Goal: Task Accomplishment & Management: Manage account settings

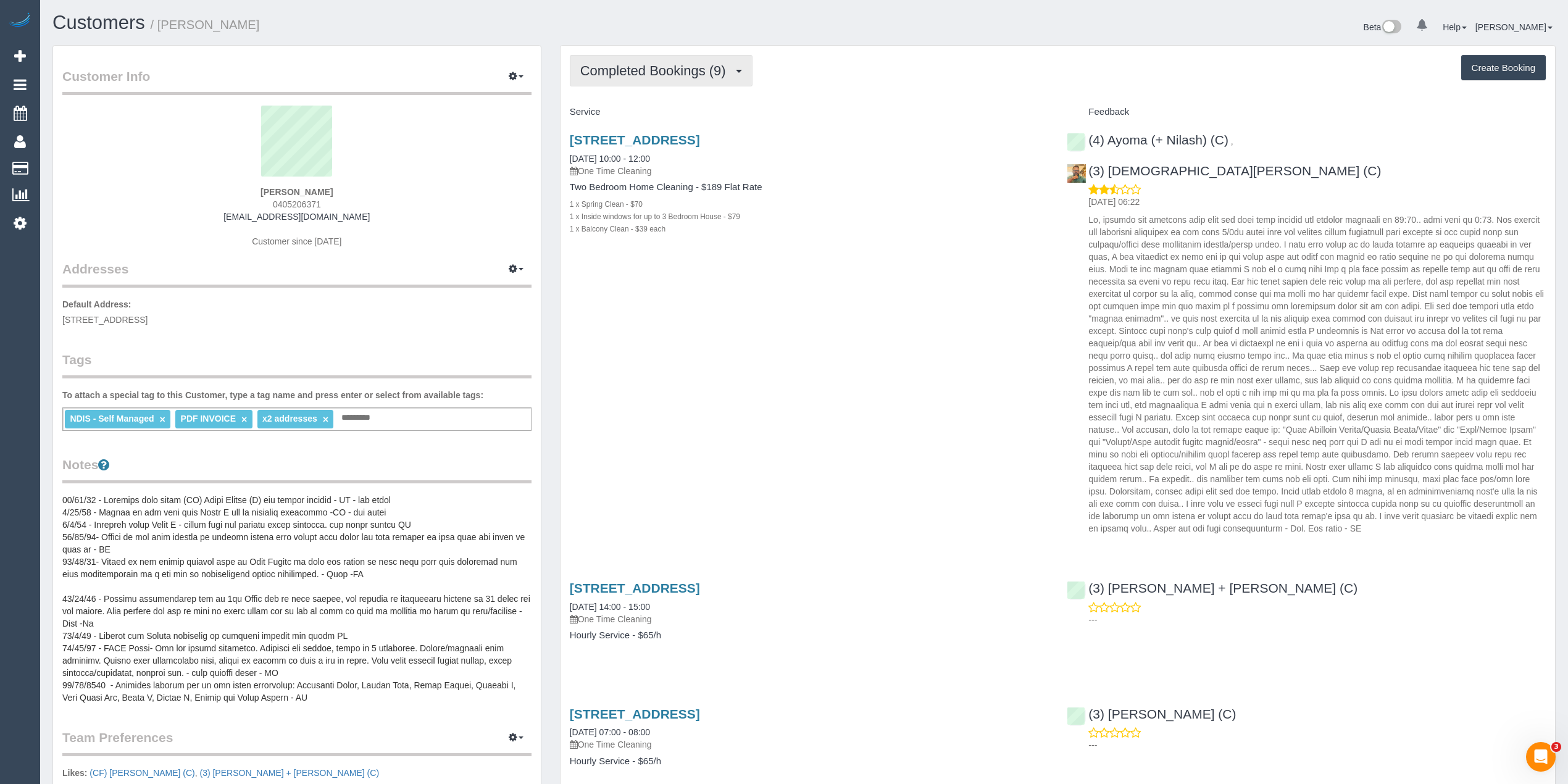
click at [643, 65] on span "Completed Bookings (9)" at bounding box center [656, 71] width 152 height 15
click at [647, 117] on link "Upcoming Bookings (1)" at bounding box center [635, 115] width 130 height 16
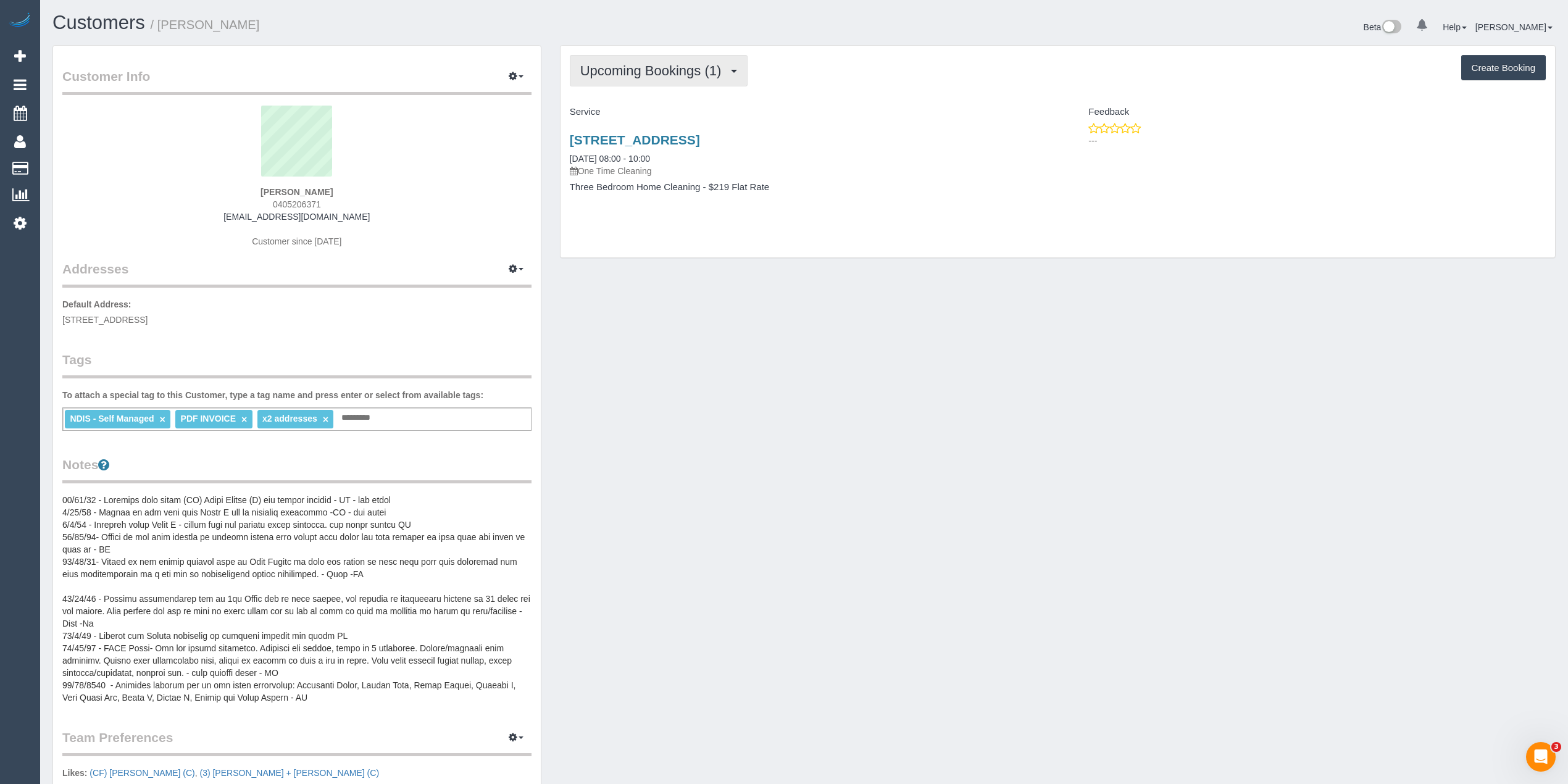
click at [642, 71] on span "Upcoming Bookings (1)" at bounding box center [654, 71] width 148 height 15
click at [453, 53] on div "Customer Info Edit Contact Info Send Message Email Preferences Special Sales Ta…" at bounding box center [297, 555] width 488 height 1020
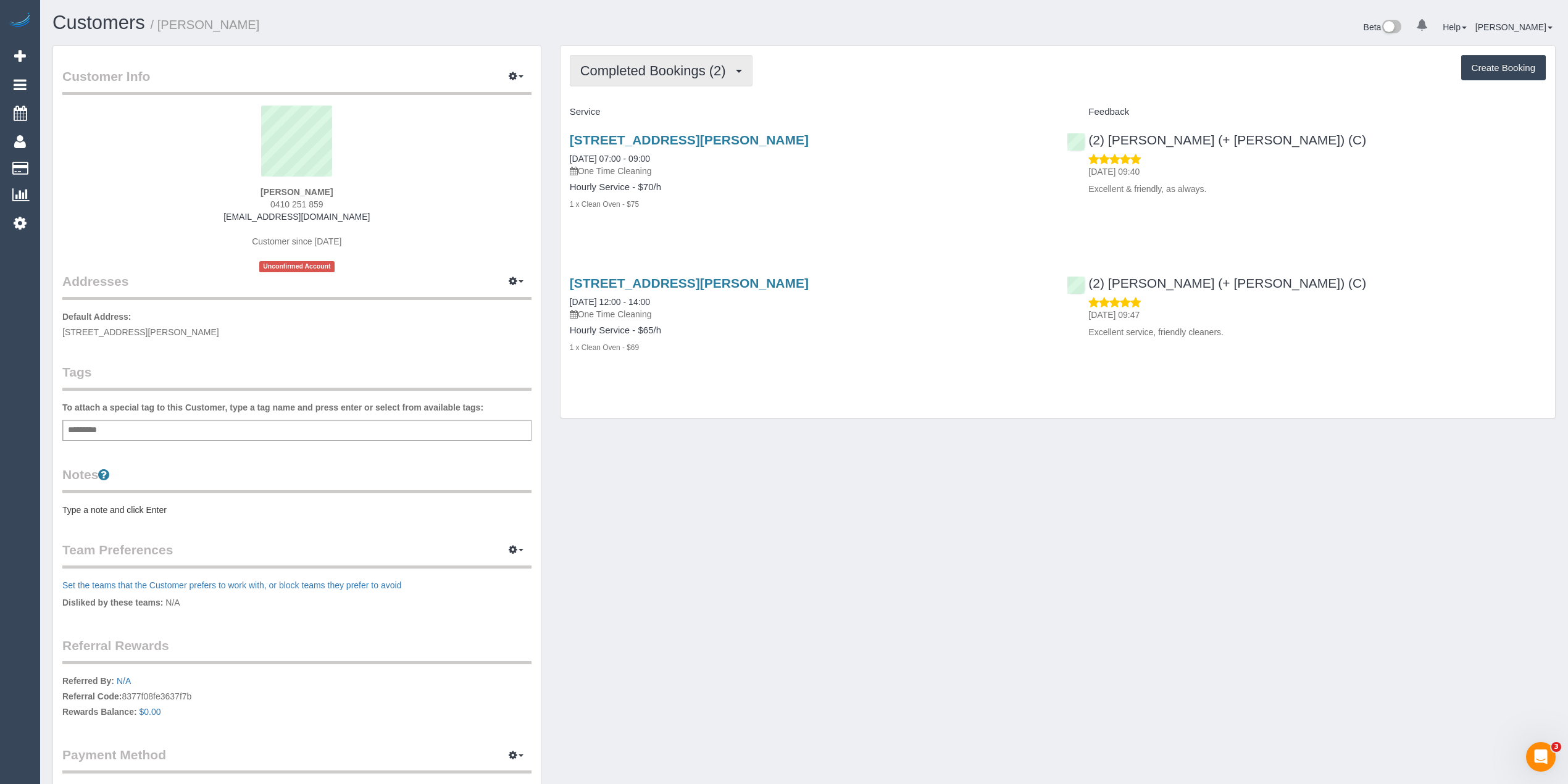
click at [603, 63] on span "Completed Bookings (2)" at bounding box center [656, 71] width 152 height 15
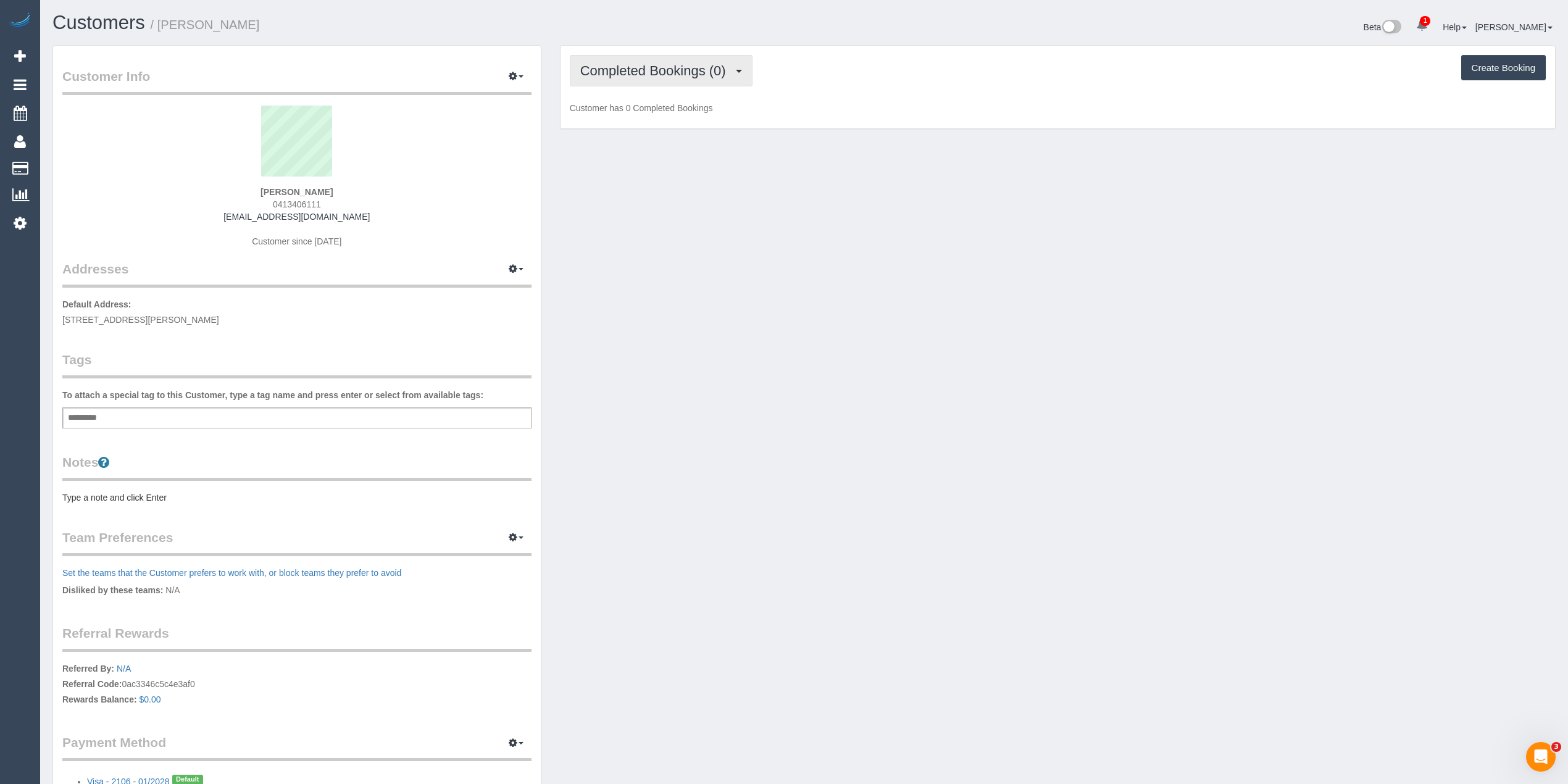
click at [650, 69] on span "Completed Bookings (0)" at bounding box center [656, 71] width 152 height 15
click at [665, 110] on link "Upcoming Bookings (11)" at bounding box center [635, 115] width 130 height 16
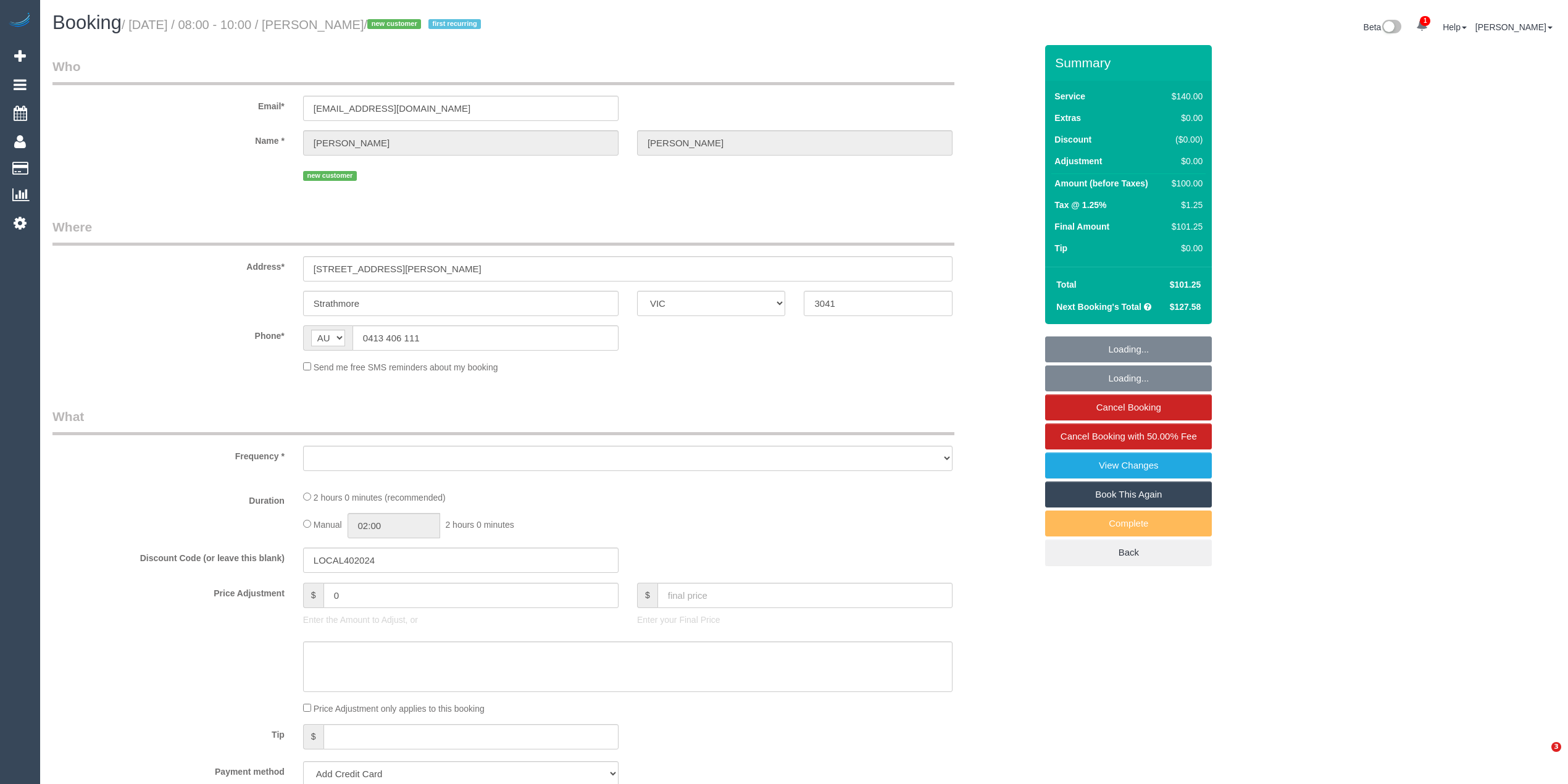
select select "VIC"
select select "number:28"
select select "number:14"
select select "number:19"
select select "number:22"
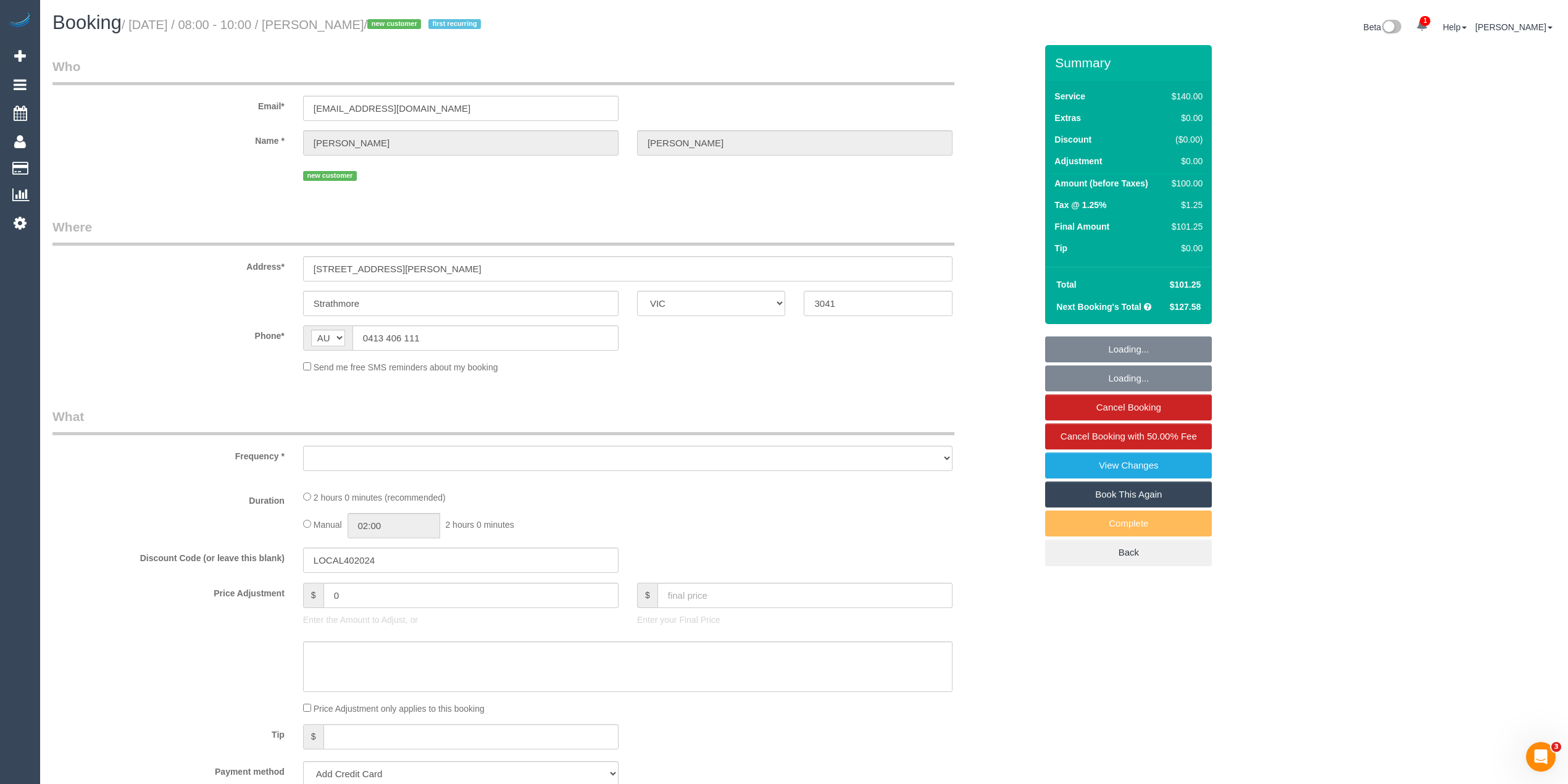
select select "number:35"
select select "number:11"
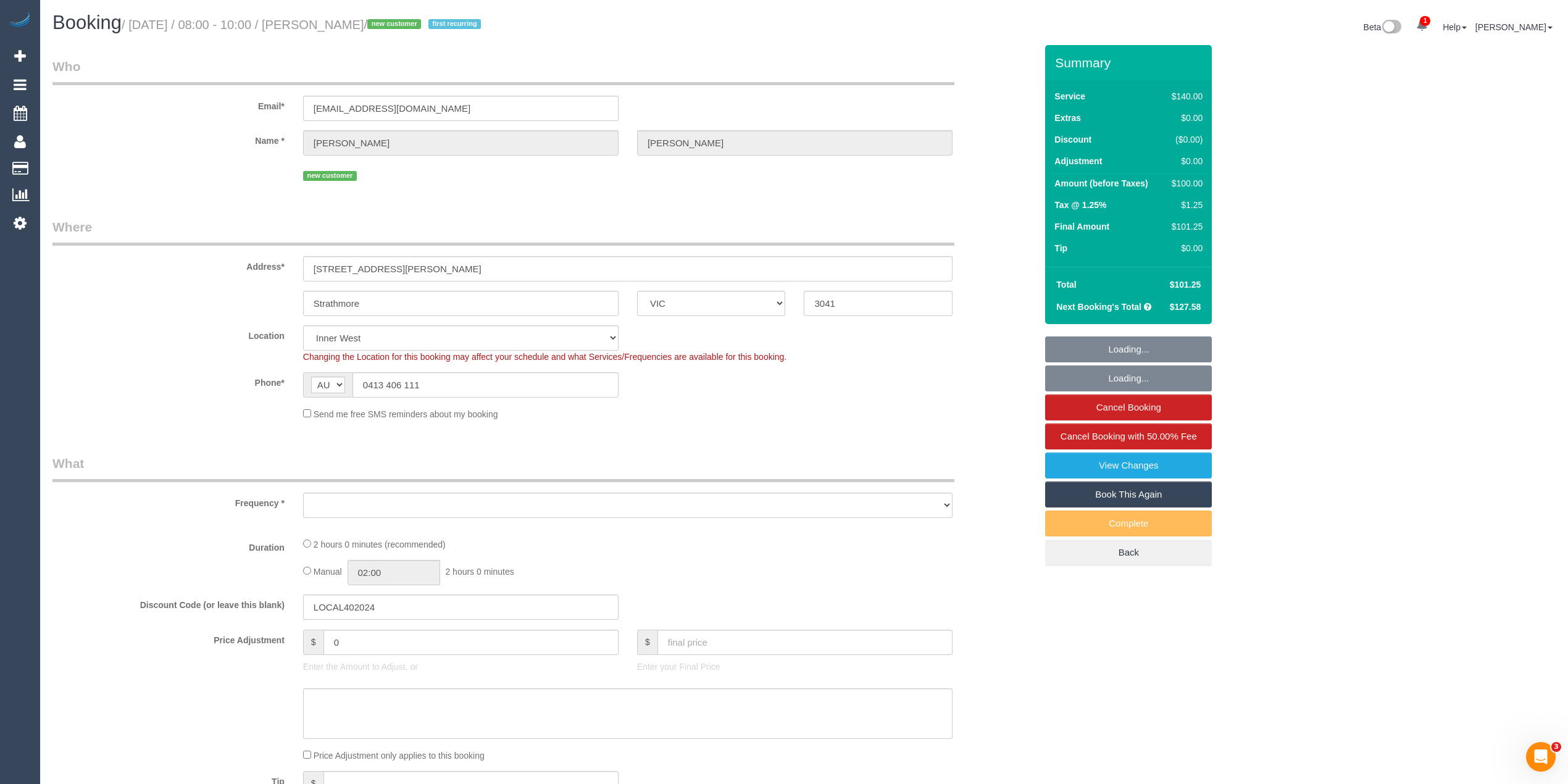
select select "object:703"
select select "string:stripe-pm_1S2obR2GScqysDRVMk42kHuu"
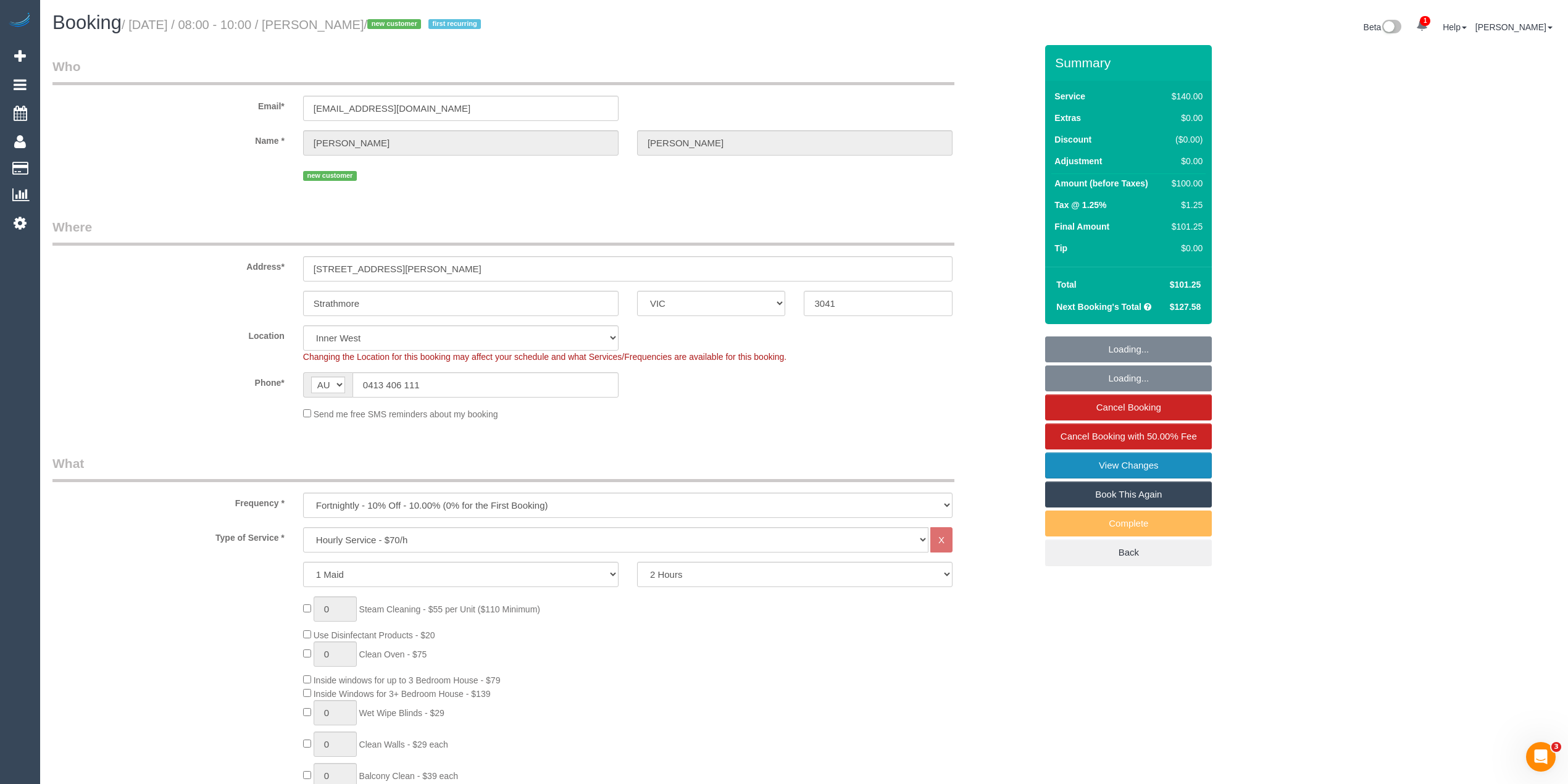
select select "object:1555"
select select "spot1"
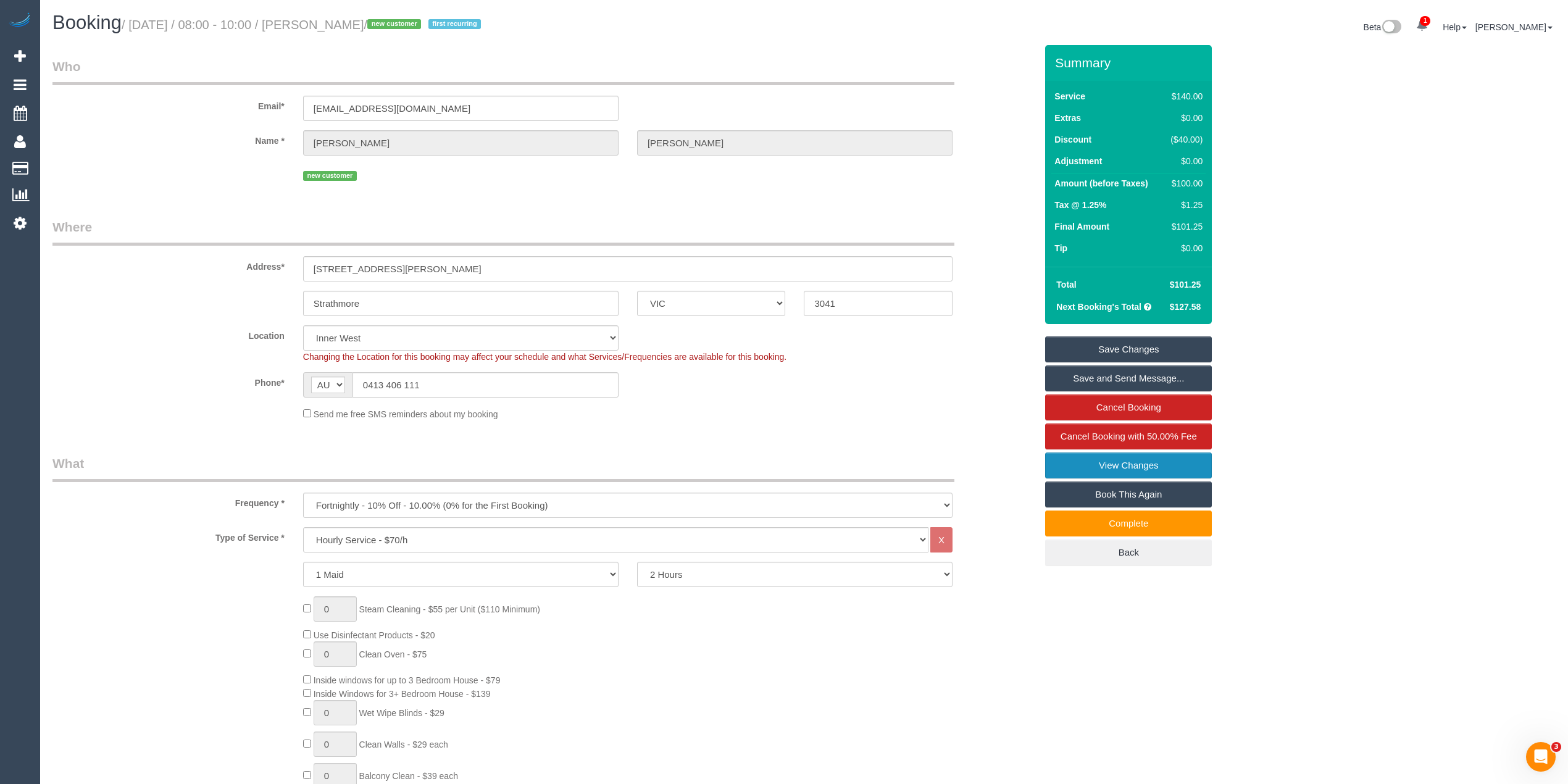
click at [1136, 472] on link "View Changes" at bounding box center [1128, 465] width 166 height 26
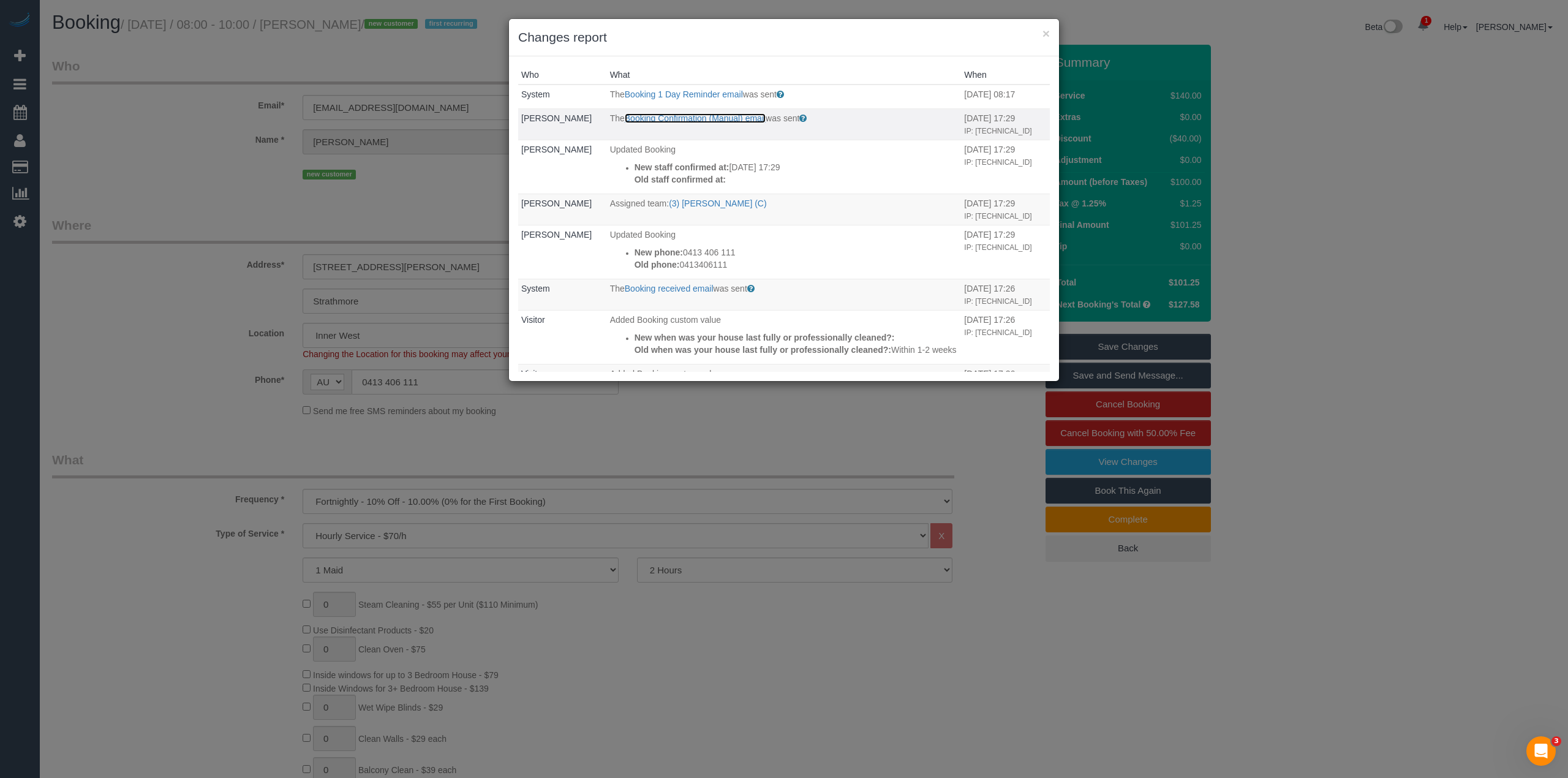
click at [681, 119] on link "Booking Confirmation (Manual) email" at bounding box center [695, 118] width 141 height 10
click at [1045, 27] on button "×" at bounding box center [1047, 33] width 8 height 13
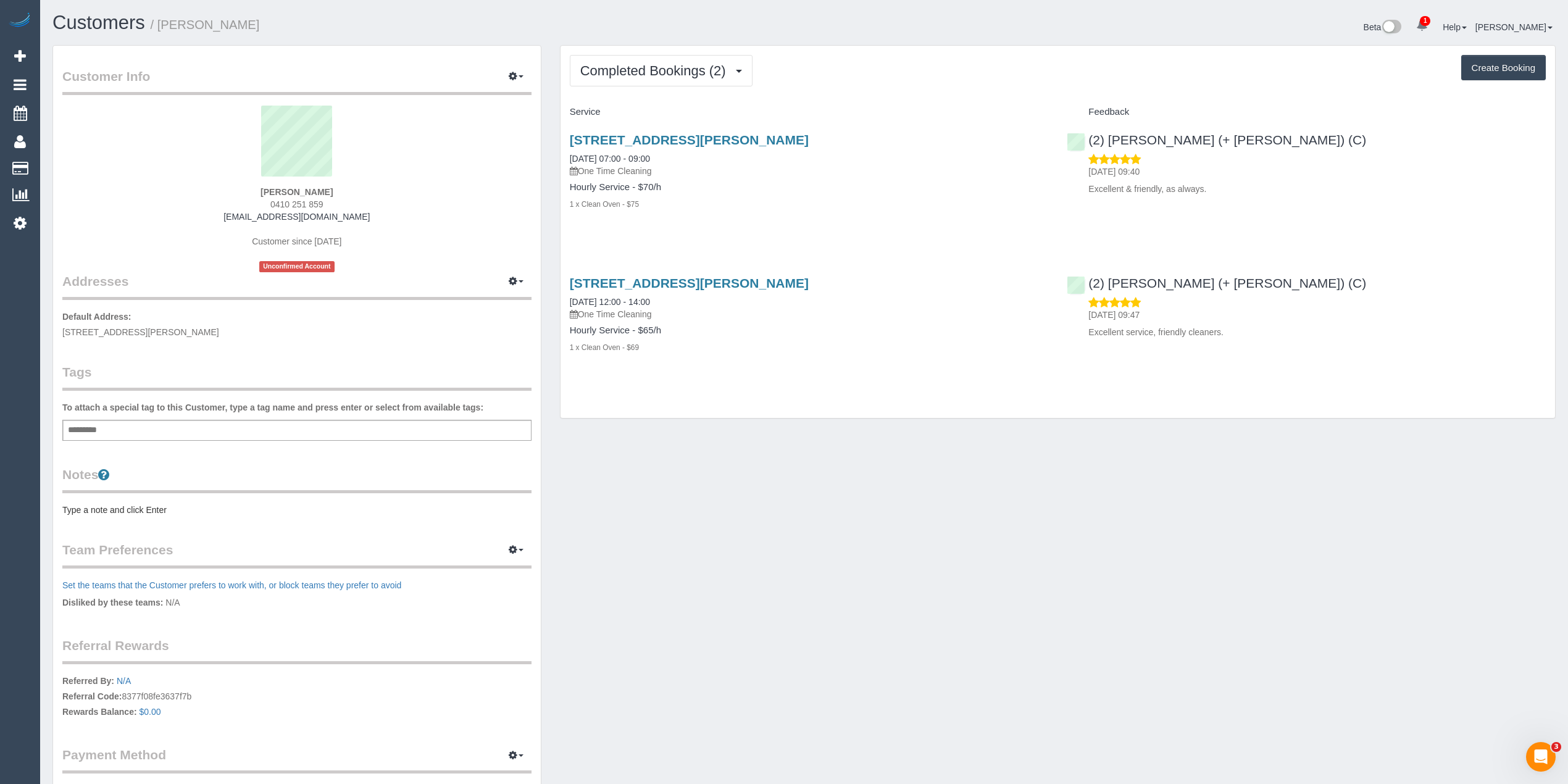
drag, startPoint x: 324, startPoint y: 198, endPoint x: 262, endPoint y: 198, distance: 62.0
click at [262, 198] on div "[PERSON_NAME] 0410 251 859 [EMAIL_ADDRESS][DOMAIN_NAME] Customer since [DATE] U…" at bounding box center [297, 188] width 469 height 166
copy span "0410 251 859"
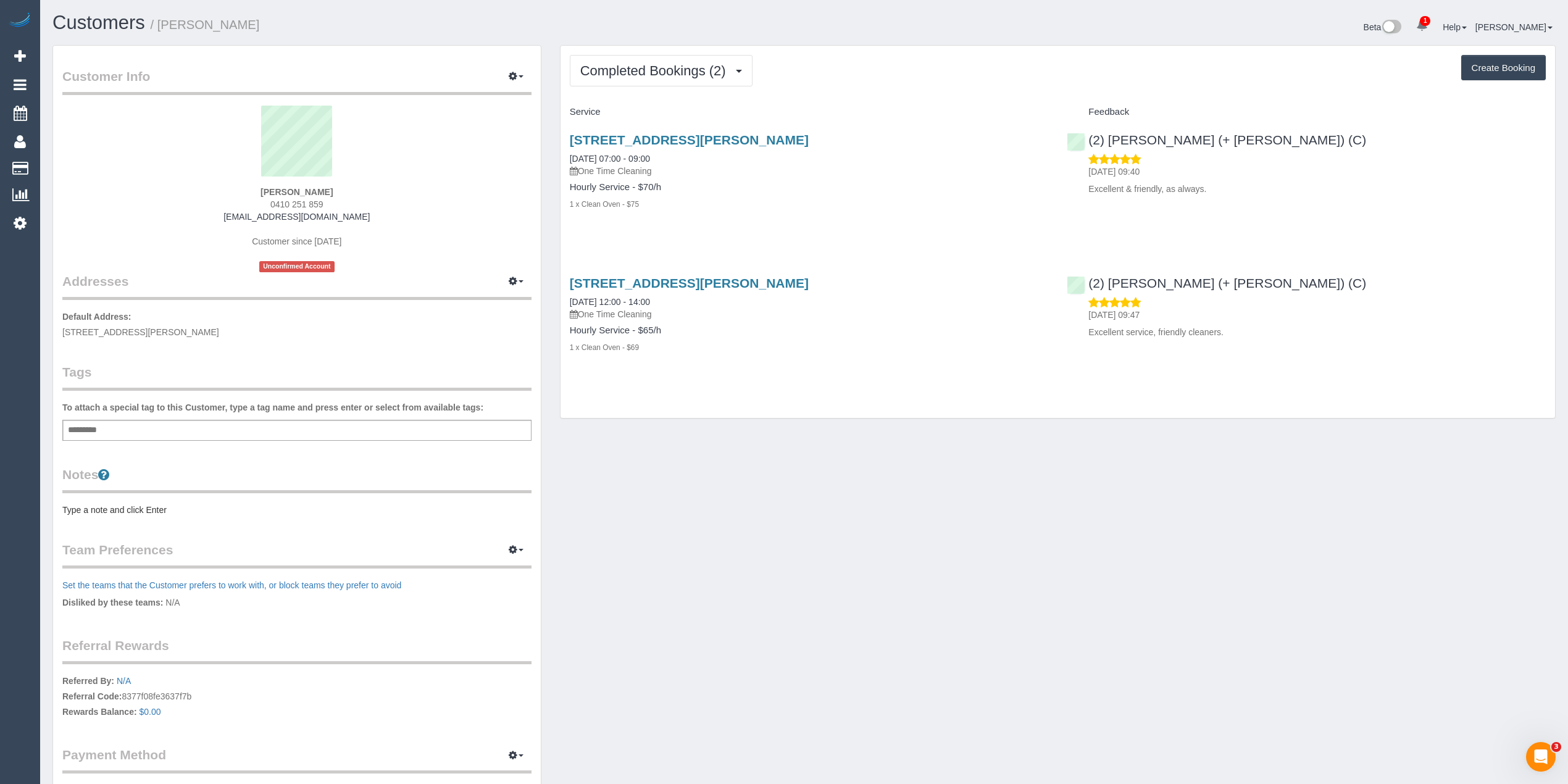
click at [1498, 63] on button "Create Booking" at bounding box center [1504, 68] width 85 height 26
select select "VIC"
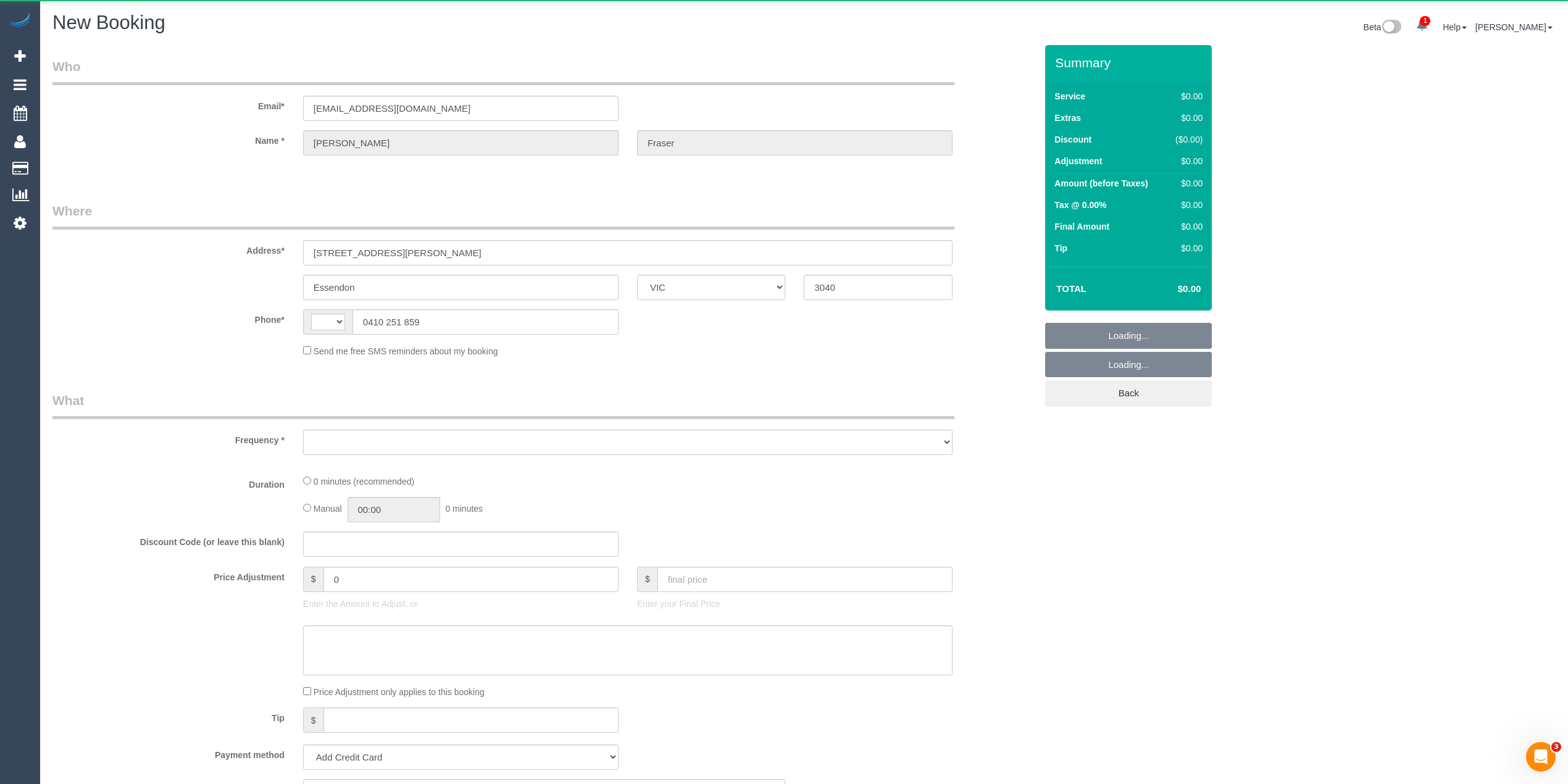
select select "object:635"
select select "string:stripe-pm_1Q7SXZ2GScqysDRVwAAqF6Ab"
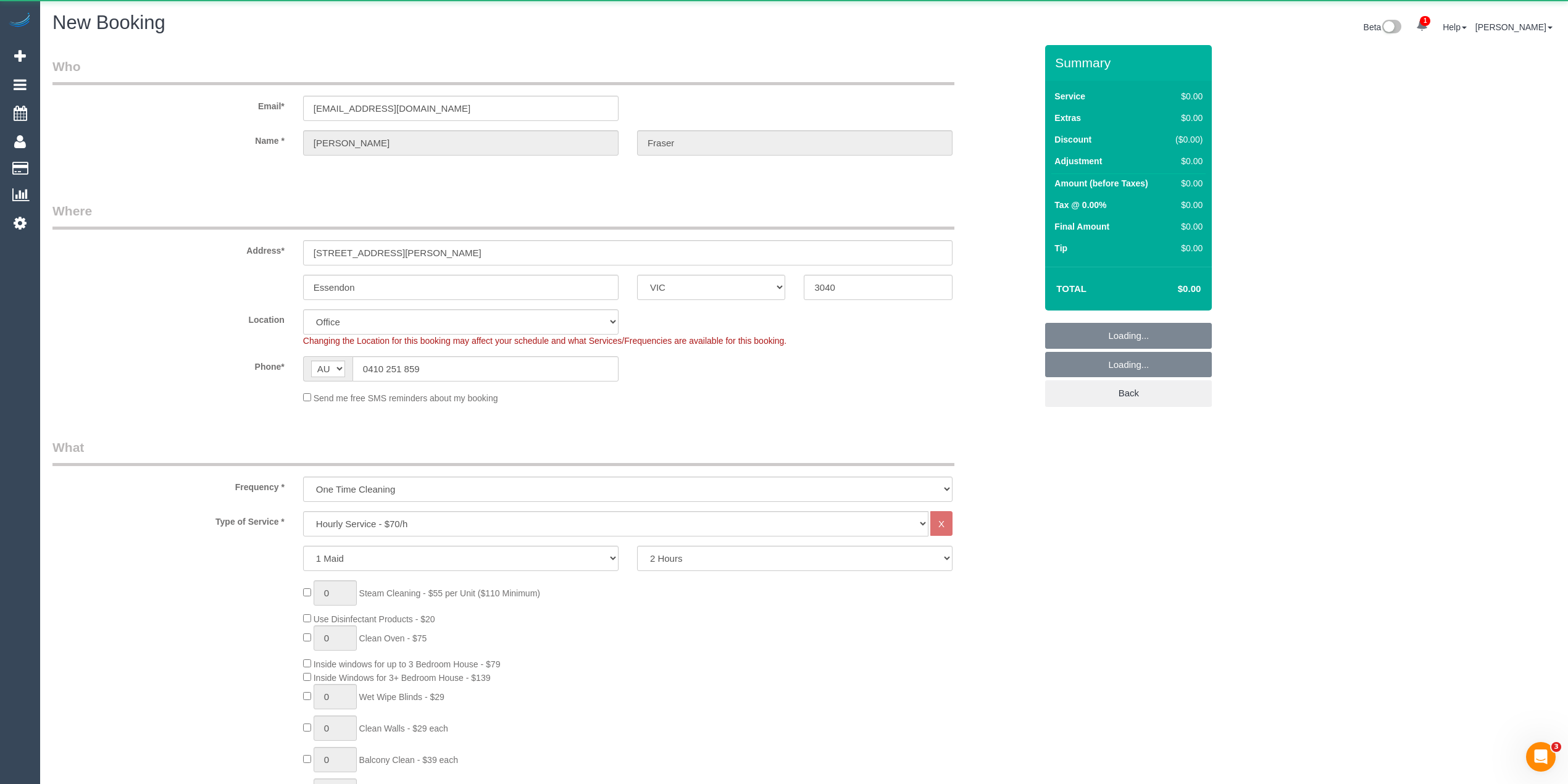
select select "string:AU"
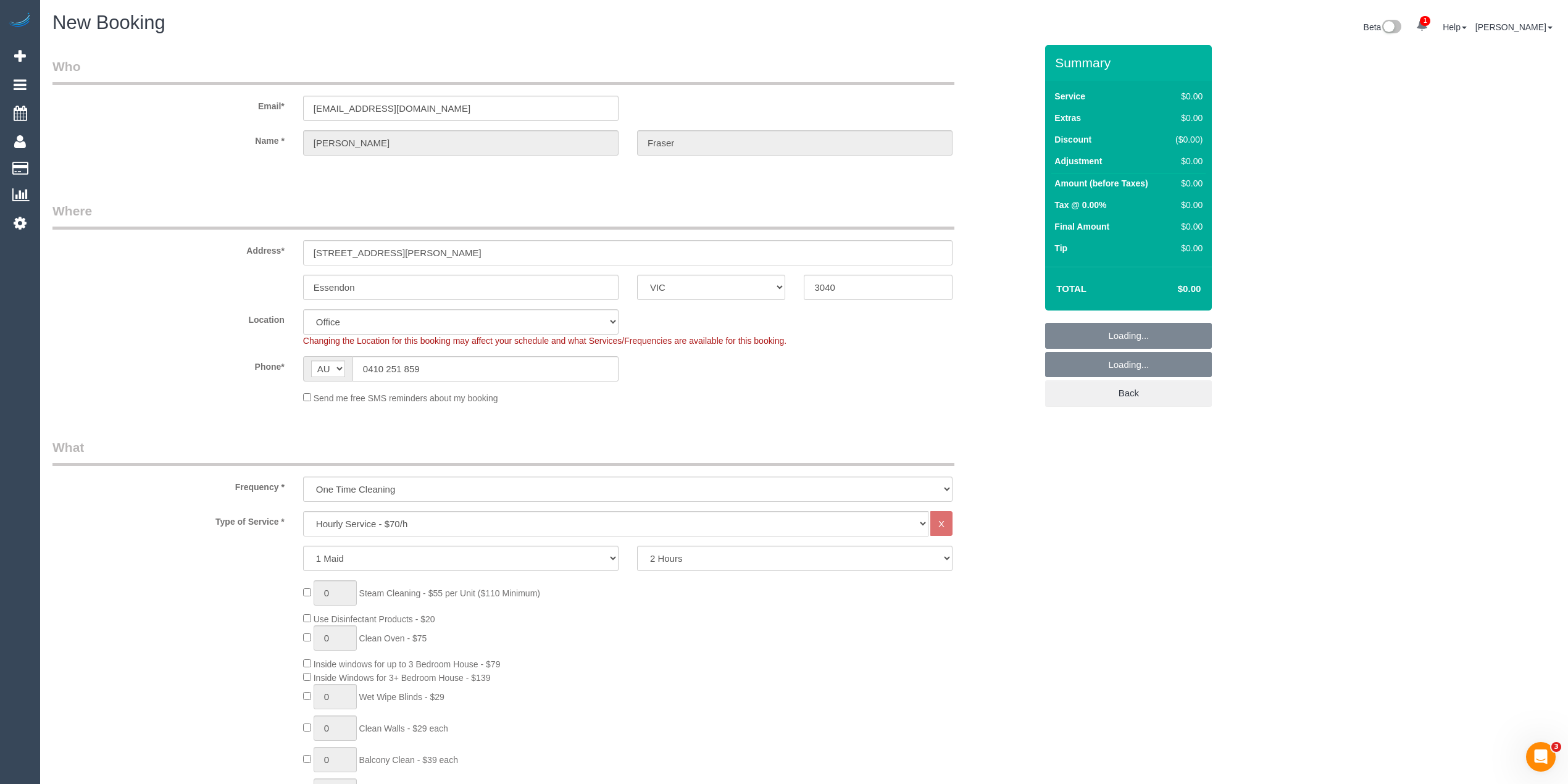
select select "object:2319"
select select "59"
select select "object:2324"
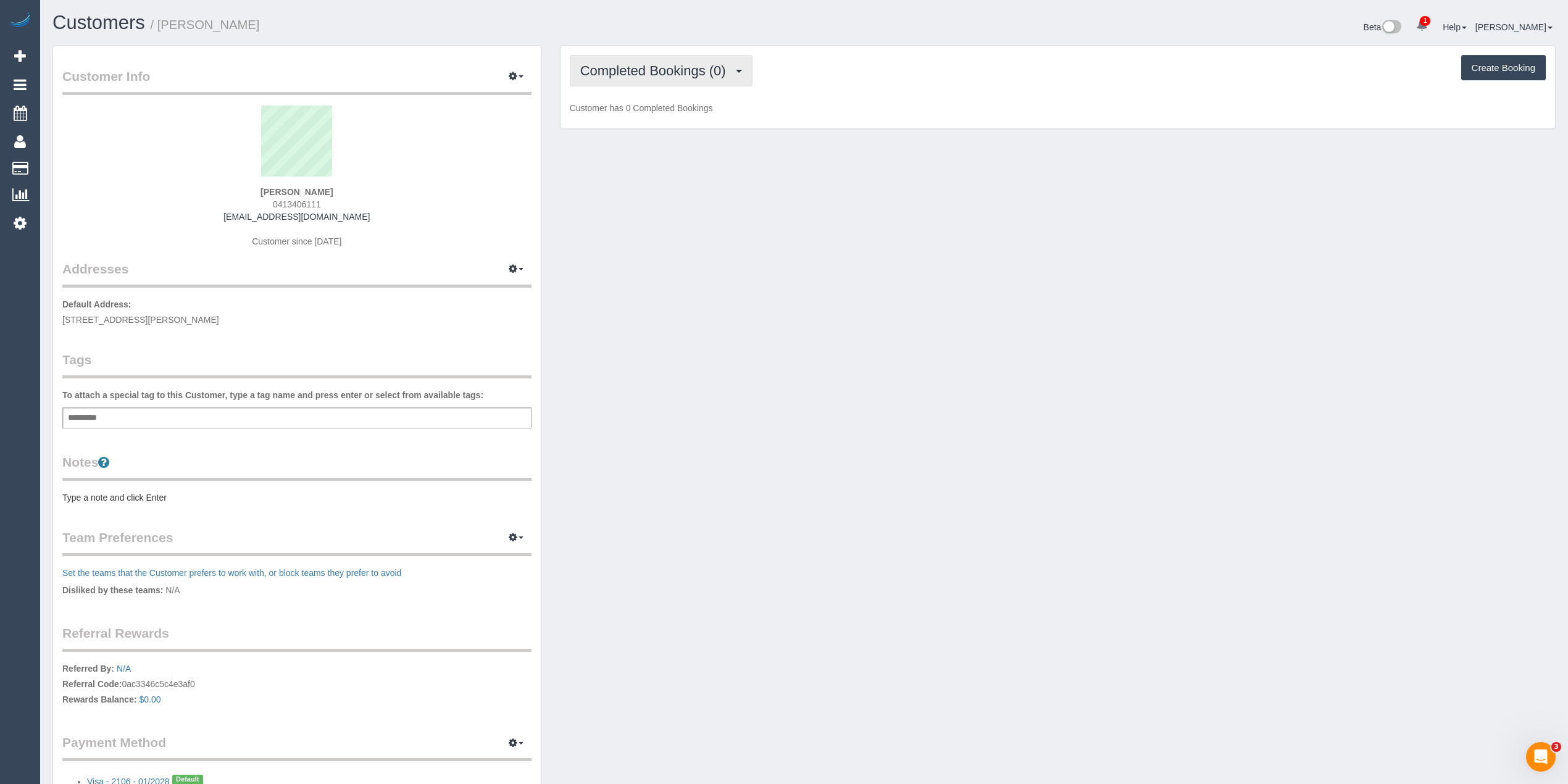
click at [635, 74] on span "Completed Bookings (0)" at bounding box center [656, 71] width 152 height 15
click at [658, 112] on link "Upcoming Bookings (11)" at bounding box center [635, 115] width 130 height 16
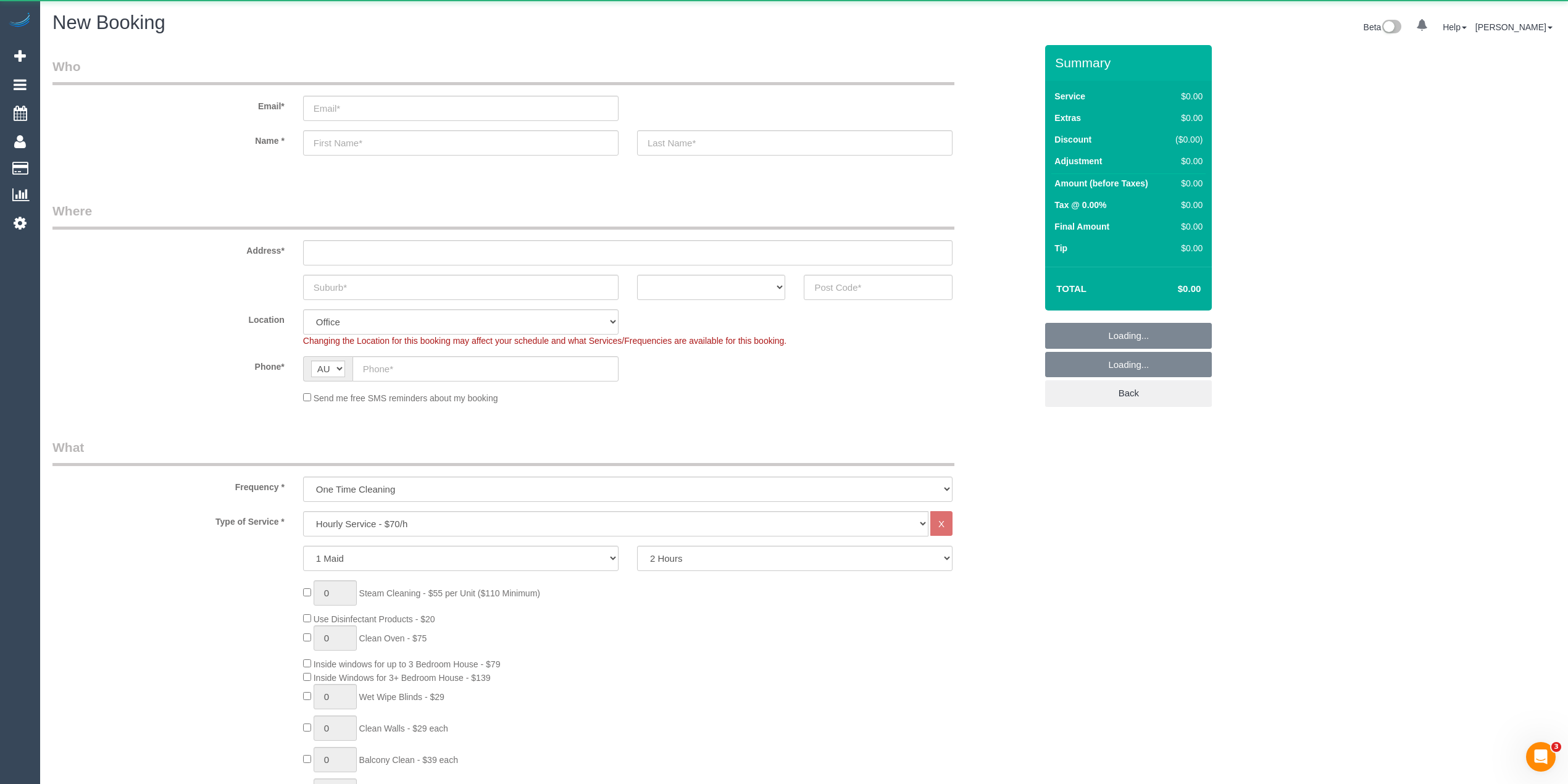
select select "object:822"
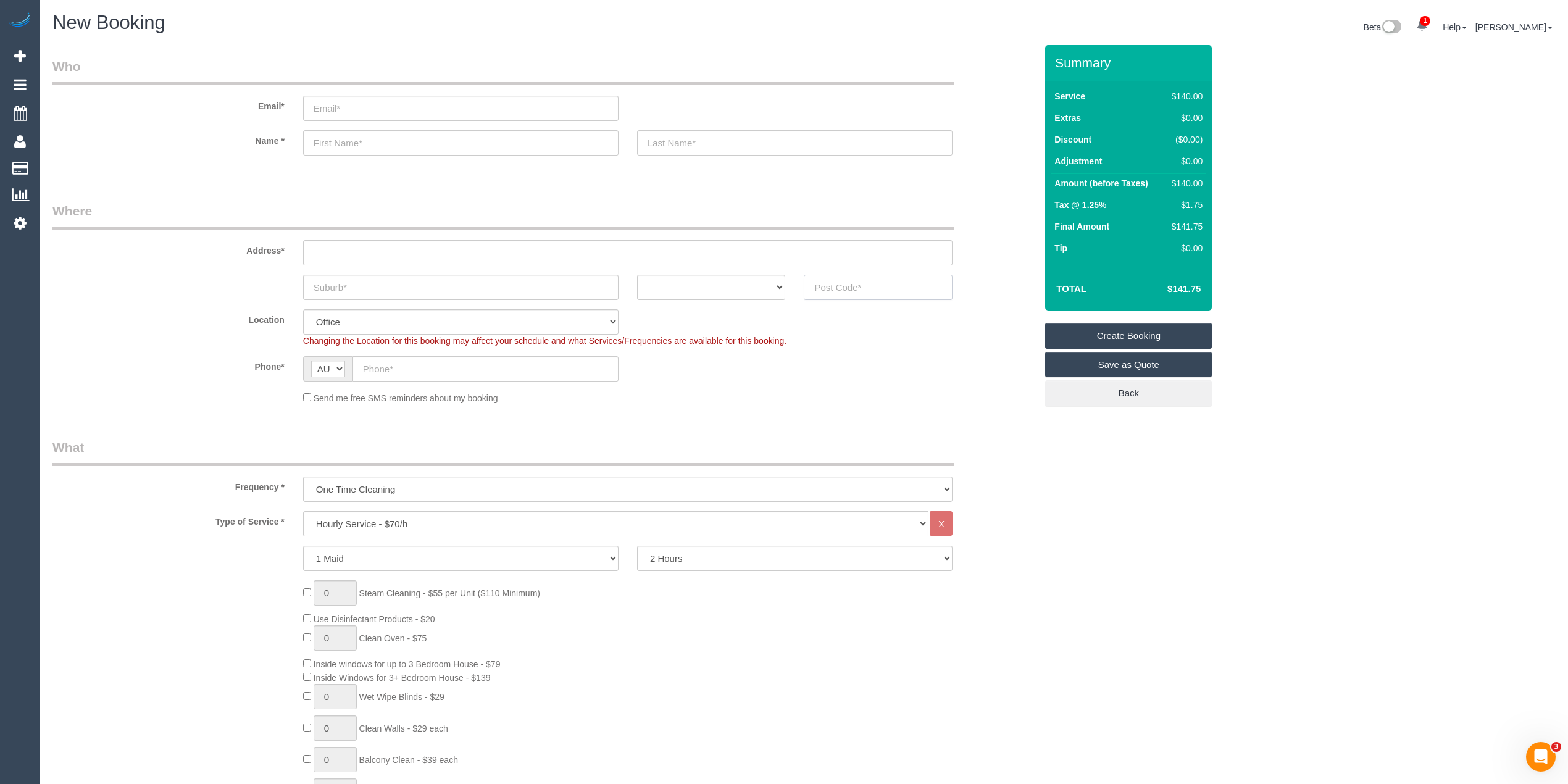
click at [870, 289] on input "text" at bounding box center [878, 287] width 149 height 25
type input "3059"
click at [376, 243] on input "text" at bounding box center [628, 252] width 649 height 25
type input "-"
click at [416, 477] on select "One Time Cleaning Weekly - 10% Off - 10.00% (0% for the First Booking) Fortnigh…" at bounding box center [628, 489] width 649 height 25
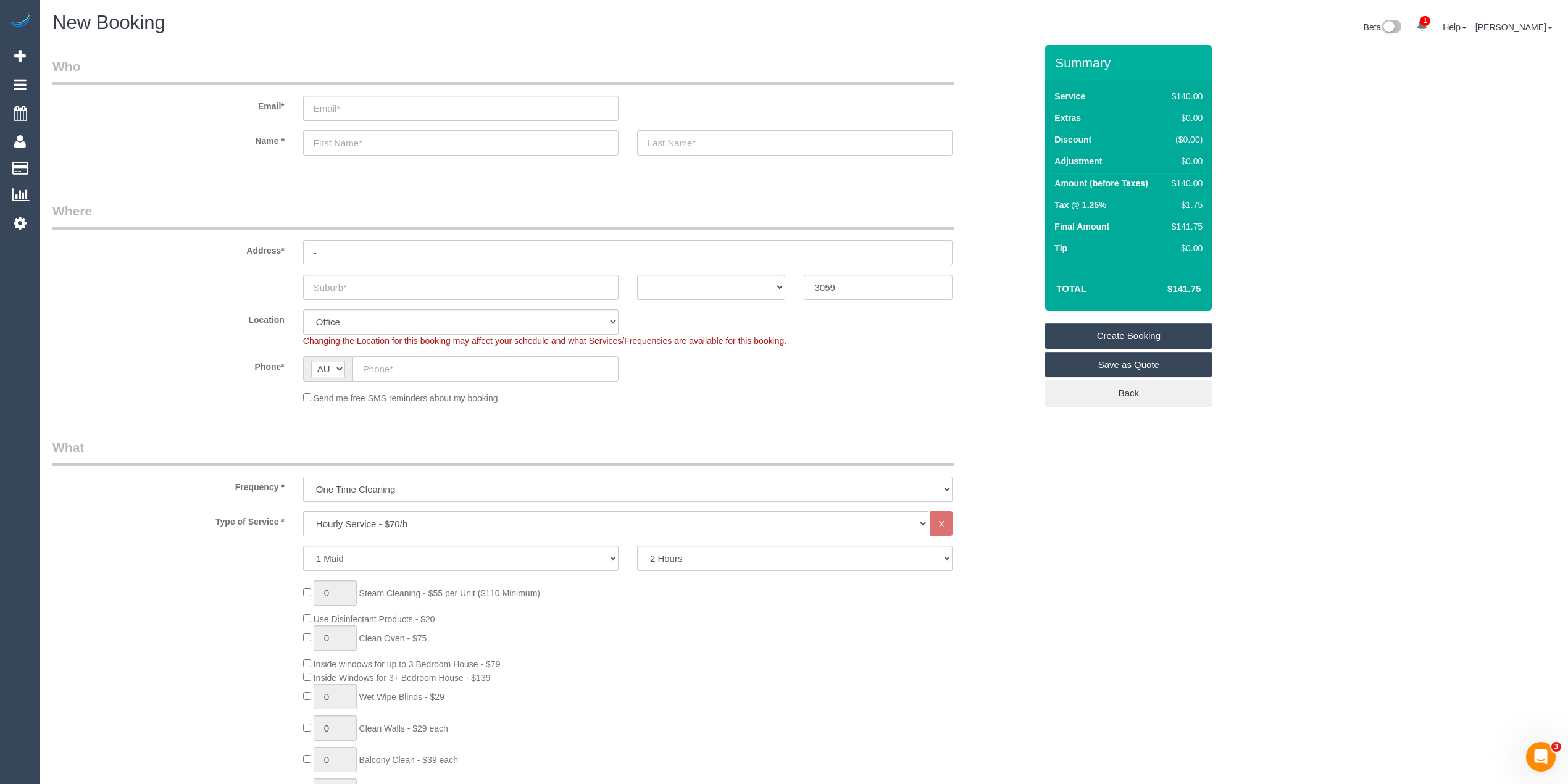
select select "object:824"
click at [303, 476] on select "One Time Cleaning Weekly - 10% Off - 10.00% (0% for the First Booking) Fortnigh…" at bounding box center [628, 489] width 649 height 25
select select "63"
select select "object:2097"
click at [409, 519] on select "Hourly Service - $70/h Hourly Service - $65/h Hourly Service - $60/h Hourly Ser…" at bounding box center [616, 523] width 626 height 25
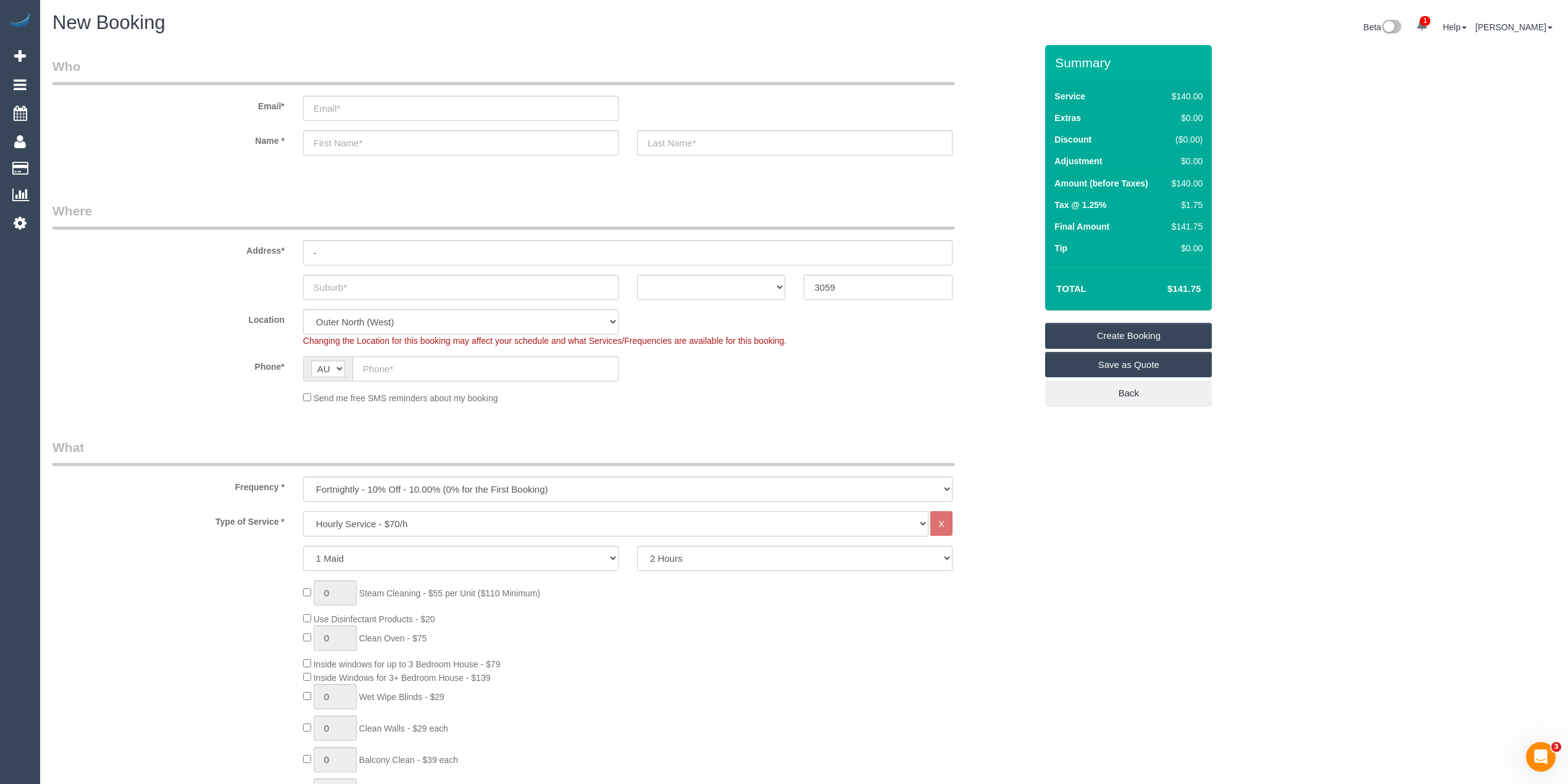
select select "275"
click at [303, 511] on select "Hourly Service - $70/h Hourly Service - $65/h Hourly Service - $60/h Hourly Ser…" at bounding box center [616, 523] width 626 height 25
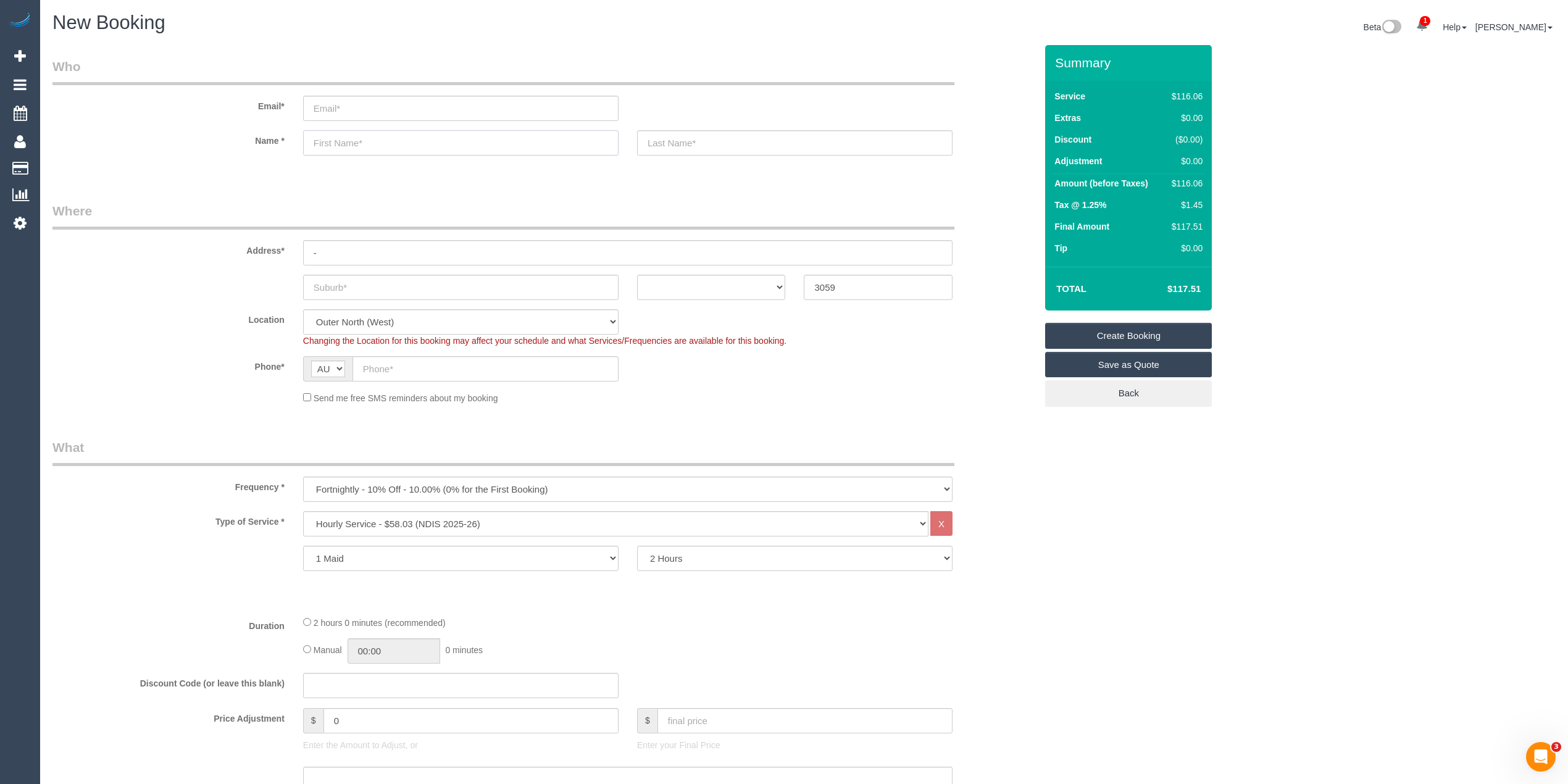
click at [363, 144] on input "text" at bounding box center [461, 143] width 315 height 25
type input "Brittany"
click at [367, 369] on input "text" at bounding box center [486, 369] width 266 height 25
paste input "61 411 694 649"
drag, startPoint x: 374, startPoint y: 363, endPoint x: 356, endPoint y: 362, distance: 18.0
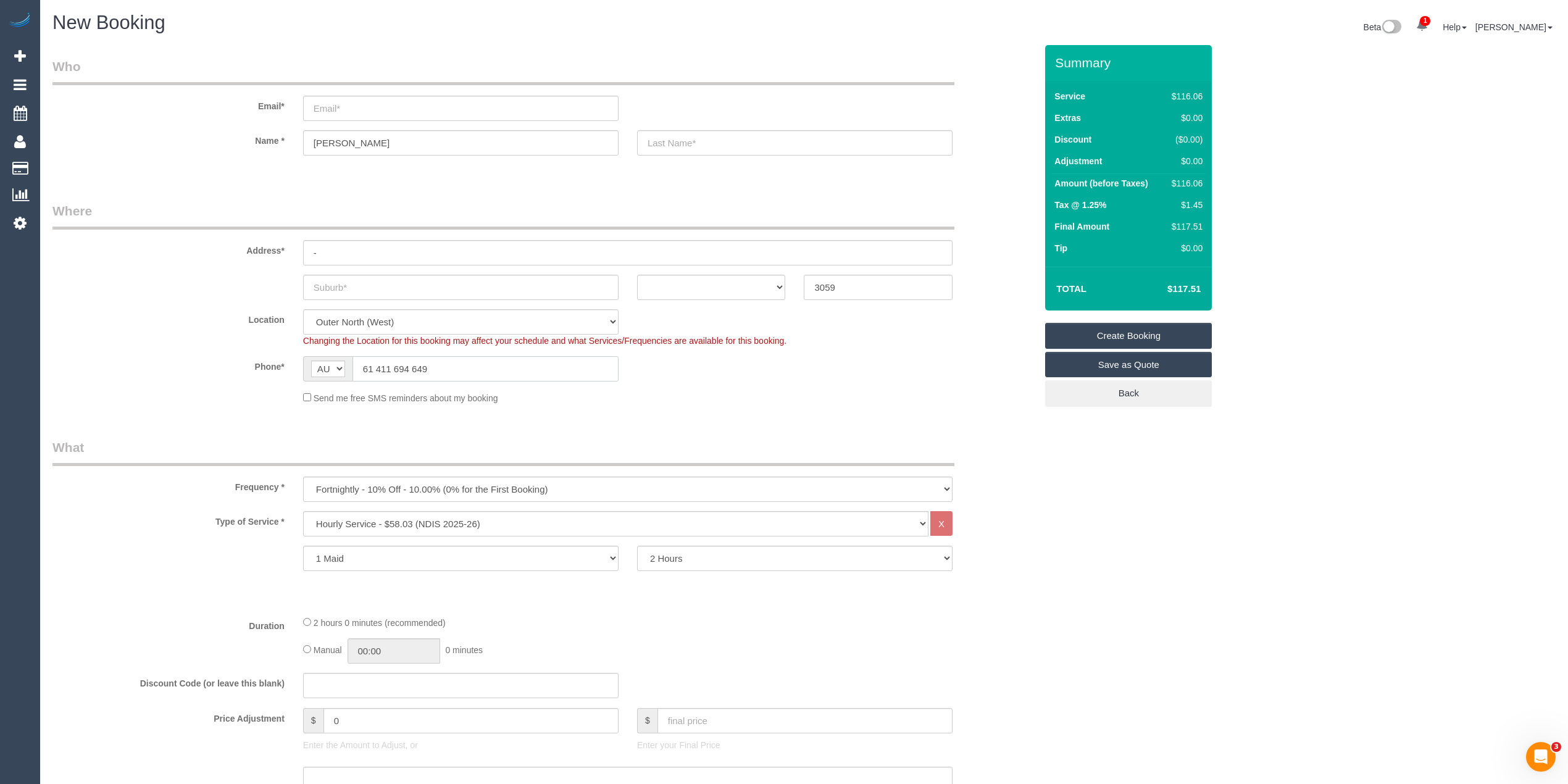
click at [357, 363] on input "61 411 694 649" at bounding box center [486, 369] width 266 height 25
type input "0411 694 649"
drag, startPoint x: 329, startPoint y: 287, endPoint x: 341, endPoint y: 266, distance: 24.2
click at [331, 287] on input "text" at bounding box center [461, 287] width 315 height 25
click at [355, 290] on input "text" at bounding box center [461, 287] width 315 height 25
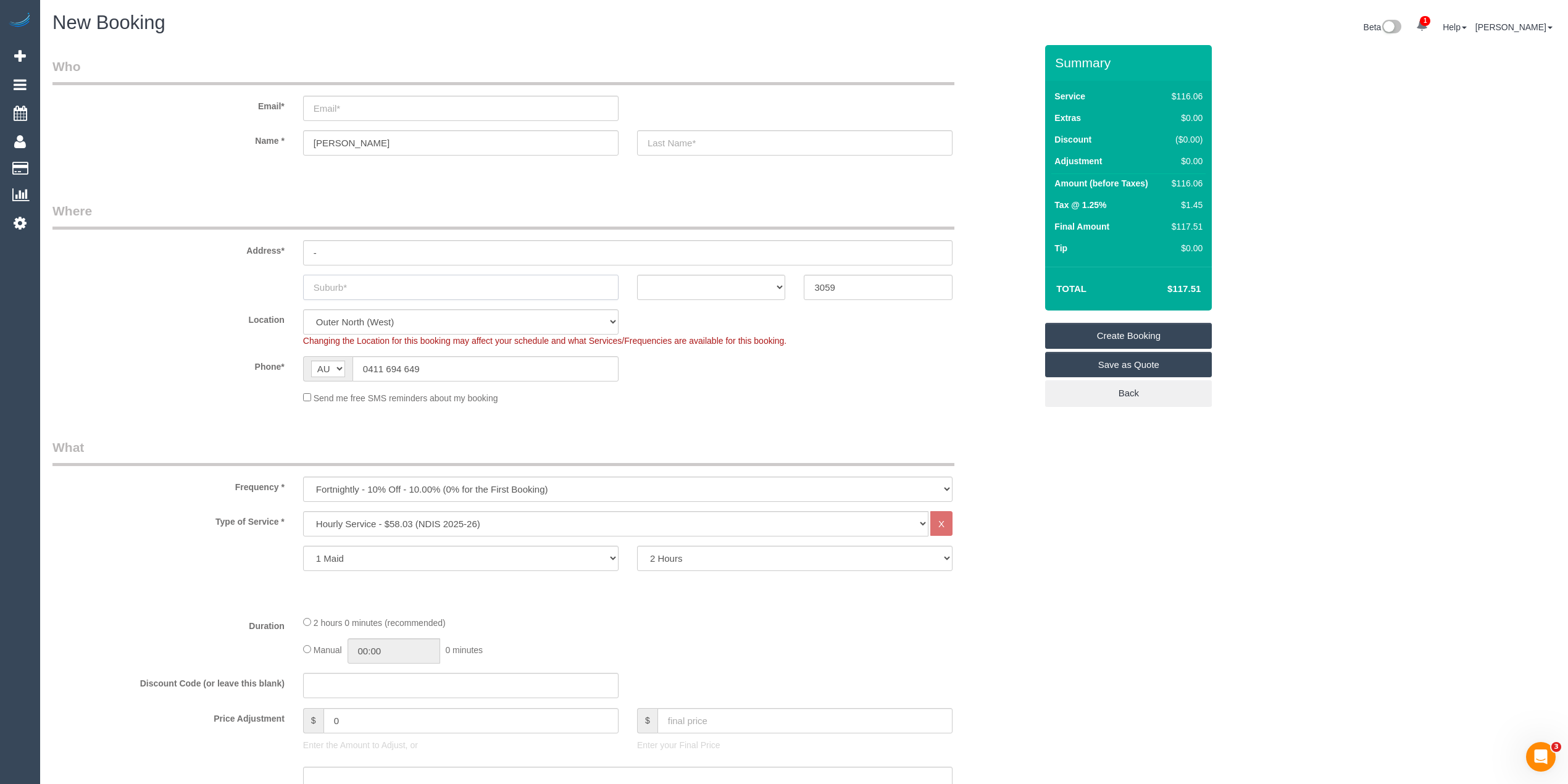
paste input "Geelong West"
type input "Geelong West"
drag, startPoint x: 857, startPoint y: 283, endPoint x: 581, endPoint y: 302, distance: 276.7
click at [581, 302] on fieldset "Where Address* - Geelong West ACT NSW NT QLD SA TAS VIC WA 3059 Location Office…" at bounding box center [544, 308] width 983 height 212
type input "3218"
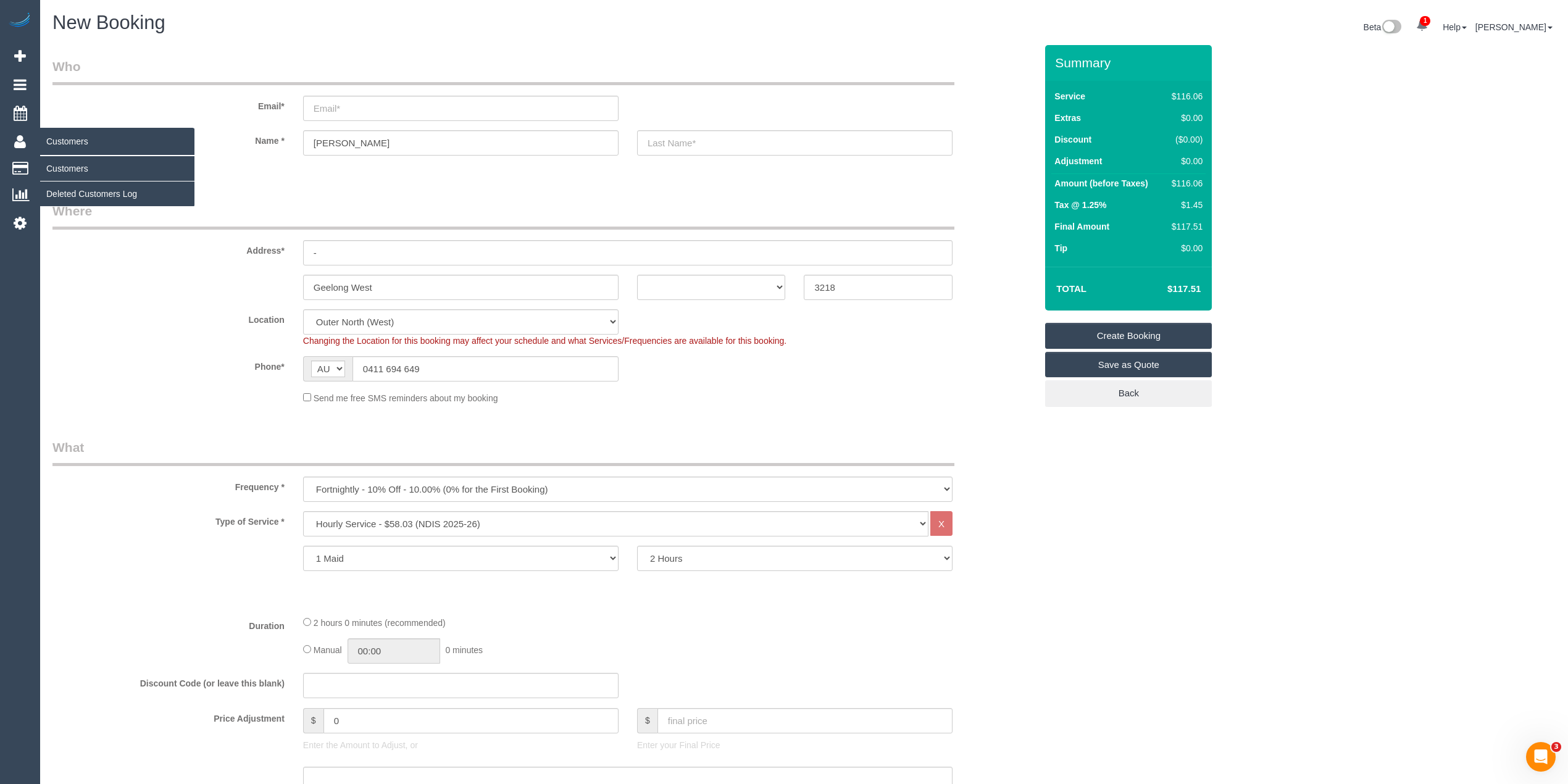
select select "121"
click at [457, 483] on select "One Time Cleaning Weekly - 10% Off - 10.00% (0% for the First Booking) Fortnigh…" at bounding box center [628, 489] width 649 height 25
select select "object:2474"
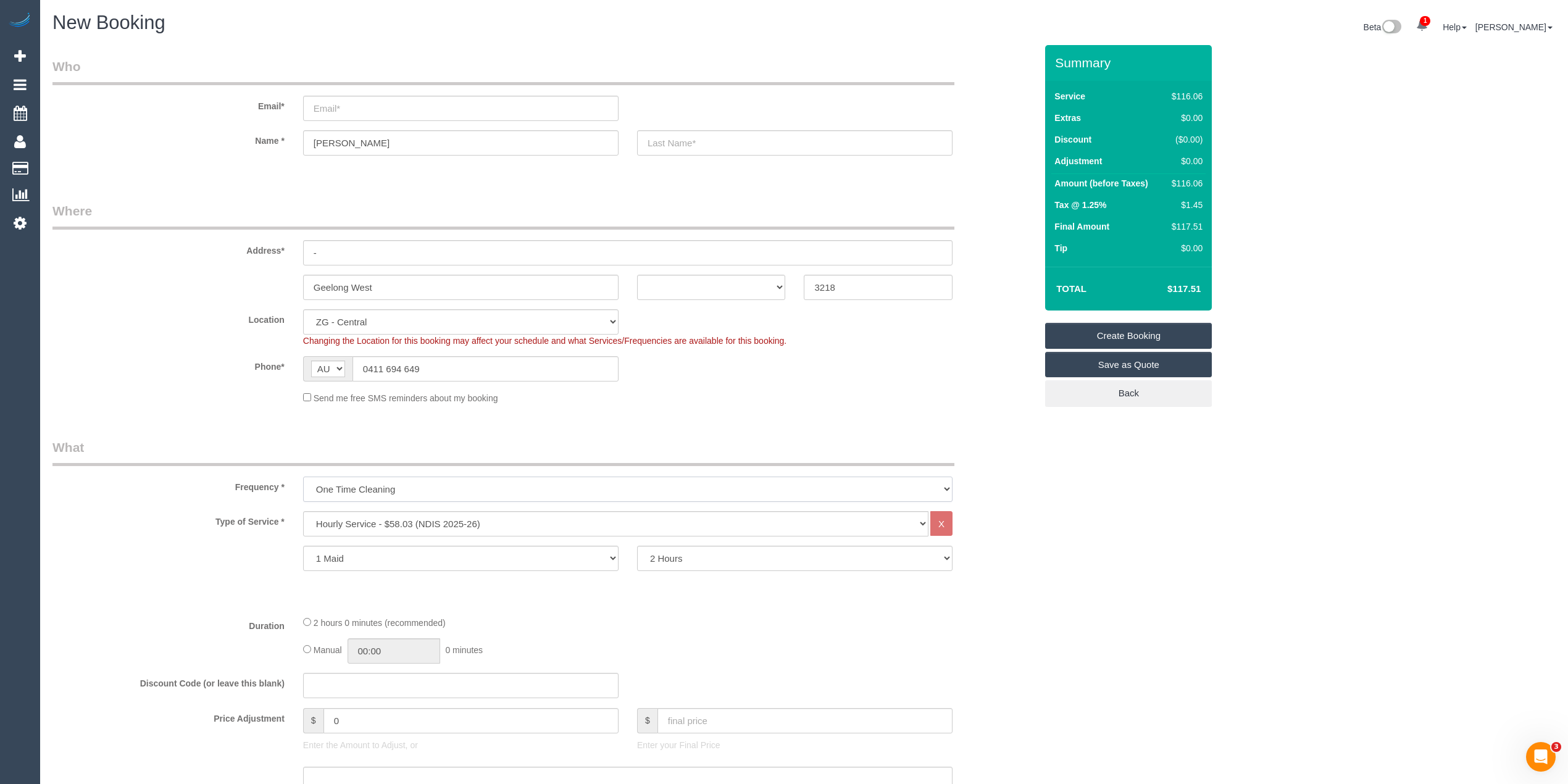
click at [303, 476] on select "One Time Cleaning Weekly - 10% Off - 10.00% (0% for the First Booking) Fortnigh…" at bounding box center [628, 489] width 649 height 25
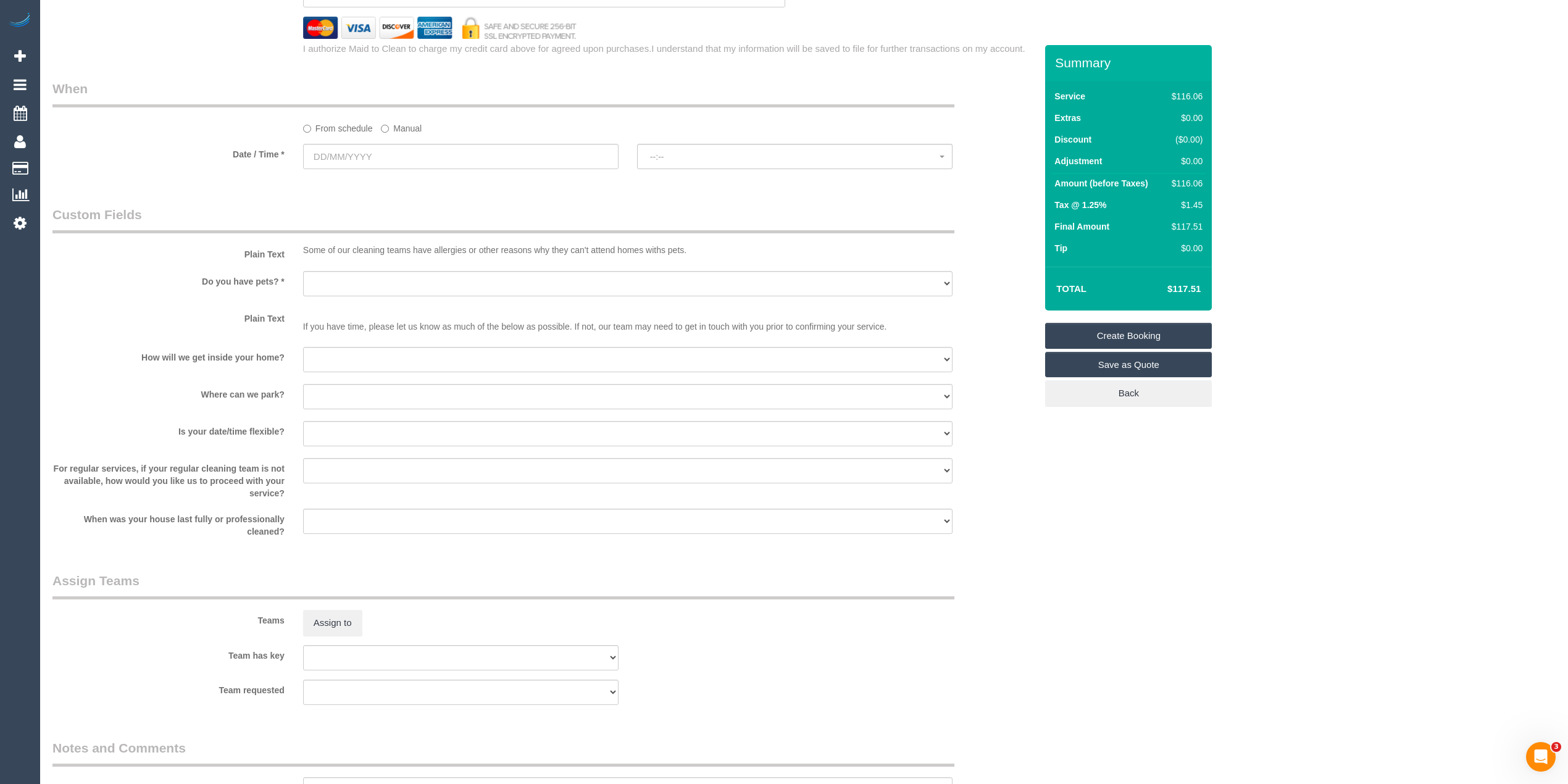
scroll to position [1117, 0]
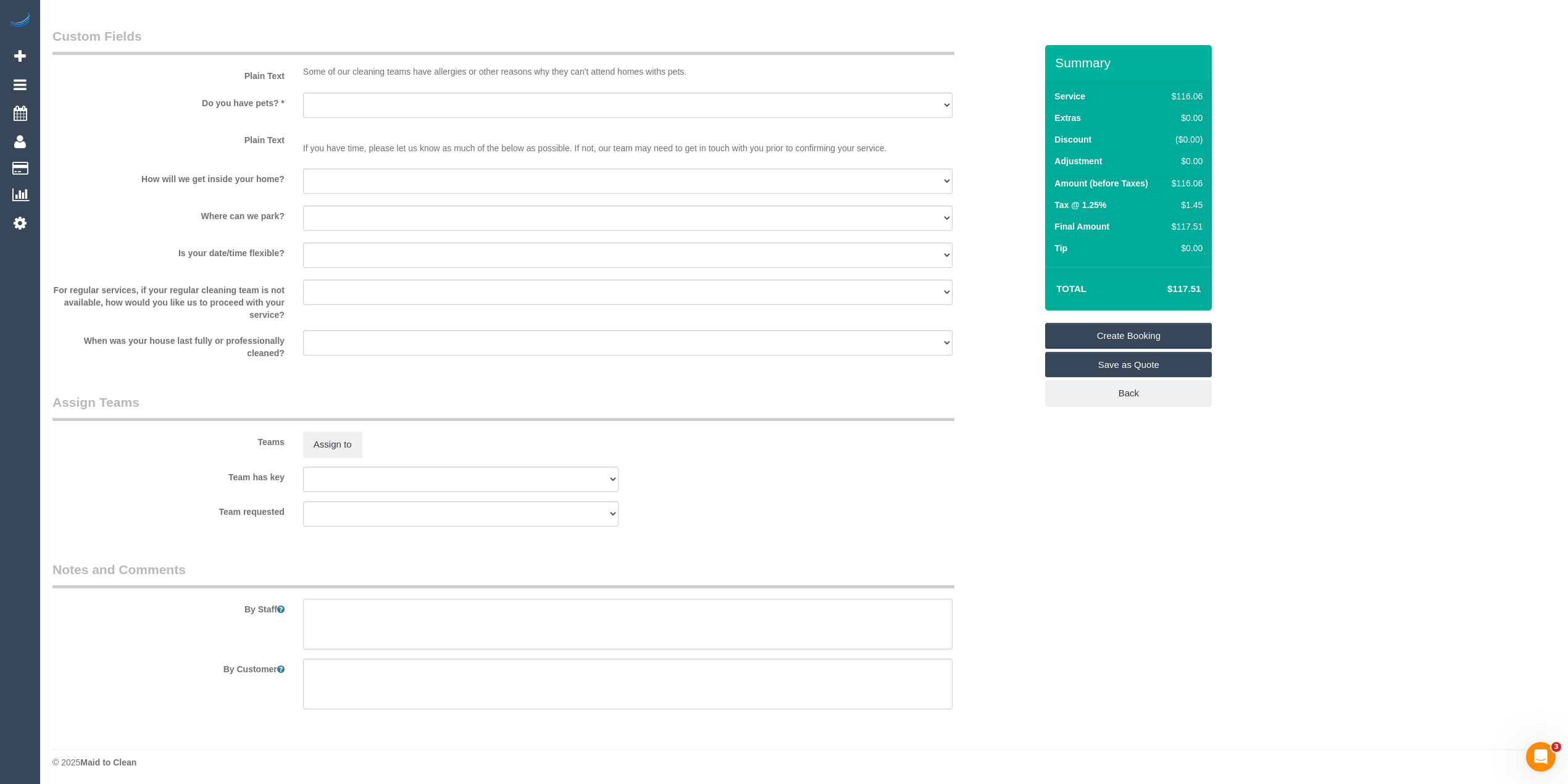
click at [450, 608] on textarea at bounding box center [628, 623] width 649 height 51
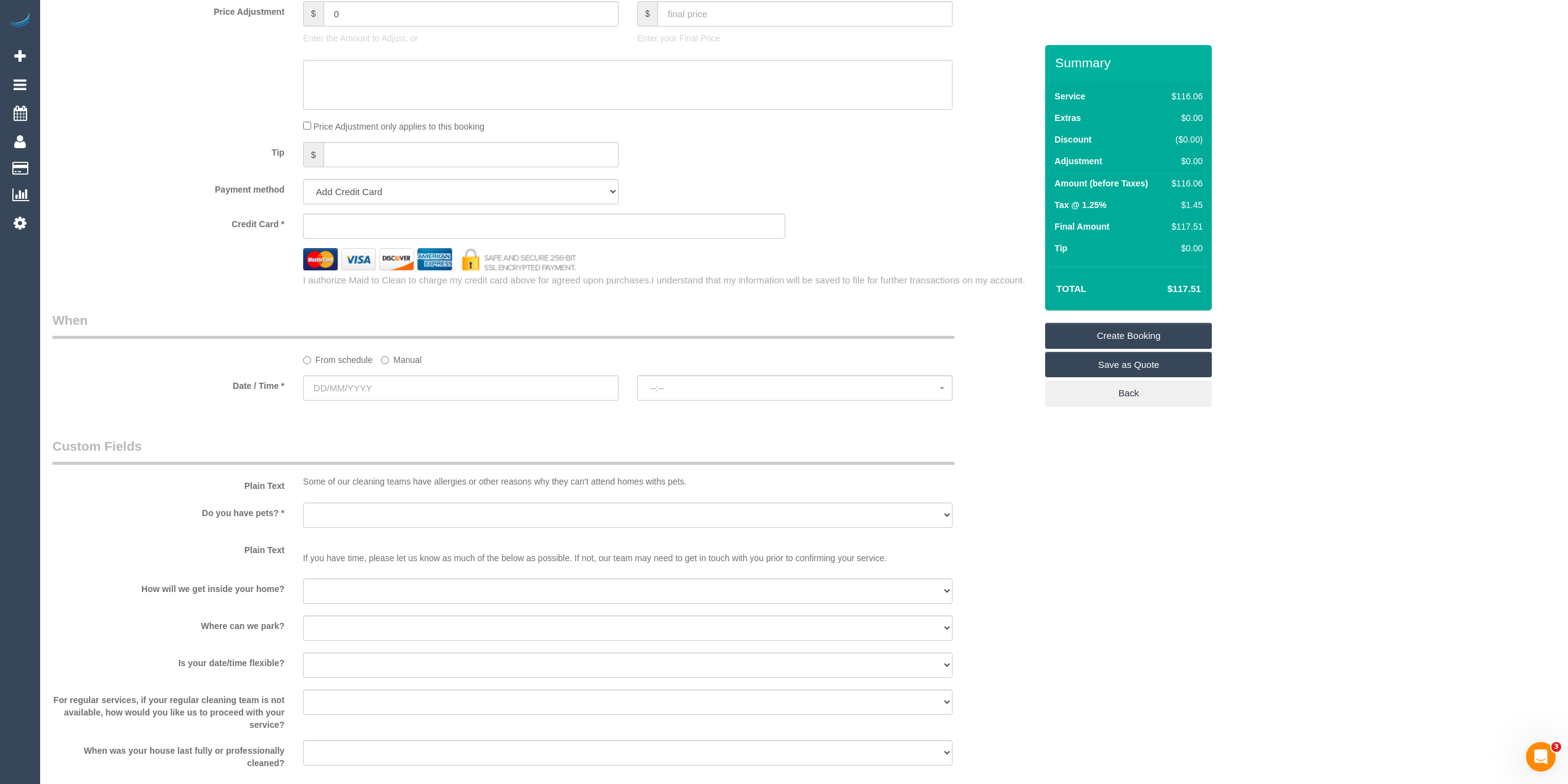
scroll to position [705, 0]
type textarea "Mainly floors and possibly some general cleaning, please check with the custome…"
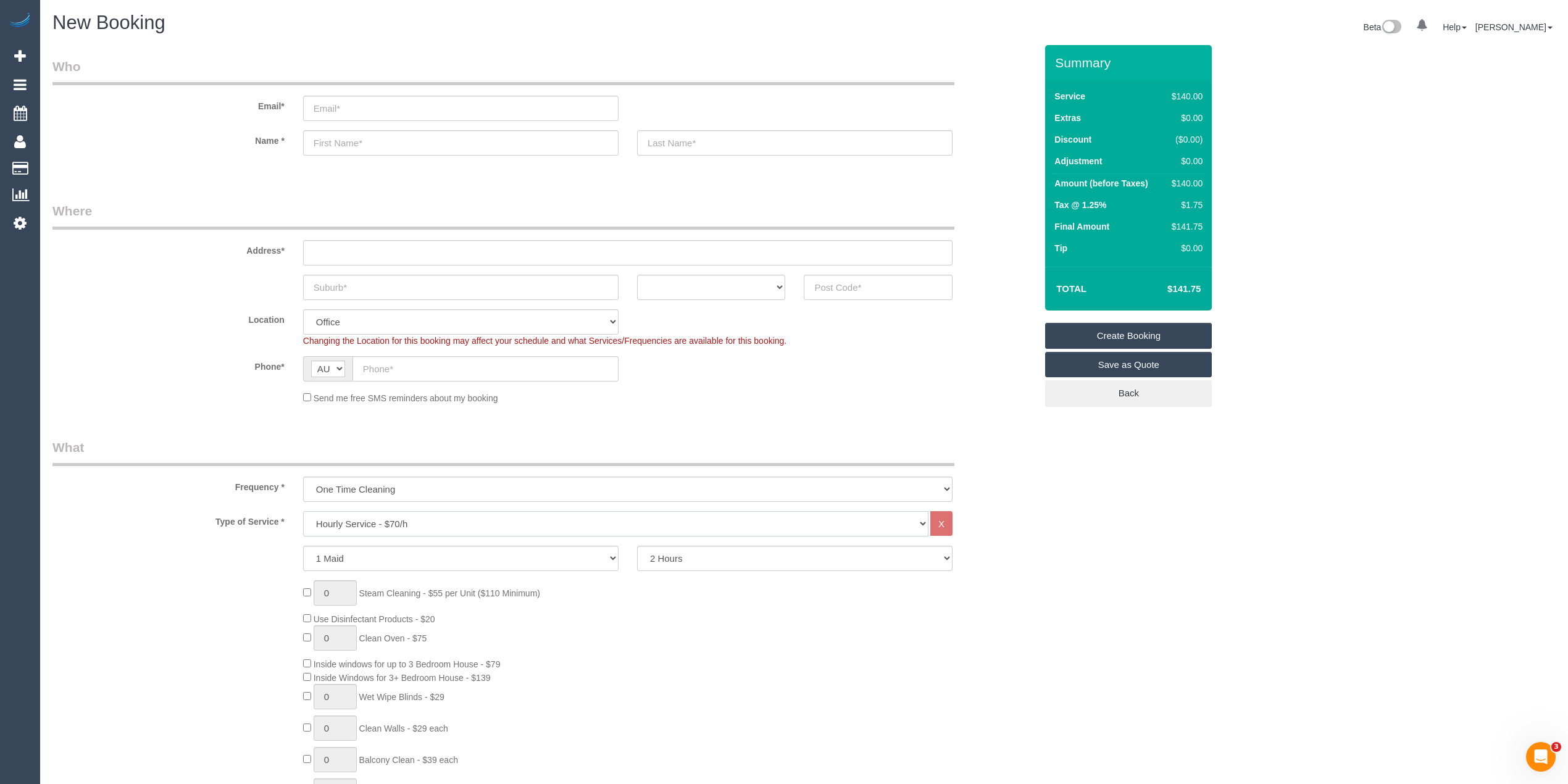
click at [428, 519] on select "Hourly Service - $70/h Hourly Service - $65/h Hourly Service - $60/h Hourly Ser…" at bounding box center [616, 523] width 626 height 25
select select "275"
click at [303, 511] on select "Hourly Service - $70/h Hourly Service - $65/h Hourly Service - $60/h Hourly Ser…" at bounding box center [616, 523] width 626 height 25
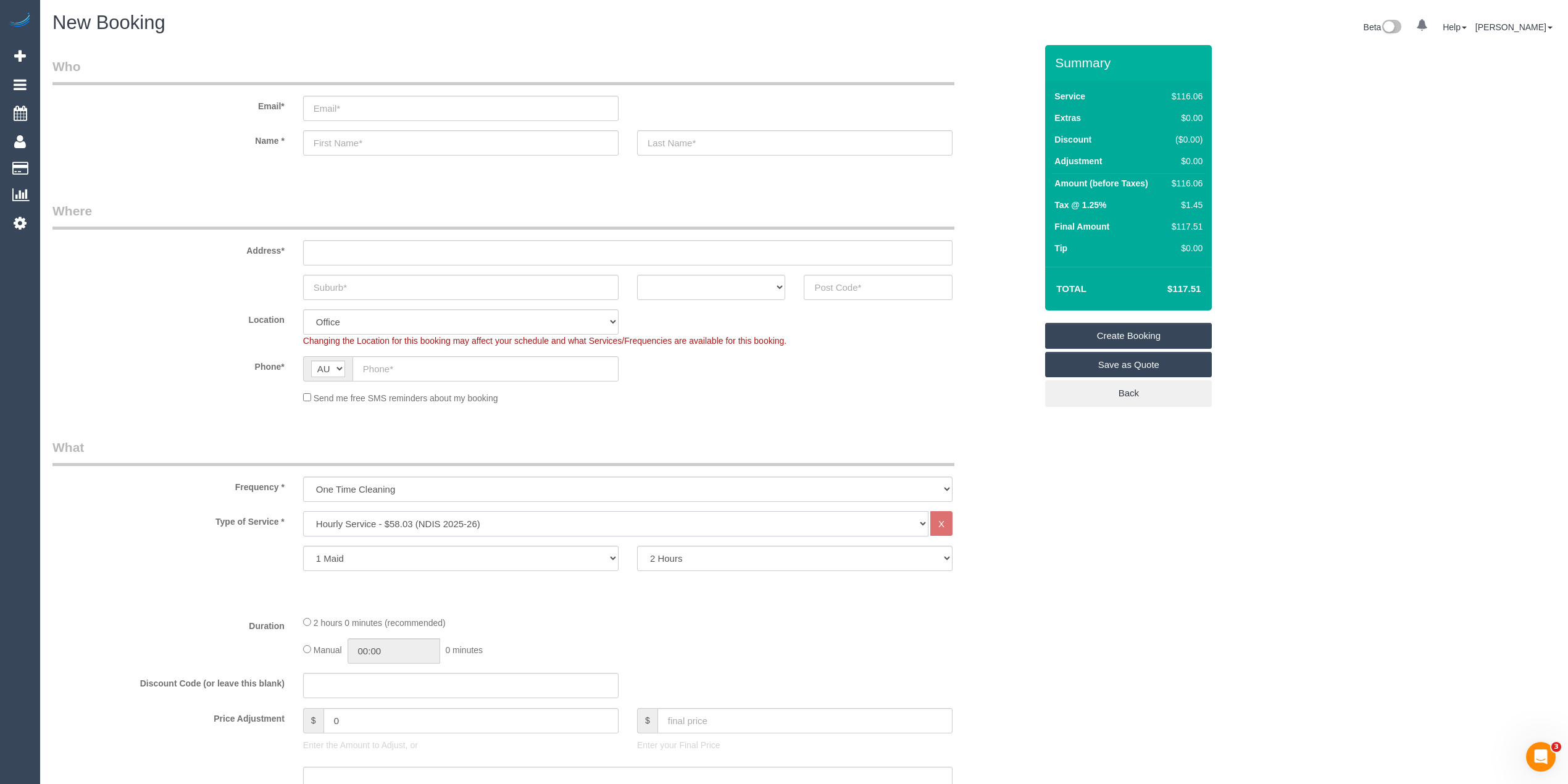
click at [479, 516] on select "Hourly Service - $70/h Hourly Service - $65/h Hourly Service - $60/h Hourly Ser…" at bounding box center [616, 523] width 626 height 25
click at [487, 516] on select "Hourly Service - $70/h Hourly Service - $65/h Hourly Service - $60/h Hourly Ser…" at bounding box center [616, 523] width 626 height 25
click at [303, 511] on select "Hourly Service - $70/h Hourly Service - $65/h Hourly Service - $60/h Hourly Ser…" at bounding box center [616, 523] width 626 height 25
click at [391, 489] on select "One Time Cleaning Weekly - 10% Off - 10.00% (0% for the First Booking) Fortnigh…" at bounding box center [628, 489] width 649 height 25
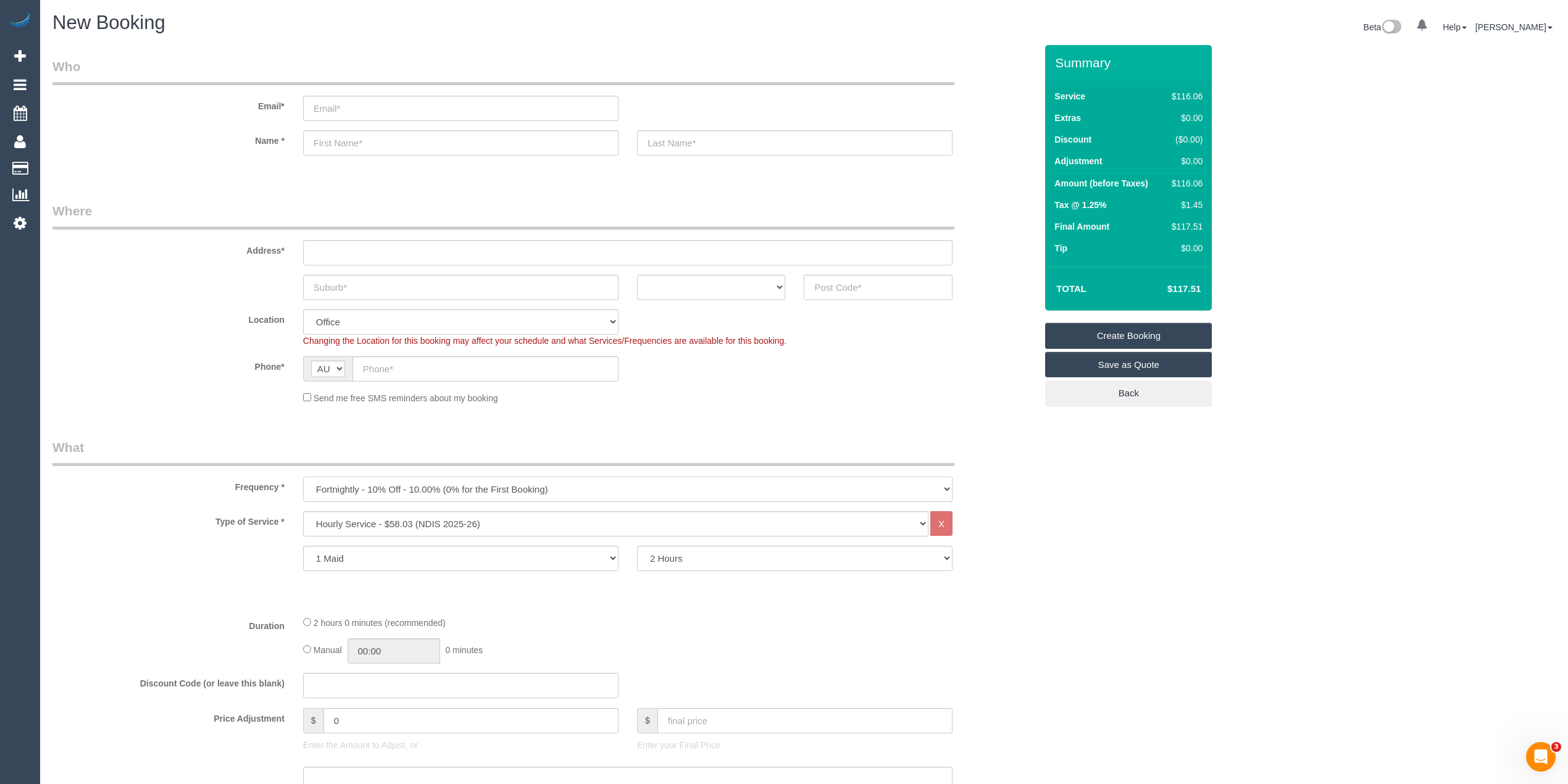
click at [303, 476] on select "One Time Cleaning Weekly - 10% Off - 10.00% (0% for the First Booking) Fortnigh…" at bounding box center [628, 489] width 649 height 25
click at [425, 519] on select "Hourly Service - $70/h Hourly Service - $65/h Hourly Service - $60/h Hourly Ser…" at bounding box center [616, 523] width 626 height 25
click at [448, 22] on h1 "New Booking" at bounding box center [424, 22] width 743 height 21
click at [418, 519] on select "Hourly Service - $70/h Hourly Service - $65/h Hourly Service - $60/h Hourly Ser…" at bounding box center [616, 523] width 626 height 25
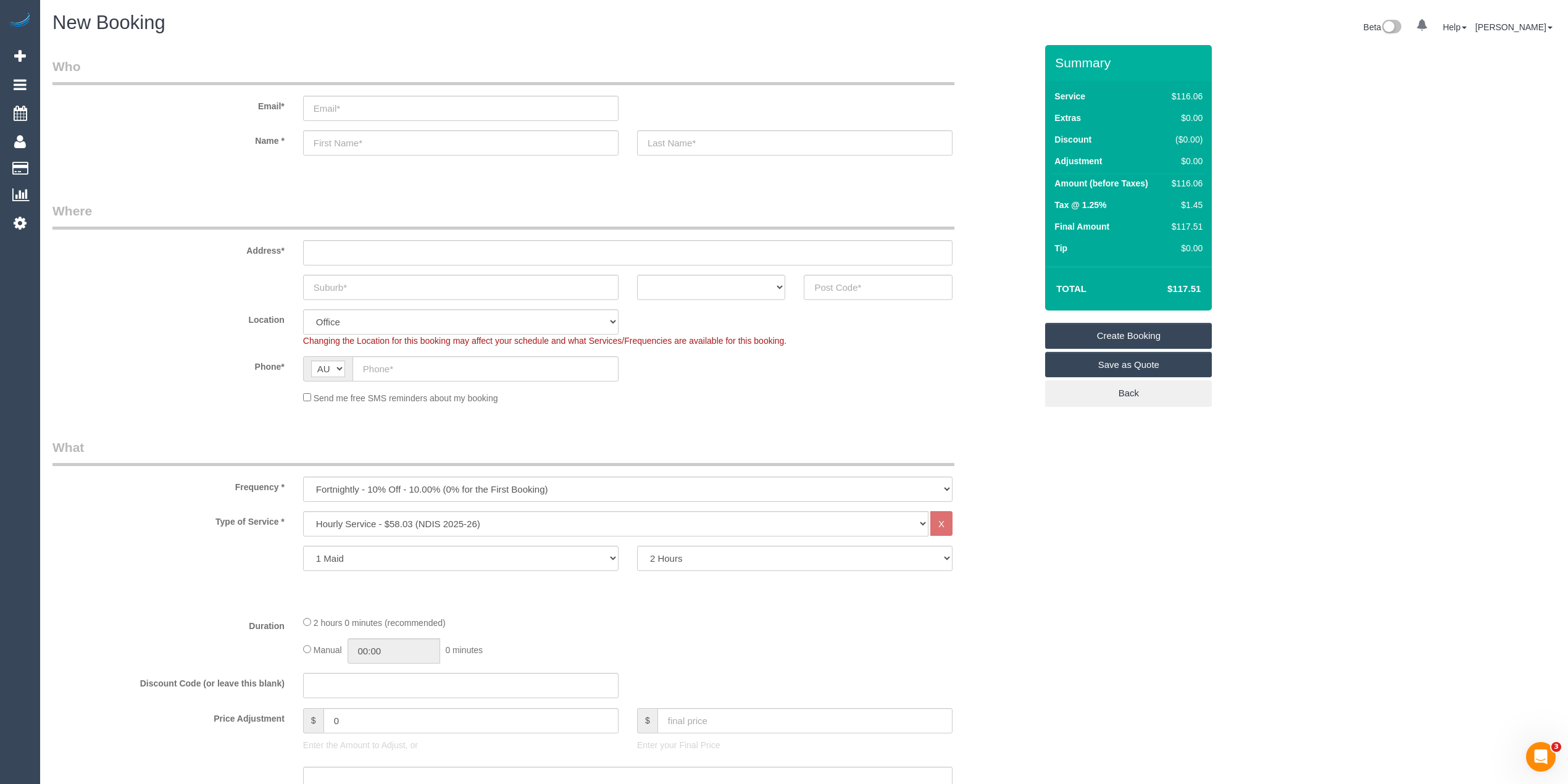
click at [348, 479] on select "One Time Cleaning Weekly - 10% Off - 10.00% (0% for the First Booking) Fortnigh…" at bounding box center [628, 489] width 649 height 25
select select "object:2079"
click at [303, 476] on select "One Time Cleaning Weekly - 10% Off - 10.00% (0% for the First Booking) Fortnigh…" at bounding box center [628, 489] width 649 height 25
click at [360, 511] on select "Hourly Service - $70/h Hourly Service - $65/h Hourly Service - $60/h Hourly Ser…" at bounding box center [616, 523] width 626 height 25
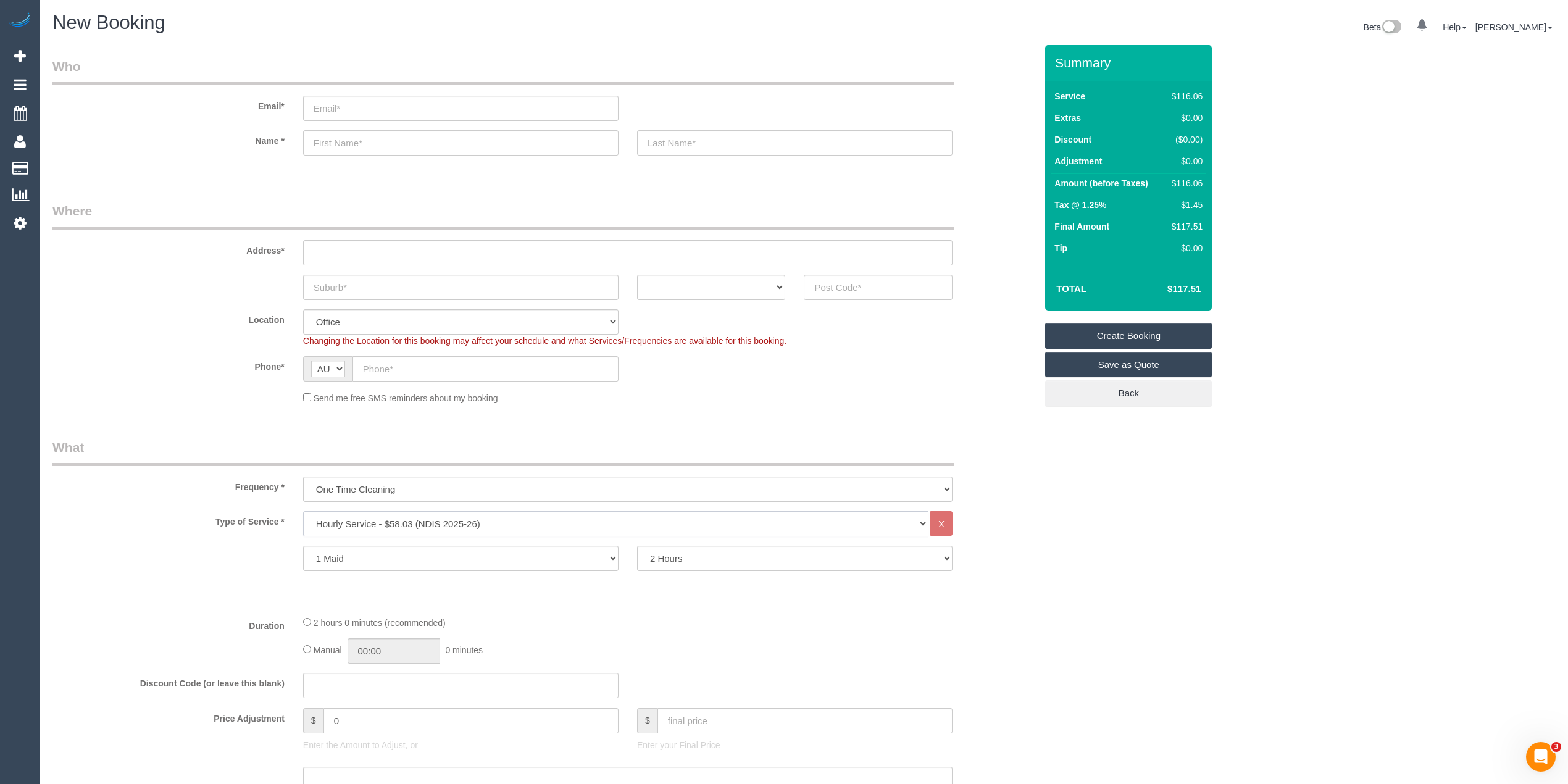
select select "212"
click at [303, 511] on select "Hourly Service - $70/h Hourly Service - $65/h Hourly Service - $60/h Hourly Ser…" at bounding box center [616, 523] width 626 height 25
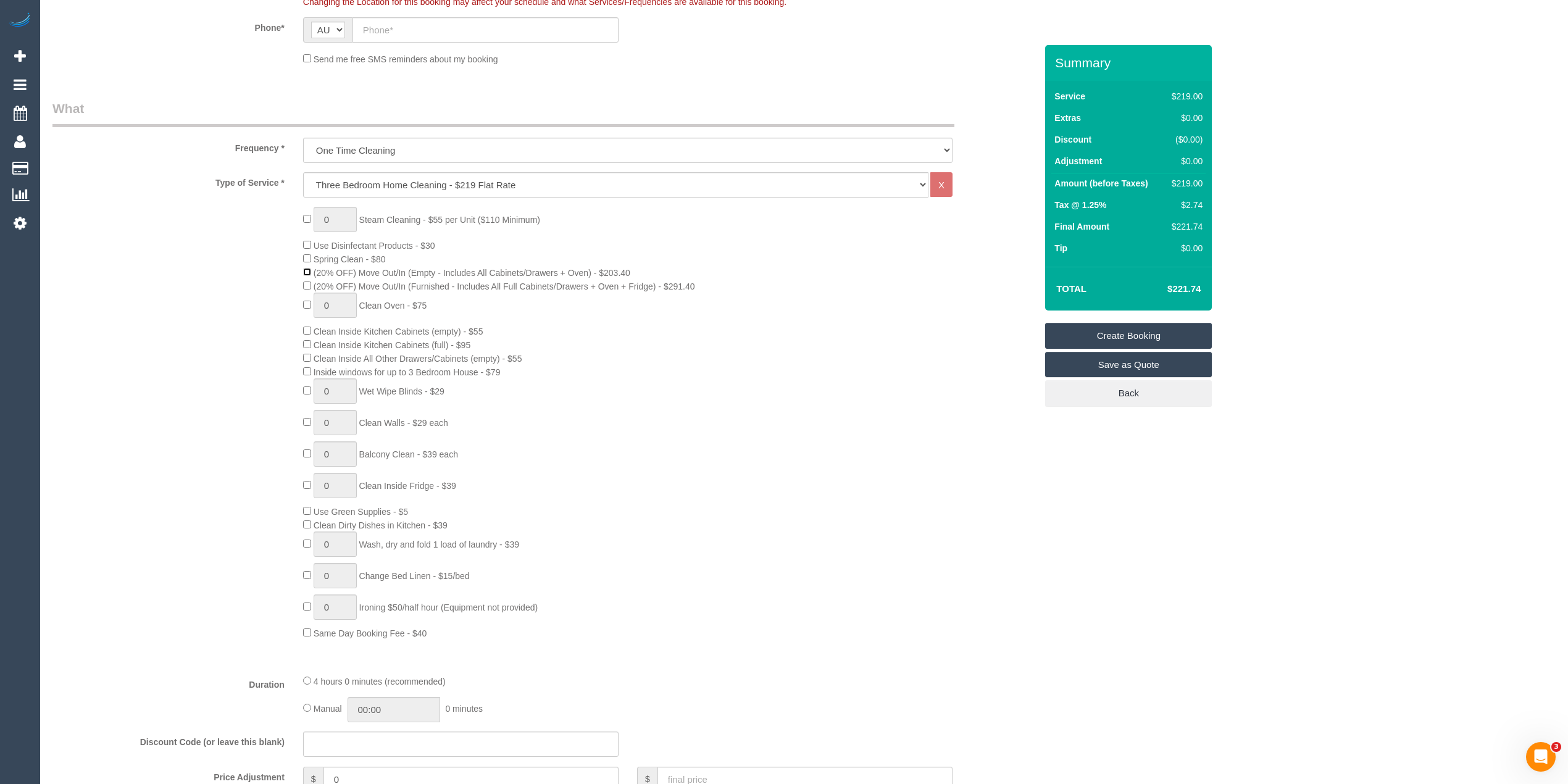
scroll to position [411, 0]
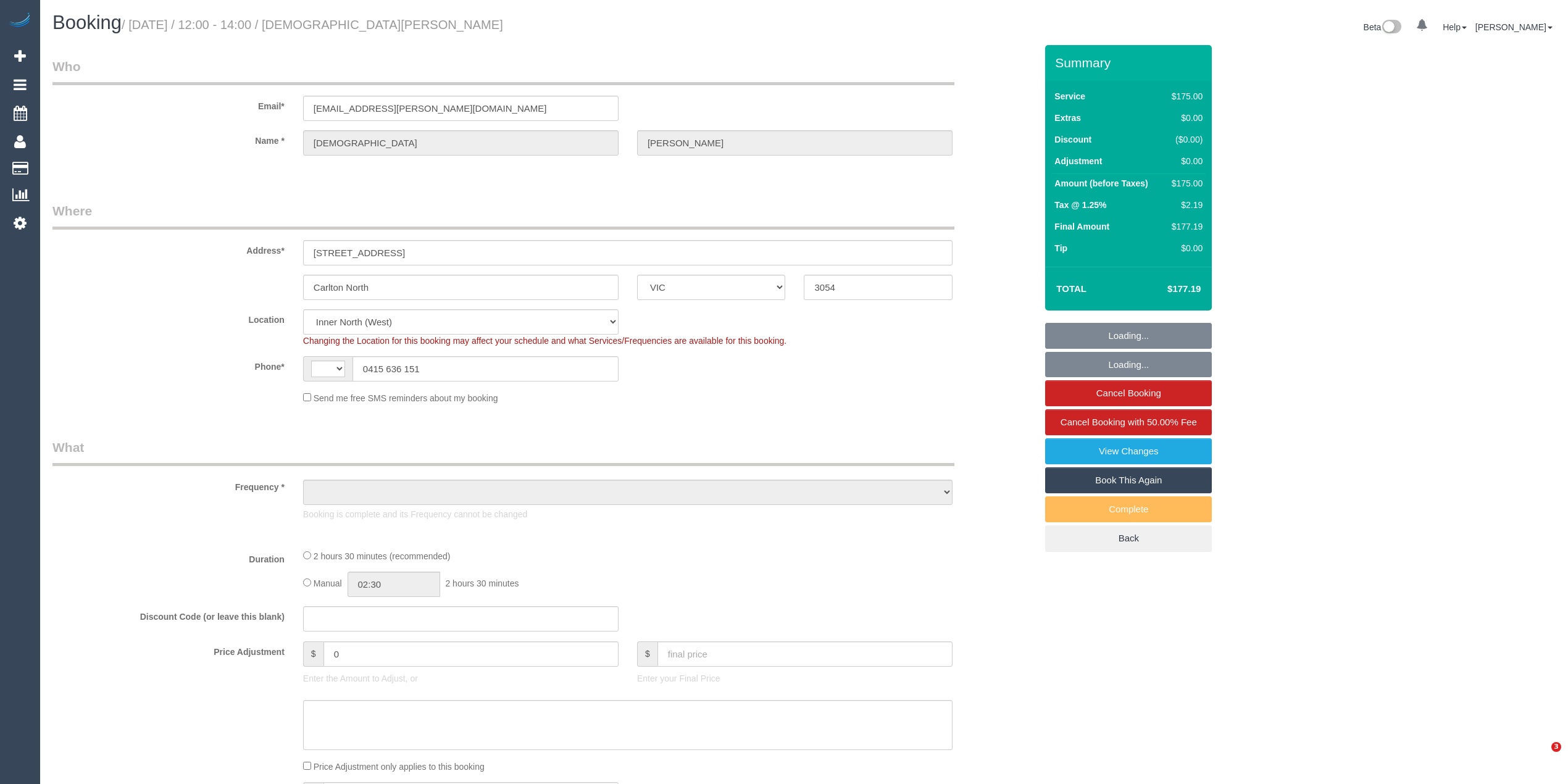
select select "VIC"
select select "string:AU"
select select "string:stripe-pm_1QxK8x2GScqysDRVrtdQrXpo"
select select "150"
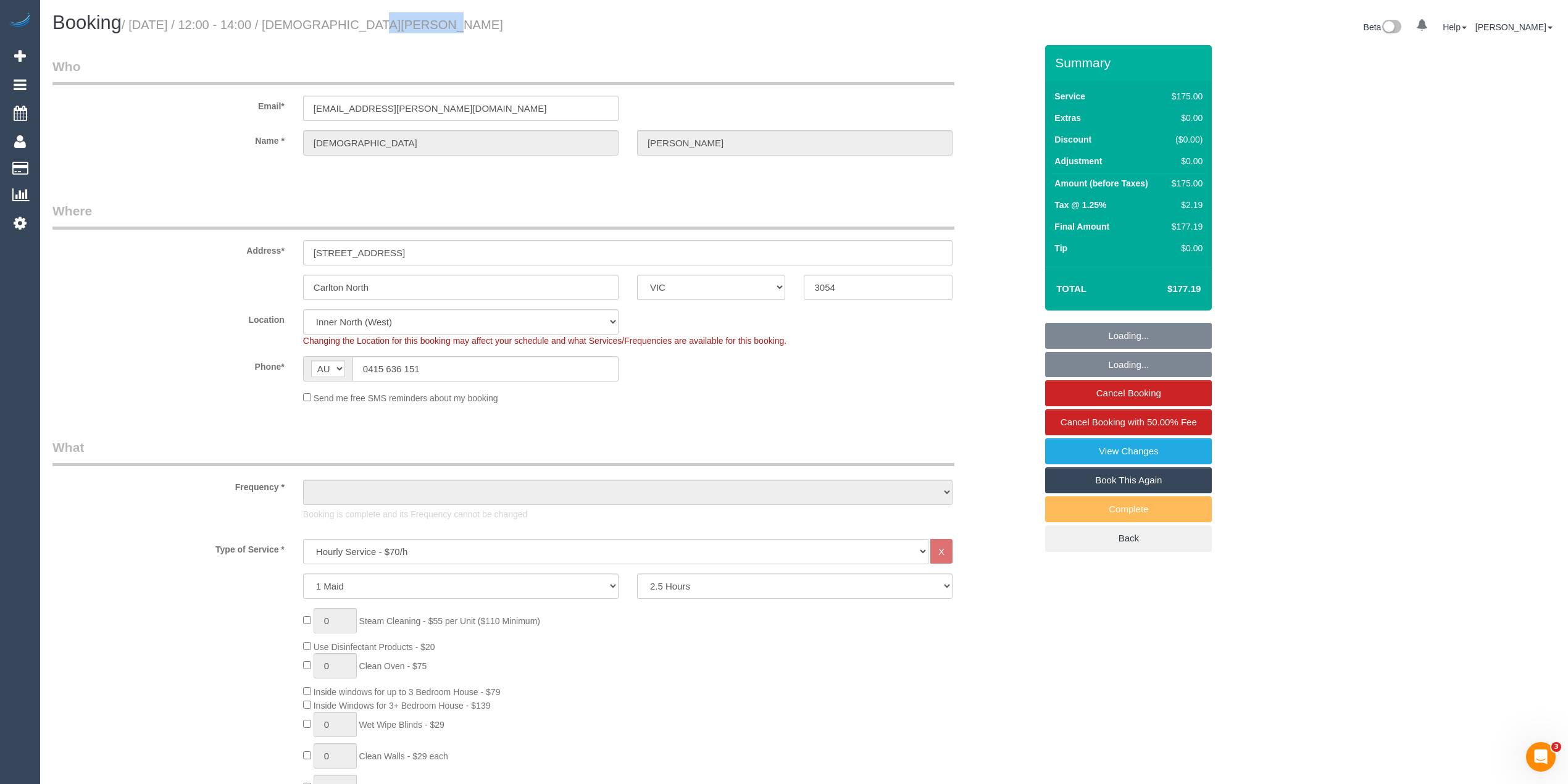
click at [411, 18] on small "/ [DATE] / 12:00 - 14:00 / [DEMOGRAPHIC_DATA][PERSON_NAME]" at bounding box center [312, 24] width 382 height 13
select select "object:1756"
select select "number:28"
select select "number:14"
select select "number:19"
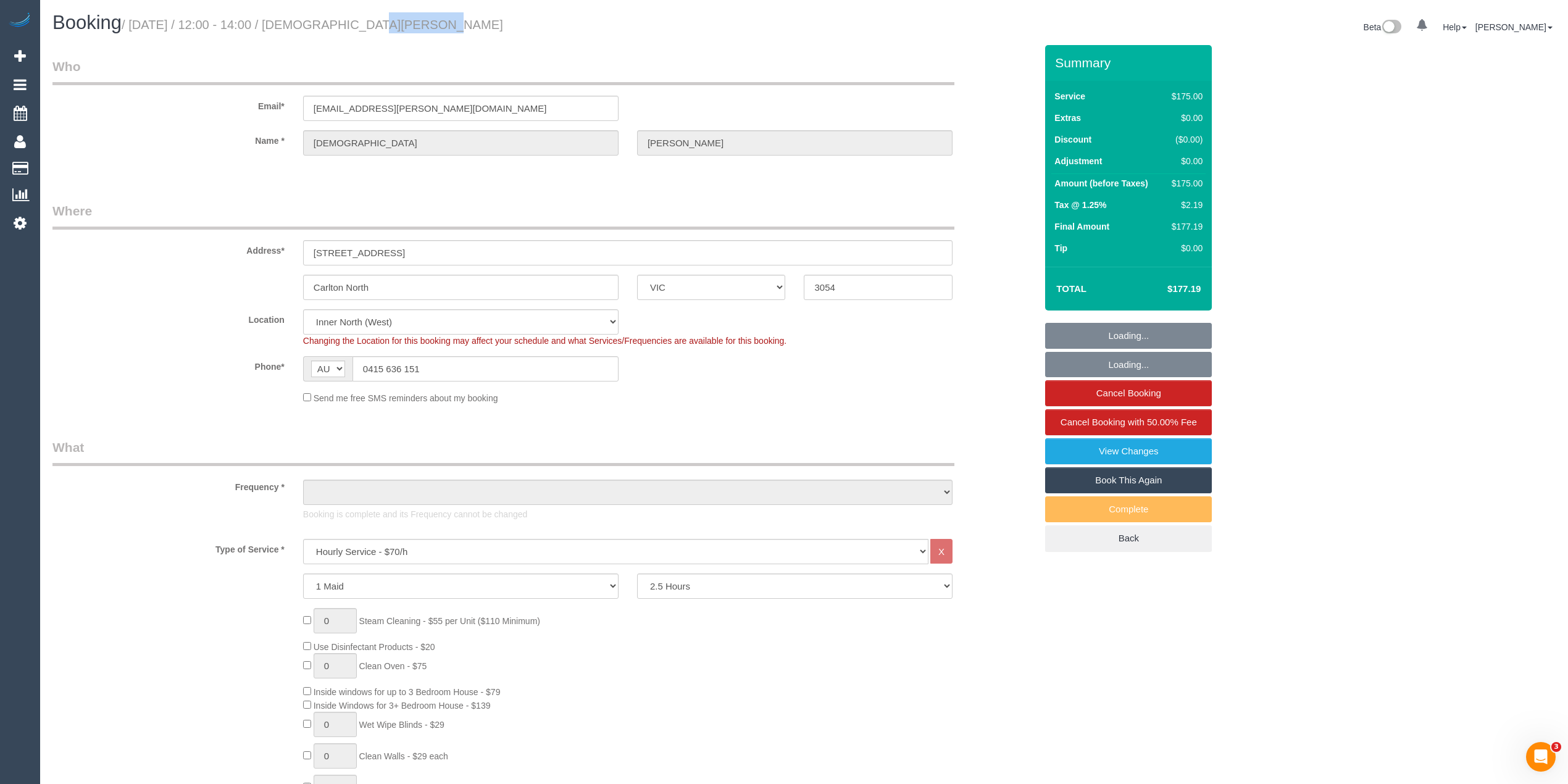
select select "number:24"
select select "spot1"
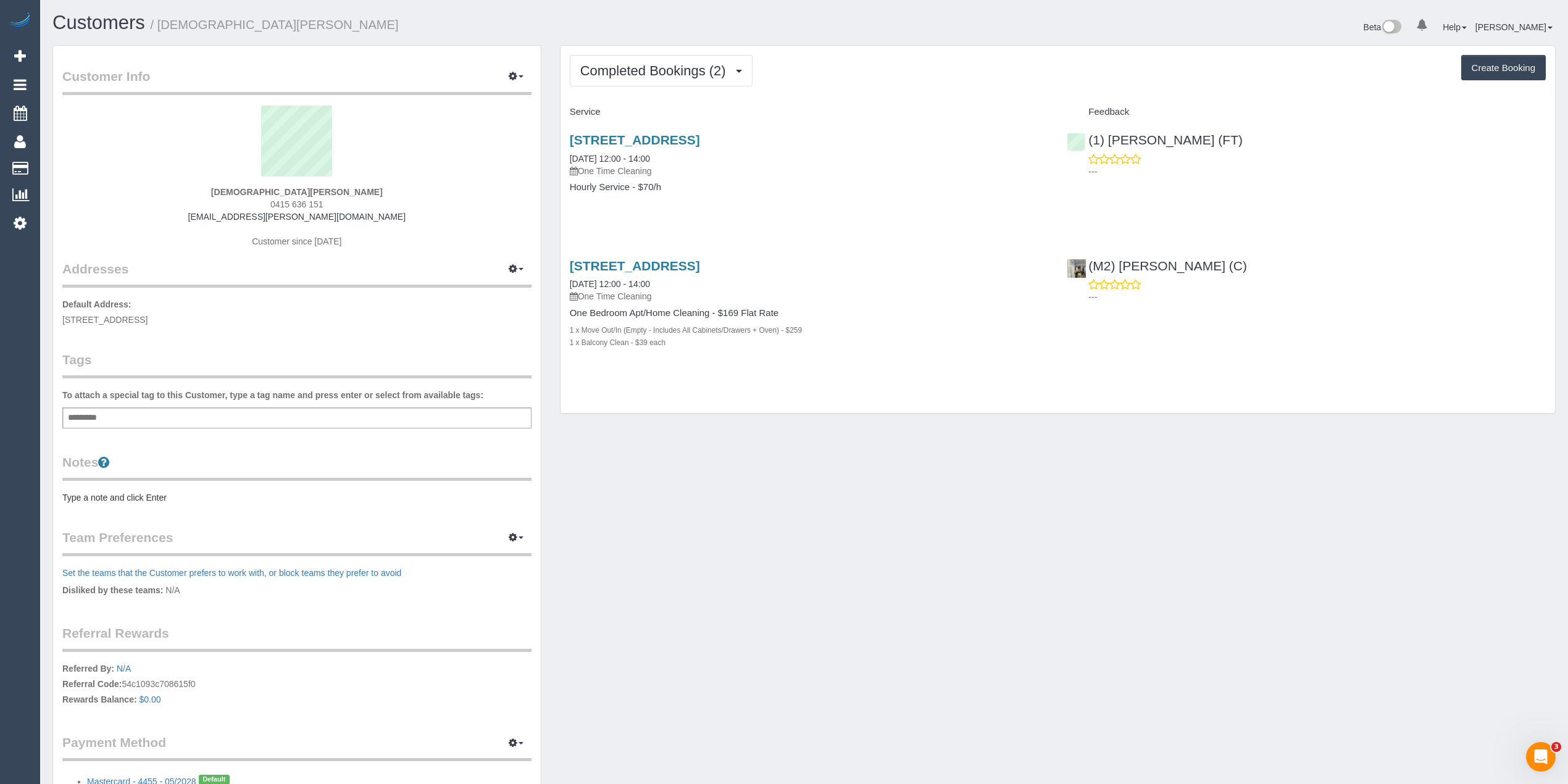
click at [111, 415] on div "Add a tag" at bounding box center [297, 417] width 469 height 21
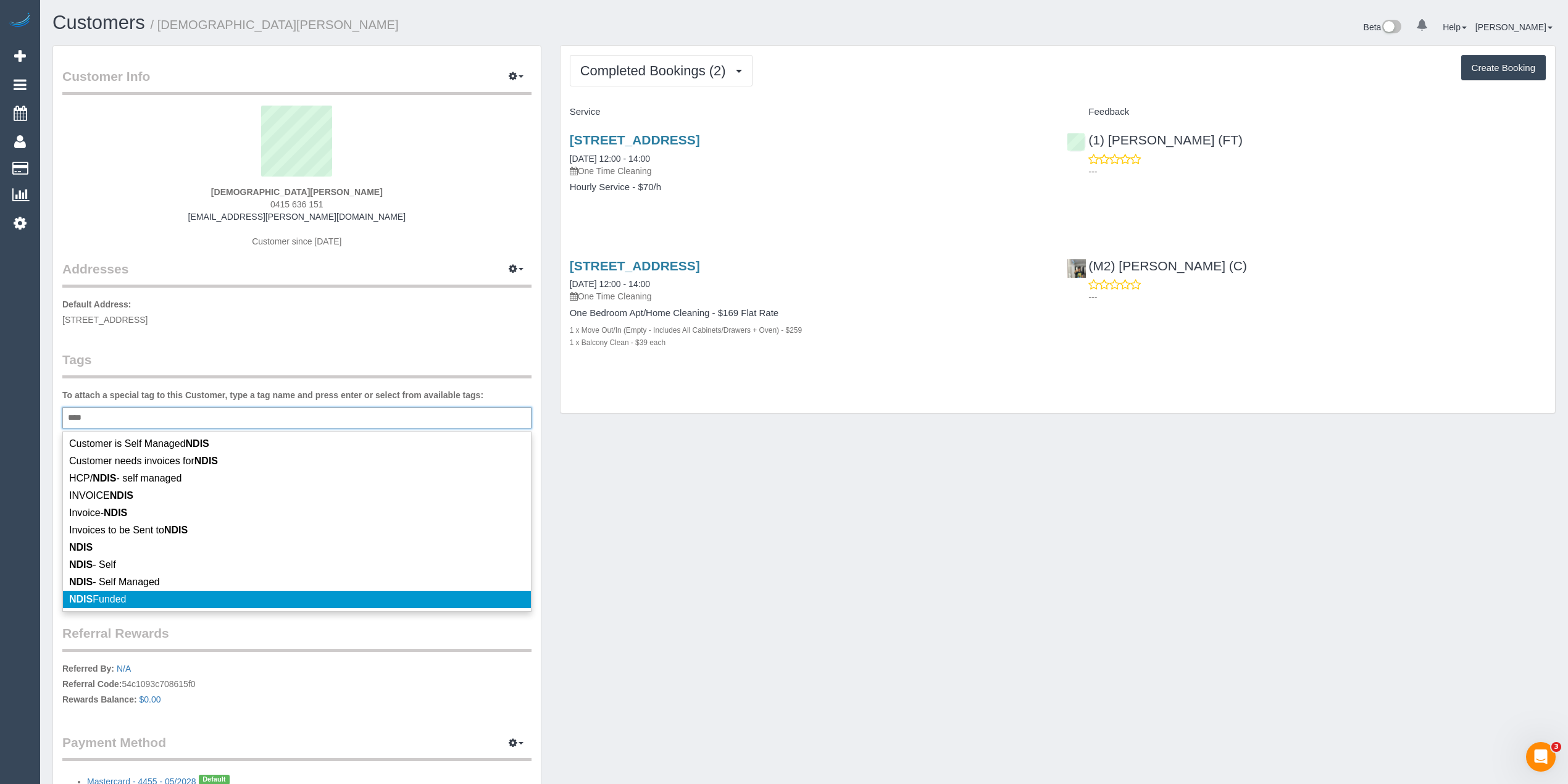
scroll to position [4, 0]
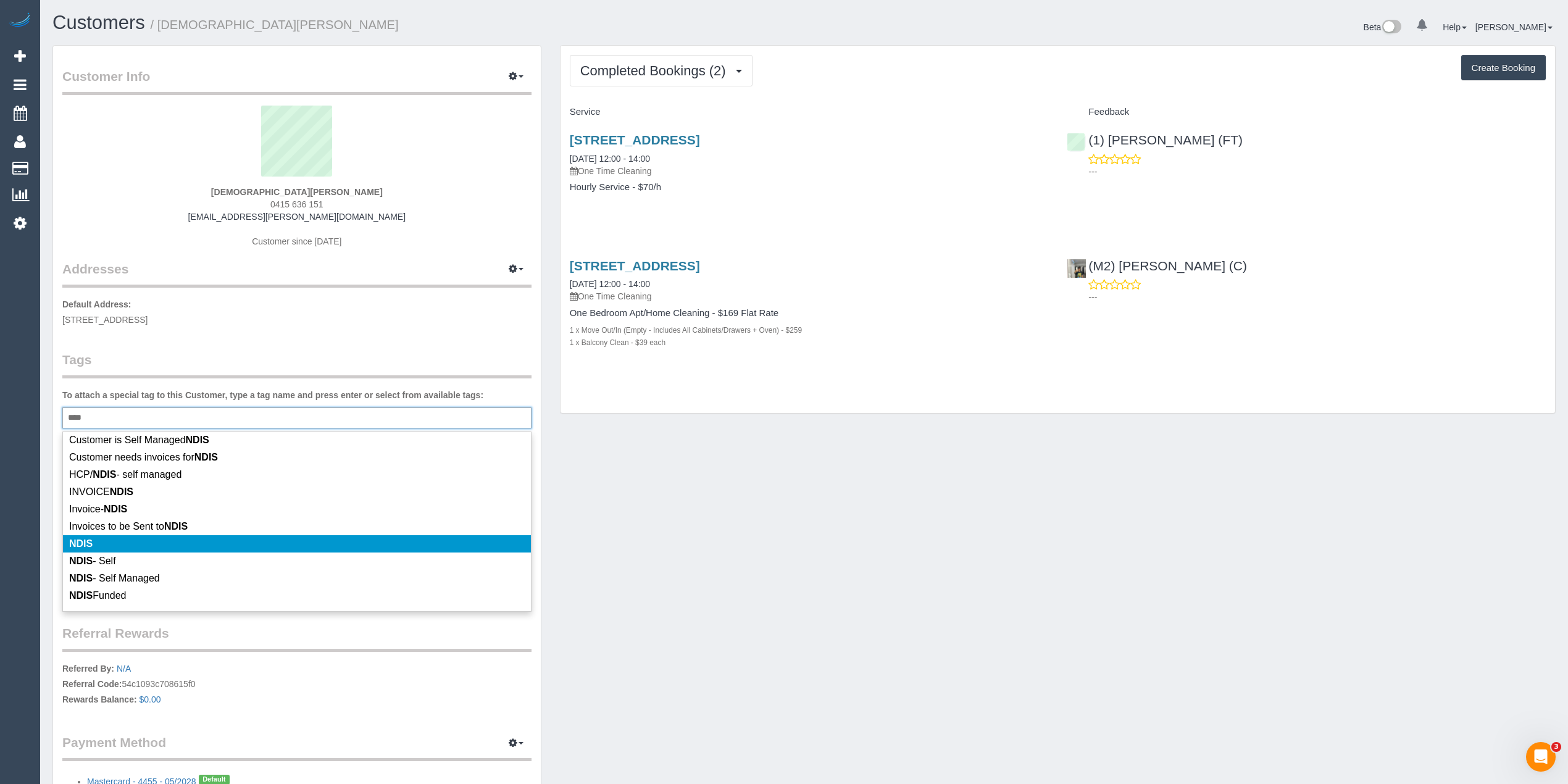
type input "****"
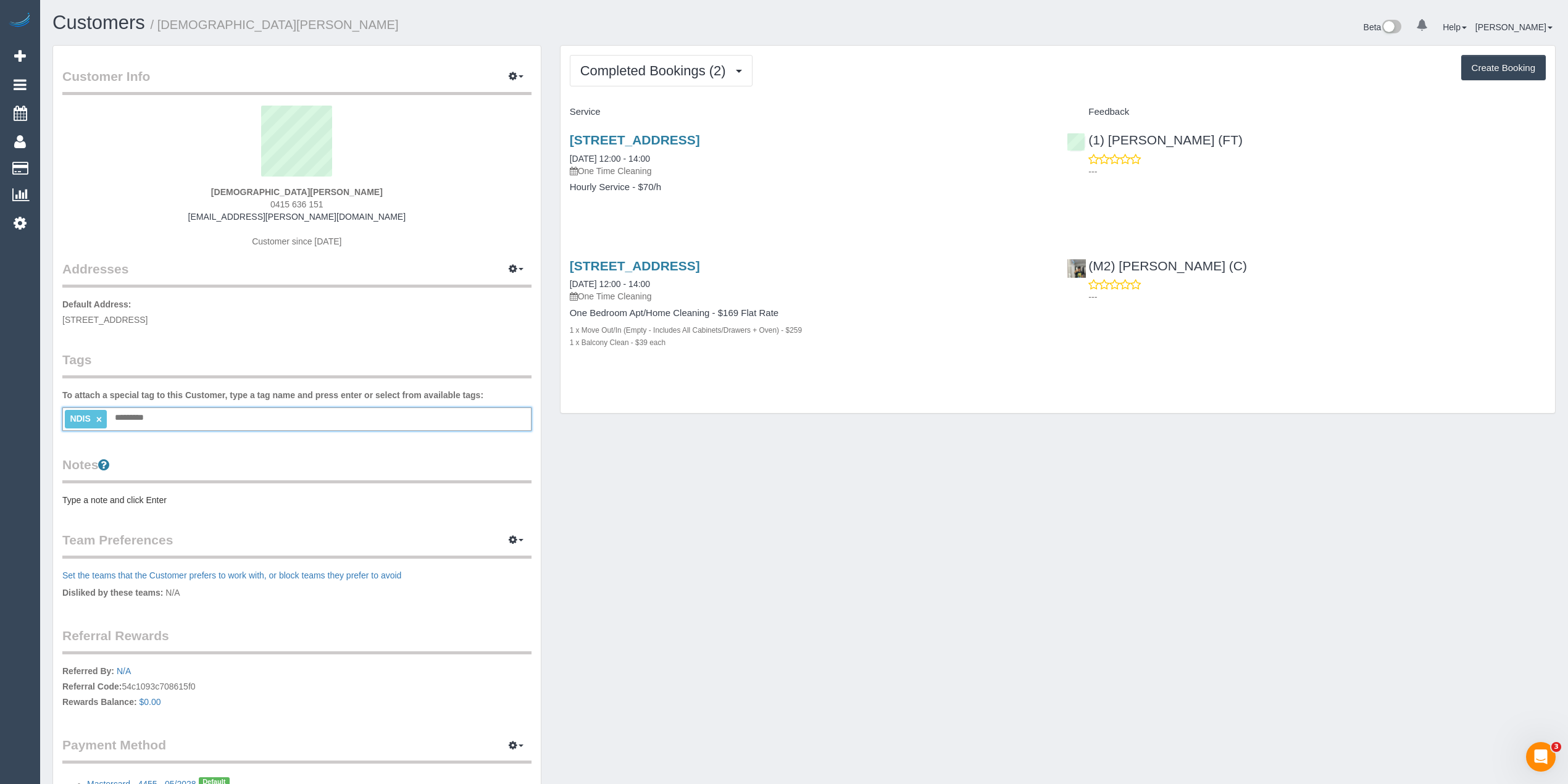
click at [98, 417] on link "×" at bounding box center [99, 419] width 6 height 10
click at [107, 414] on input "text" at bounding box center [85, 417] width 42 height 16
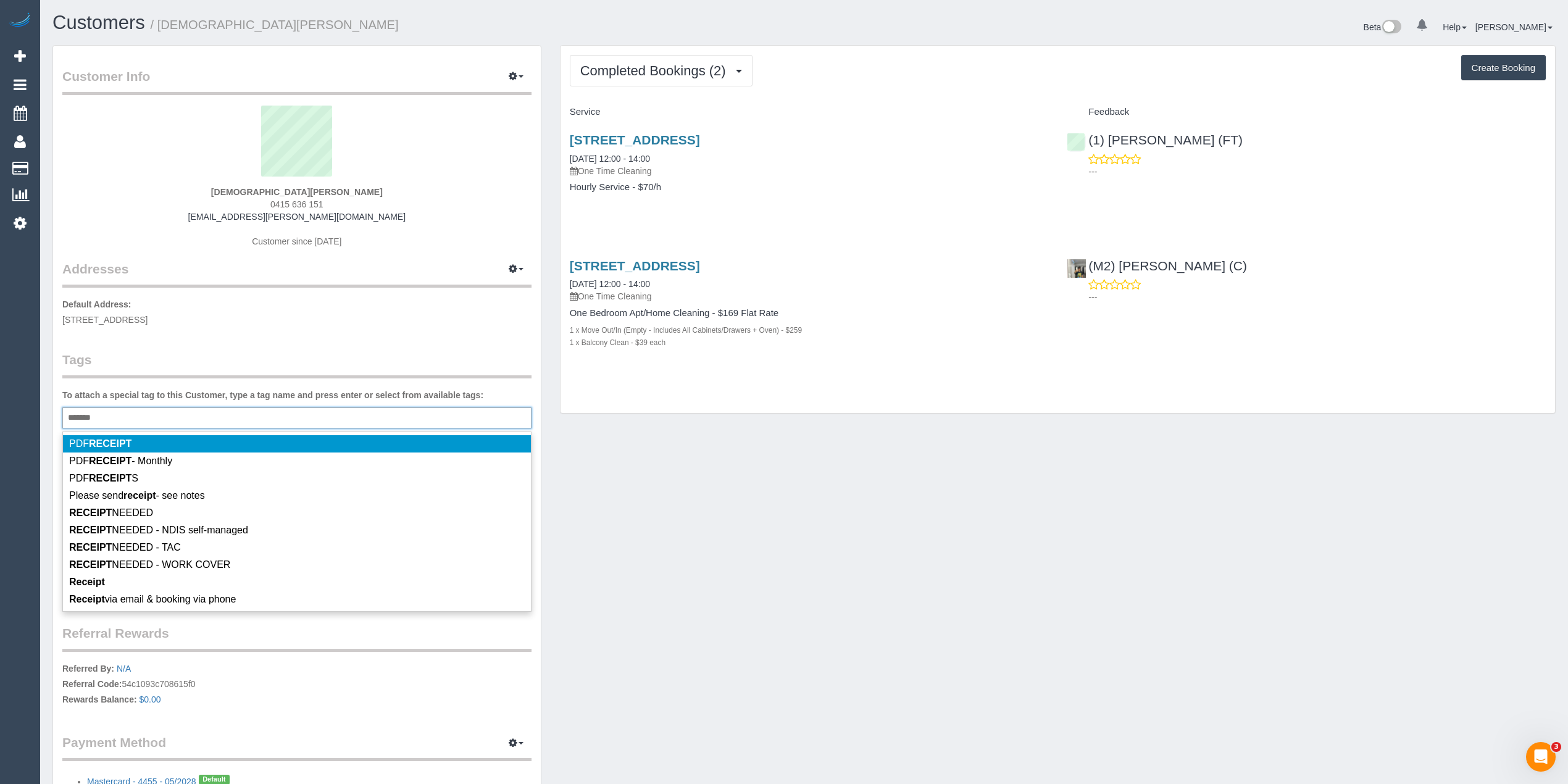
type input "*******"
click at [389, 336] on div "Customer Info Edit Contact Info Send Message Email Preferences Special Sales Ta…" at bounding box center [297, 433] width 488 height 776
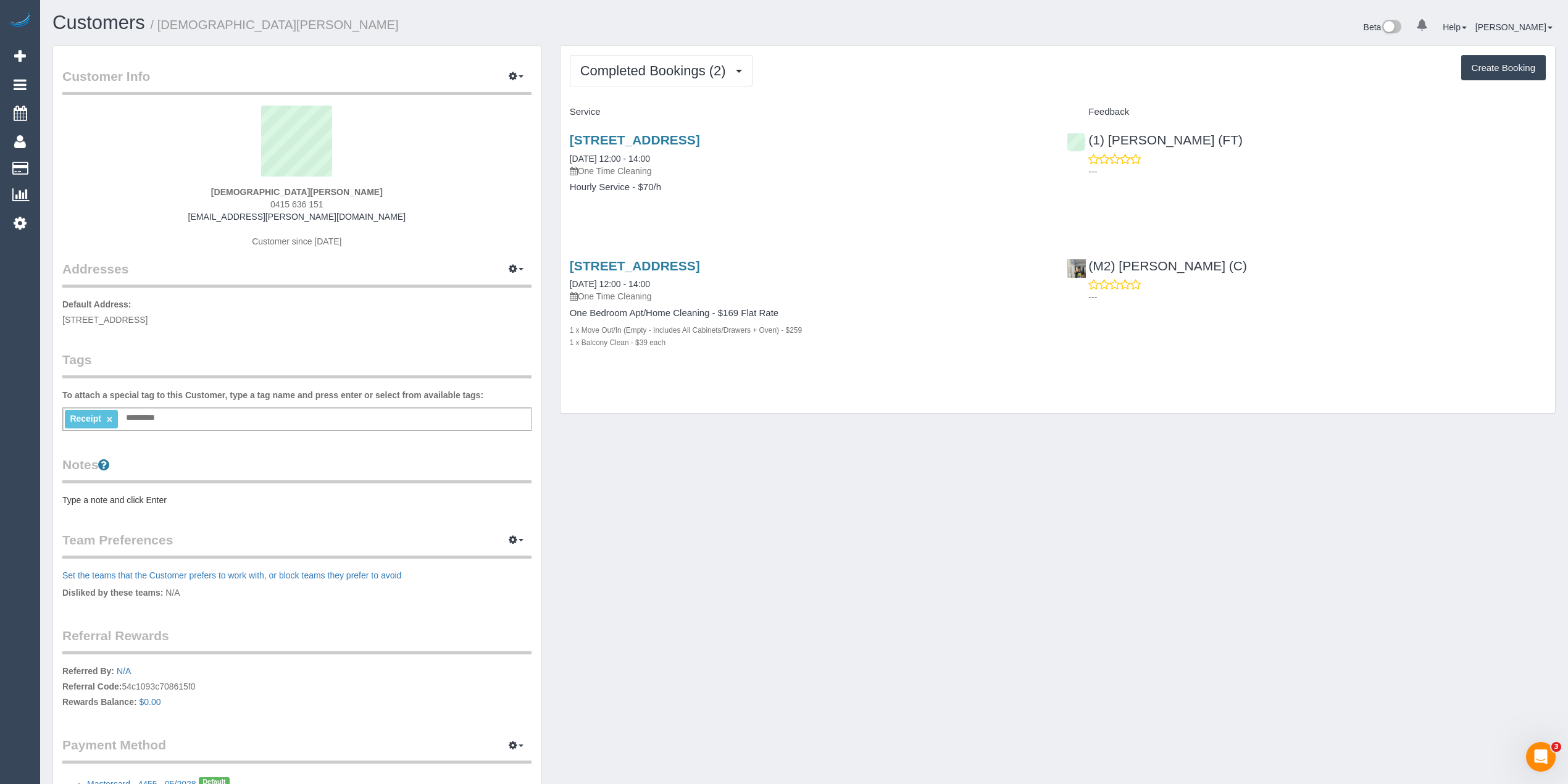
click at [109, 414] on link "×" at bounding box center [109, 419] width 6 height 10
click at [366, 305] on p "Default Address: [STREET_ADDRESS]" at bounding box center [297, 311] width 469 height 28
click at [363, 228] on div "[DEMOGRAPHIC_DATA][PERSON_NAME] 0415 636 151 [EMAIL_ADDRESS][PERSON_NAME][DOMAI…" at bounding box center [297, 182] width 469 height 154
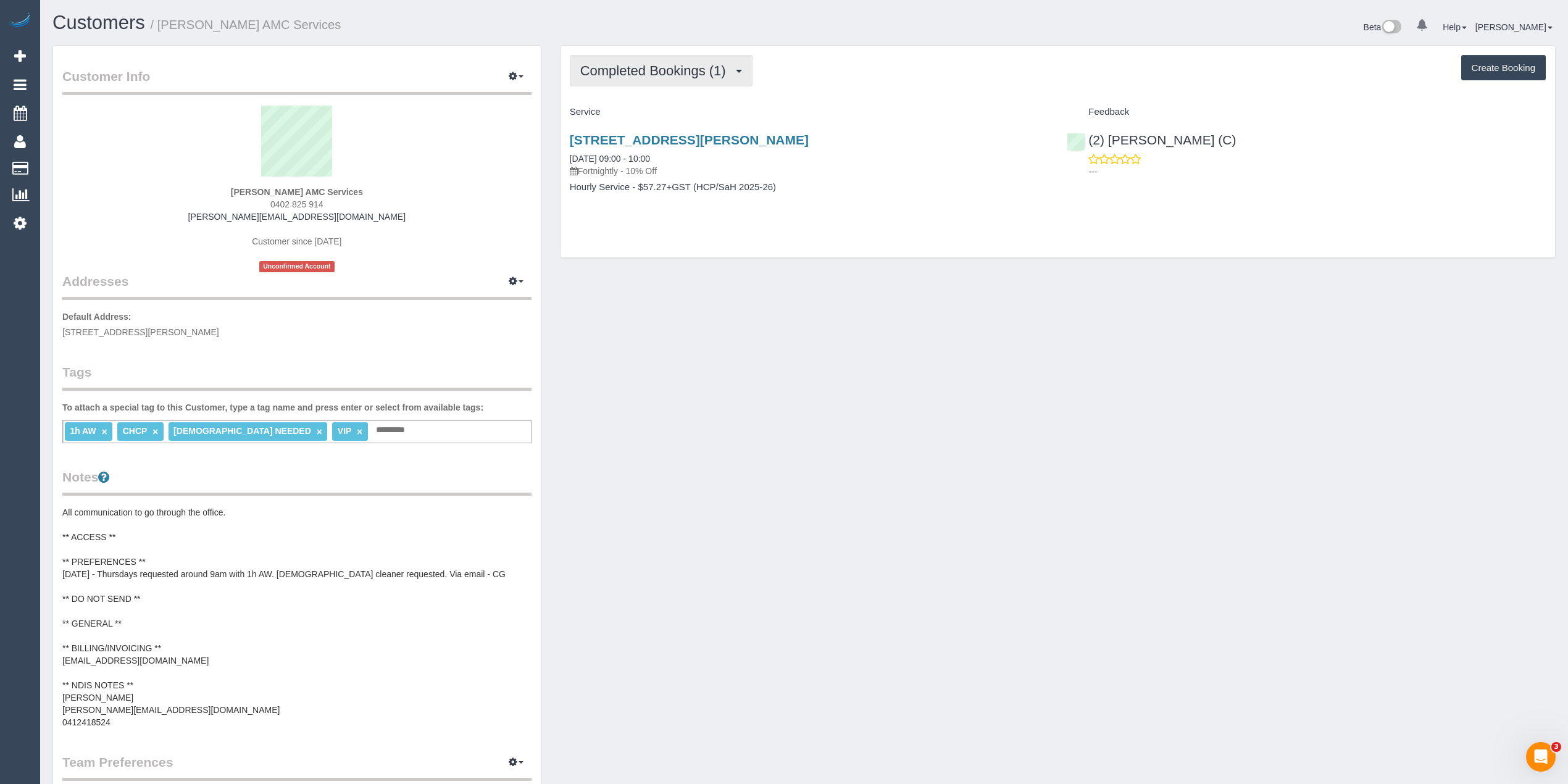
click at [658, 77] on button "Completed Bookings (1)" at bounding box center [661, 71] width 182 height 31
click at [675, 117] on link "Upcoming Bookings (11)" at bounding box center [635, 115] width 130 height 16
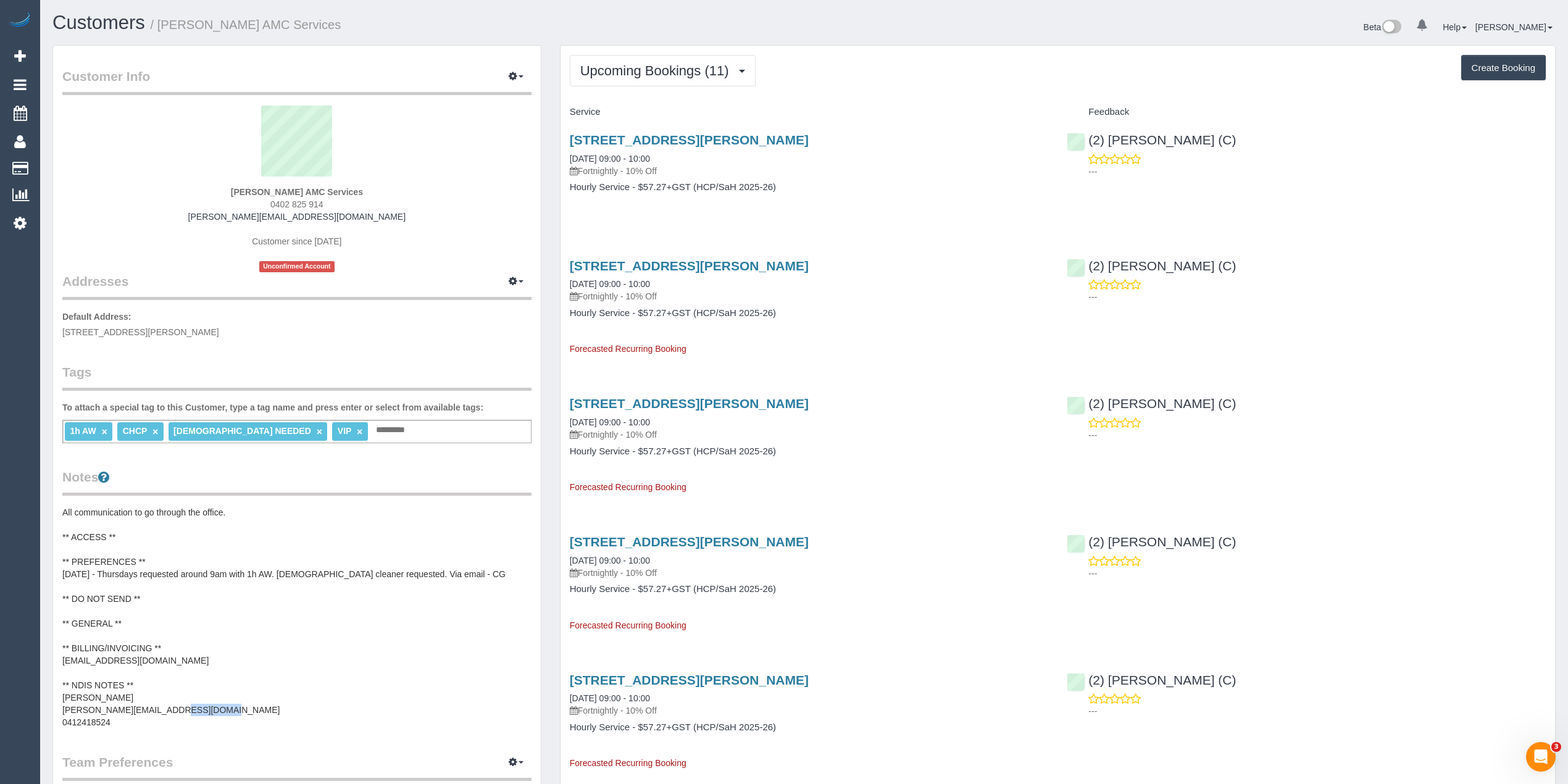
drag, startPoint x: 127, startPoint y: 722, endPoint x: 58, endPoint y: 723, distance: 69.0
click at [58, 723] on div "Customer Info Edit Contact Info Send Message Email Preferences Special Sales Ta…" at bounding box center [297, 544] width 488 height 997
copy pre "0412418524"
click at [223, 677] on pre "All communication to go through the office. ** ACCESS ** ** PREFERENCES ** [DAT…" at bounding box center [297, 617] width 469 height 222
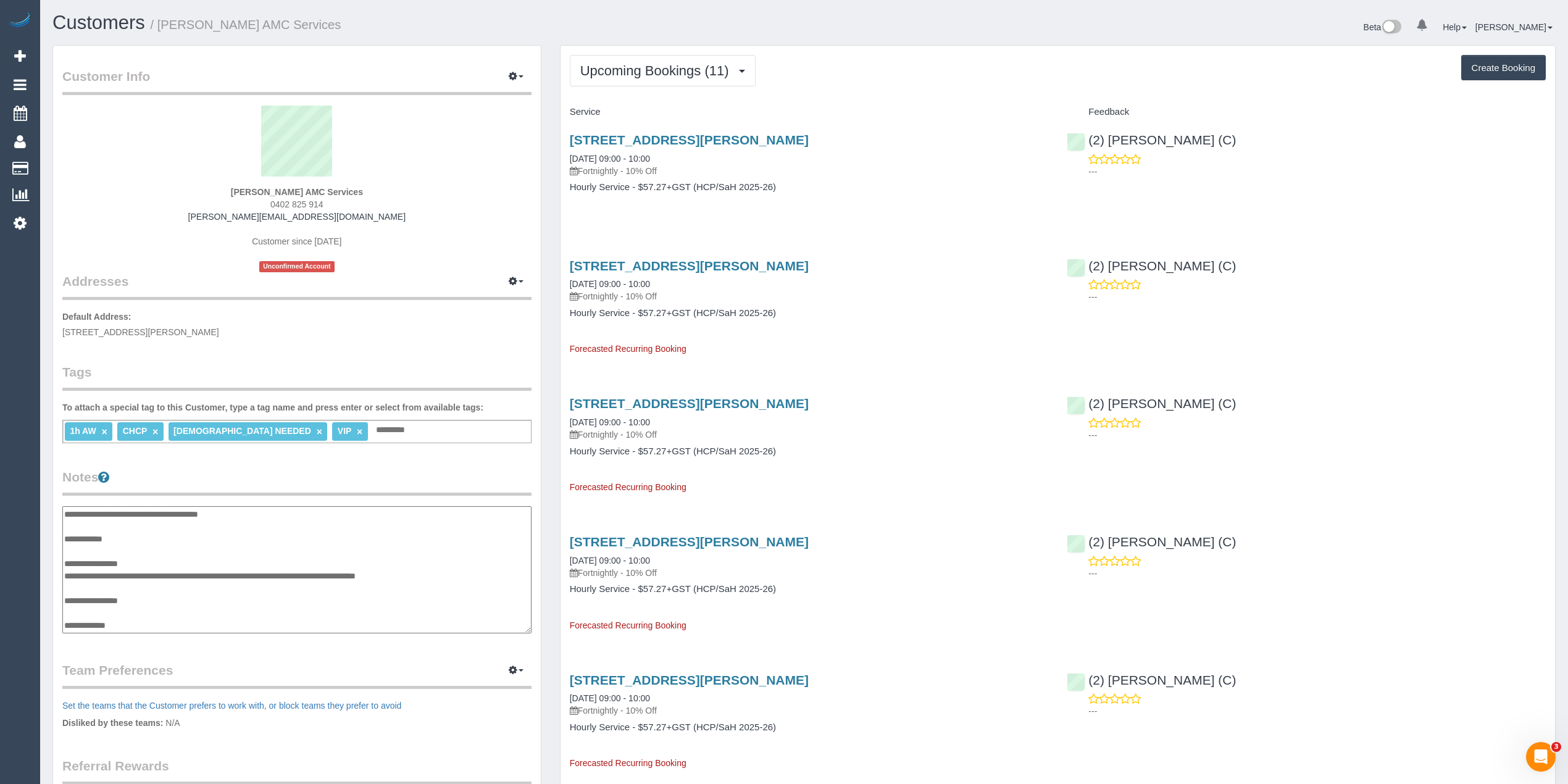
scroll to position [99, 0]
drag, startPoint x: 125, startPoint y: 623, endPoint x: 62, endPoint y: 623, distance: 63.0
click at [62, 623] on textarea "**********" at bounding box center [296, 570] width 468 height 128
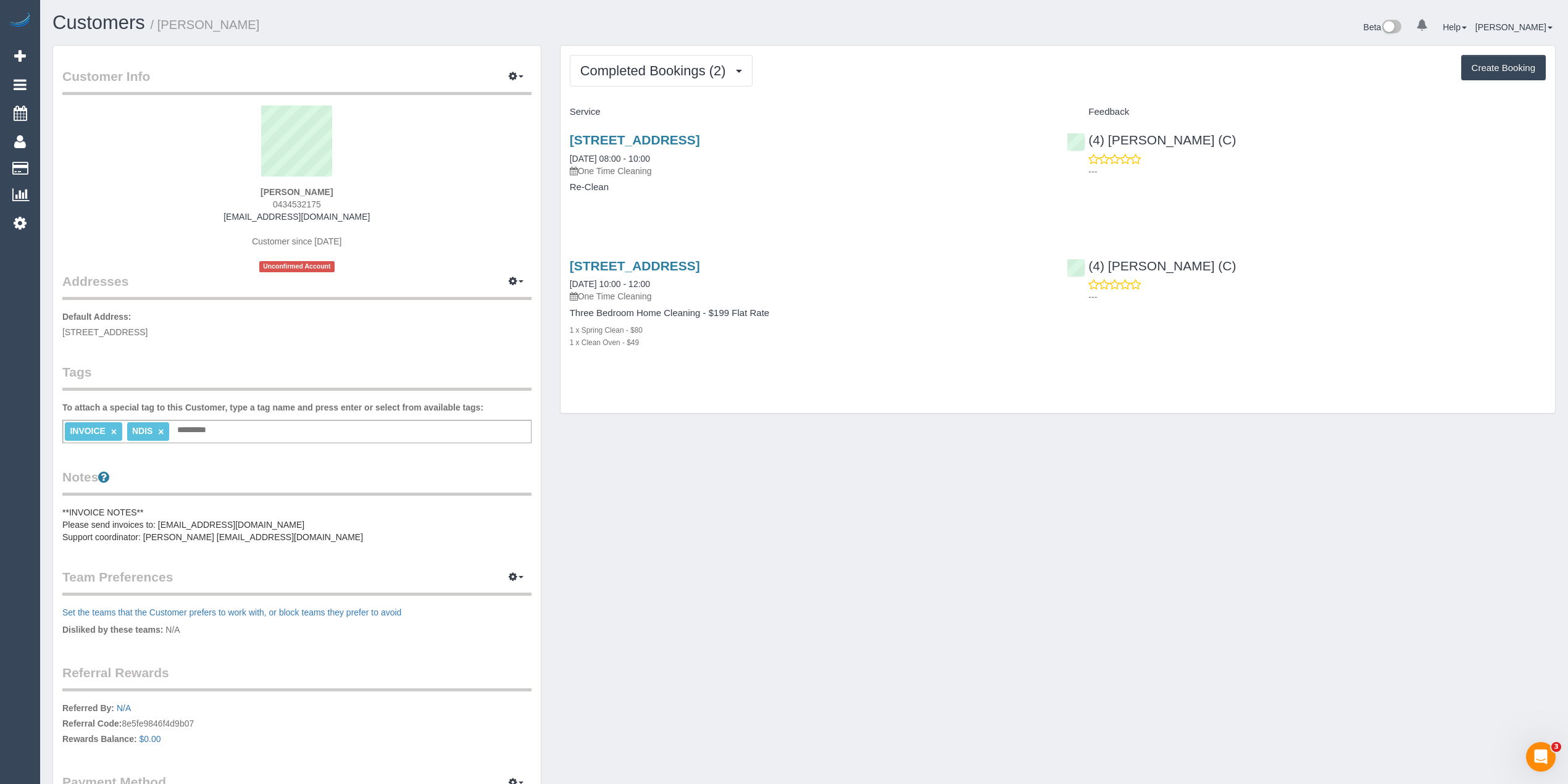
drag, startPoint x: 233, startPoint y: 533, endPoint x: 363, endPoint y: 538, distance: 130.1
click at [363, 538] on pre "**INVOICE NOTES** Please send invoices to: accounts@sensiblecare.com.au Support…" at bounding box center [297, 525] width 469 height 37
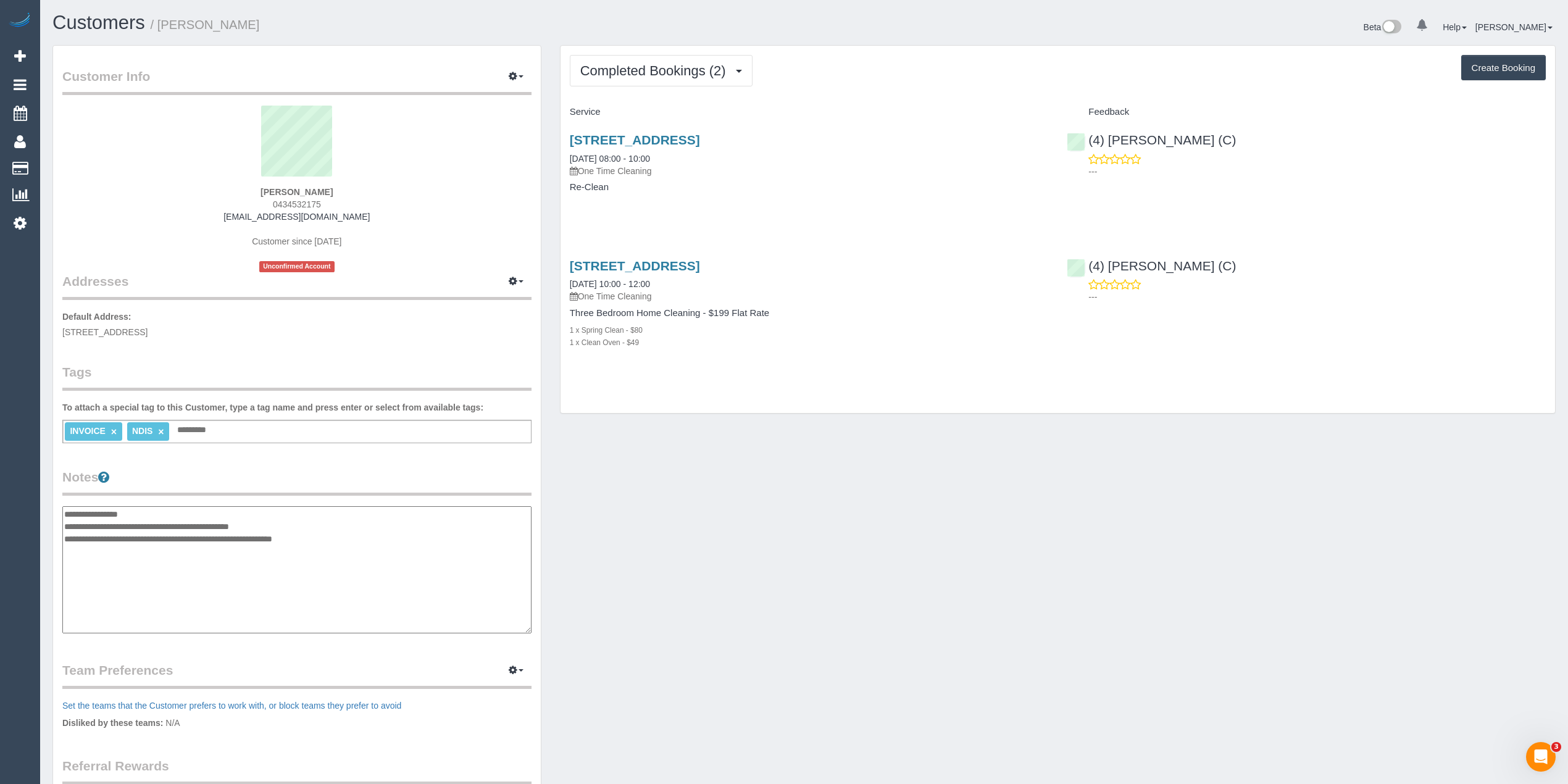
drag, startPoint x: 353, startPoint y: 538, endPoint x: 231, endPoint y: 539, distance: 122.0
click at [231, 539] on textarea "**********" at bounding box center [297, 570] width 469 height 127
click at [452, 214] on div "Vincenza Ripoli 0434532175 ripoli@optusnet.com.au Customer since 2023 Unconfirm…" at bounding box center [297, 188] width 469 height 166
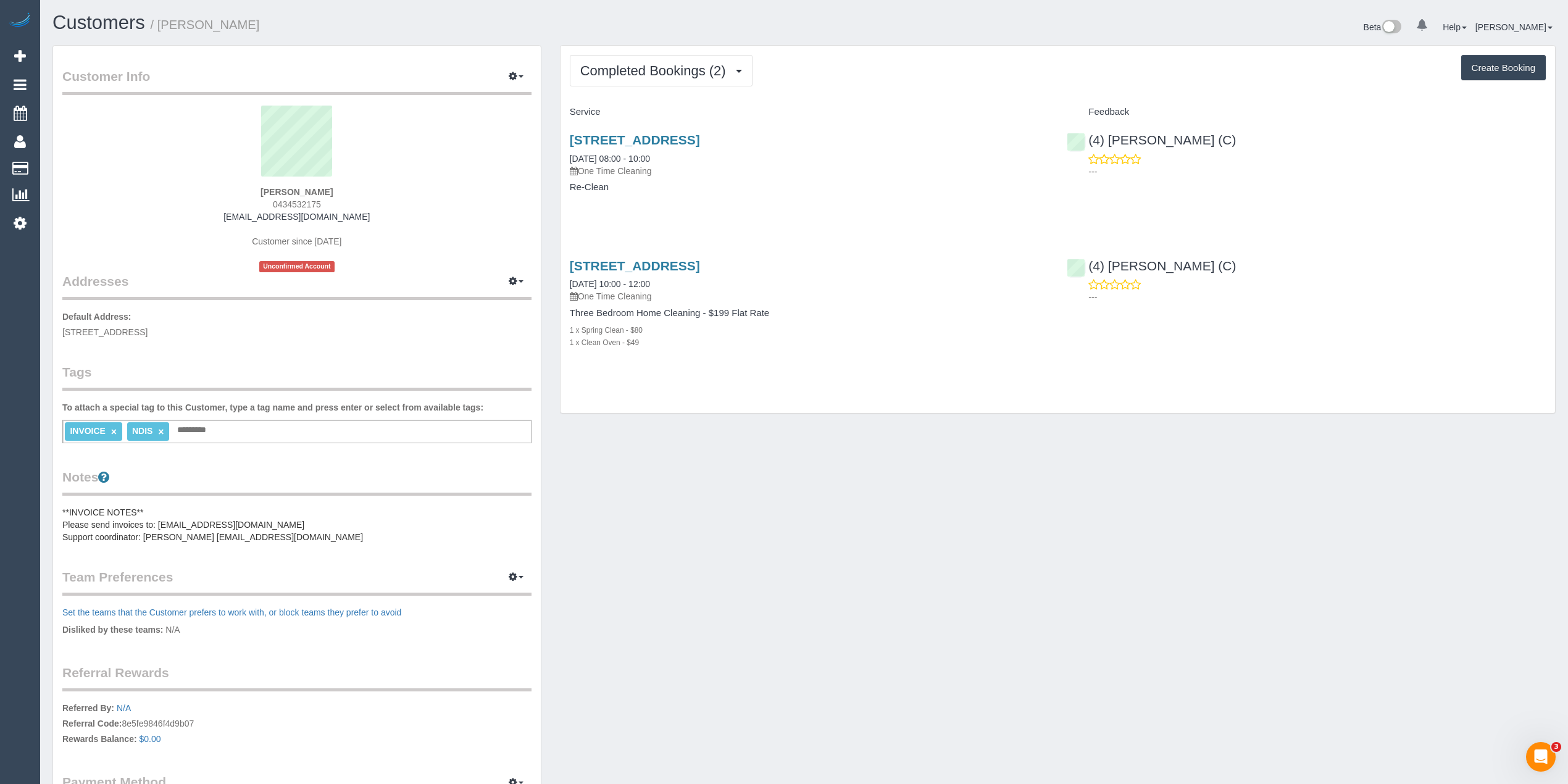
click at [369, 331] on p "Default Address: 14 McCasker Ave, Reservoir, VIC 3073" at bounding box center [297, 324] width 469 height 28
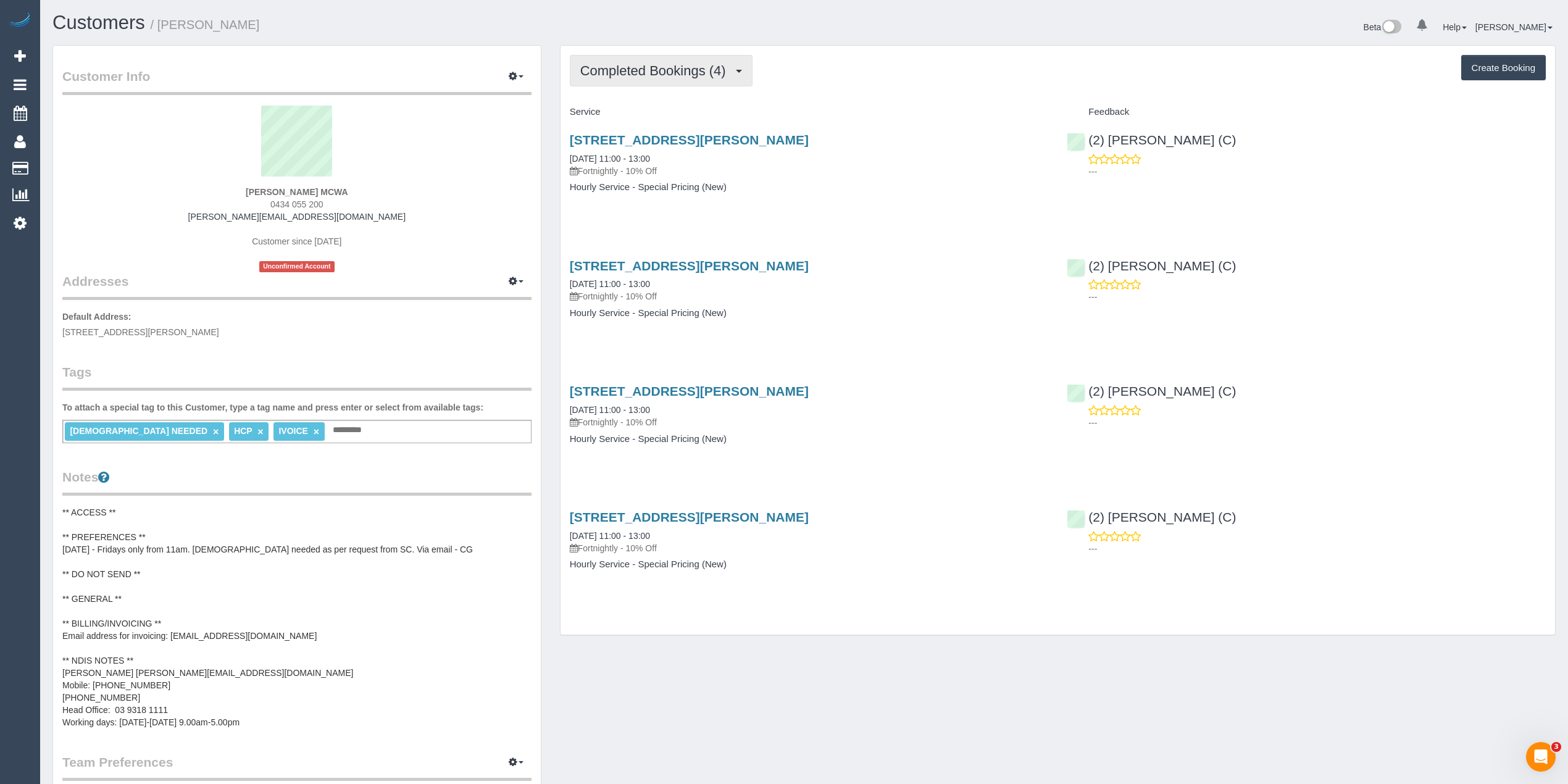
click at [651, 71] on span "Completed Bookings (4)" at bounding box center [656, 71] width 152 height 15
click at [628, 62] on button "Completed Bookings (4)" at bounding box center [661, 71] width 182 height 31
click at [655, 26] on h1 "Customers / [PERSON_NAME] MCWA" at bounding box center [424, 22] width 743 height 21
click at [659, 67] on span "Completed Bookings (4)" at bounding box center [656, 71] width 152 height 15
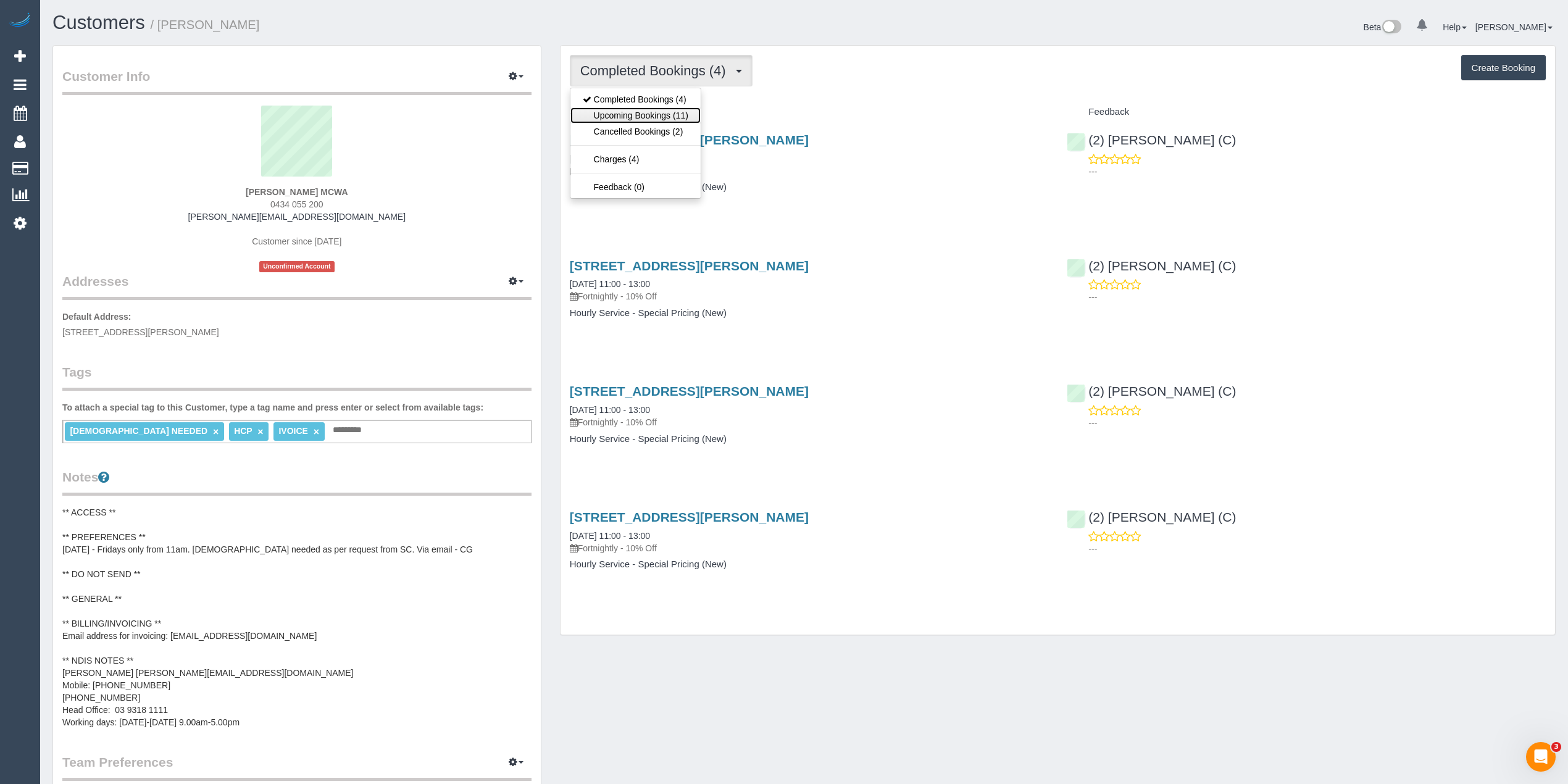
click at [665, 117] on link "Upcoming Bookings (11)" at bounding box center [635, 115] width 130 height 16
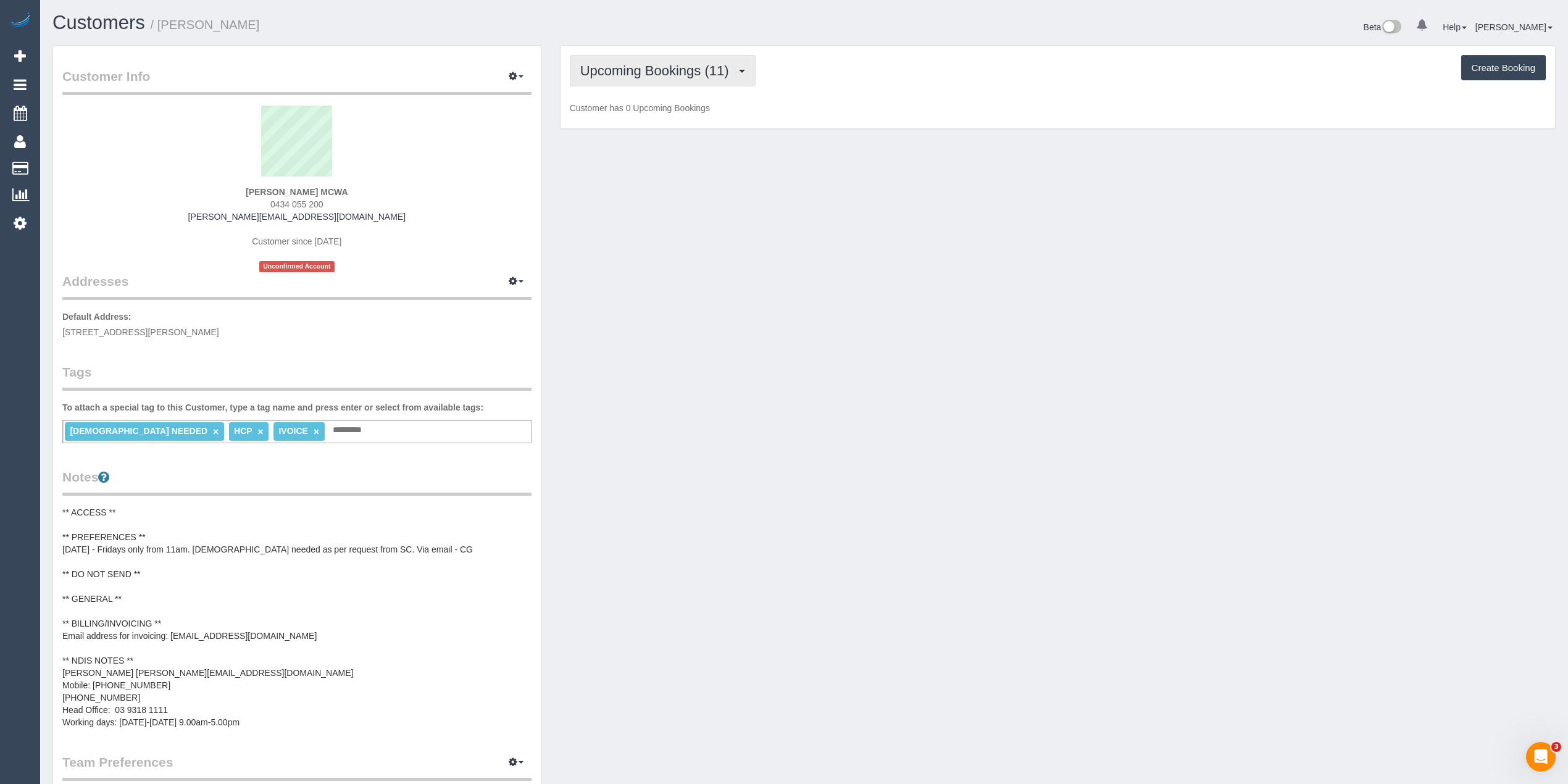
click at [642, 63] on span "Upcoming Bookings (11)" at bounding box center [657, 71] width 155 height 15
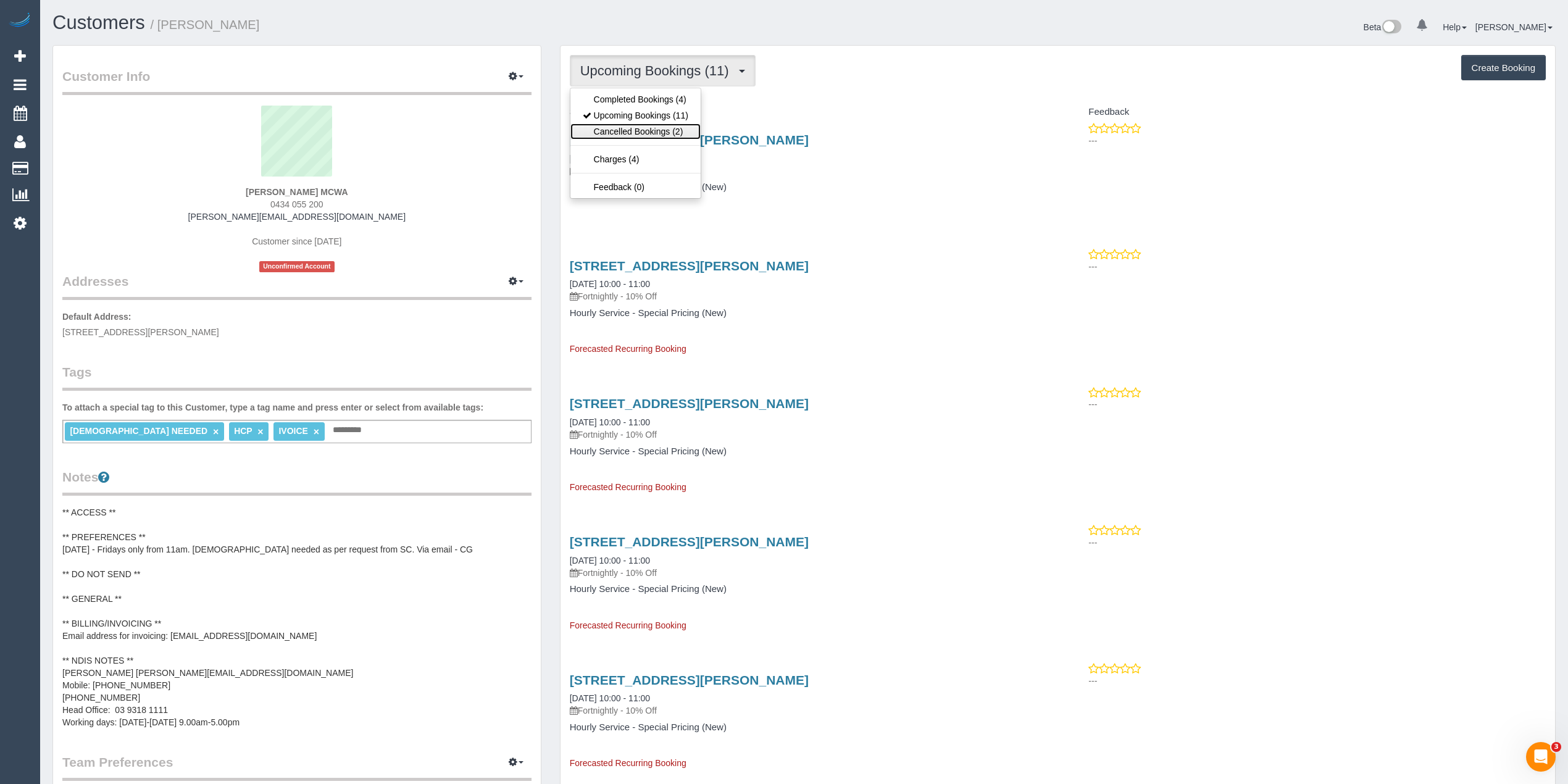
click at [673, 138] on link "Cancelled Bookings (2)" at bounding box center [635, 131] width 130 height 16
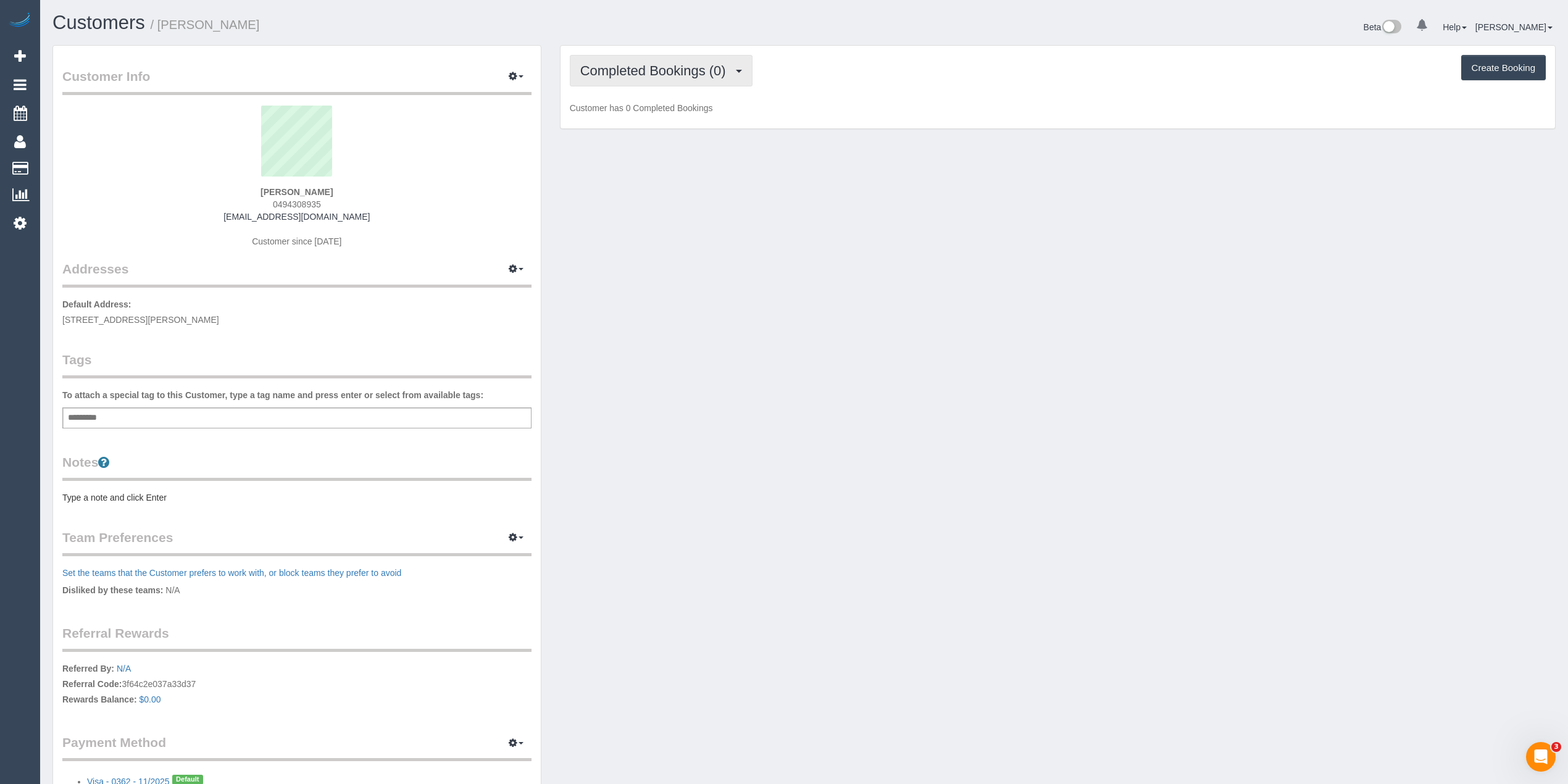
click at [658, 74] on span "Completed Bookings (0)" at bounding box center [656, 71] width 152 height 15
click at [682, 114] on link "Upcoming Bookings (1)" at bounding box center [635, 115] width 128 height 16
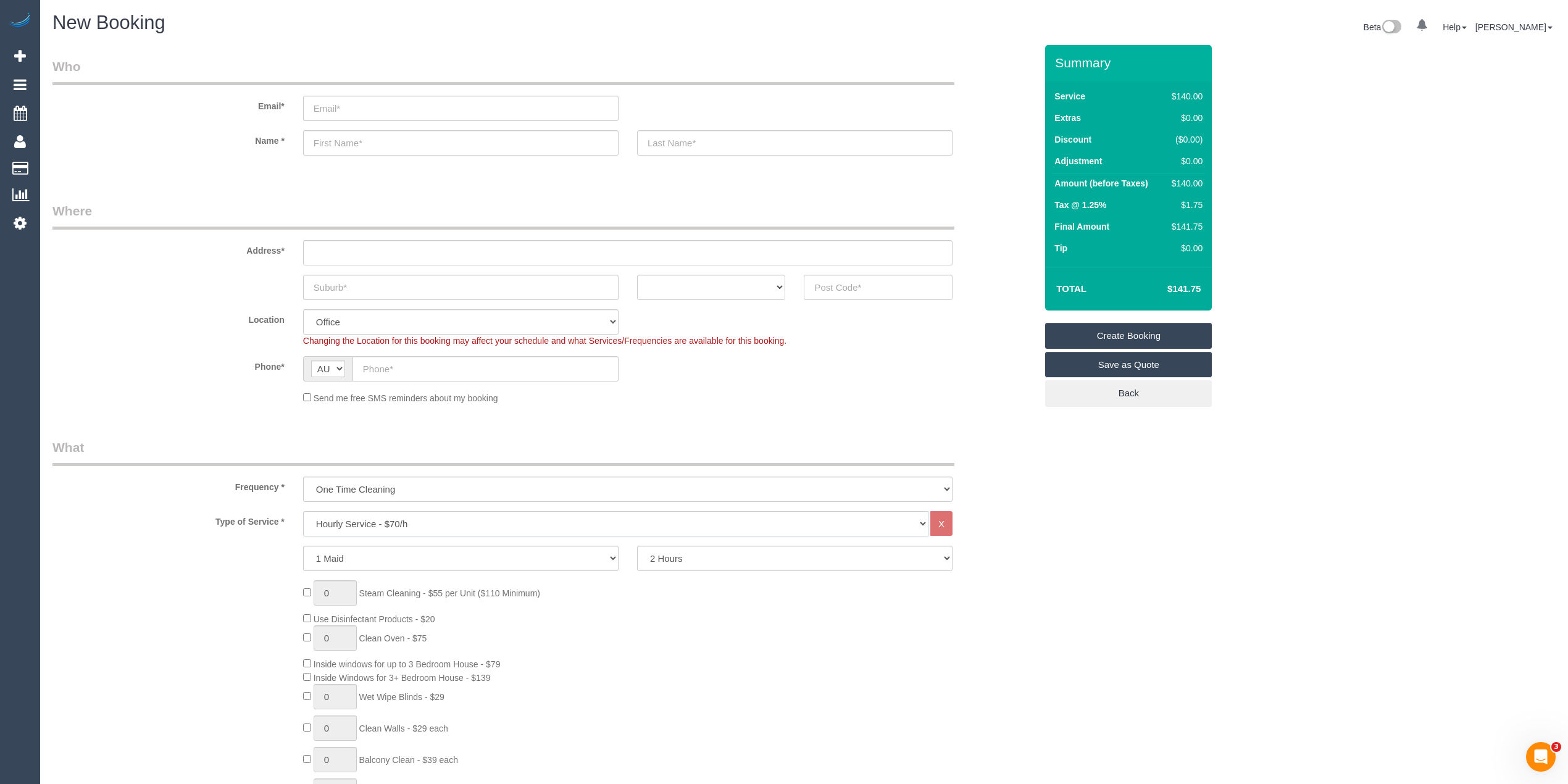
click at [401, 517] on select "Hourly Service - $70/h Hourly Service - $65/h Hourly Service - $60/h Hourly Ser…" at bounding box center [616, 523] width 626 height 25
select select "212"
click at [303, 511] on select "Hourly Service - $70/h Hourly Service - $65/h Hourly Service - $60/h Hourly Ser…" at bounding box center [616, 523] width 626 height 25
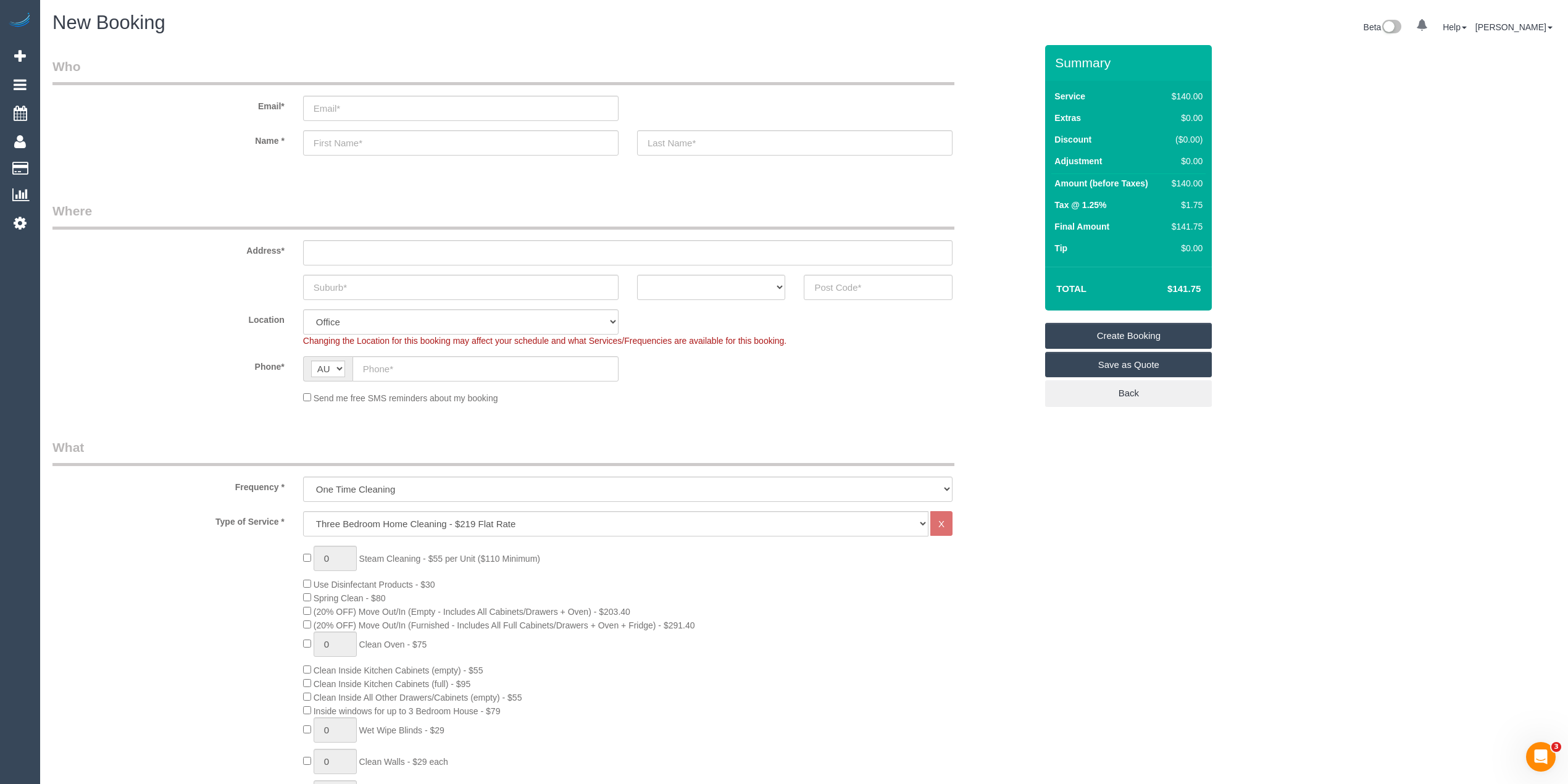
click at [302, 607] on div "0 Steam Cleaning - $55 per Unit ($110 Minimum) Use Disinfectant Products - $30 …" at bounding box center [669, 762] width 752 height 433
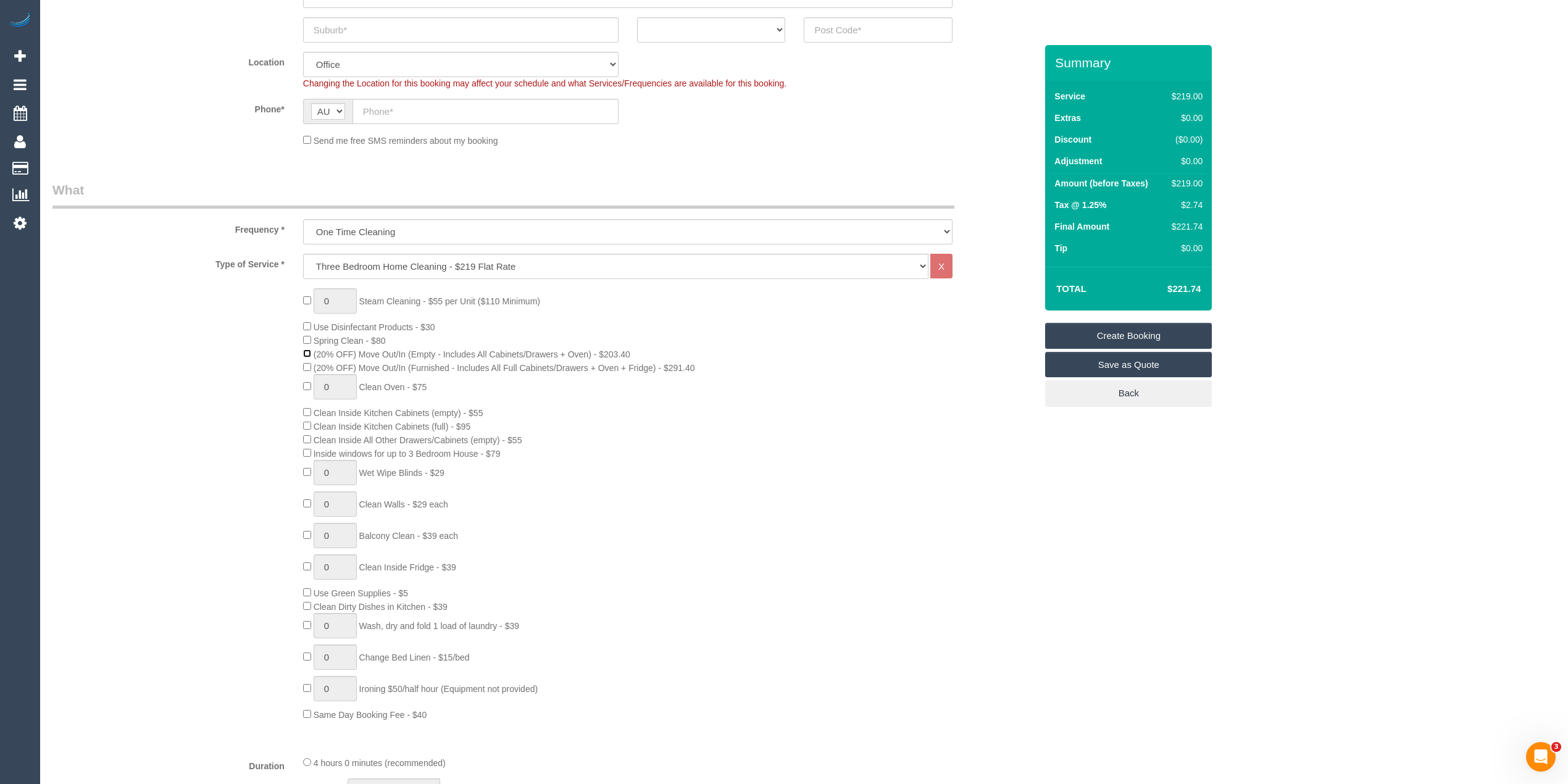
scroll to position [329, 0]
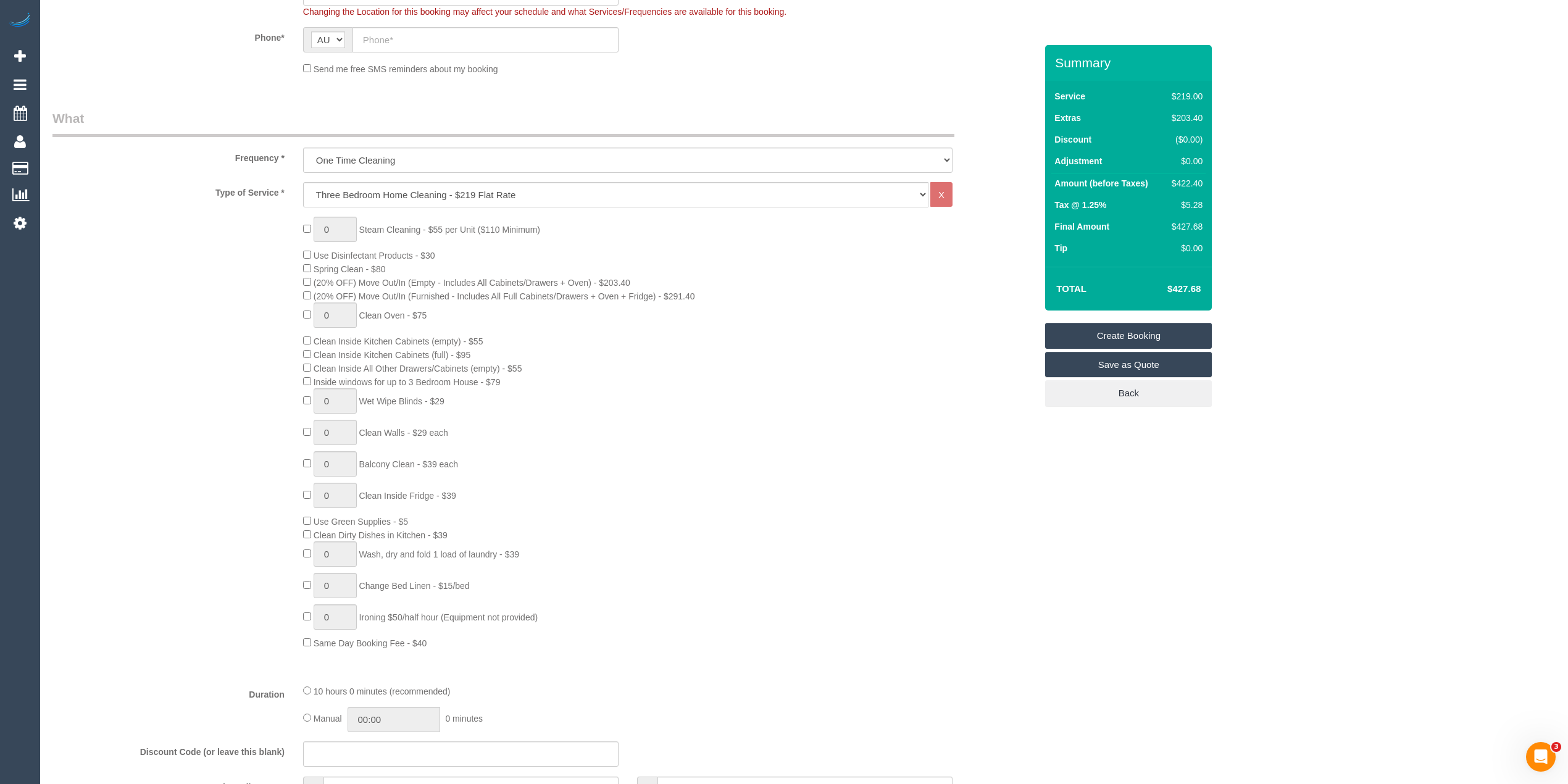
click at [371, 403] on span "Wet Wipe Blinds - $29" at bounding box center [401, 401] width 85 height 10
click at [441, 396] on span "Wet Wipe Blinds - $29" at bounding box center [401, 401] width 85 height 10
copy span "Wet Wipe Blinds - $29"
drag, startPoint x: 336, startPoint y: 394, endPoint x: 314, endPoint y: 394, distance: 22.0
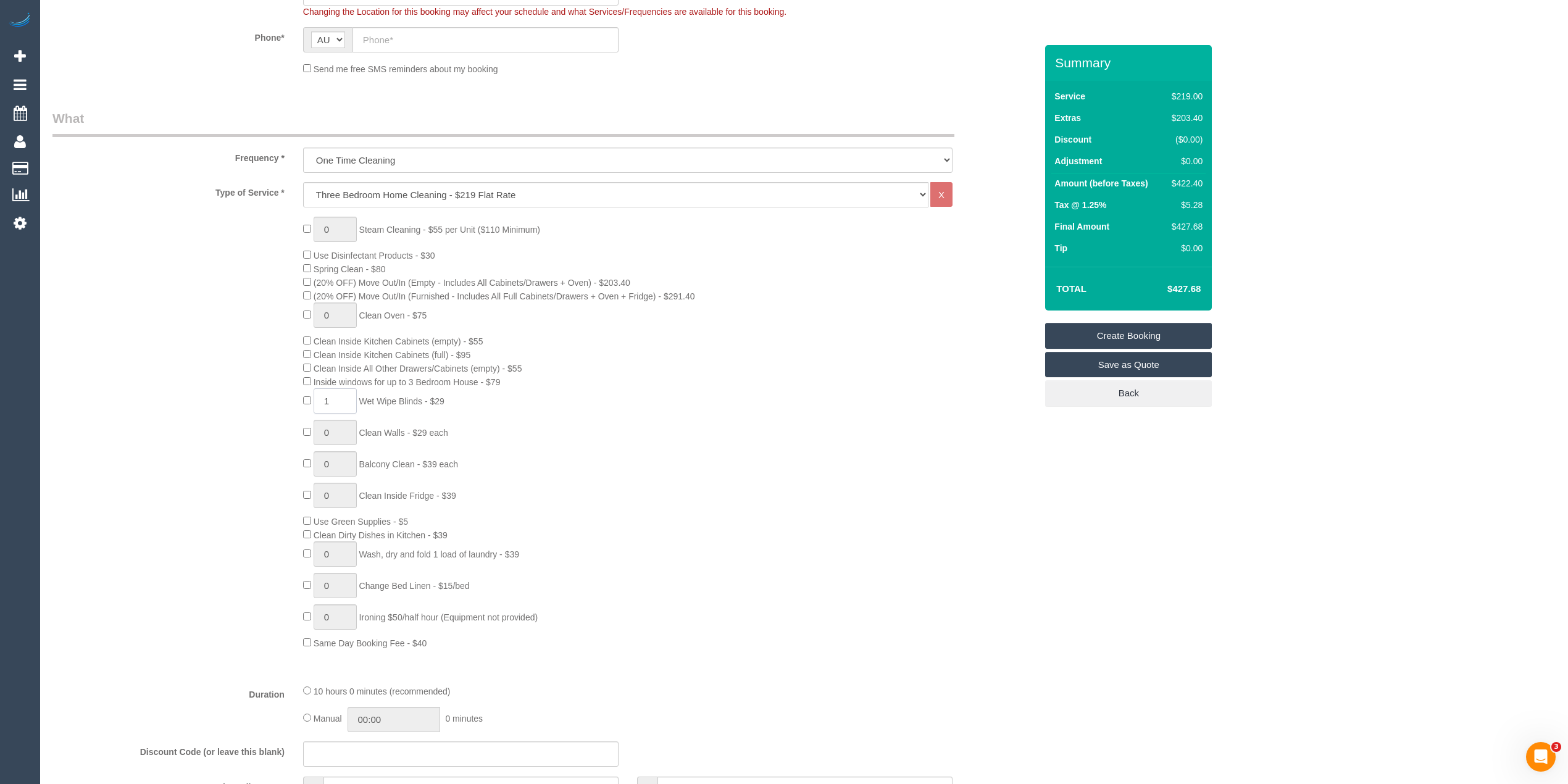
click at [324, 394] on input "1" at bounding box center [335, 401] width 43 height 25
click at [314, 394] on input "1" at bounding box center [335, 401] width 43 height 25
type input "3"
type input "1"
click at [309, 225] on span "1 Steam Cleaning - $55 per Unit ($110 Minimum)" at bounding box center [421, 229] width 237 height 10
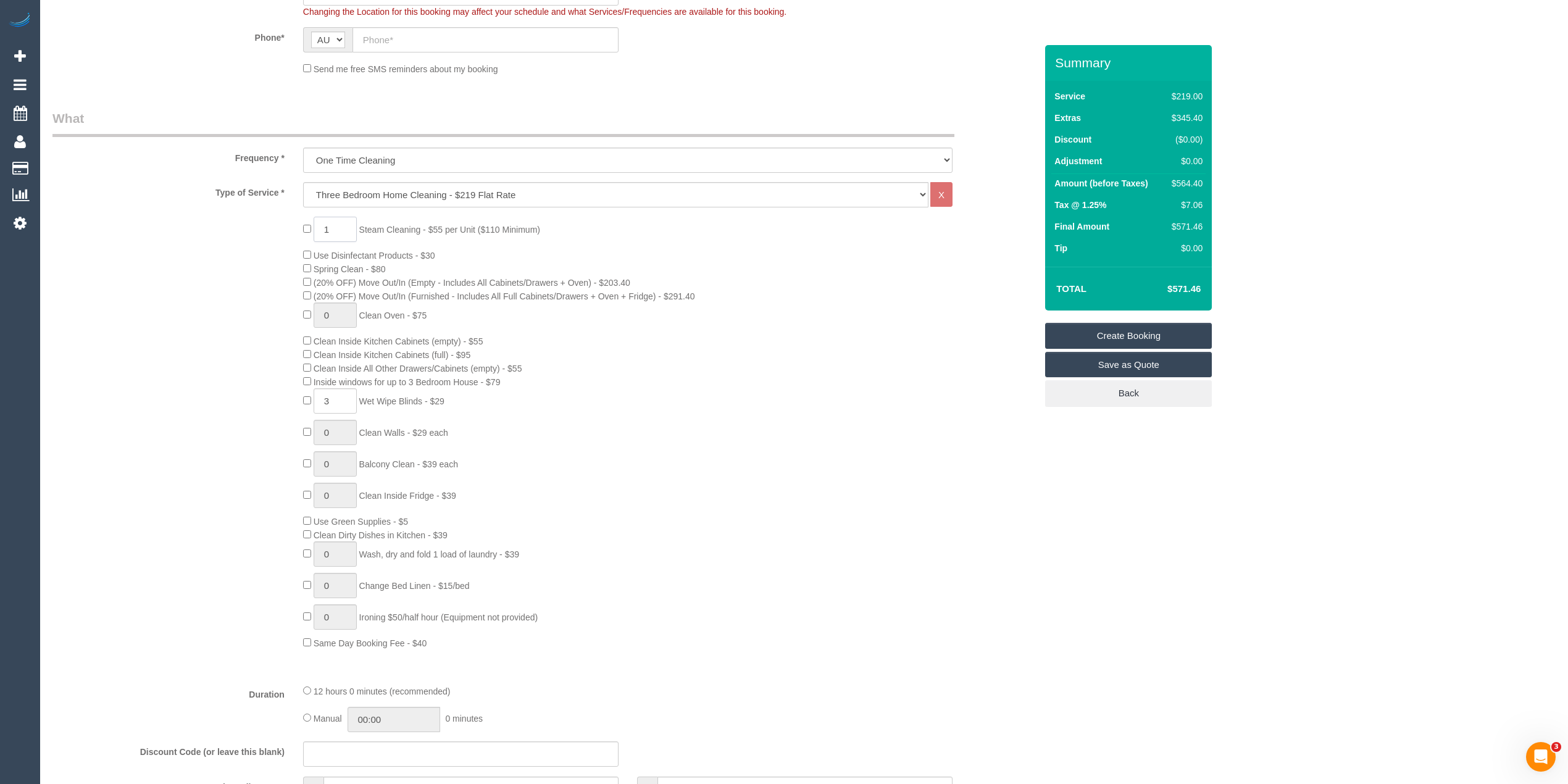
click at [344, 223] on input "1" at bounding box center [335, 229] width 43 height 25
type input "3"
click at [975, 482] on div "3 Steam Cleaning - $55 per Unit ($110 Minimum) Use Disinfectant Products - $30 …" at bounding box center [669, 433] width 752 height 433
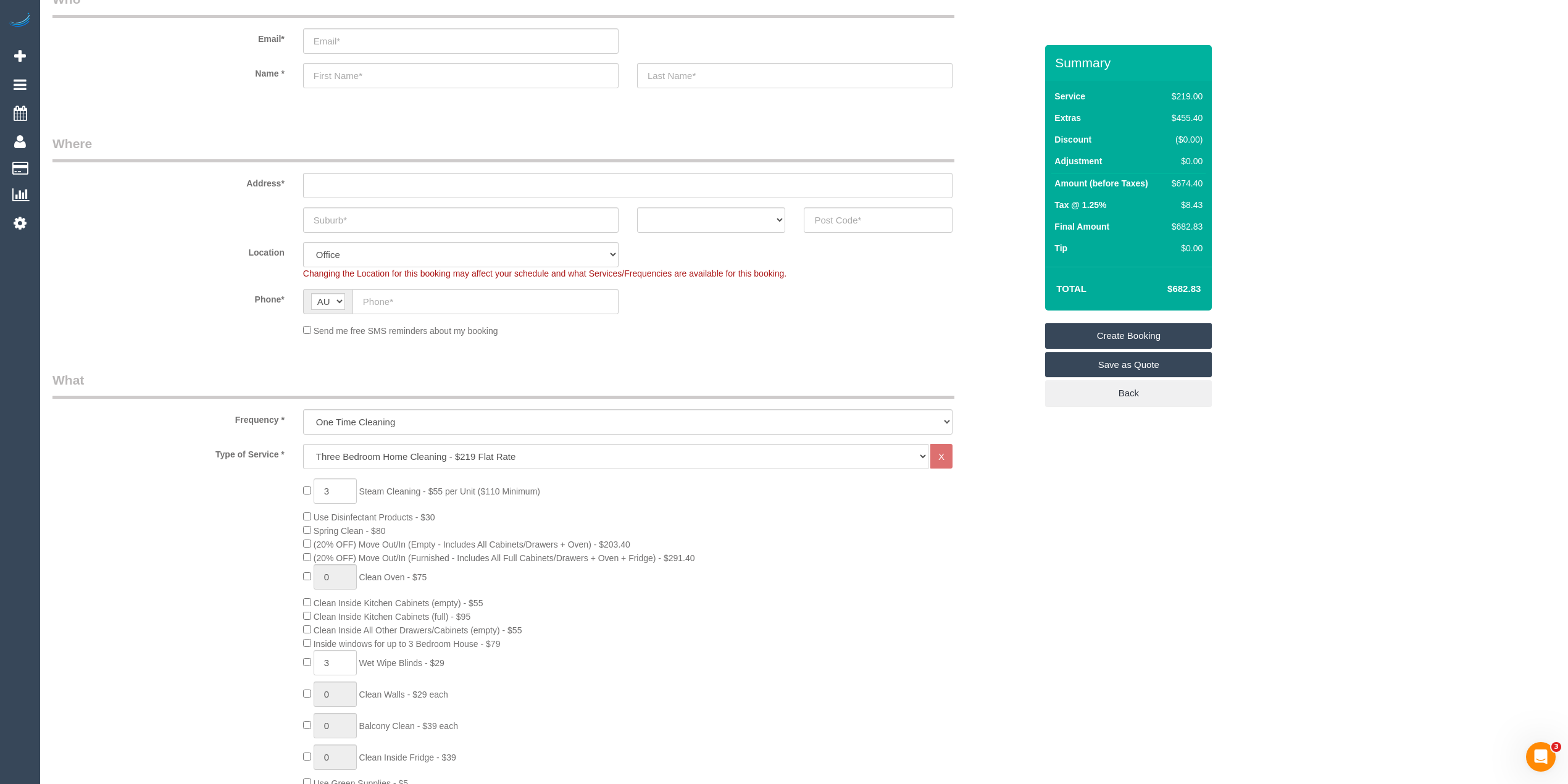
scroll to position [0, 0]
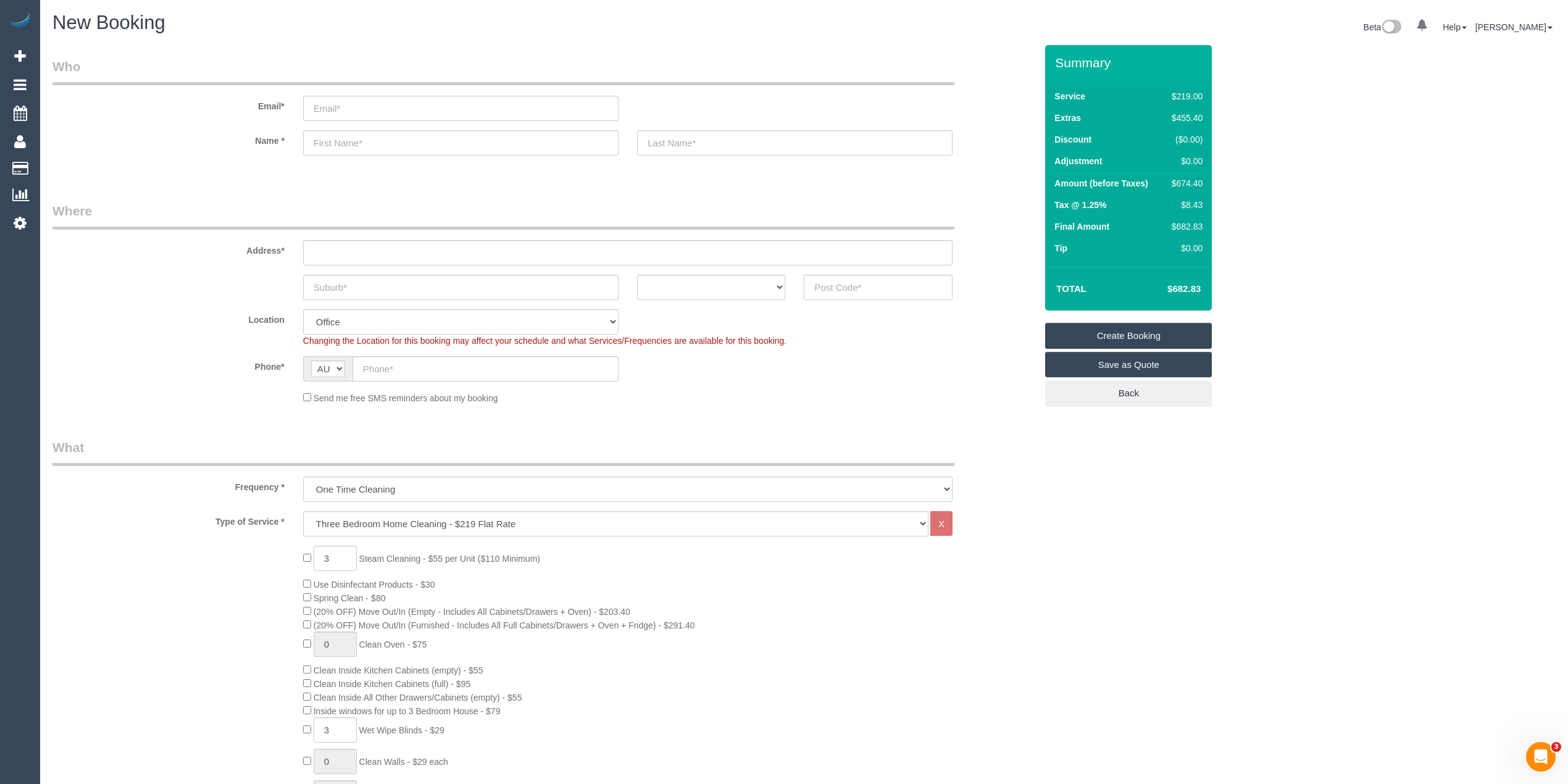
click at [1185, 284] on h4 "$682.83" at bounding box center [1166, 289] width 71 height 10
copy h4 "682.83"
click at [346, 250] on input "text" at bounding box center [628, 252] width 649 height 25
paste input "4 GASCOYNE CT"
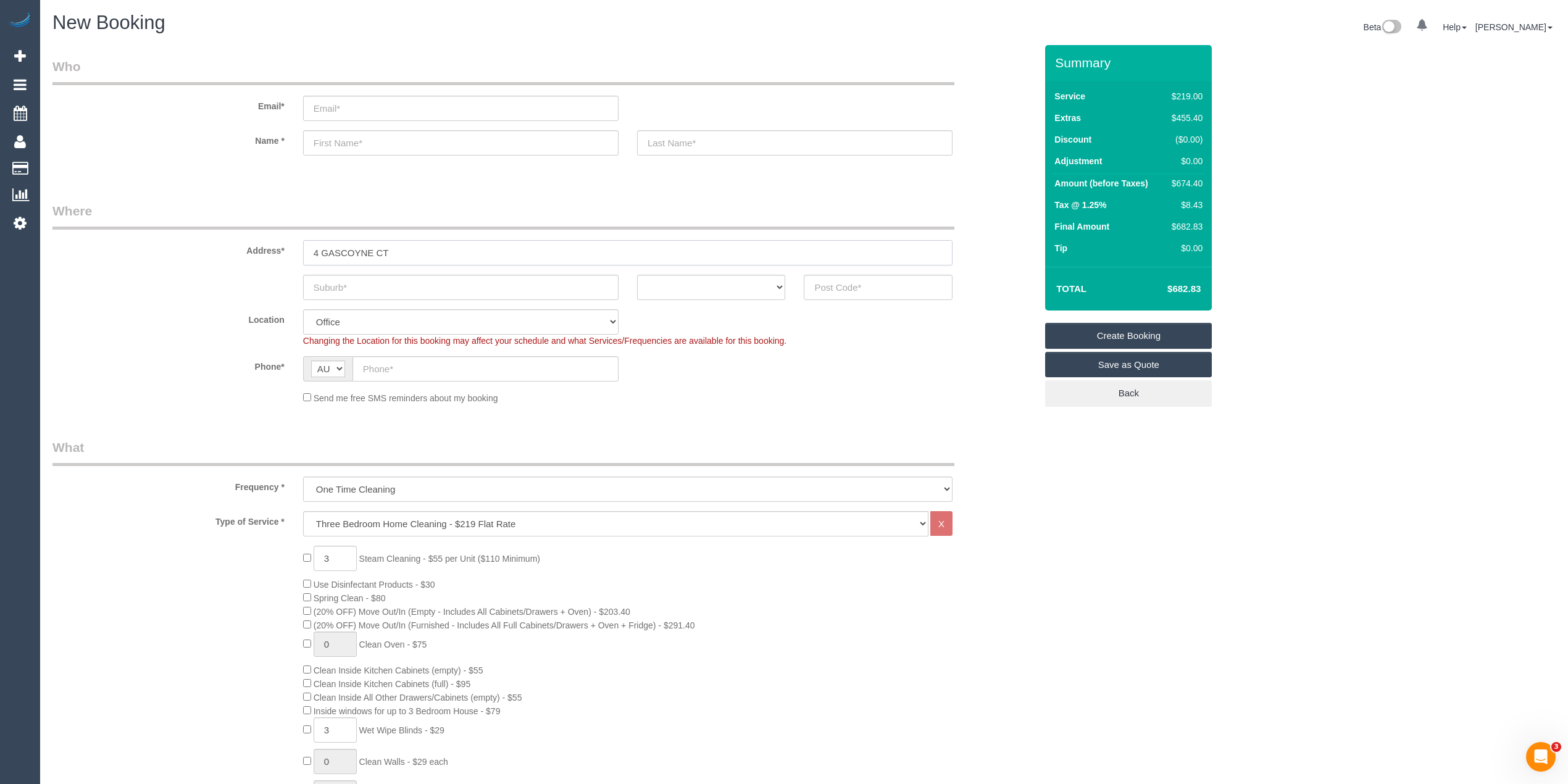
type input "4 GASCOYNE CT"
click at [348, 277] on input "text" at bounding box center [461, 287] width 315 height 25
type input "Frankston"
click at [675, 266] on sui-booking-address "Address* 4 GASCOYNE CT Frankston ACT NSW NT QLD SA TAS VIC WA" at bounding box center [544, 250] width 983 height 98
click at [683, 285] on select "ACT NSW NT QLD SA TAS VIC WA" at bounding box center [712, 287] width 149 height 25
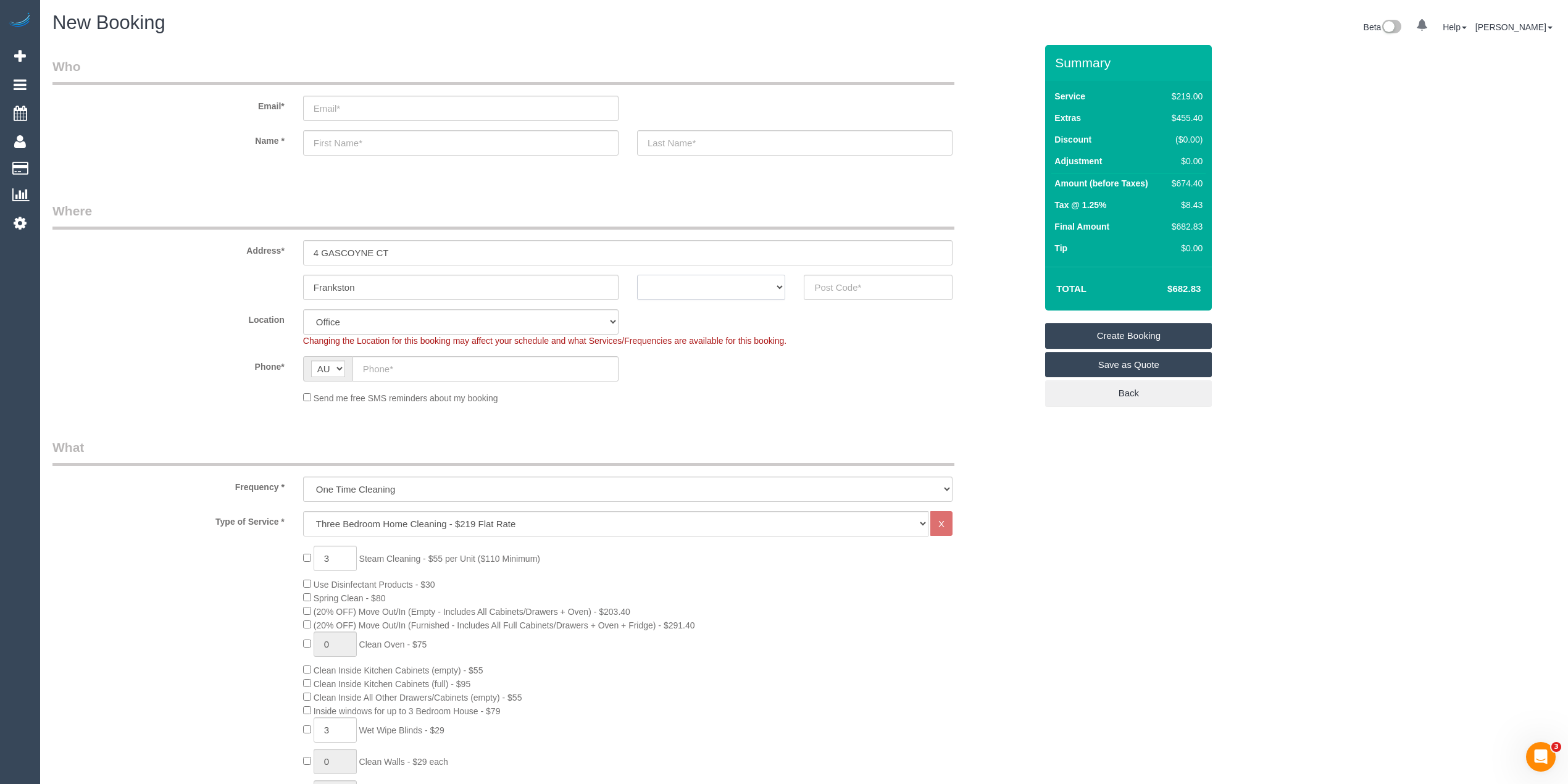
select select "VIC"
click at [637, 275] on select "ACT NSW NT QLD SA TAS VIC WA" at bounding box center [712, 287] width 149 height 25
click at [847, 275] on input "text" at bounding box center [878, 287] width 149 height 25
type input "3199"
click at [381, 364] on input "text" at bounding box center [486, 369] width 266 height 25
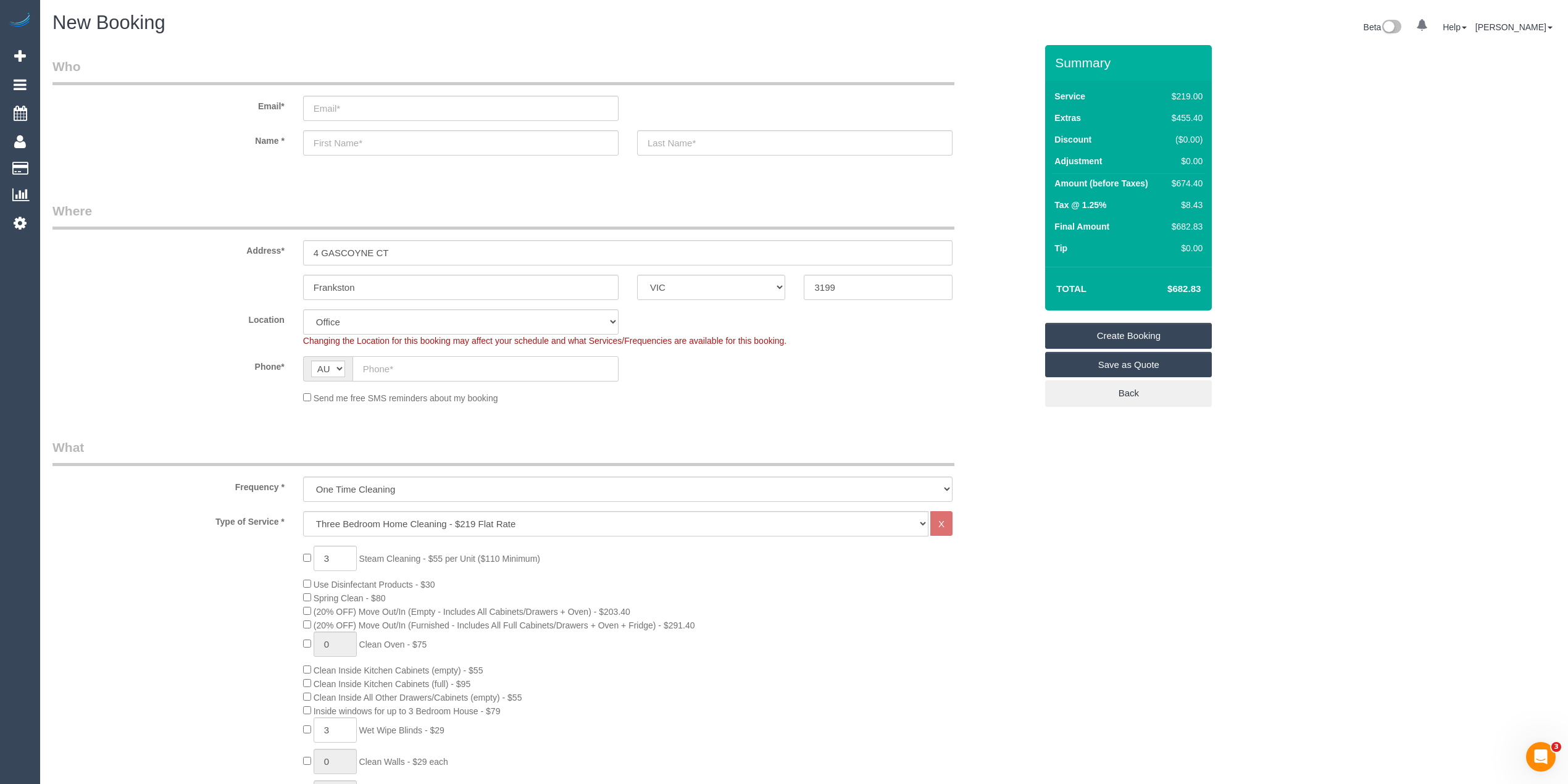
paste input "0421 197 631"
type input "0421 197 631"
click at [387, 532] on select "Hourly Service - $70/h Hourly Service - $65/h Hourly Service - $60/h Hourly Ser…" at bounding box center [616, 523] width 626 height 25
select select "214"
click at [303, 511] on select "Hourly Service - $70/h Hourly Service - $65/h Hourly Service - $60/h Hourly Ser…" at bounding box center [616, 523] width 626 height 25
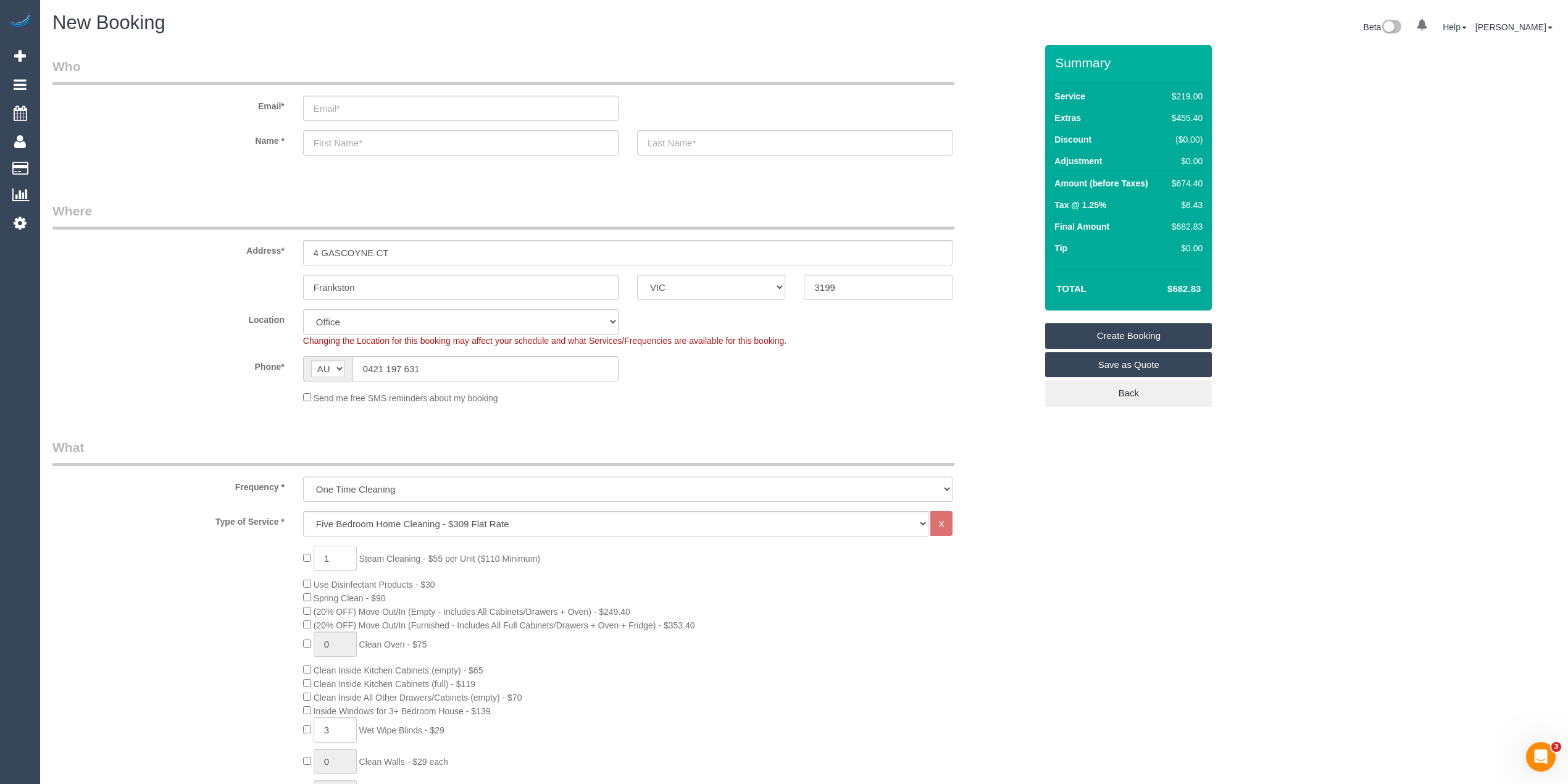
drag, startPoint x: 330, startPoint y: 561, endPoint x: 299, endPoint y: 551, distance: 32.6
click at [299, 551] on div "1 Steam Cleaning - $55 per Unit ($110 Minimum) Use Disinfectant Products - $30 …" at bounding box center [669, 762] width 752 height 433
type input "5"
type input "0"
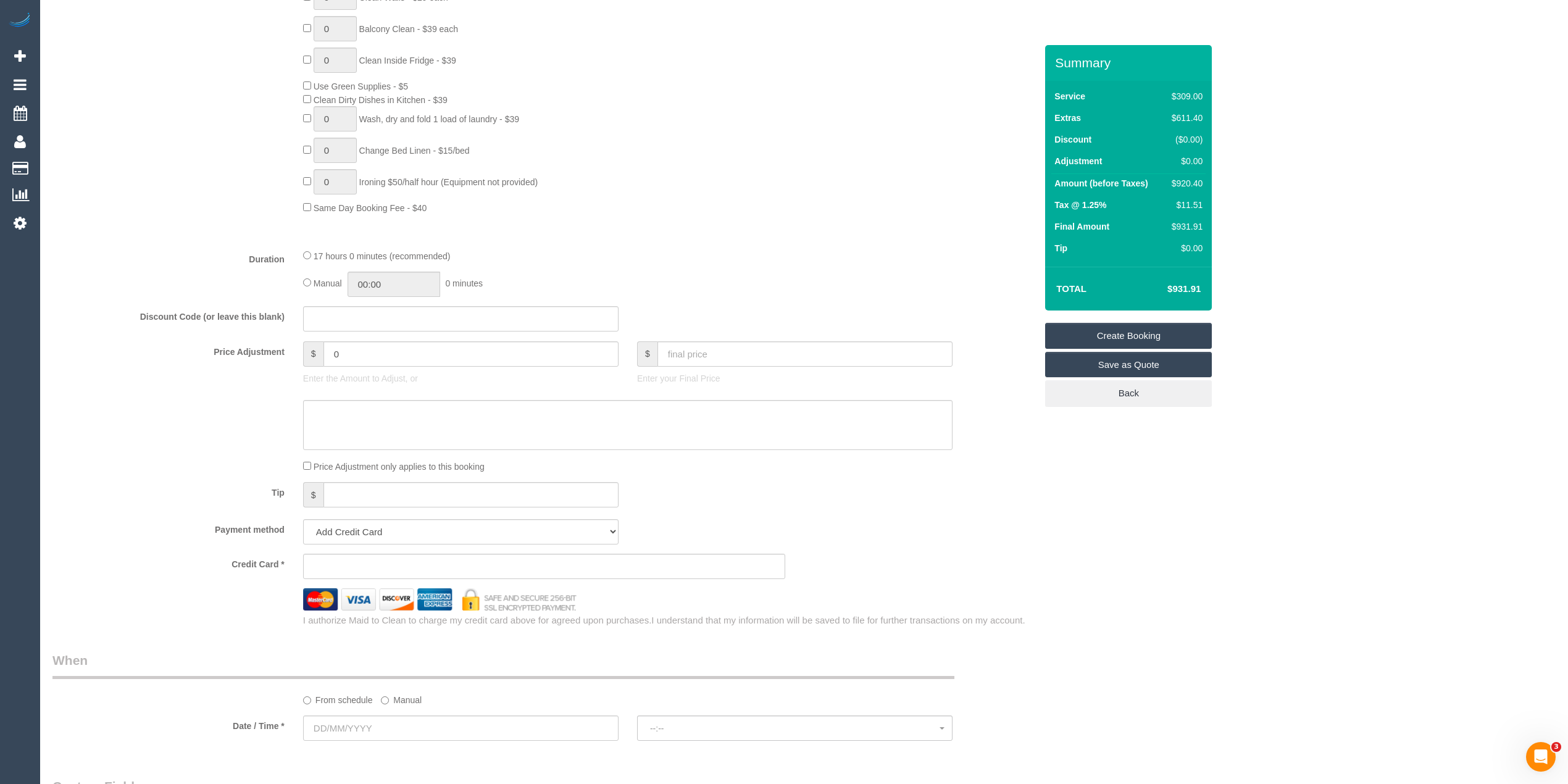
scroll to position [988, 0]
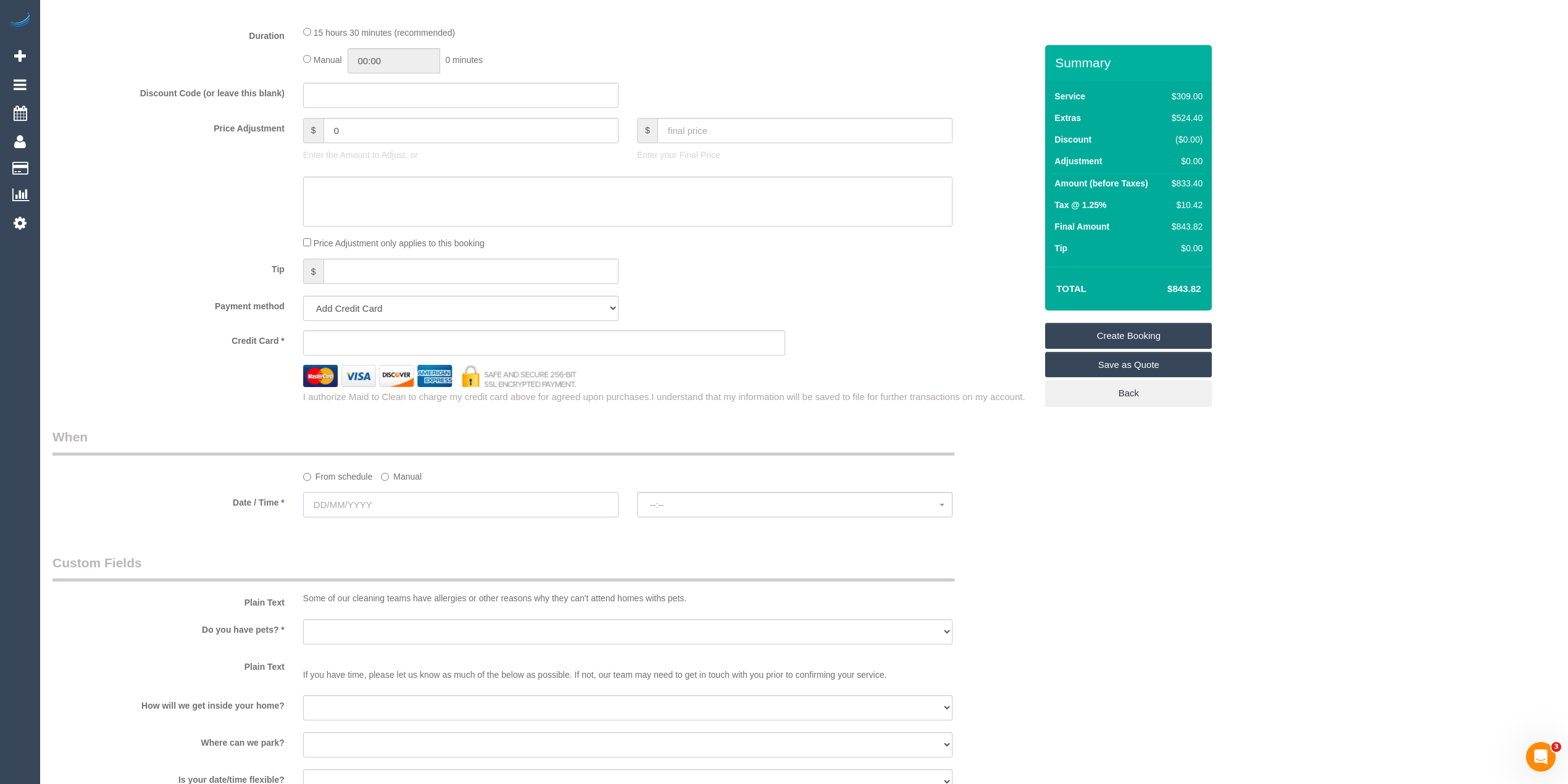
click at [356, 514] on input "text" at bounding box center [461, 504] width 315 height 25
click at [312, 530] on span "Prev" at bounding box center [315, 531] width 10 height 10
click at [450, 529] on span "Next" at bounding box center [452, 531] width 10 height 10
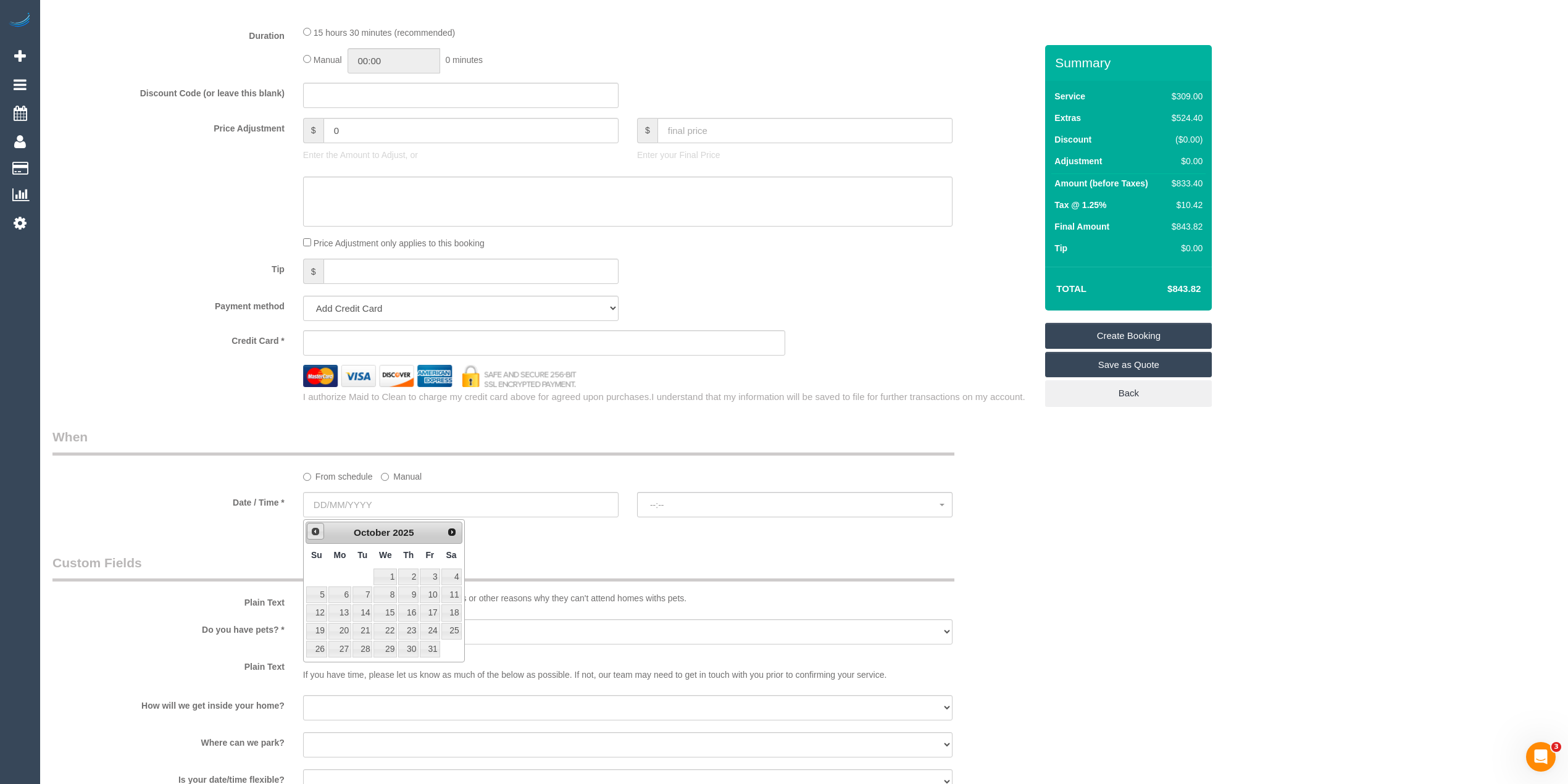
click at [319, 532] on span "Prev" at bounding box center [315, 531] width 10 height 10
click at [1154, 494] on div "Who Email* Name * Where Address* 4 GASCOYNE CT Frankston ACT NSW NT QLD SA TAS …" at bounding box center [804, 163] width 1503 height 2211
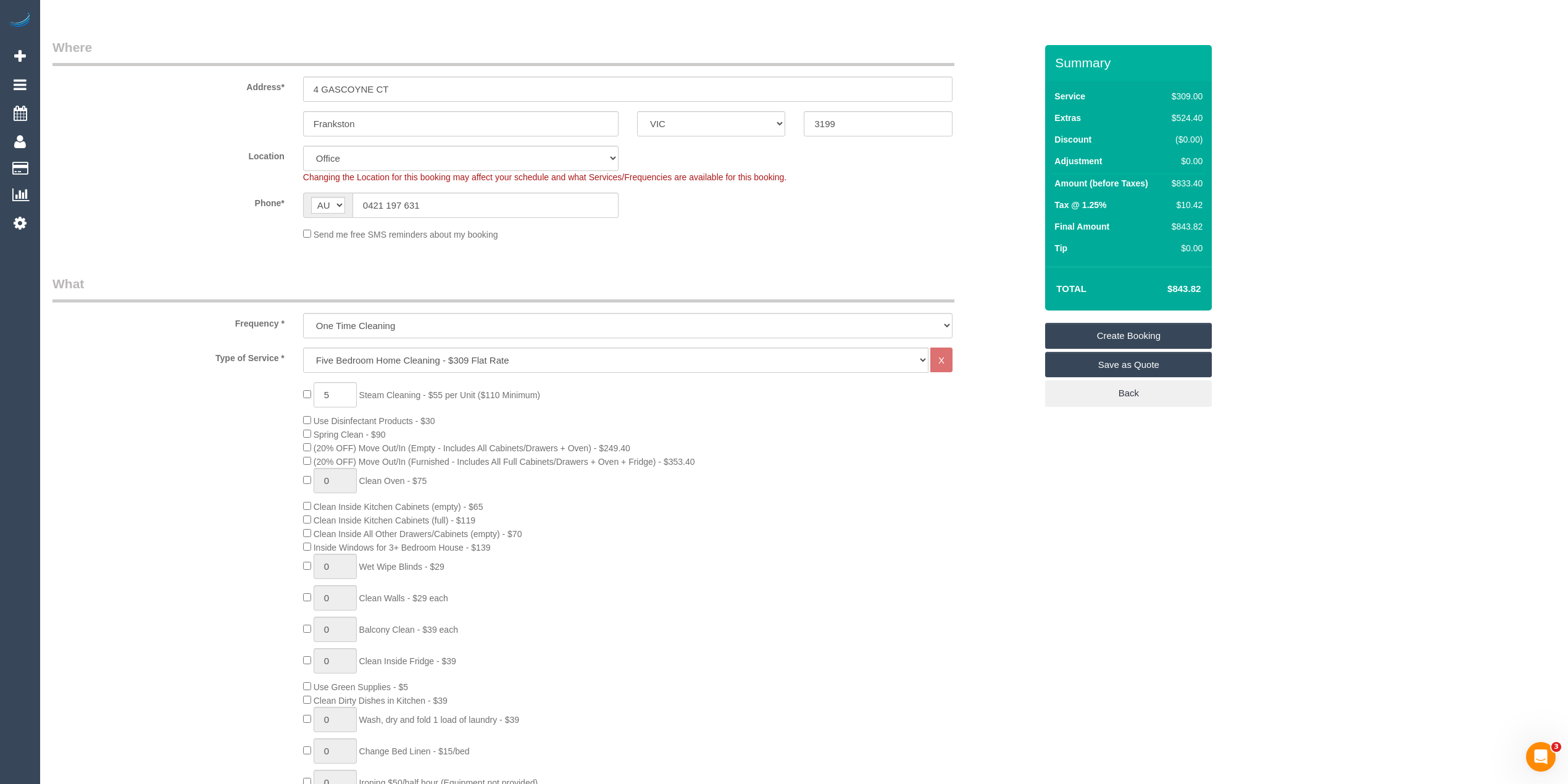
scroll to position [0, 0]
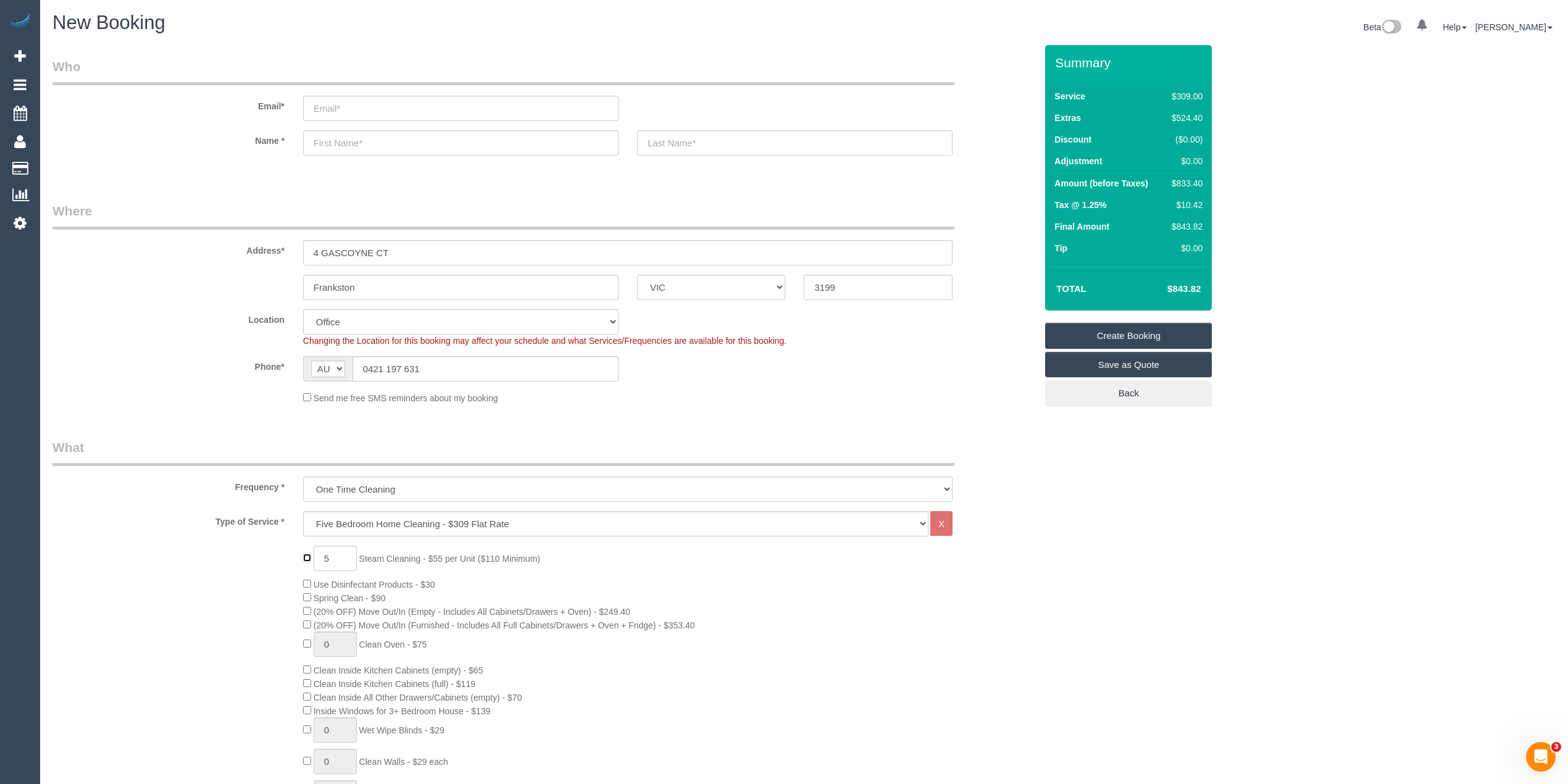
type input "0"
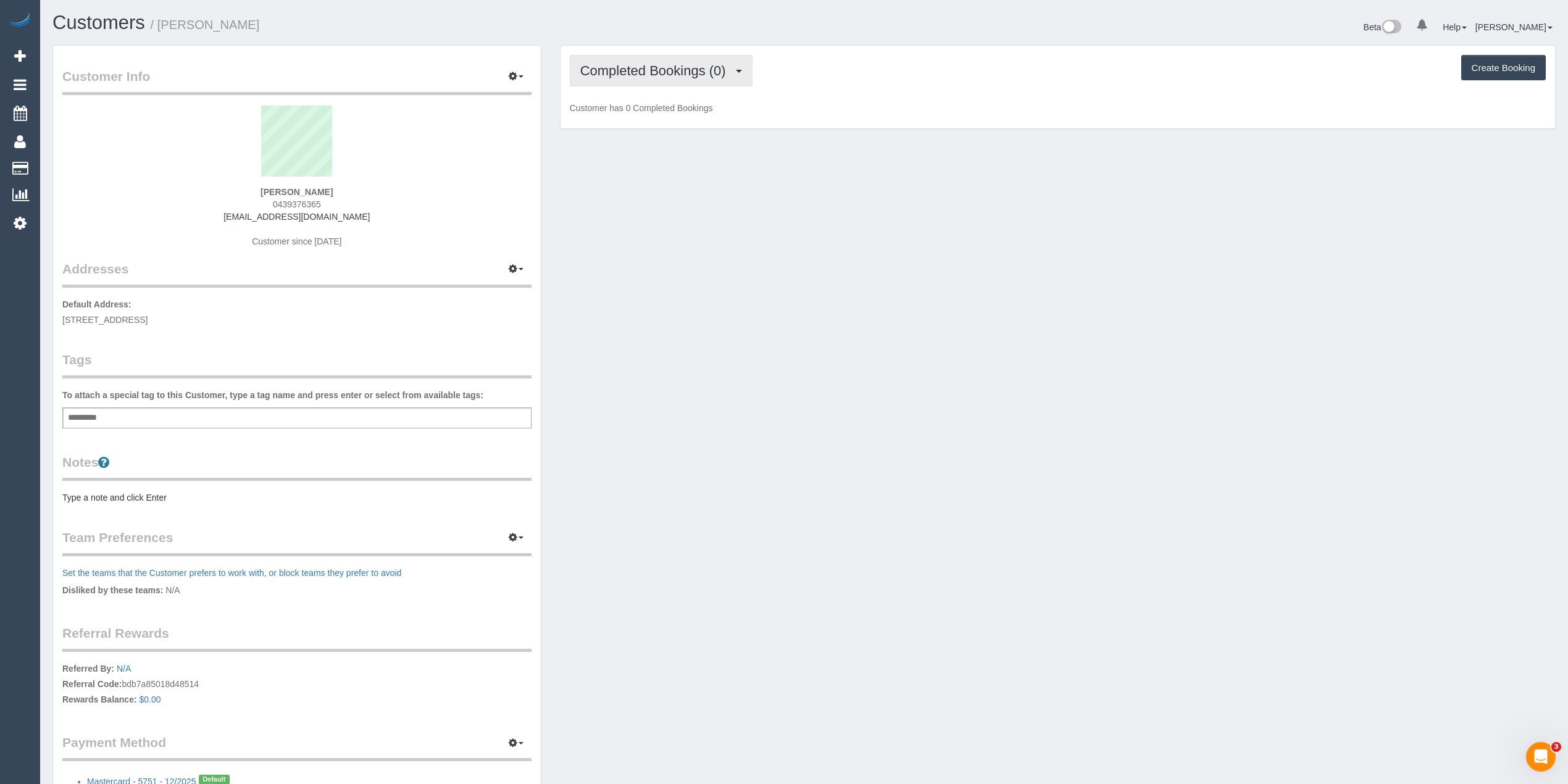
click at [636, 71] on span "Completed Bookings (0)" at bounding box center [656, 71] width 152 height 15
click at [673, 119] on link "Upcoming Bookings (1)" at bounding box center [635, 115] width 128 height 16
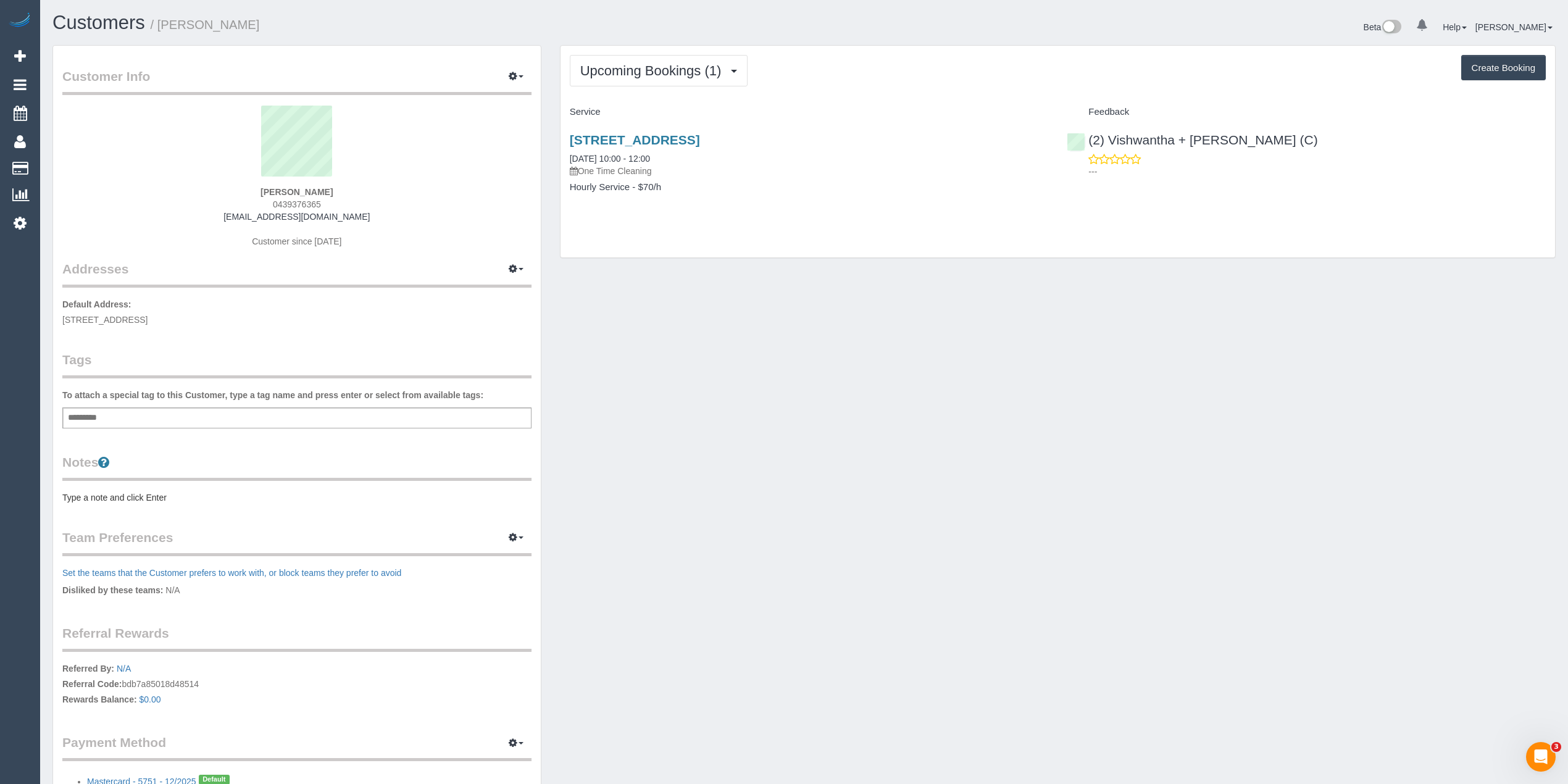
drag, startPoint x: 322, startPoint y: 198, endPoint x: 274, endPoint y: 198, distance: 48.0
click at [274, 198] on div "Richard Juzwin 0439376365 bernadettebrown2@gmail.com Customer since 2025" at bounding box center [297, 182] width 469 height 154
copy span "0439376365"
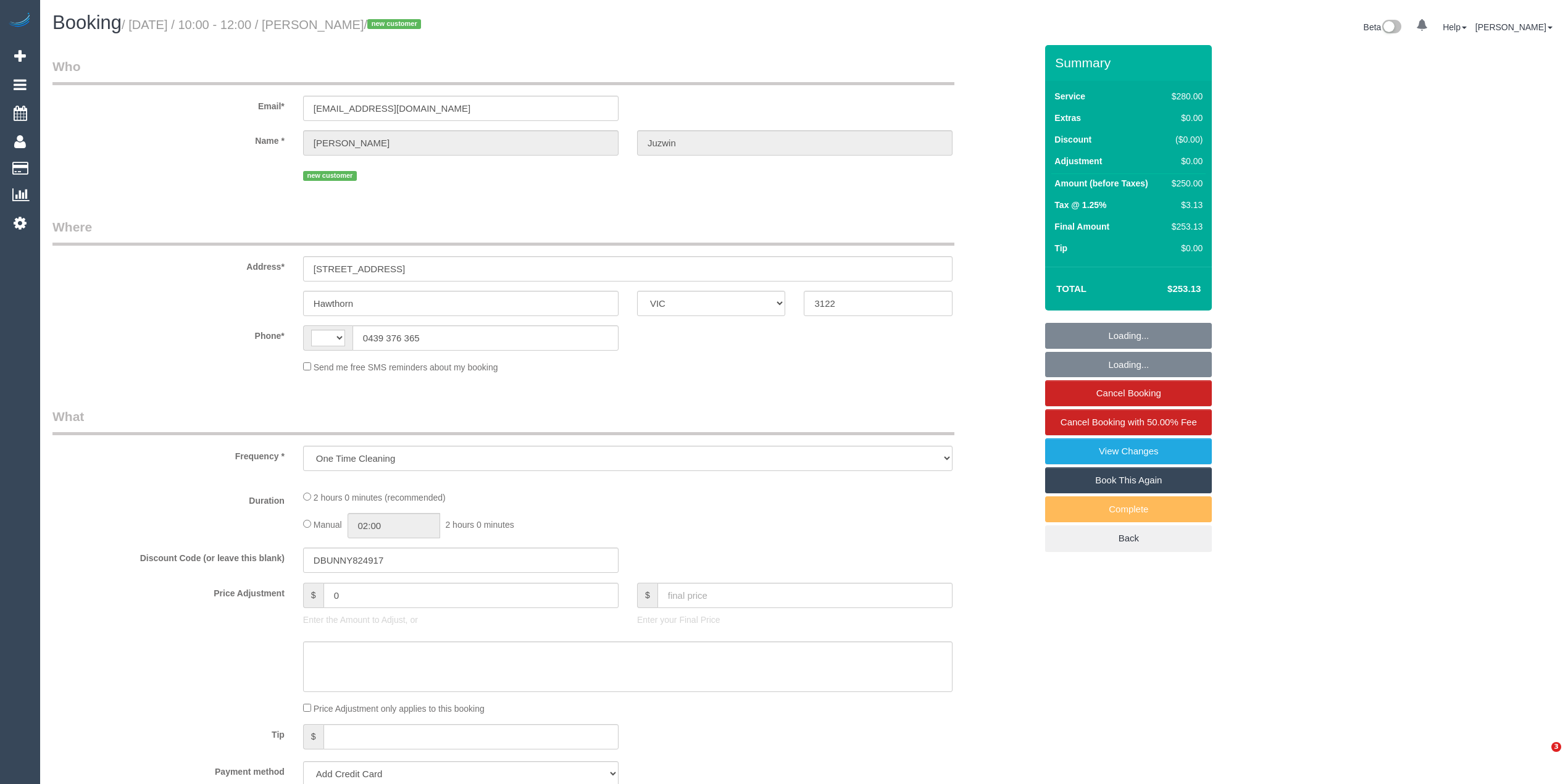
select select "VIC"
select select "string:AU"
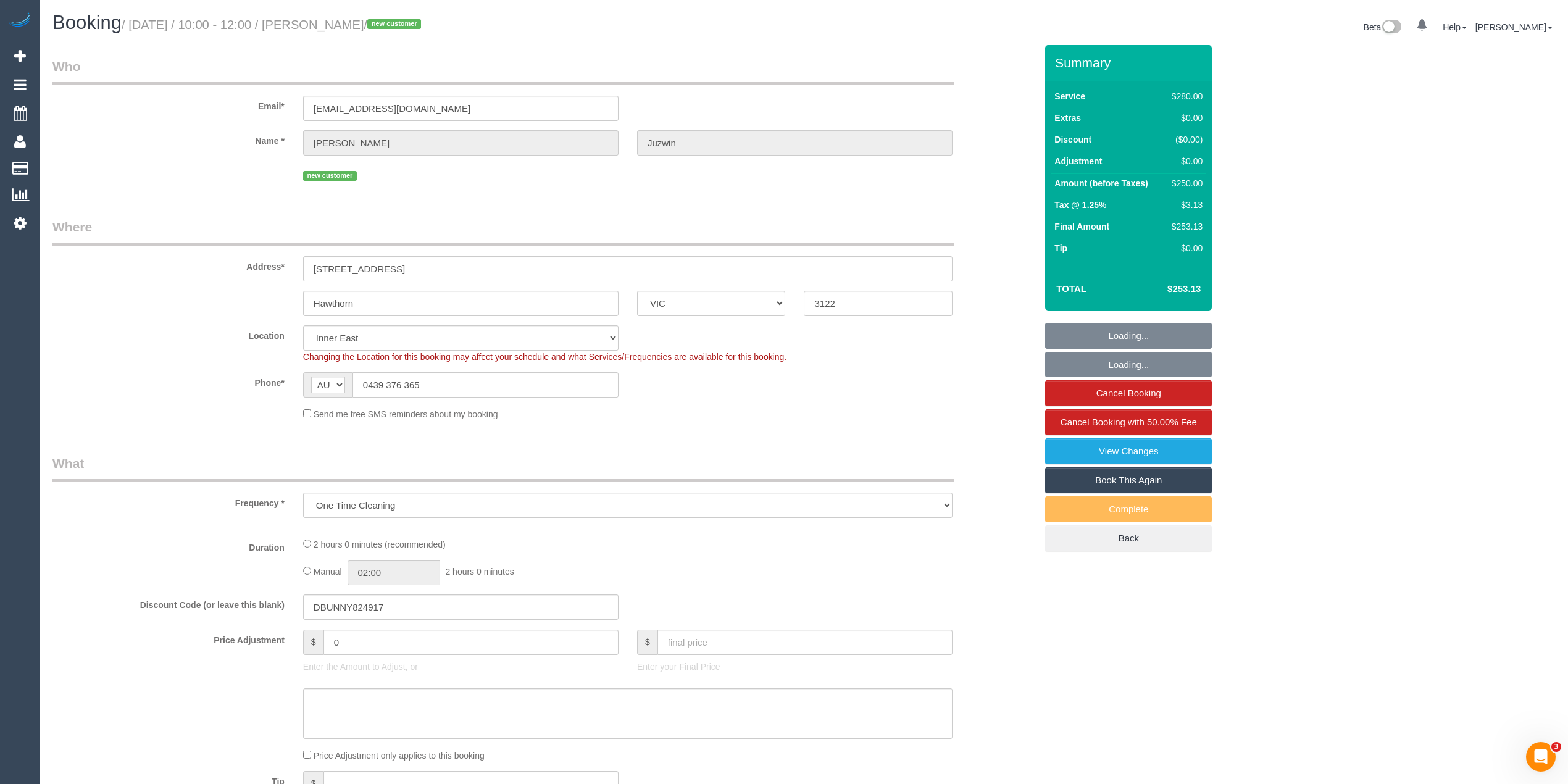
select select "object:548"
select select "string:stripe-pm_1S2V9B2GScqysDRVSnABgaBh"
select select "2"
select select "spot1"
select select "number:28"
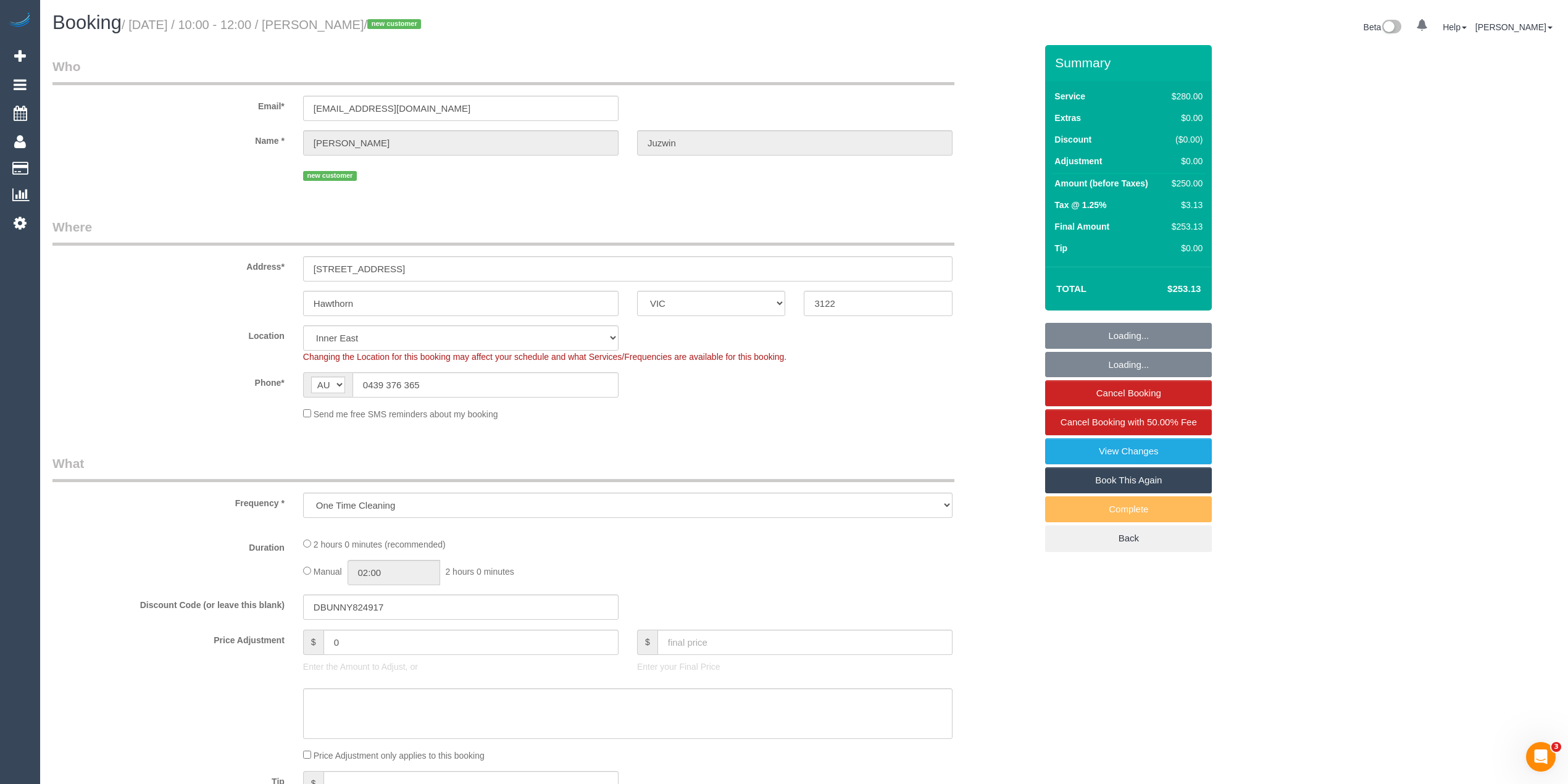
select select "number:14"
select select "number:19"
select select "number:25"
select select "number:11"
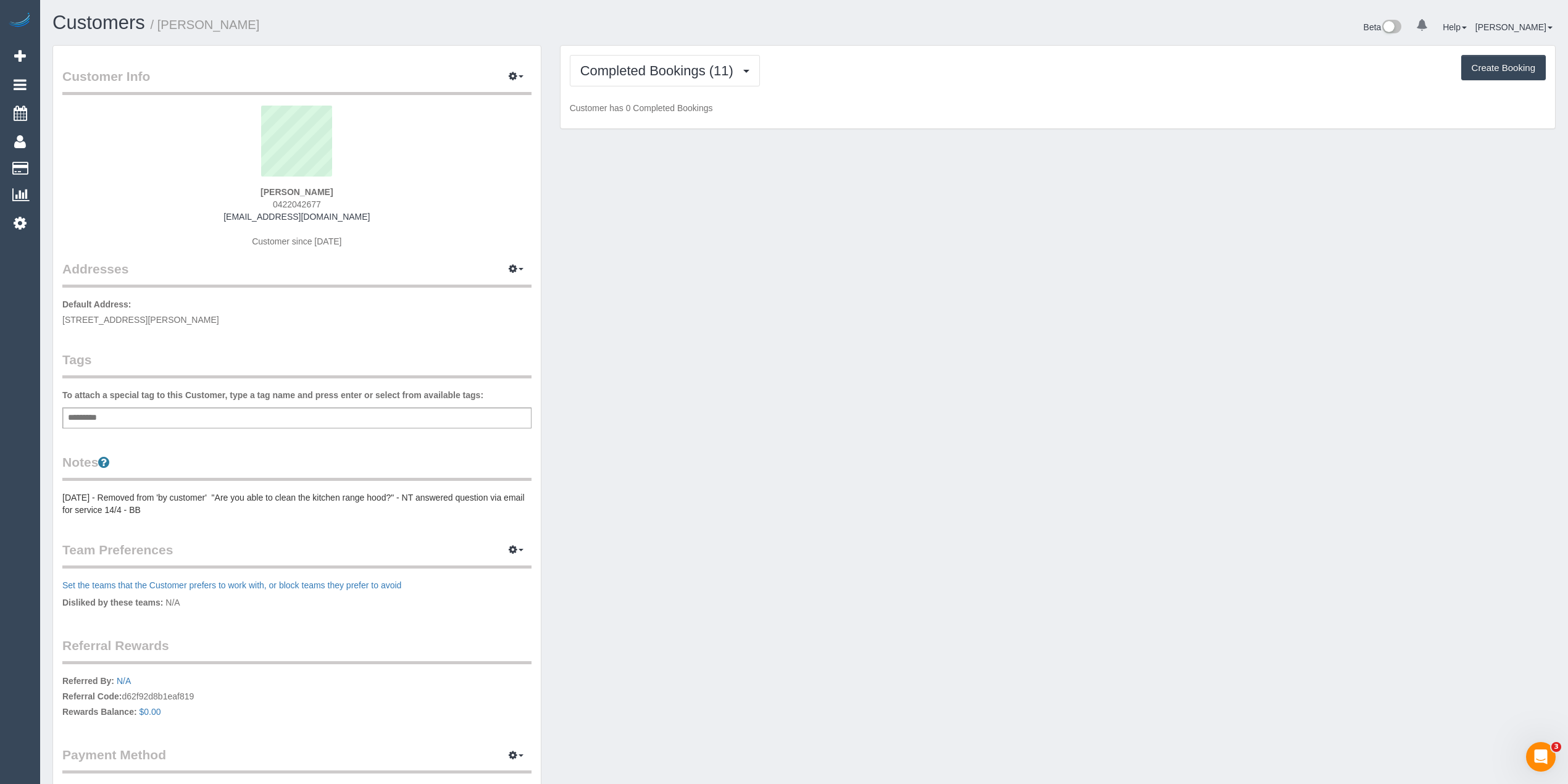
click at [651, 95] on div "Completed Bookings (11) Completed Bookings (11) Upcoming Bookings (0) Cancelled…" at bounding box center [1058, 87] width 994 height 83
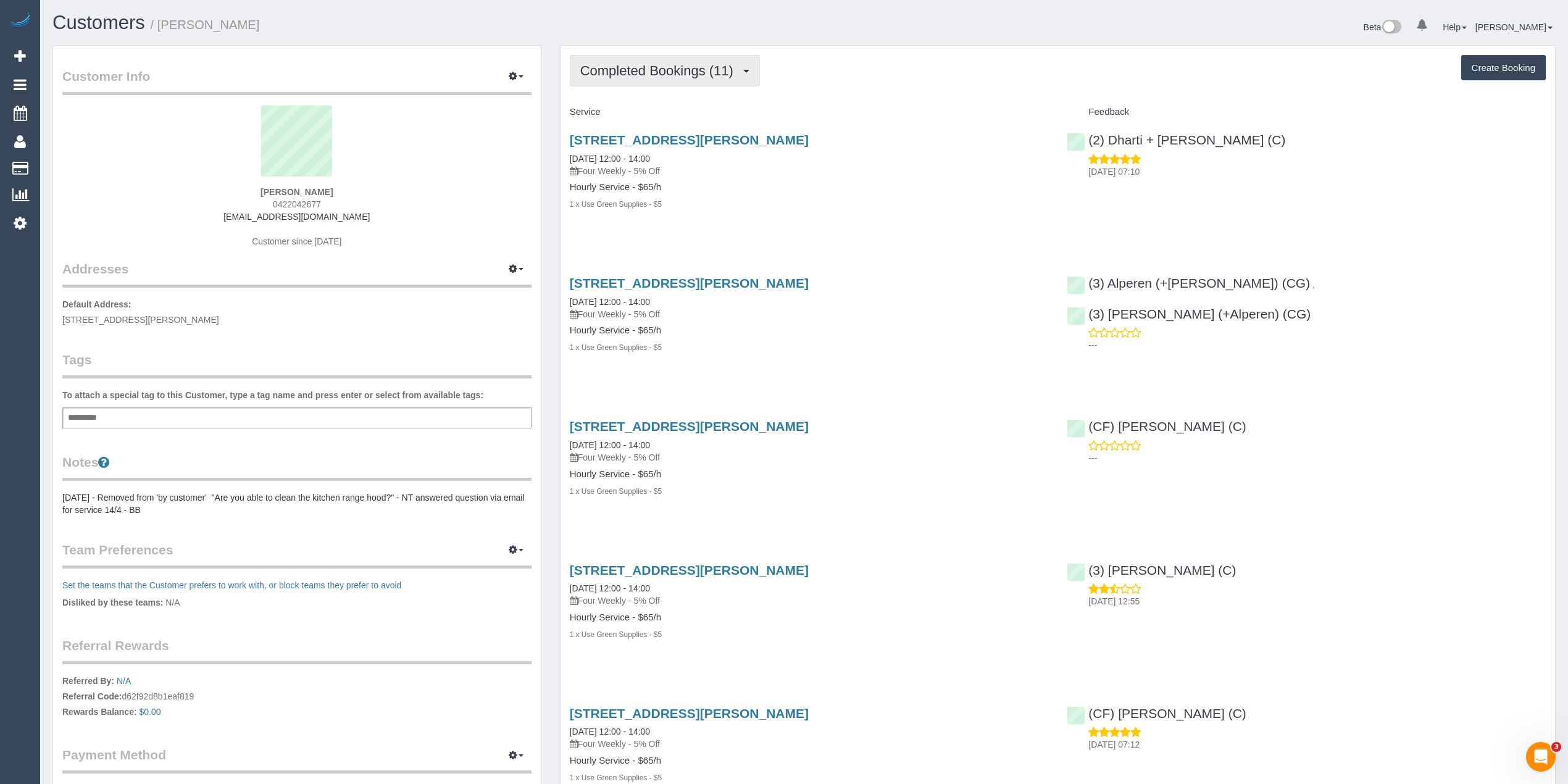
click at [633, 71] on span "Completed Bookings (11)" at bounding box center [660, 71] width 159 height 15
click at [1468, 67] on button "Create Booking" at bounding box center [1504, 68] width 85 height 26
select select "VIC"
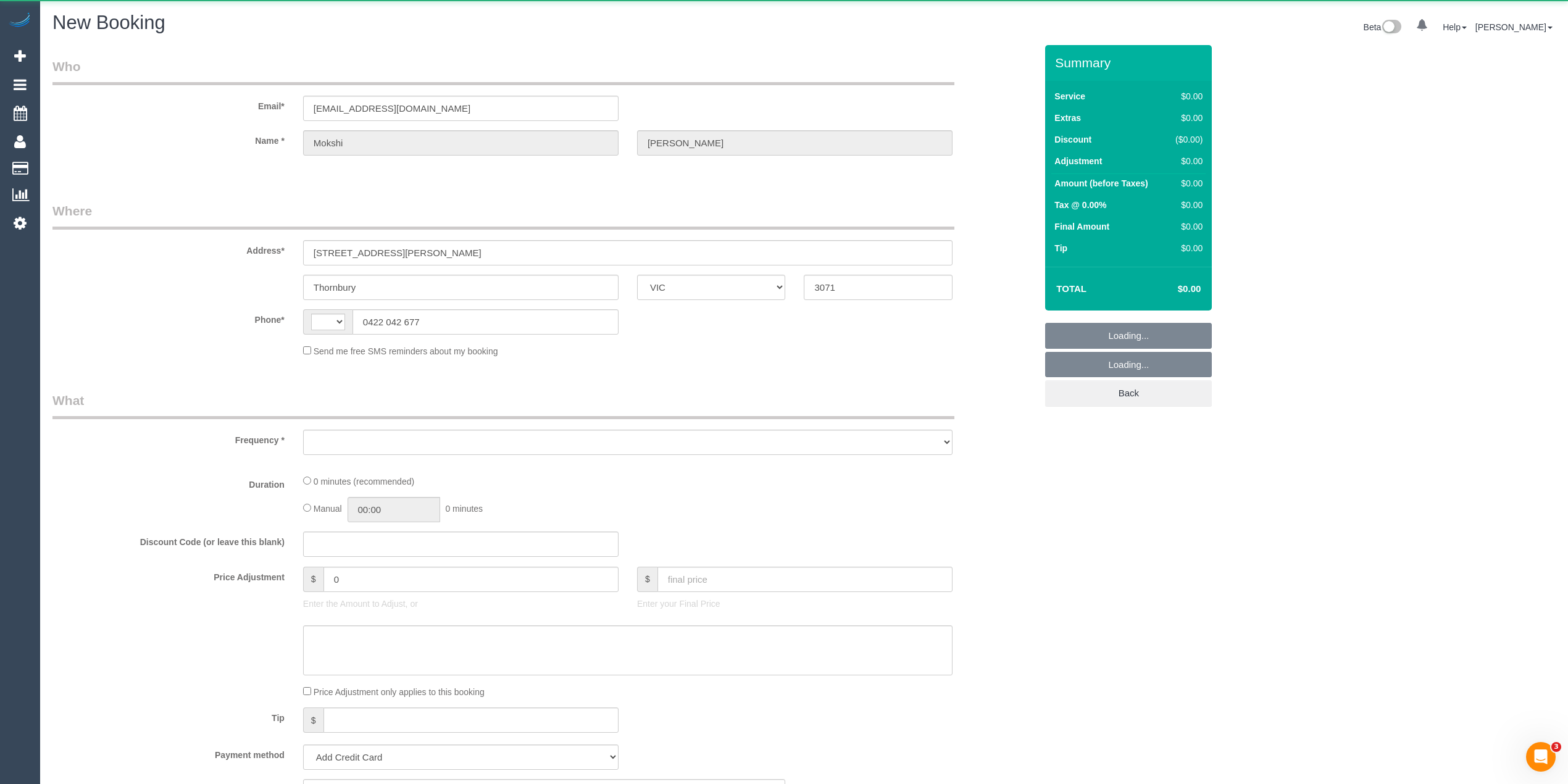
select select "object:1000"
select select "string:stripe-pm_1MuR1z2GScqysDRVXKvJvrBb"
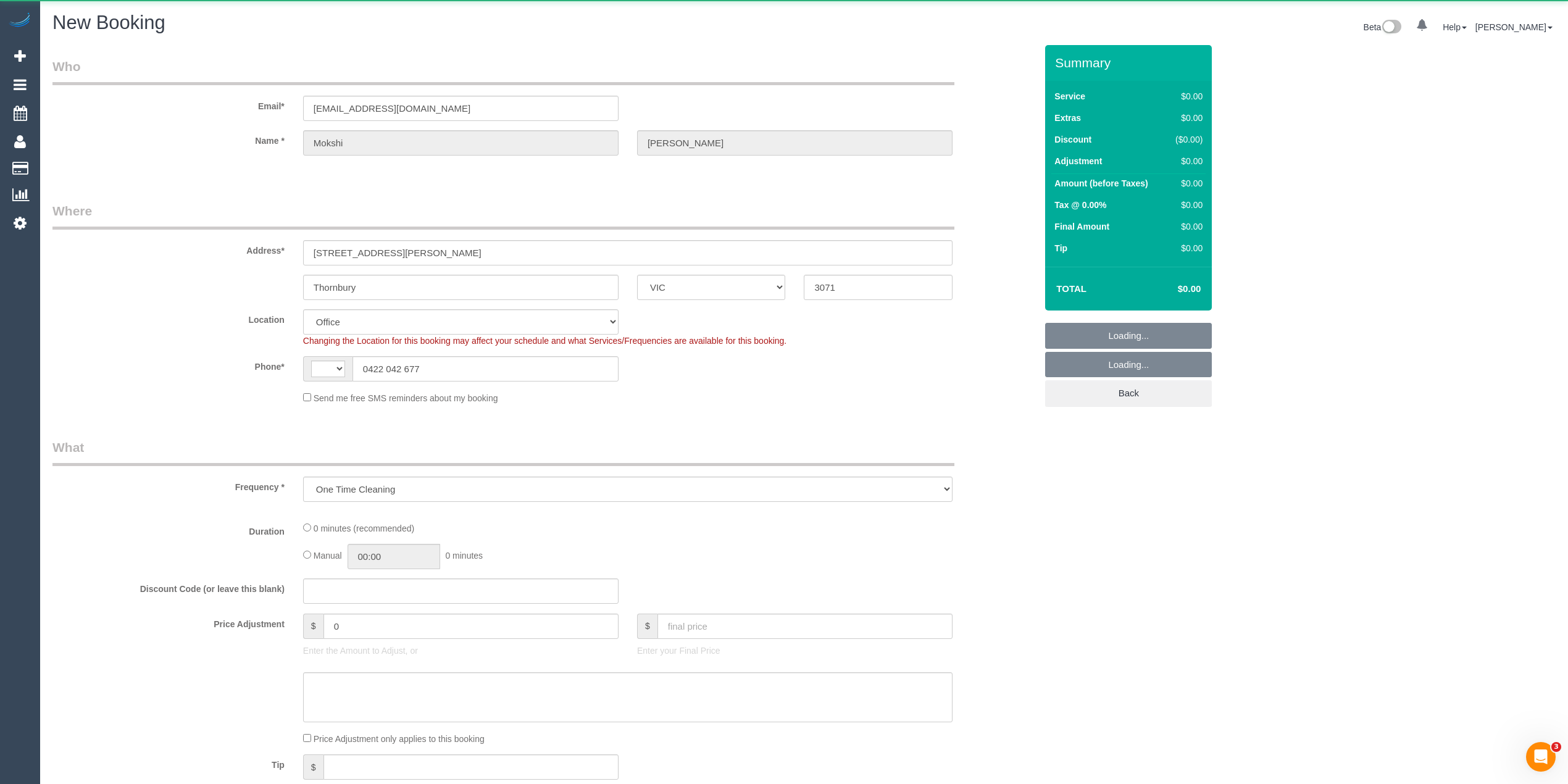
select select "string:AU"
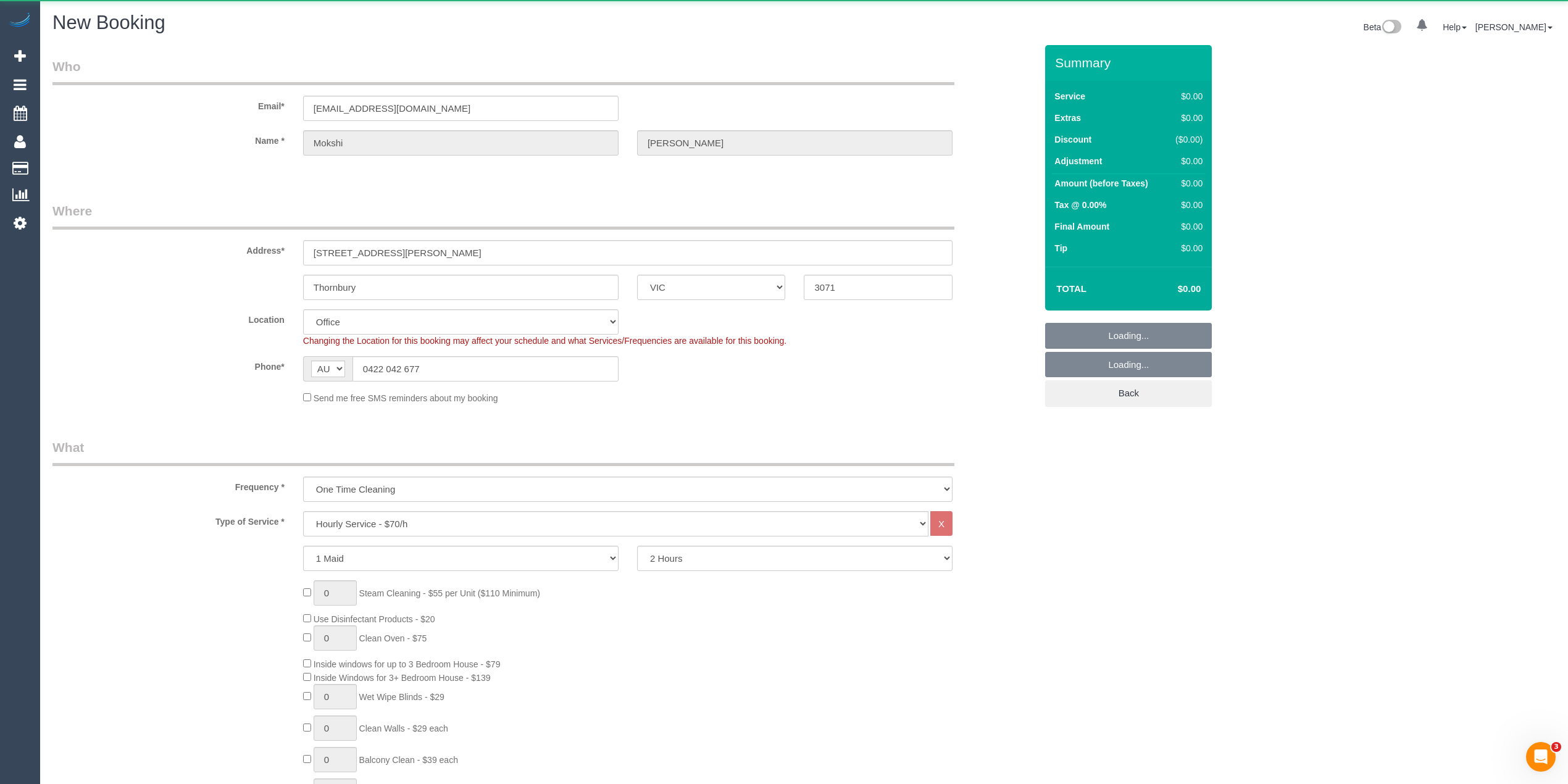
select select "object:2682"
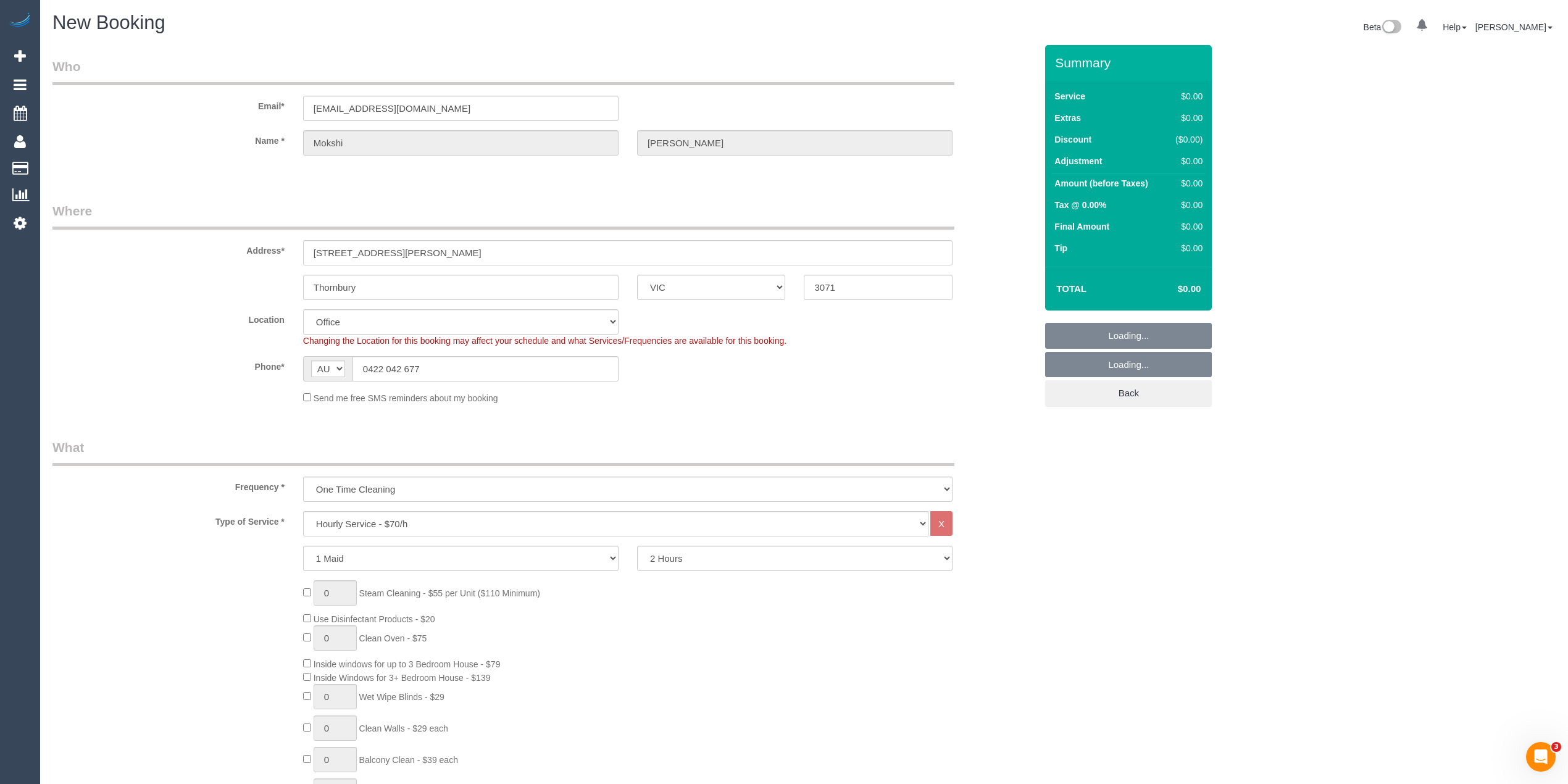
select select "47"
select select "object:2687"
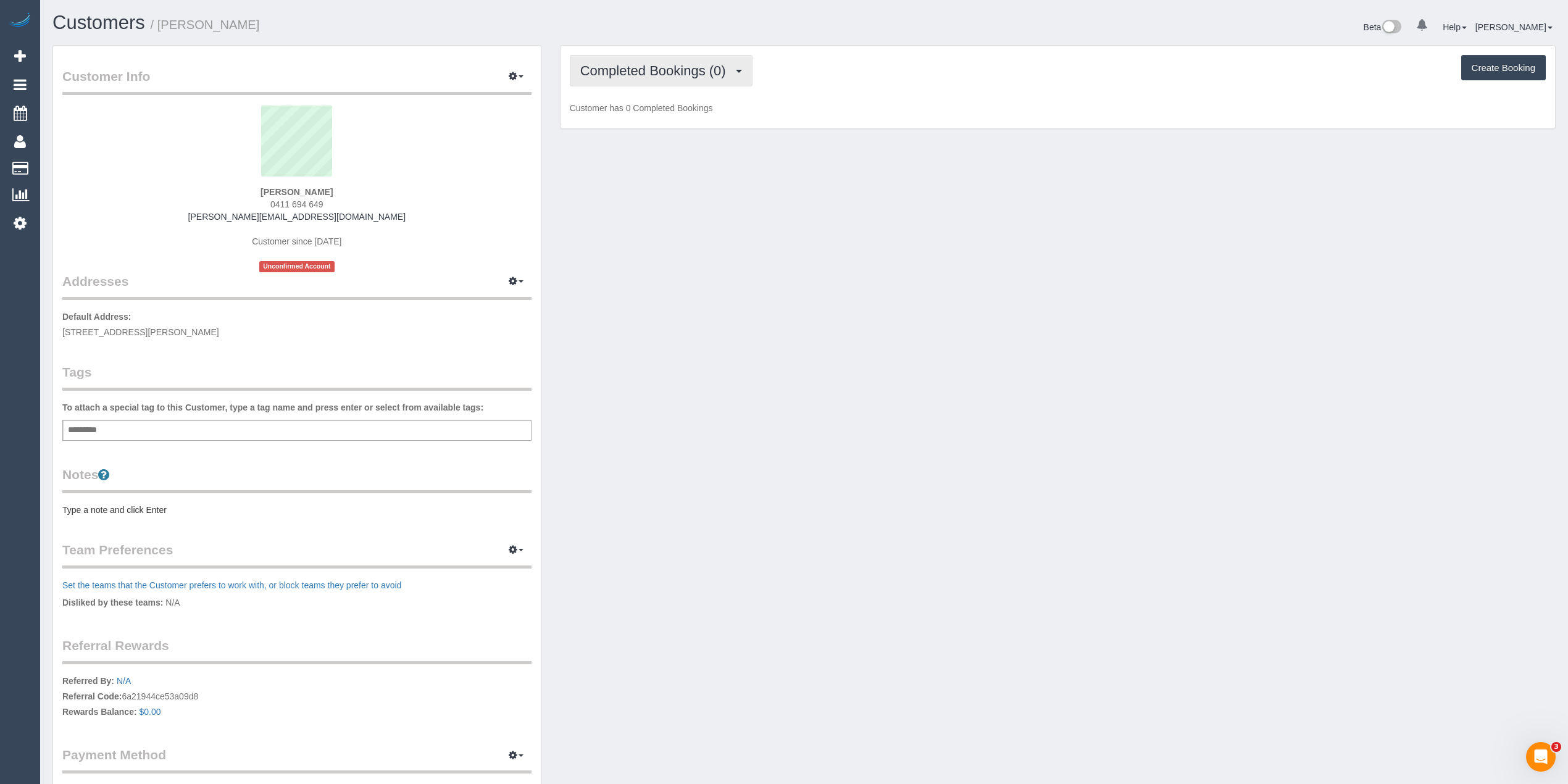
click at [632, 76] on span "Completed Bookings (0)" at bounding box center [656, 71] width 152 height 15
click at [660, 117] on link "Upcoming Bookings (1)" at bounding box center [635, 115] width 128 height 16
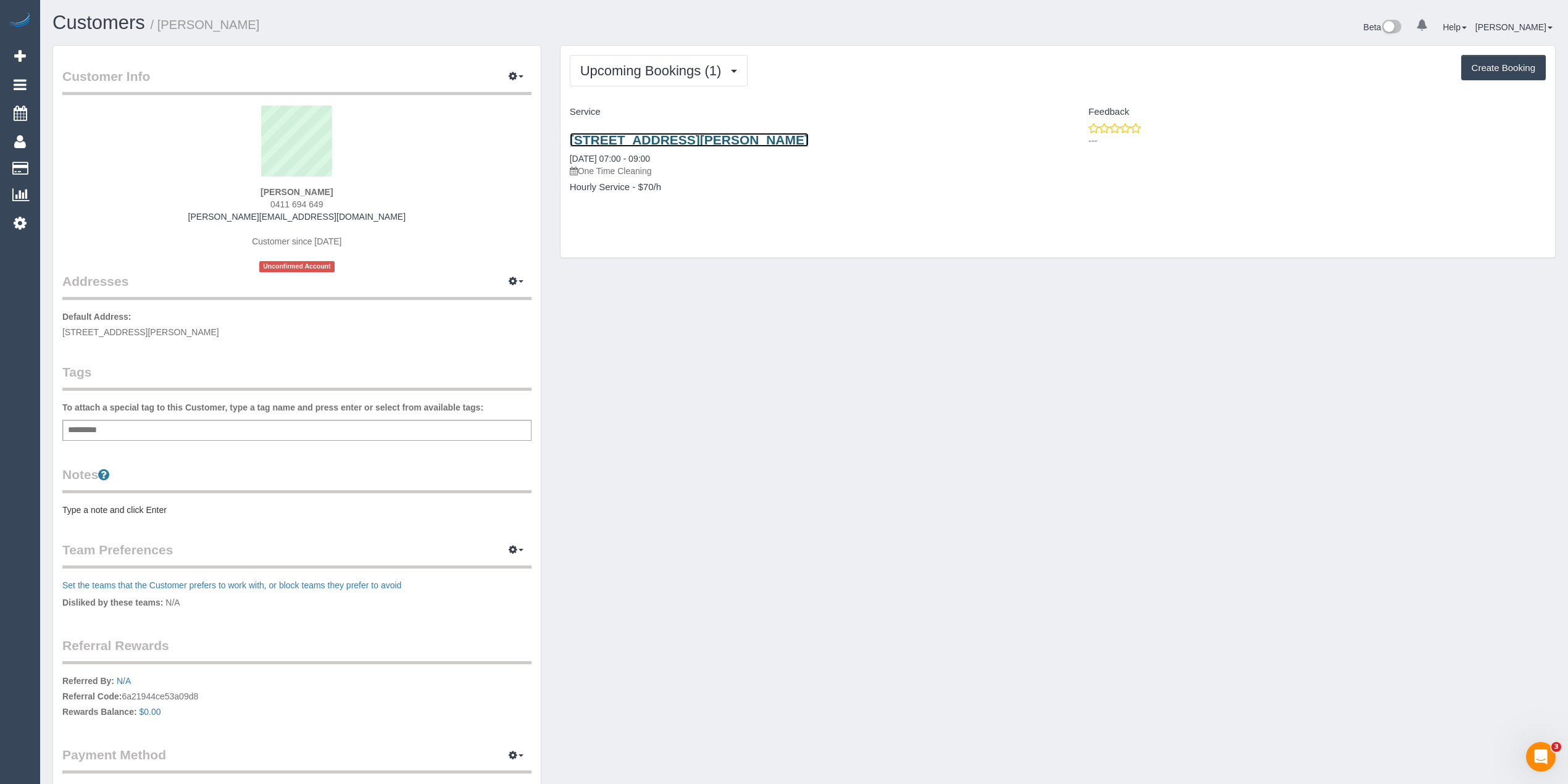
click at [751, 144] on link "[STREET_ADDRESS][PERSON_NAME]" at bounding box center [689, 140] width 239 height 14
click at [285, 425] on div "Add a tag" at bounding box center [297, 430] width 469 height 21
type input "*"
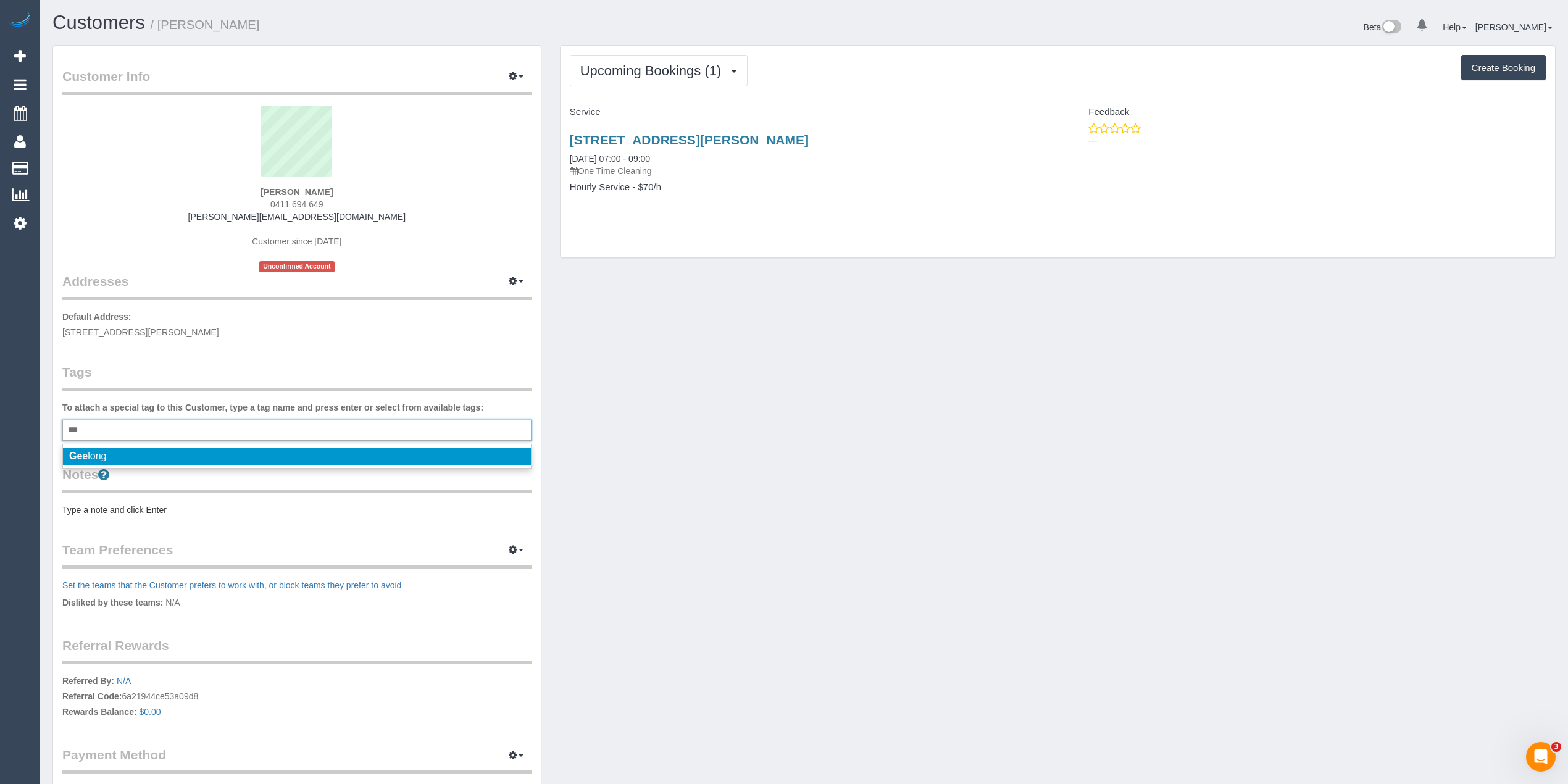
type input "***"
click at [103, 451] on span "Gee long" at bounding box center [88, 456] width 38 height 10
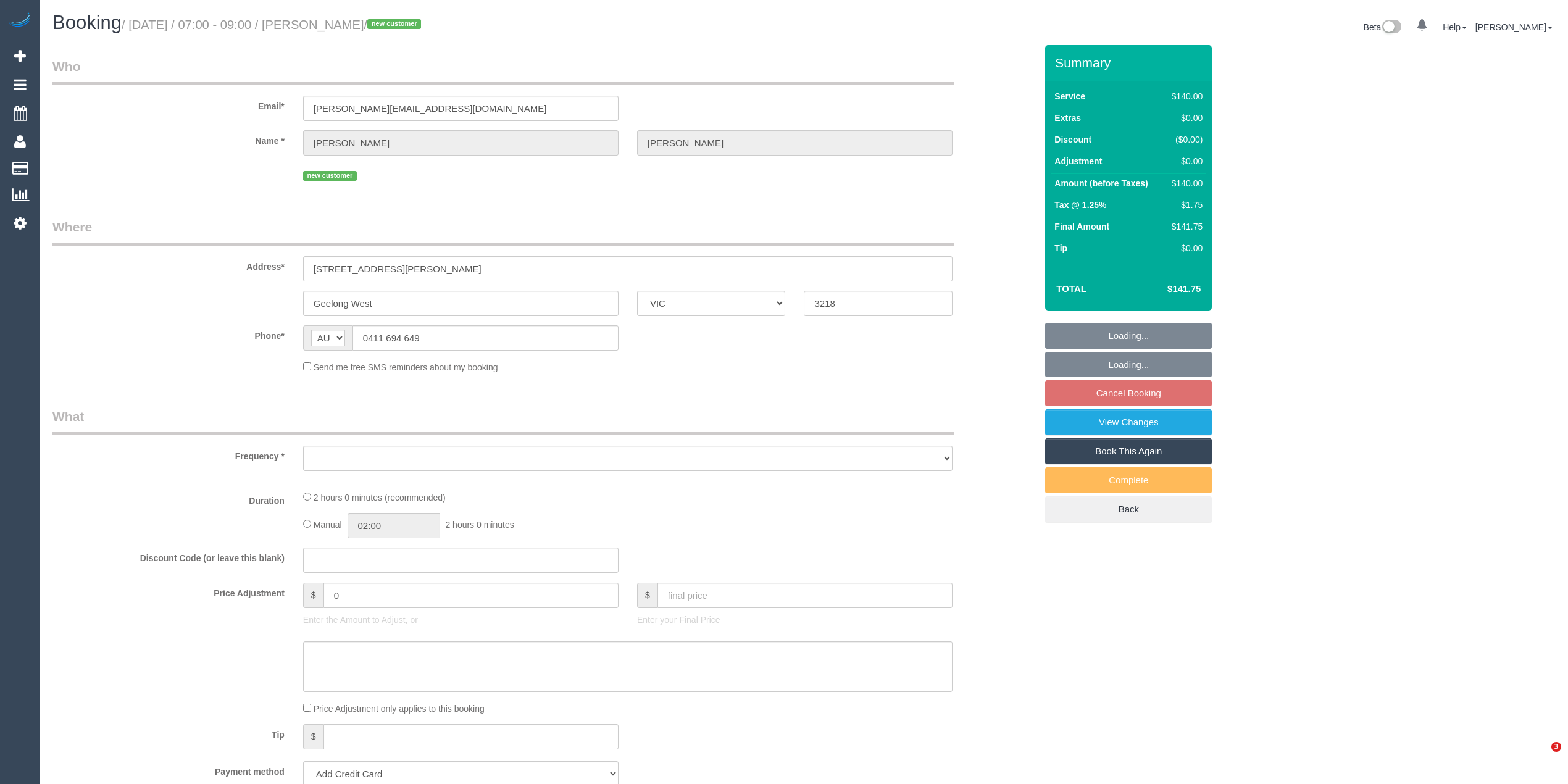
select select "VIC"
select select "object:531"
select select "string:stripe-pm_1S3SDP2GScqysDRVzZsj2LKs"
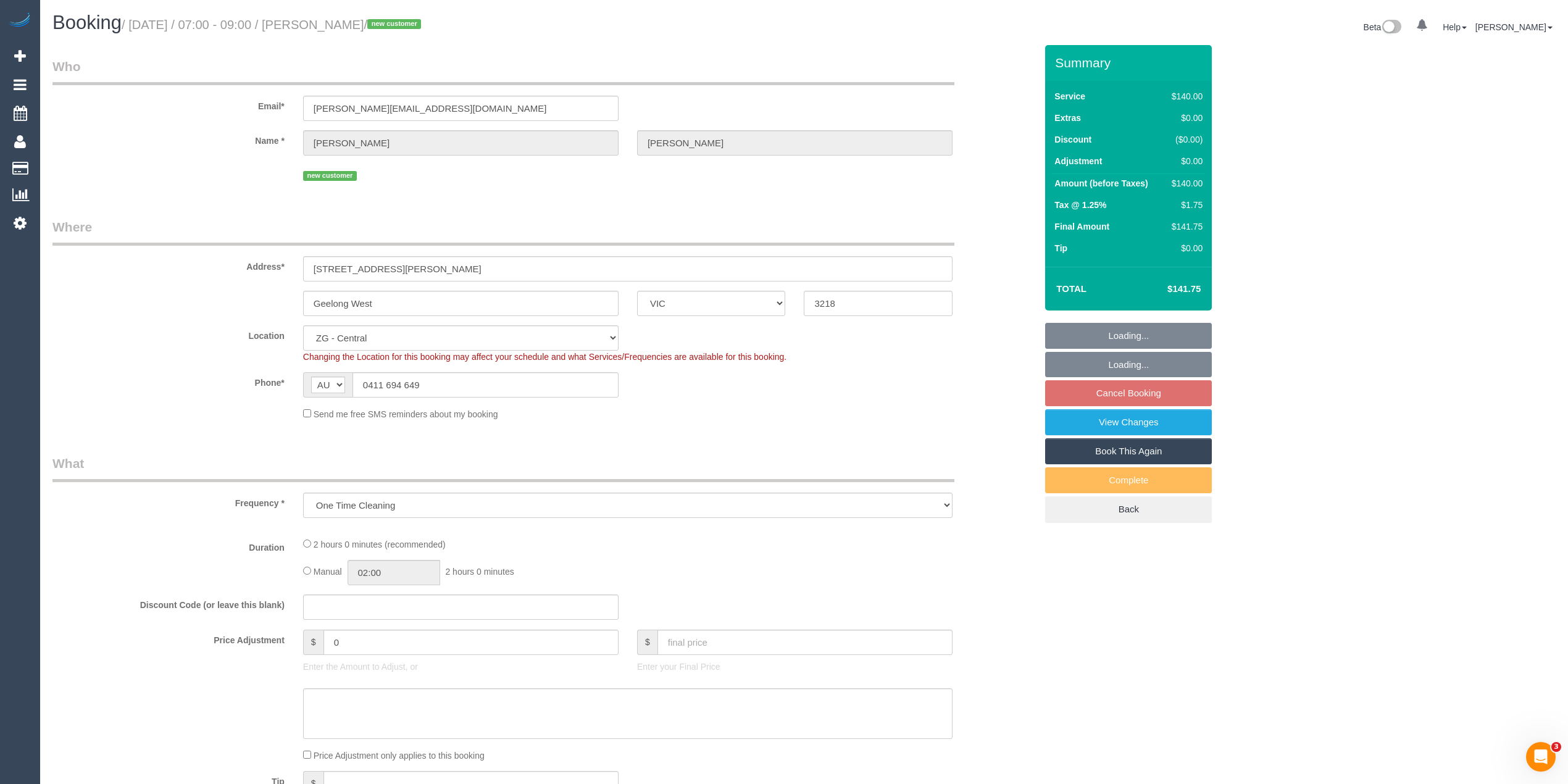
select select "object:862"
select select "number:27"
select select "number:14"
select select "number:19"
select select "number:24"
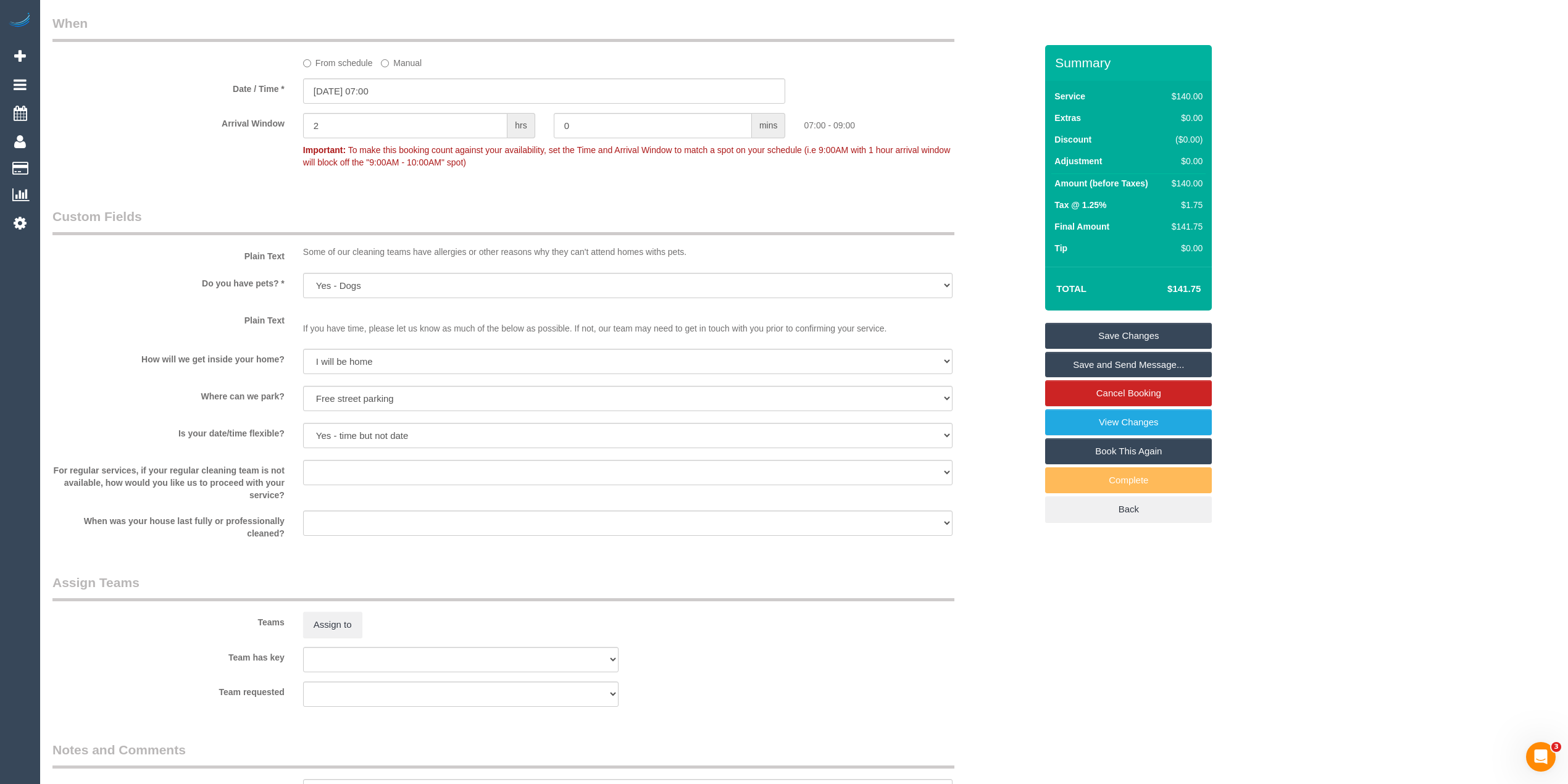
scroll to position [1600, 0]
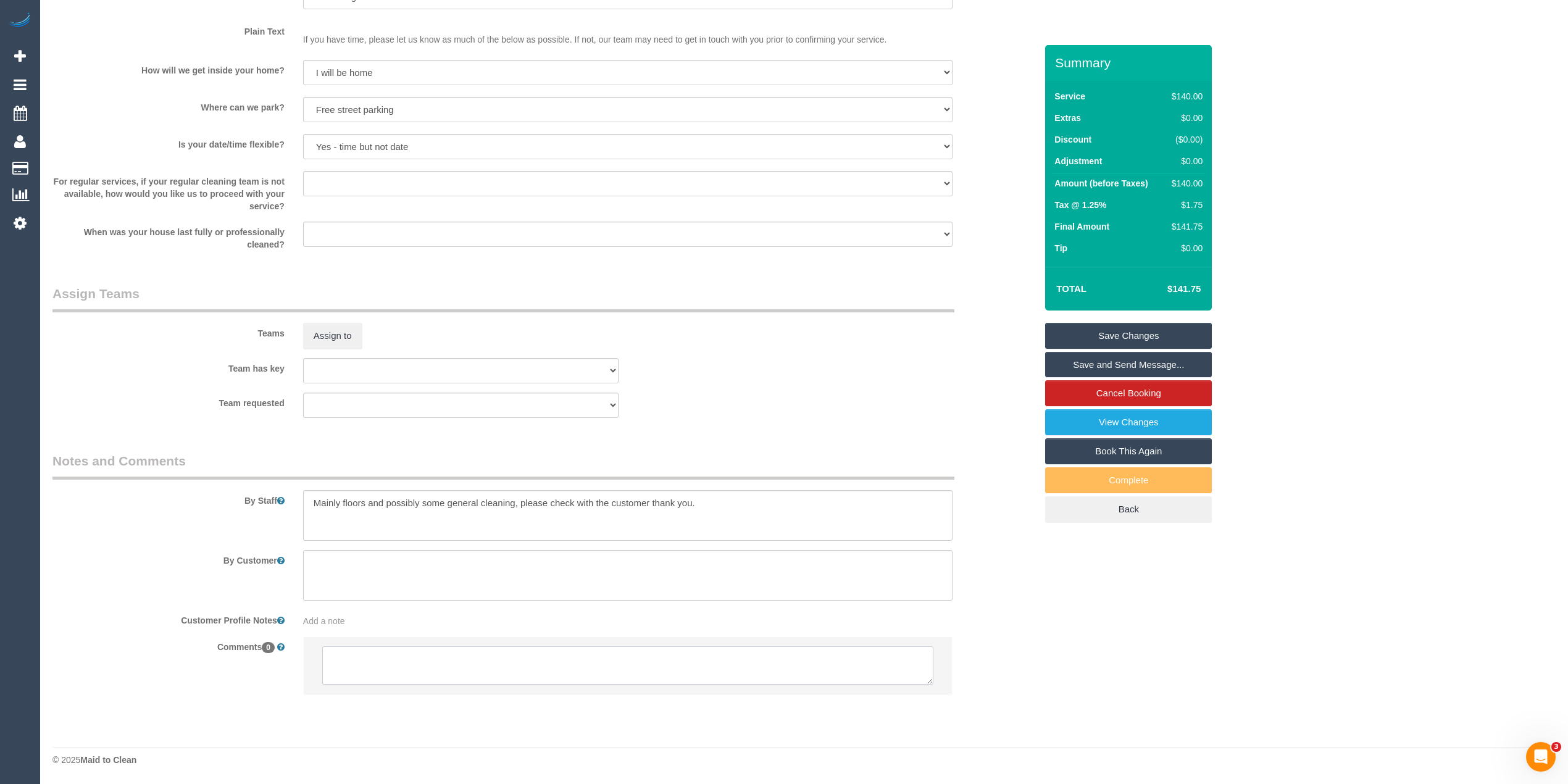
click at [454, 669] on textarea at bounding box center [628, 665] width 611 height 39
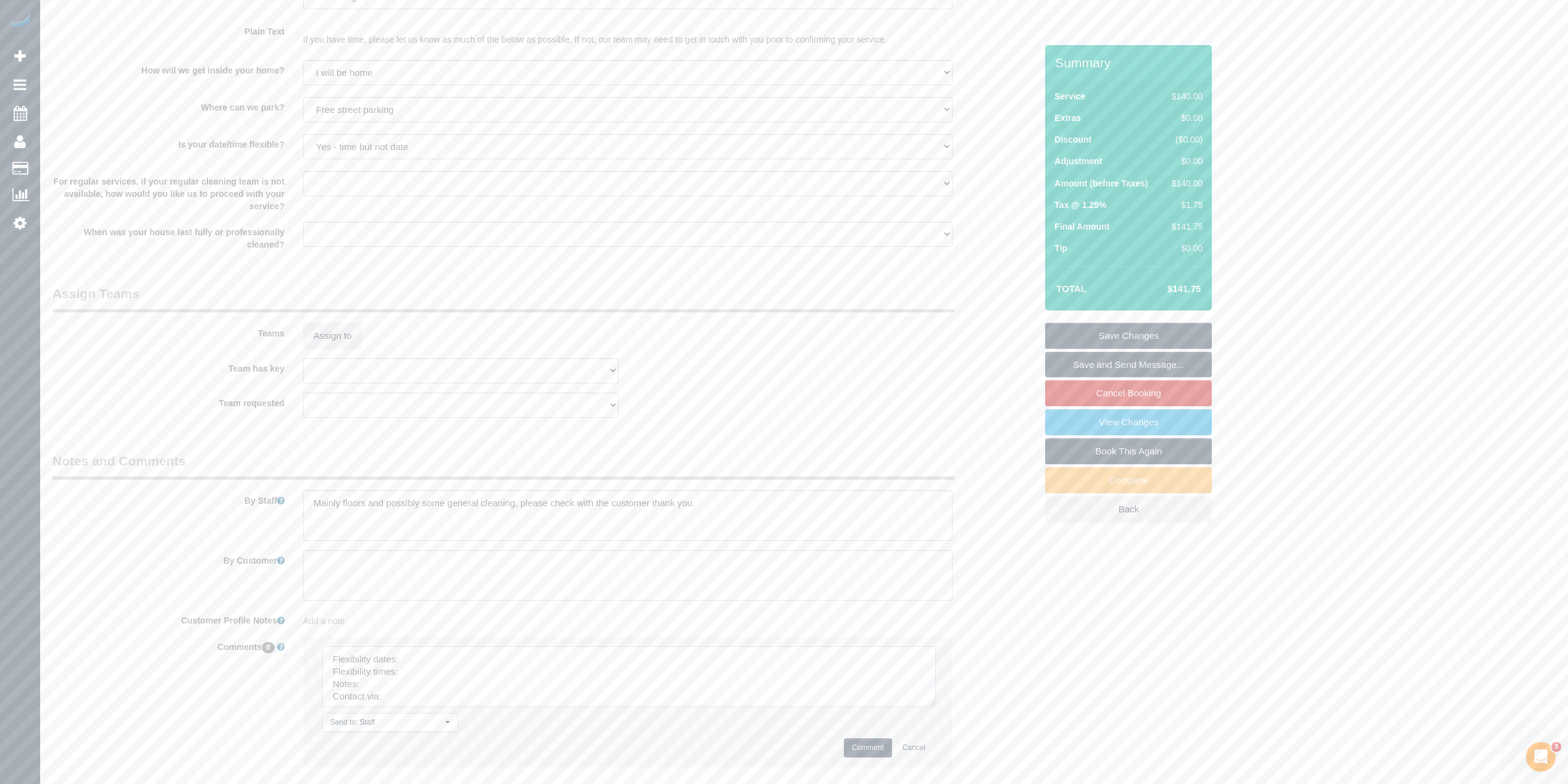
drag, startPoint x: 925, startPoint y: 672, endPoint x: 929, endPoint y: 729, distance: 57.1
click at [929, 706] on textarea at bounding box center [629, 676] width 613 height 60
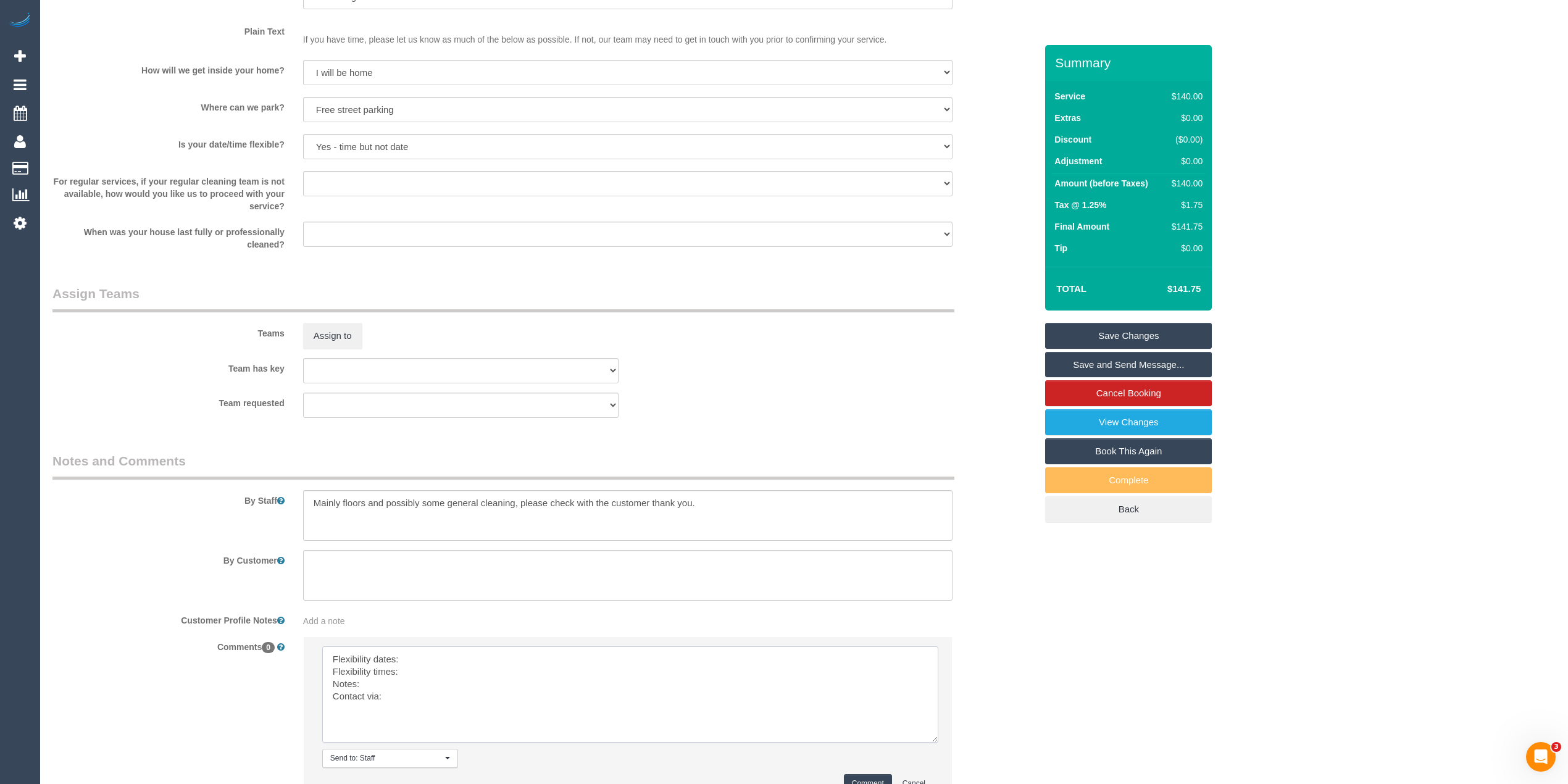
click at [448, 661] on textarea at bounding box center [630, 694] width 616 height 96
click at [445, 667] on textarea at bounding box center [630, 694] width 616 height 96
click at [410, 691] on textarea at bounding box center [630, 694] width 616 height 96
click at [380, 679] on textarea at bounding box center [630, 694] width 616 height 96
click at [409, 706] on textarea at bounding box center [630, 694] width 616 height 96
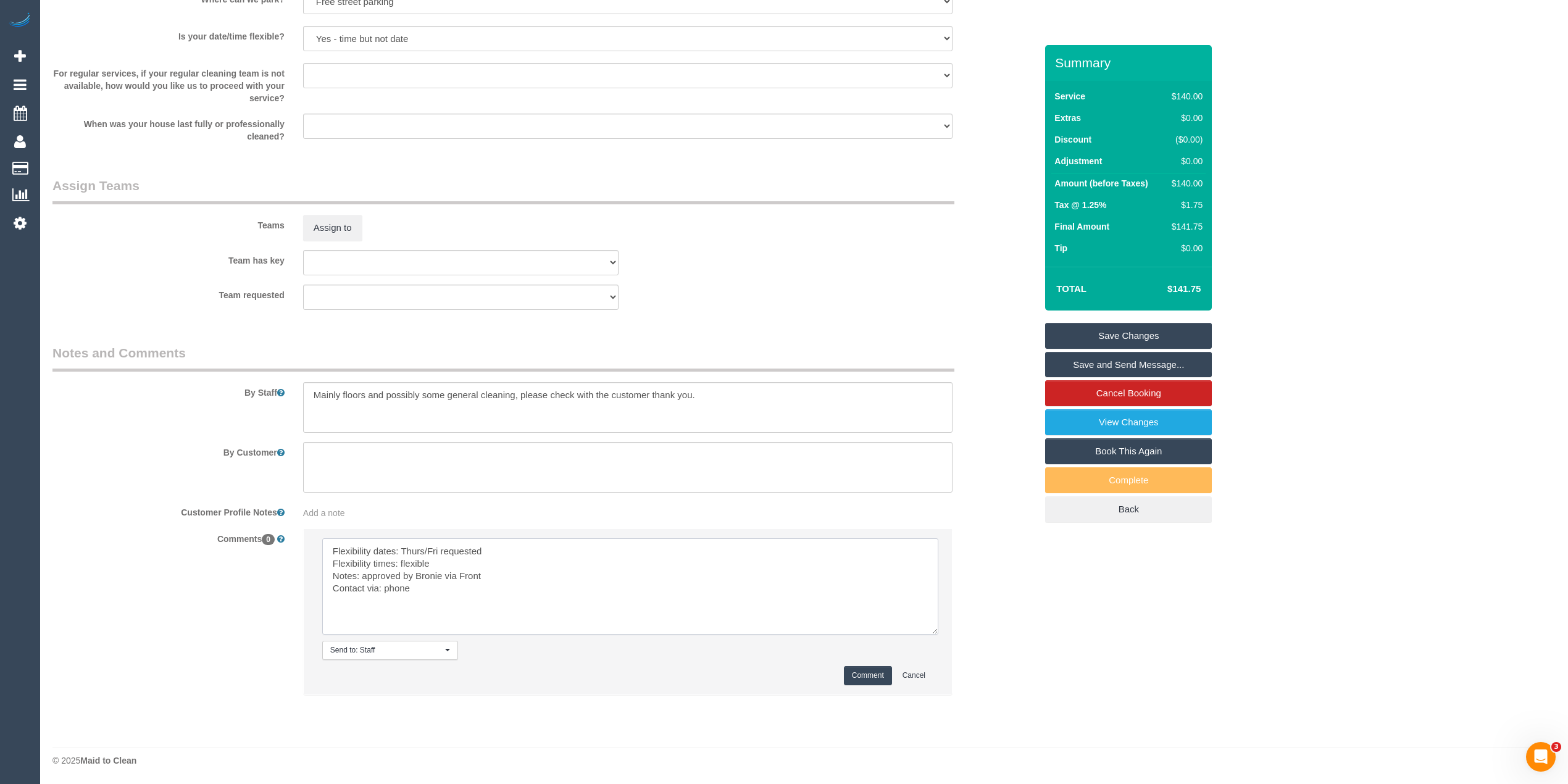
scroll to position [1709, 0]
type textarea "Flexibility dates: Thurs/Fri requested Flexibility times: flexible Notes: appro…"
click at [867, 670] on button "Comment" at bounding box center [868, 675] width 48 height 19
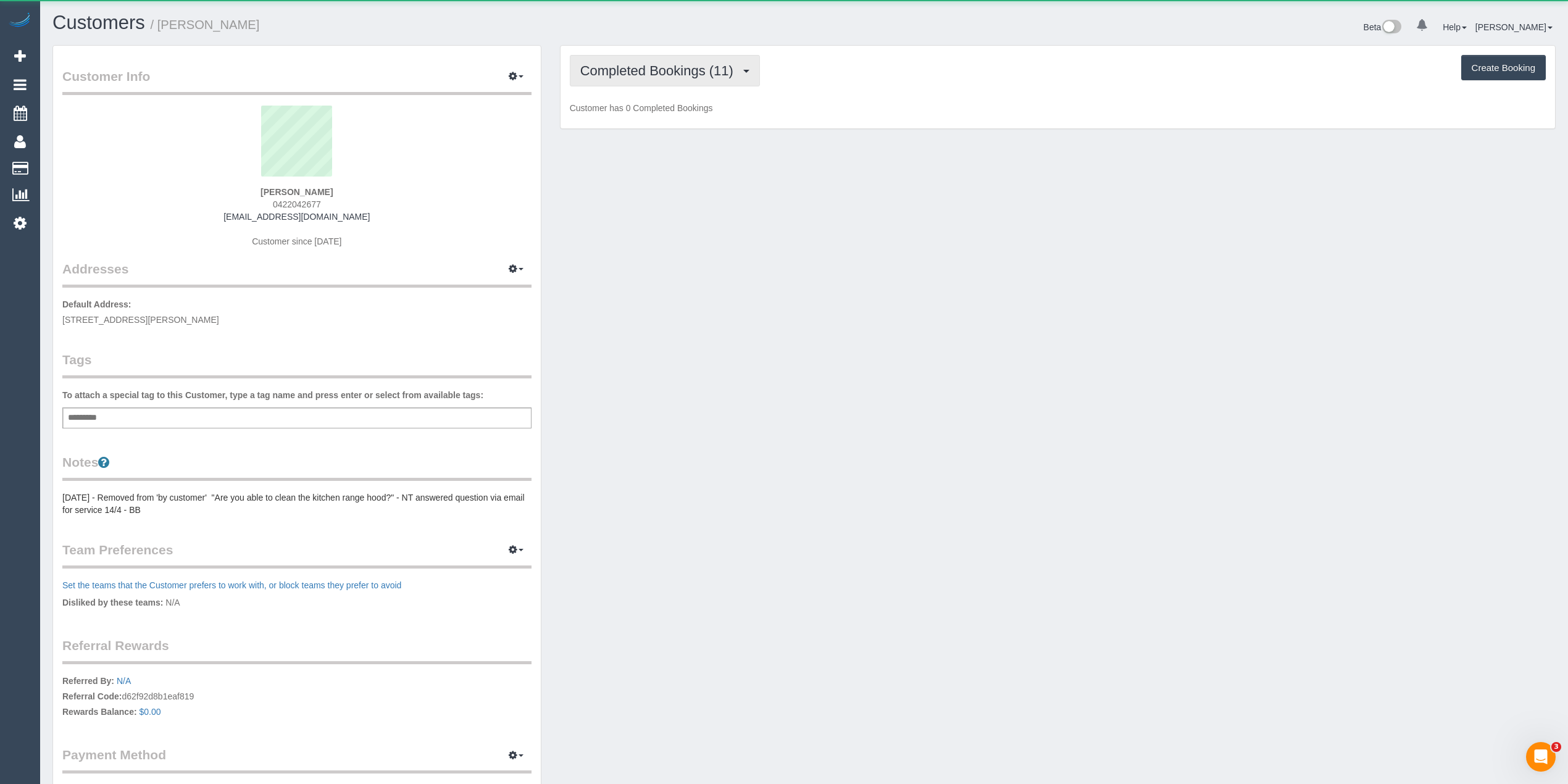
click at [593, 69] on span "Completed Bookings (11)" at bounding box center [660, 71] width 159 height 15
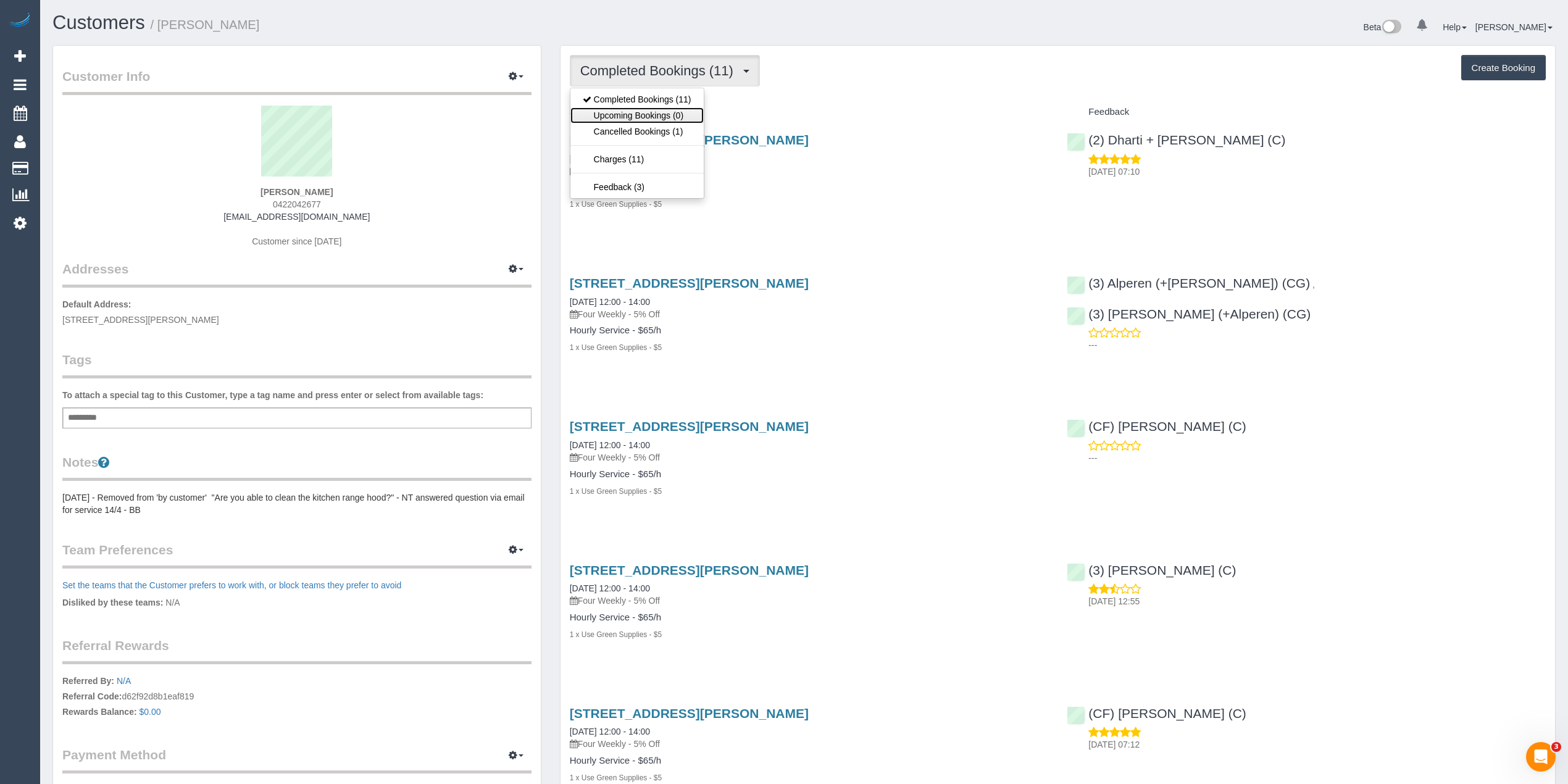
click at [657, 112] on link "Upcoming Bookings (0)" at bounding box center [637, 115] width 134 height 16
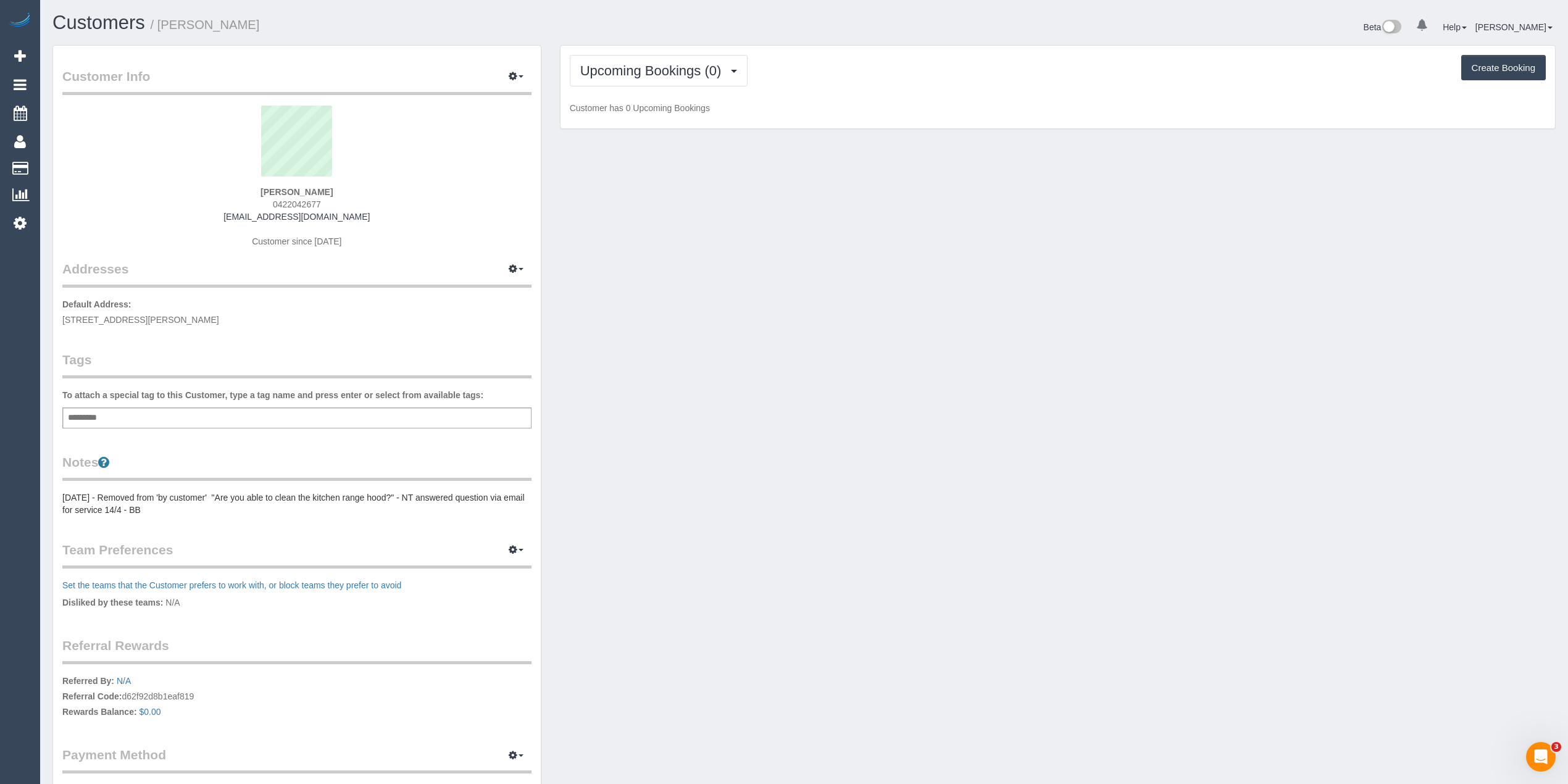
drag, startPoint x: 1527, startPoint y: 67, endPoint x: 1495, endPoint y: 67, distance: 32.0
click at [1527, 67] on button "Create Booking" at bounding box center [1504, 68] width 85 height 26
select select "VIC"
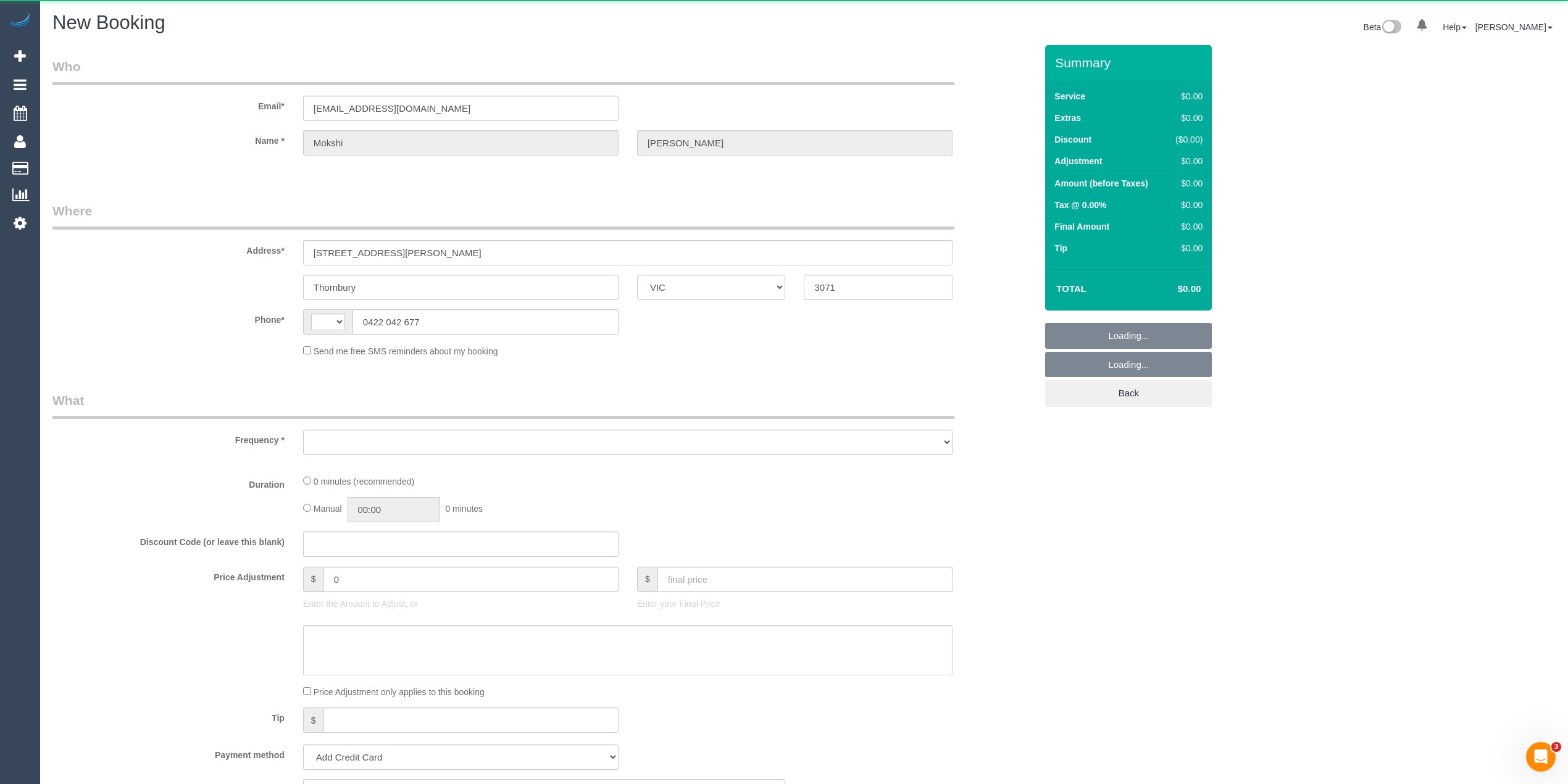
select select "string:AU"
select select "object:1247"
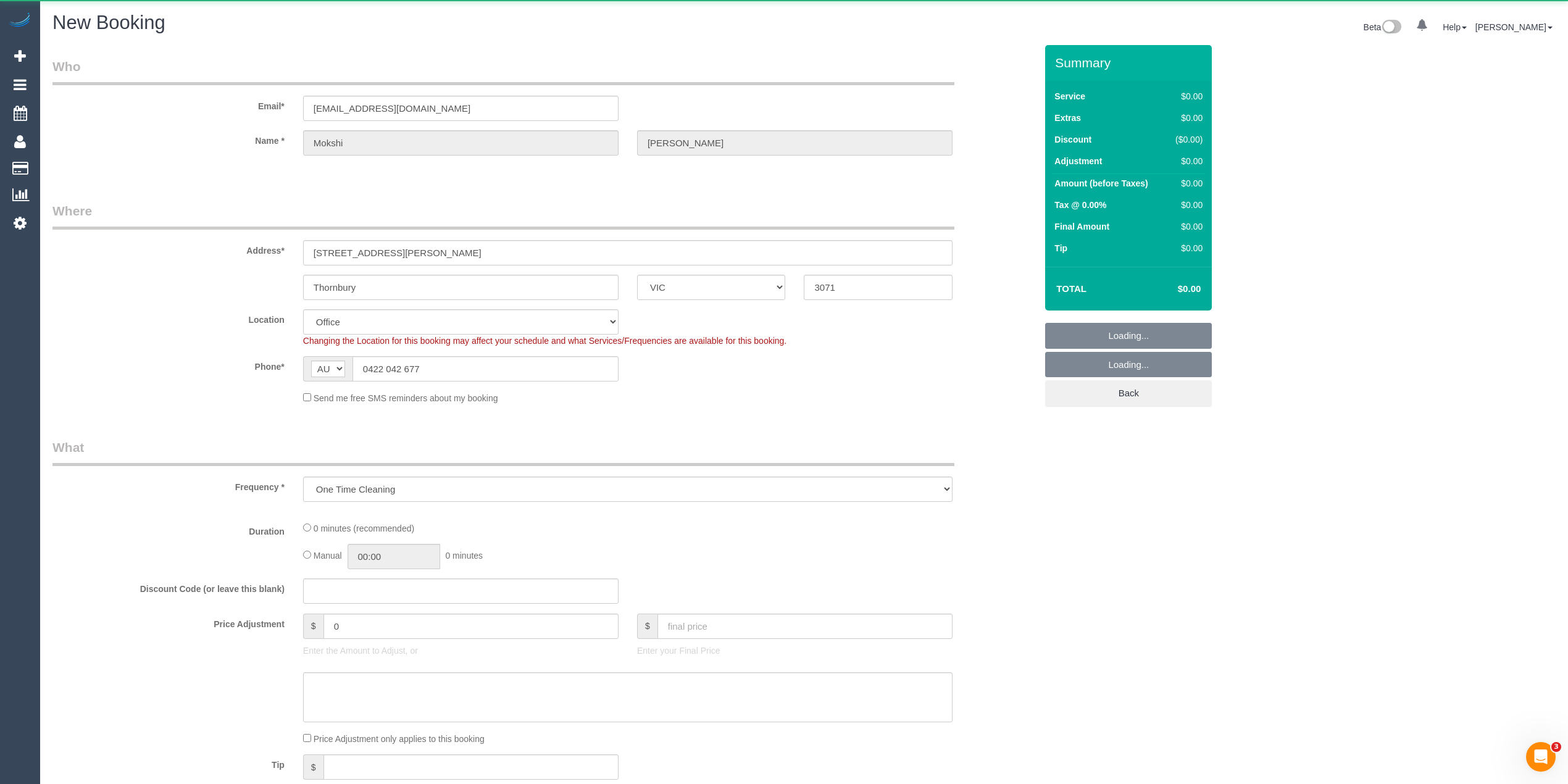
select select "string:stripe-pm_1MuR1z2GScqysDRVXKvJvrBb"
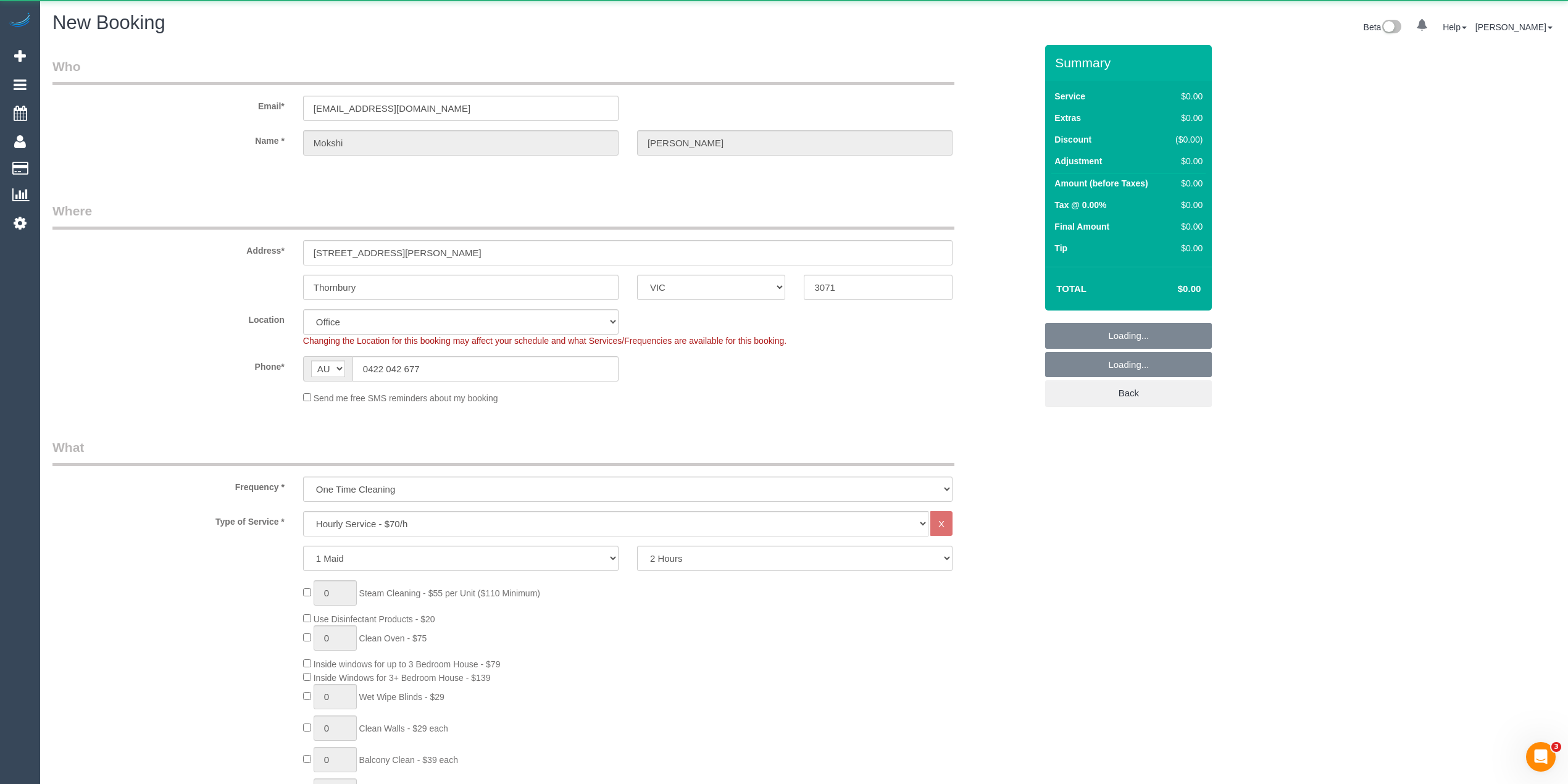
select select "object:1418"
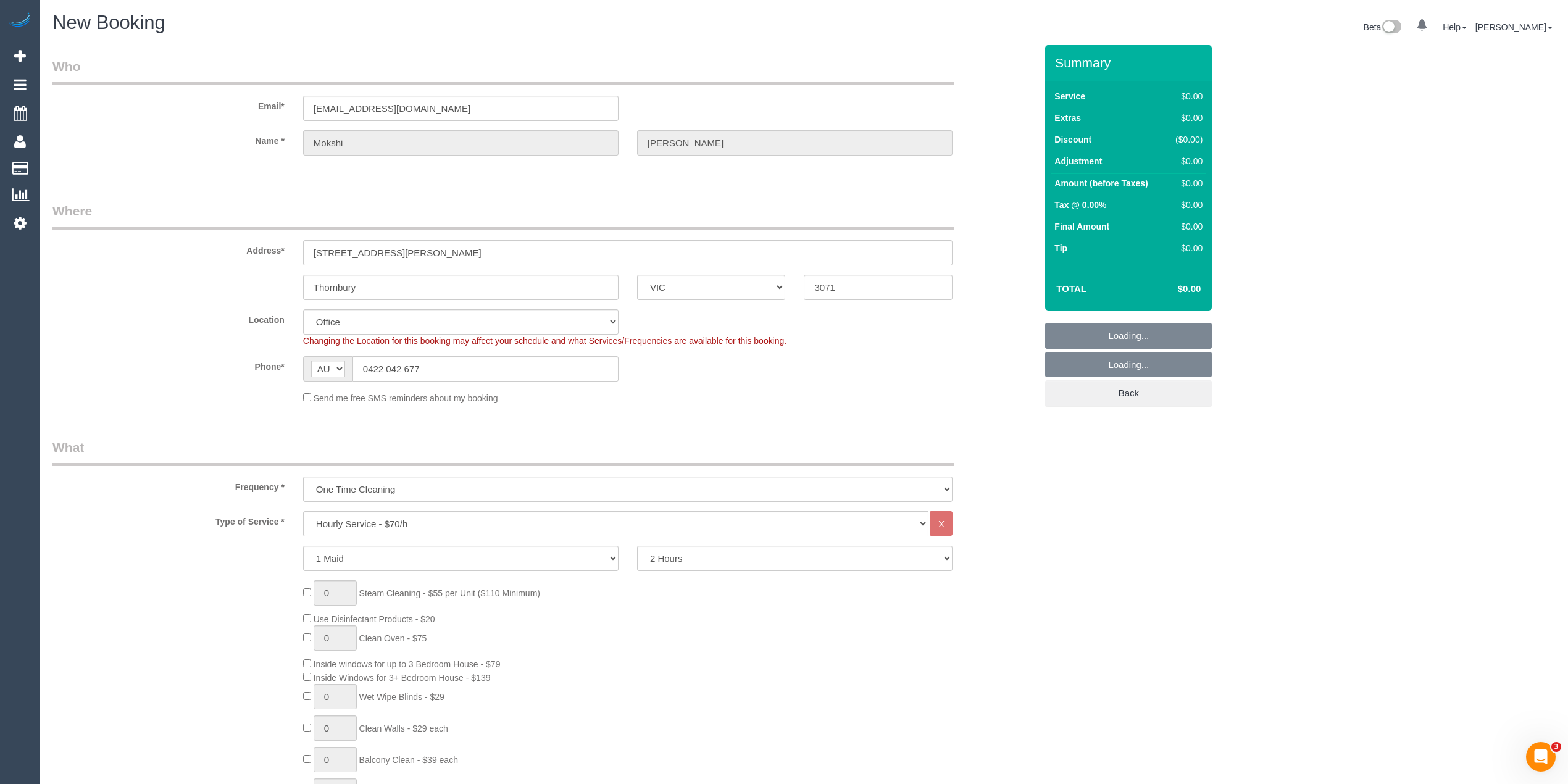
select select "47"
select select "object:2689"
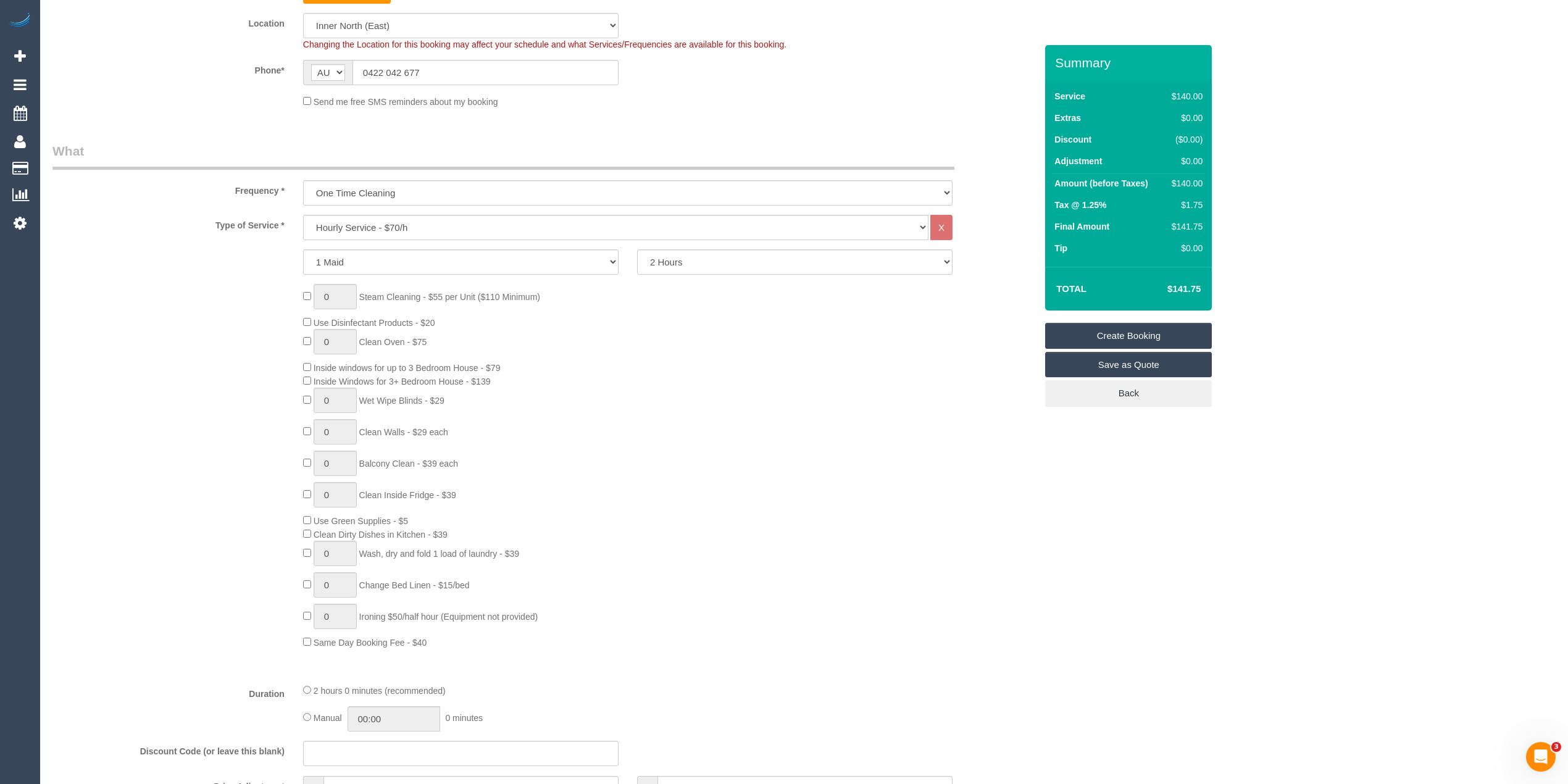
scroll to position [411, 0]
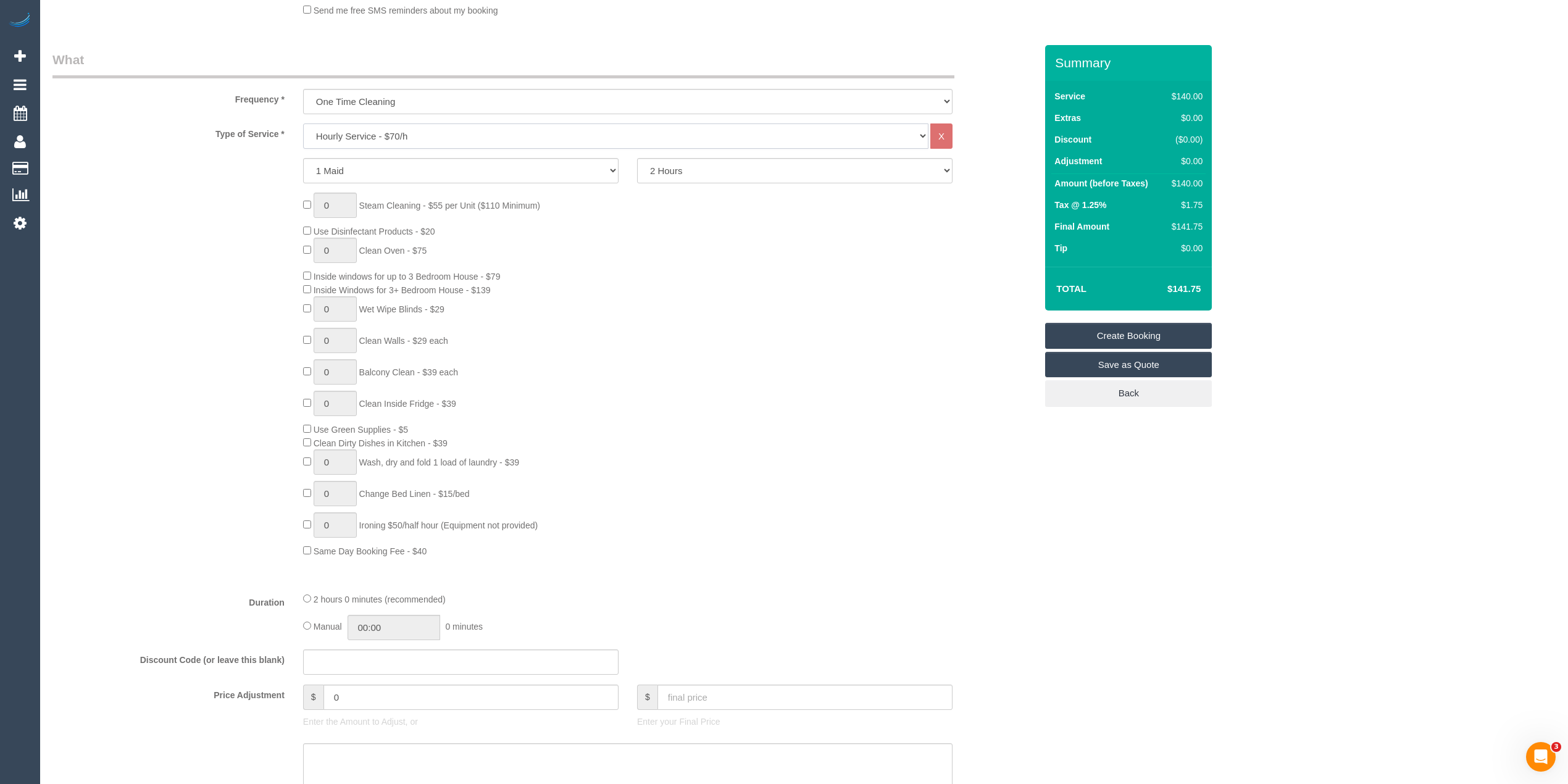
click at [376, 135] on select "Hourly Service - $70/h Hourly Service - $65/h Hourly Service - $60/h Hourly Ser…" at bounding box center [616, 135] width 626 height 25
select select "212"
click at [303, 123] on select "Hourly Service - $70/h Hourly Service - $65/h Hourly Service - $60/h Hourly Ser…" at bounding box center [616, 135] width 626 height 25
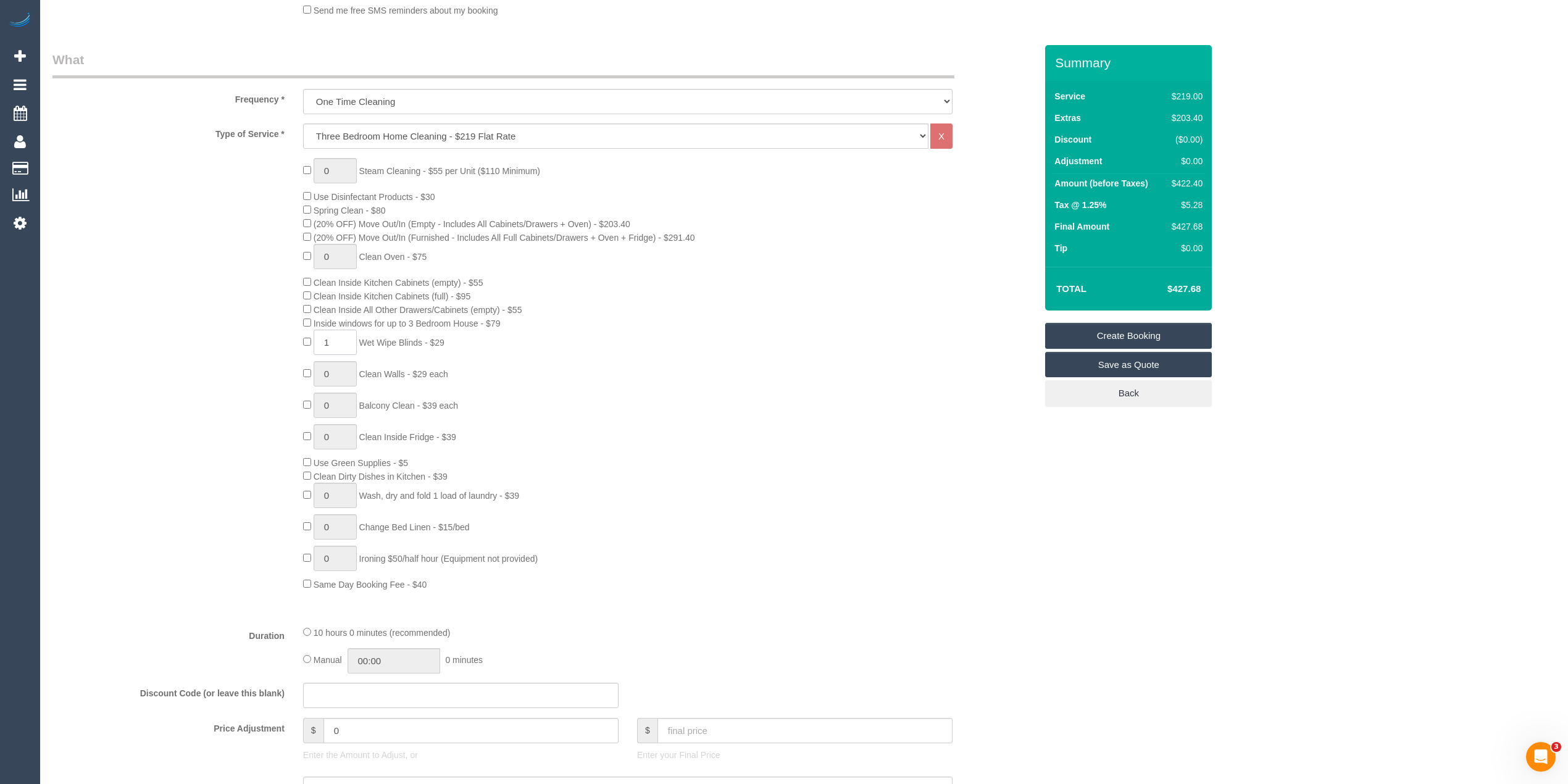
drag, startPoint x: 328, startPoint y: 335, endPoint x: 309, endPoint y: 334, distance: 19.0
click at [310, 334] on div "0 Steam Cleaning - $55 per Unit ($110 Minimum) Use Disinfectant Products - $30 …" at bounding box center [669, 374] width 752 height 433
type input "3"
drag, startPoint x: 333, startPoint y: 168, endPoint x: 295, endPoint y: 153, distance: 40.9
click at [310, 159] on div "1 Steam Cleaning - $55 per Unit ($110 Minimum) Use Disinfectant Products - $30 …" at bounding box center [669, 374] width 752 height 433
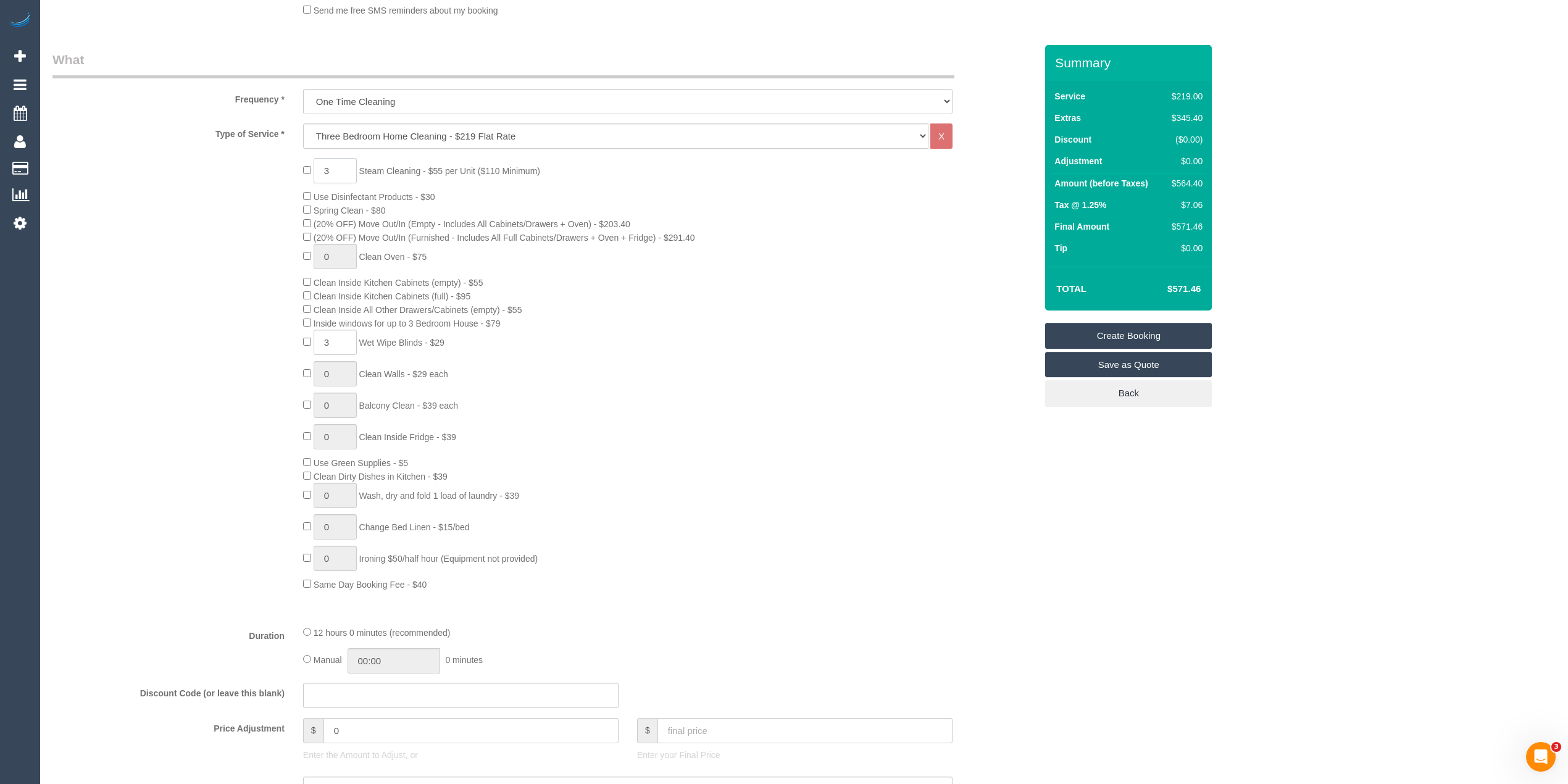
type input "3"
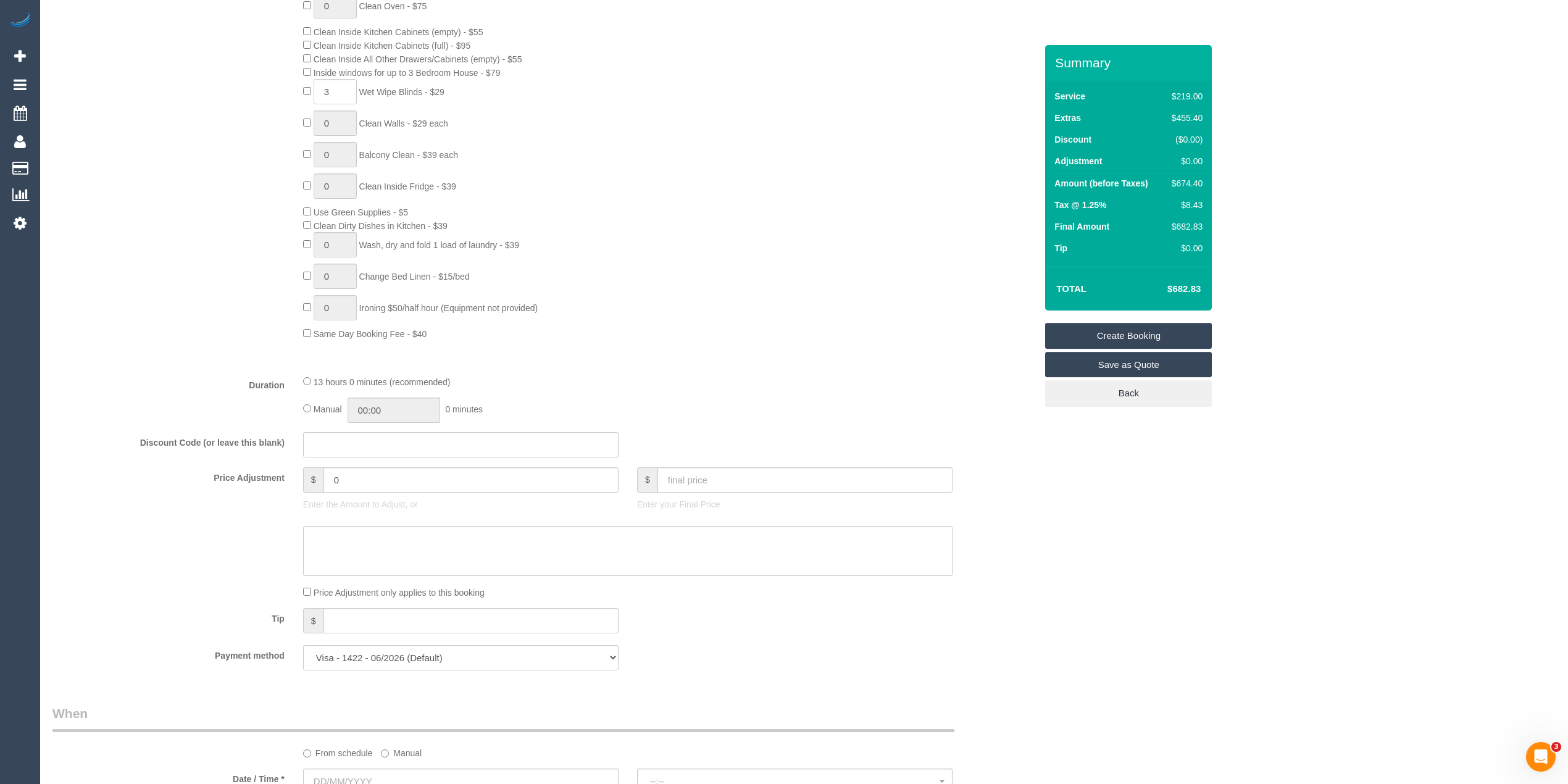
scroll to position [905, 0]
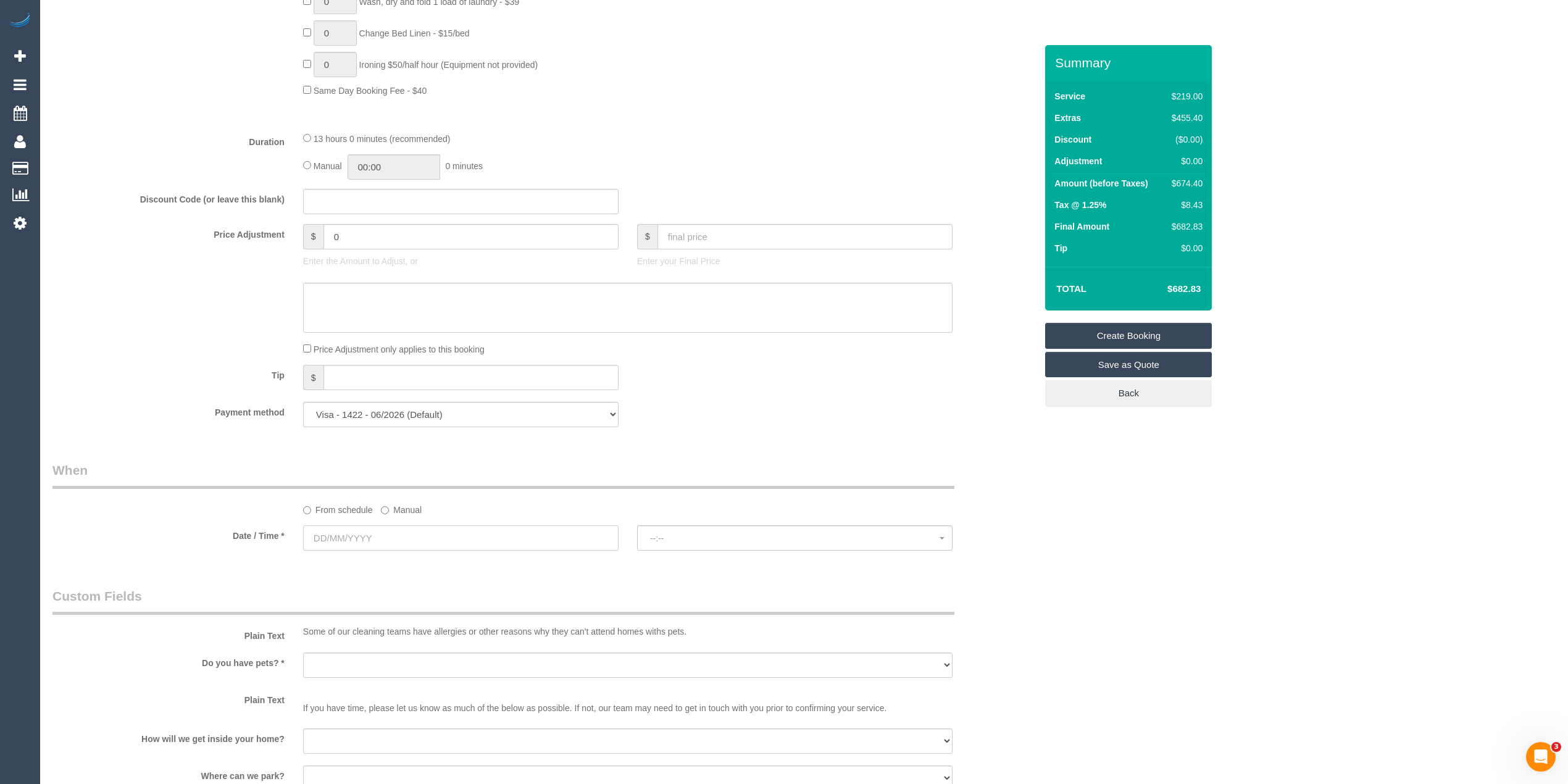
click at [347, 543] on input "text" at bounding box center [461, 537] width 315 height 25
click at [389, 663] on link "24" at bounding box center [385, 665] width 24 height 17
type input "24/09/2025"
select select "spot1"
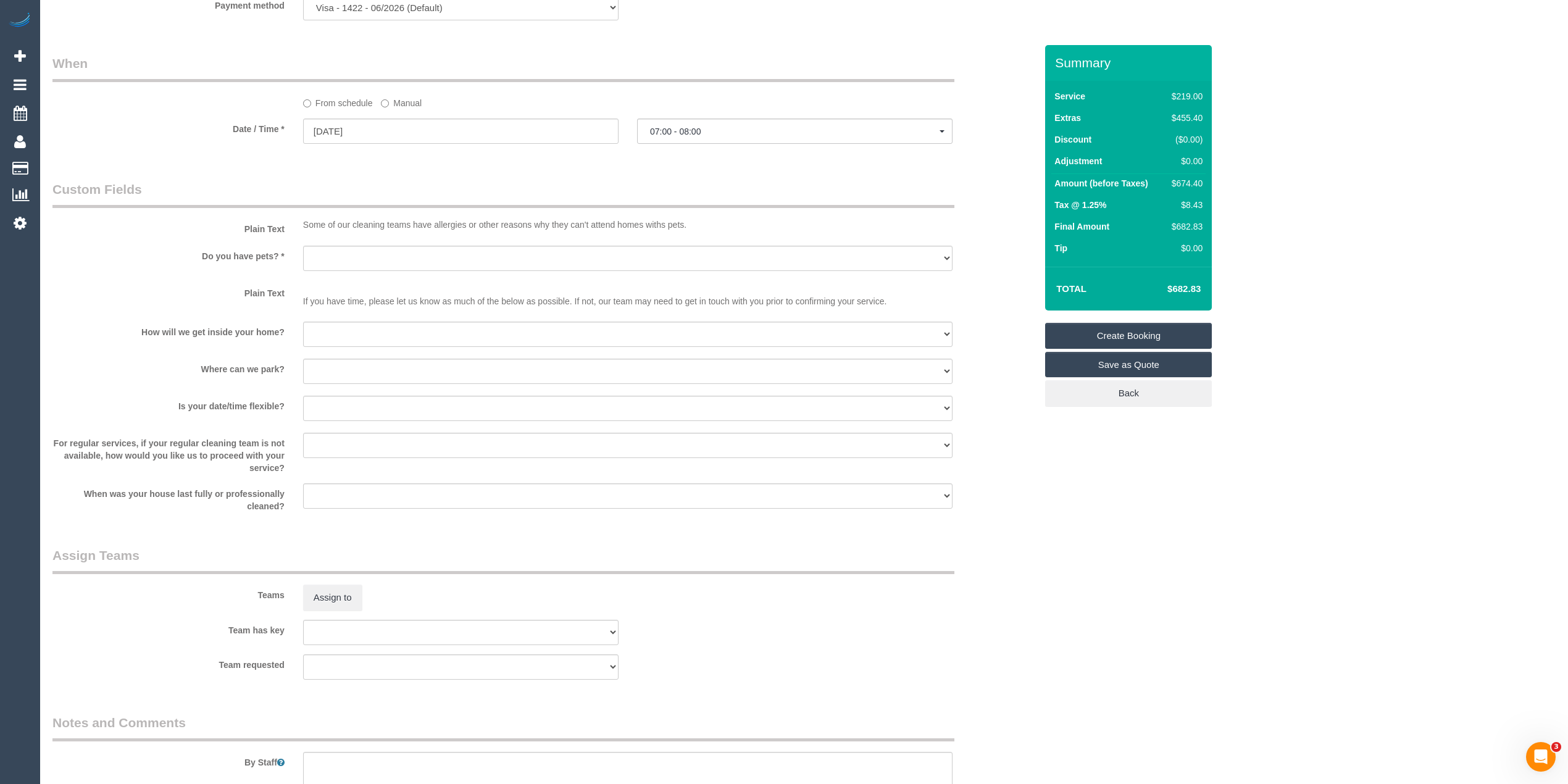
scroll to position [1316, 0]
click at [331, 253] on select "Yes - Cats Yes - Dogs No pets Yes - Dogs and Cats Yes - Other" at bounding box center [628, 253] width 649 height 25
select select "number:28"
click at [303, 241] on select "Yes - Cats Yes - Dogs No pets Yes - Dogs and Cats Yes - Other" at bounding box center [628, 253] width 649 height 25
click at [359, 329] on select "I will be home Key will be left (please provide details below) Lock box/Access …" at bounding box center [628, 329] width 649 height 25
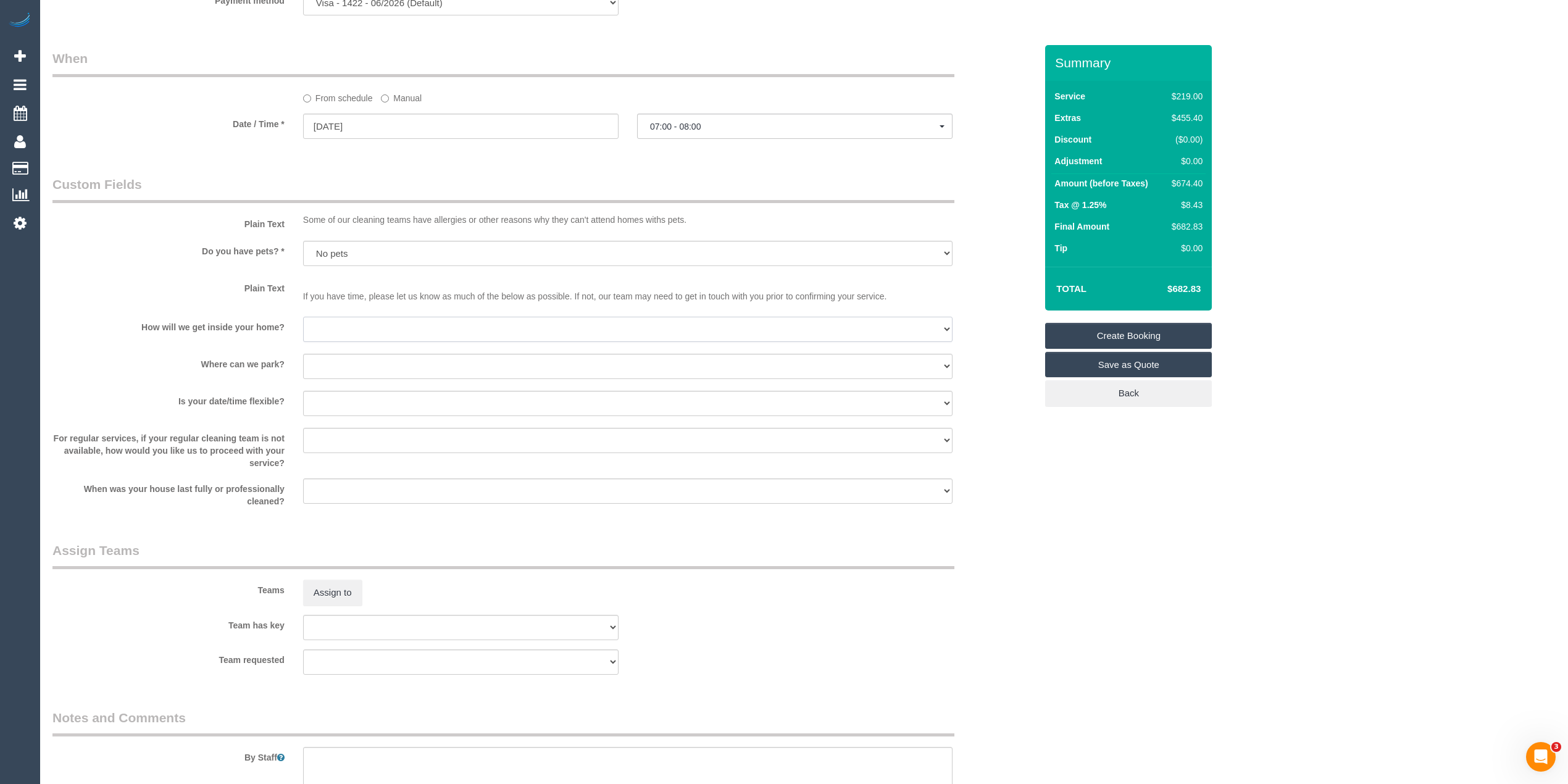
select select "number:14"
click at [303, 318] on select "I will be home Key will be left (please provide details below) Lock box/Access …" at bounding box center [628, 329] width 649 height 25
click at [349, 365] on select "I will provide parking on-site Free street parking Paid street parking (cost wi…" at bounding box center [628, 366] width 649 height 25
select select "number:18"
click at [303, 355] on select "I will provide parking on-site Free street parking Paid street parking (cost wi…" at bounding box center [628, 366] width 649 height 25
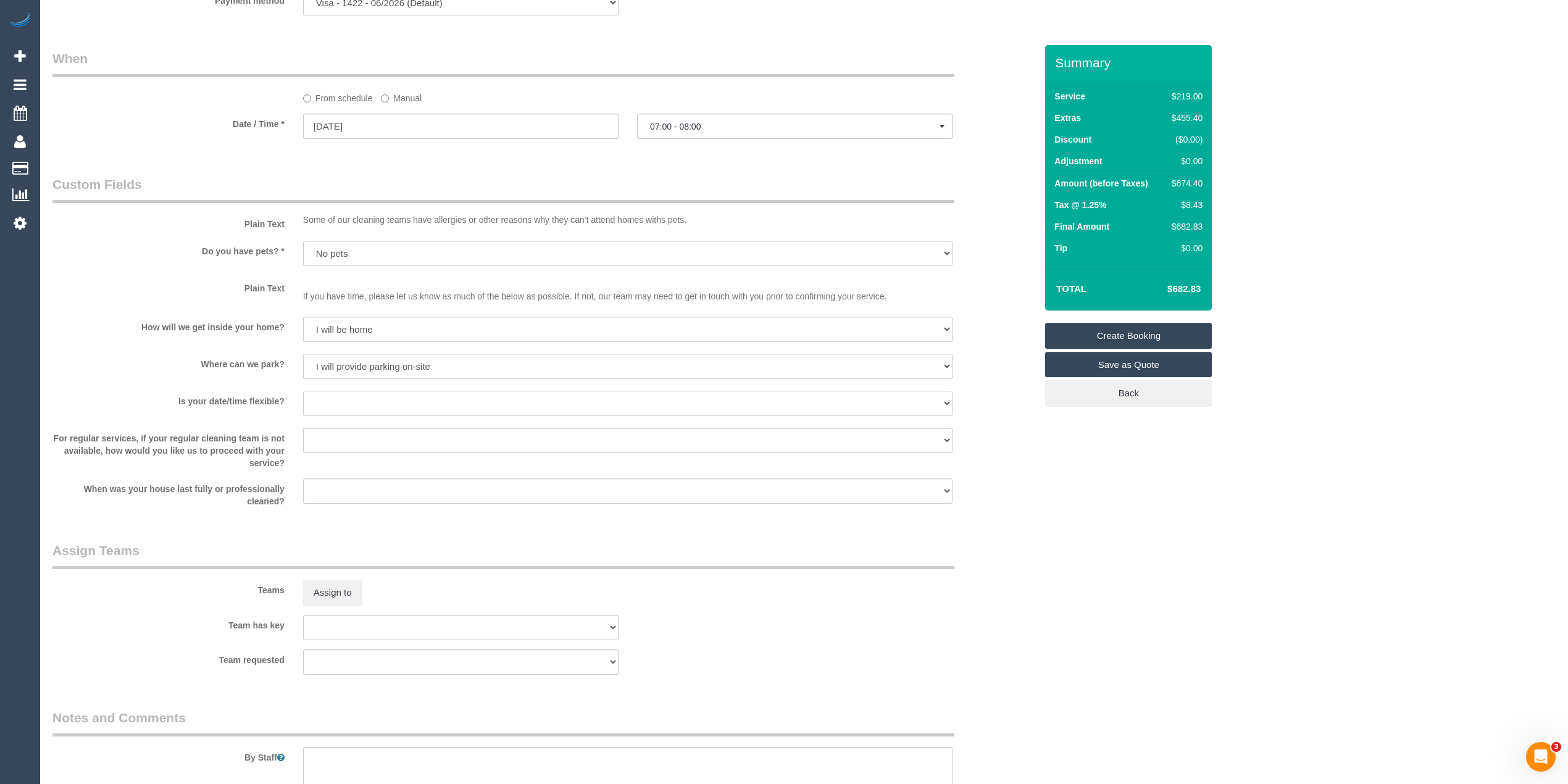
click at [352, 398] on select "Yes - date and time Yes - date but not time Yes - time but not date No - No fle…" at bounding box center [628, 403] width 649 height 25
select select "number:24"
click at [303, 392] on select "Yes - date and time Yes - date but not time Yes - time but not date No - No fle…" at bounding box center [628, 403] width 649 height 25
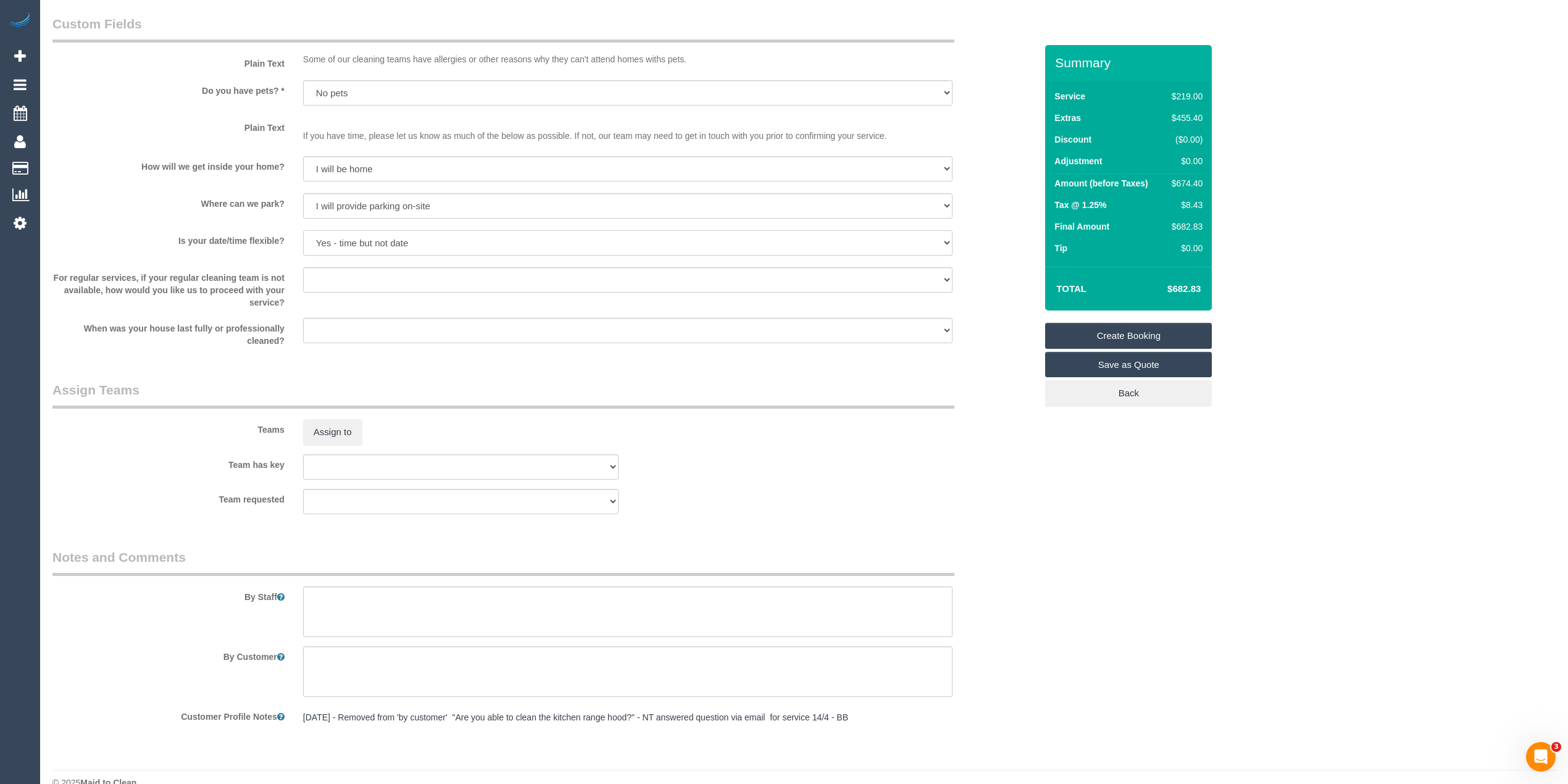
scroll to position [1501, 0]
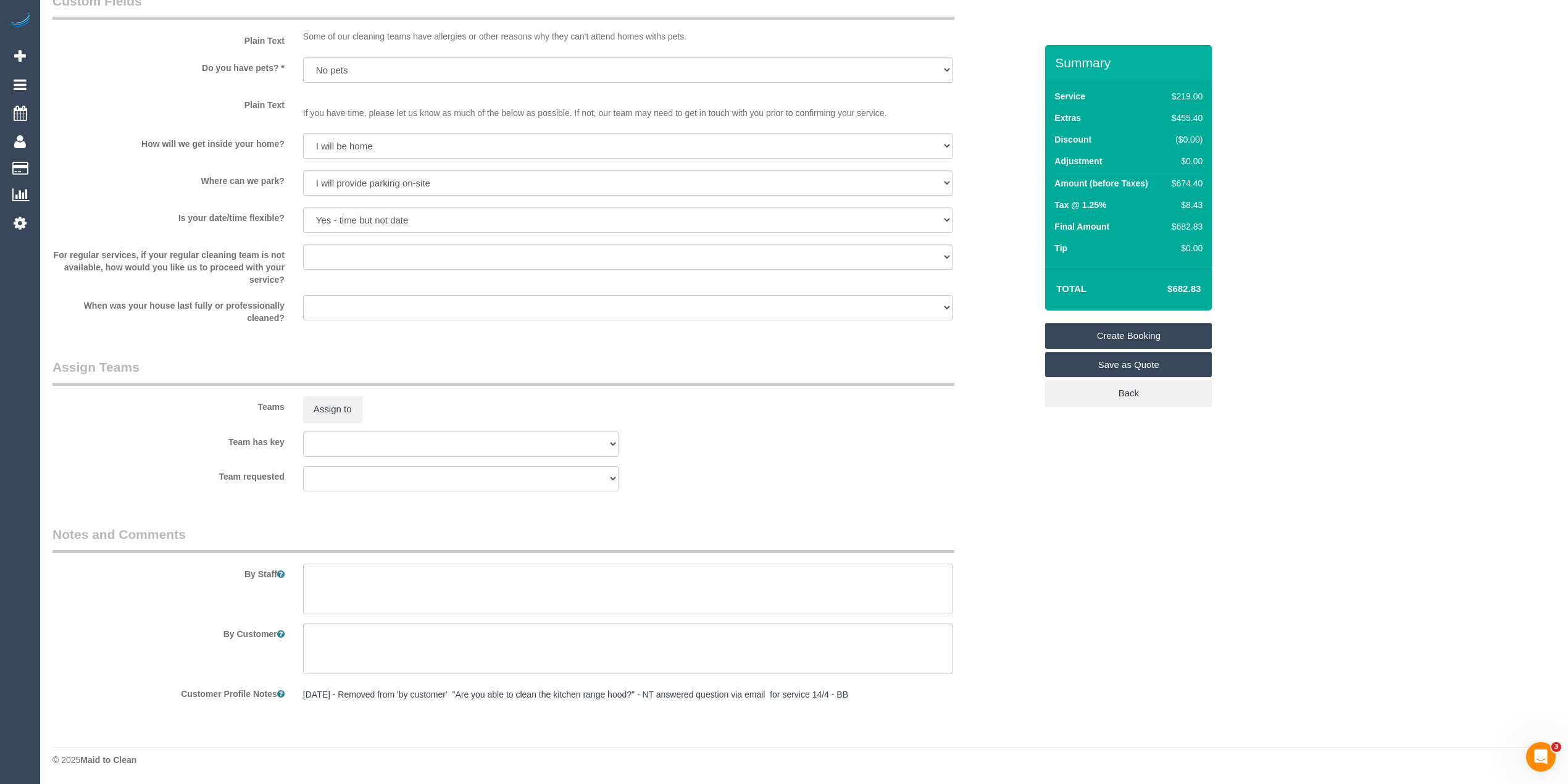
click at [428, 581] on fieldset "Notes and Comments By Staff By Customer Customer Profile Notes 29/4/23 - Remove…" at bounding box center [544, 620] width 983 height 191
click at [371, 585] on textarea at bounding box center [628, 588] width 649 height 51
click at [509, 568] on textarea at bounding box center [628, 588] width 649 height 51
paste textarea "We have three sets of blinds (in the kitchen, dining room and living room that …"
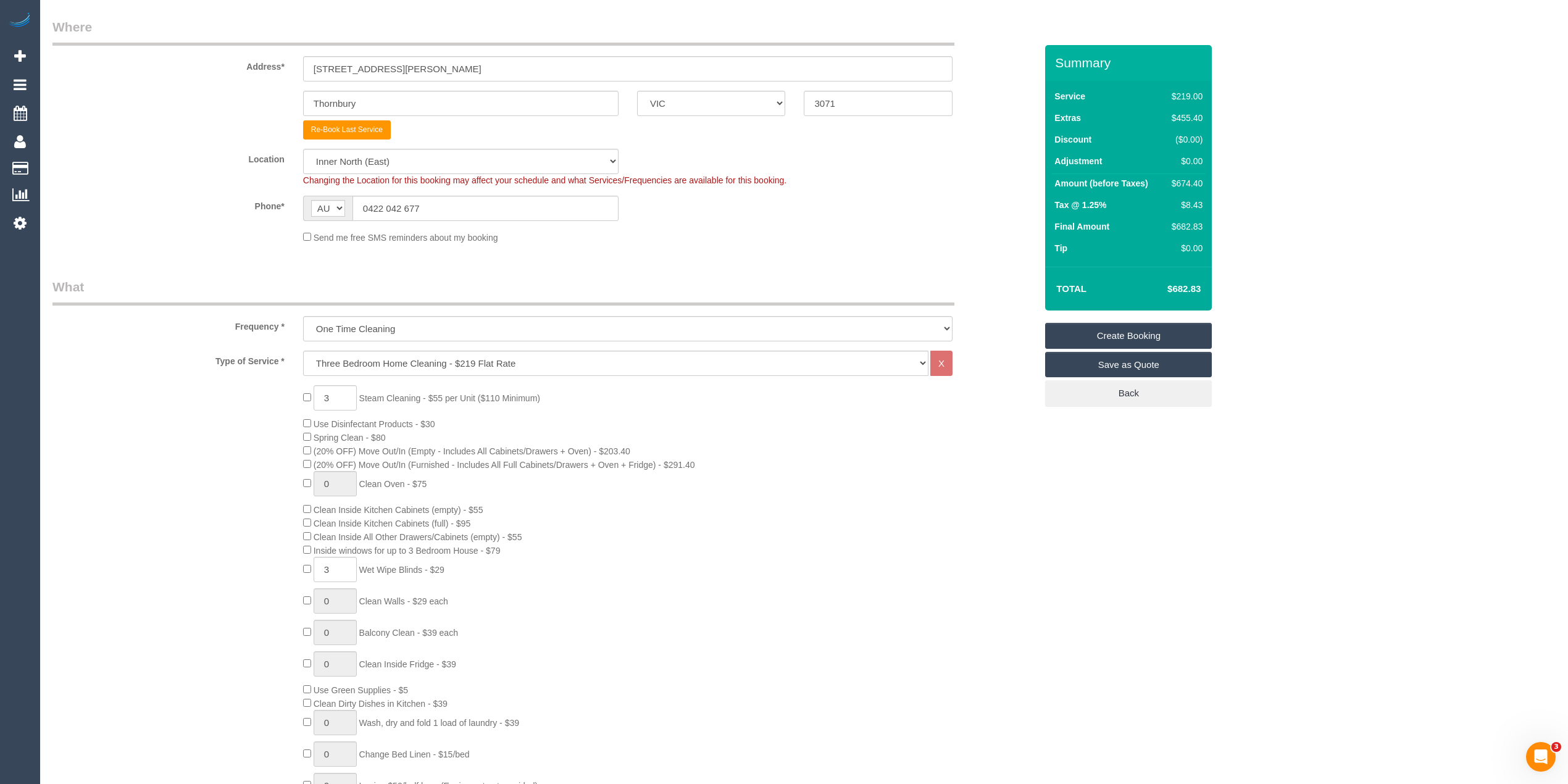
scroll to position [0, 0]
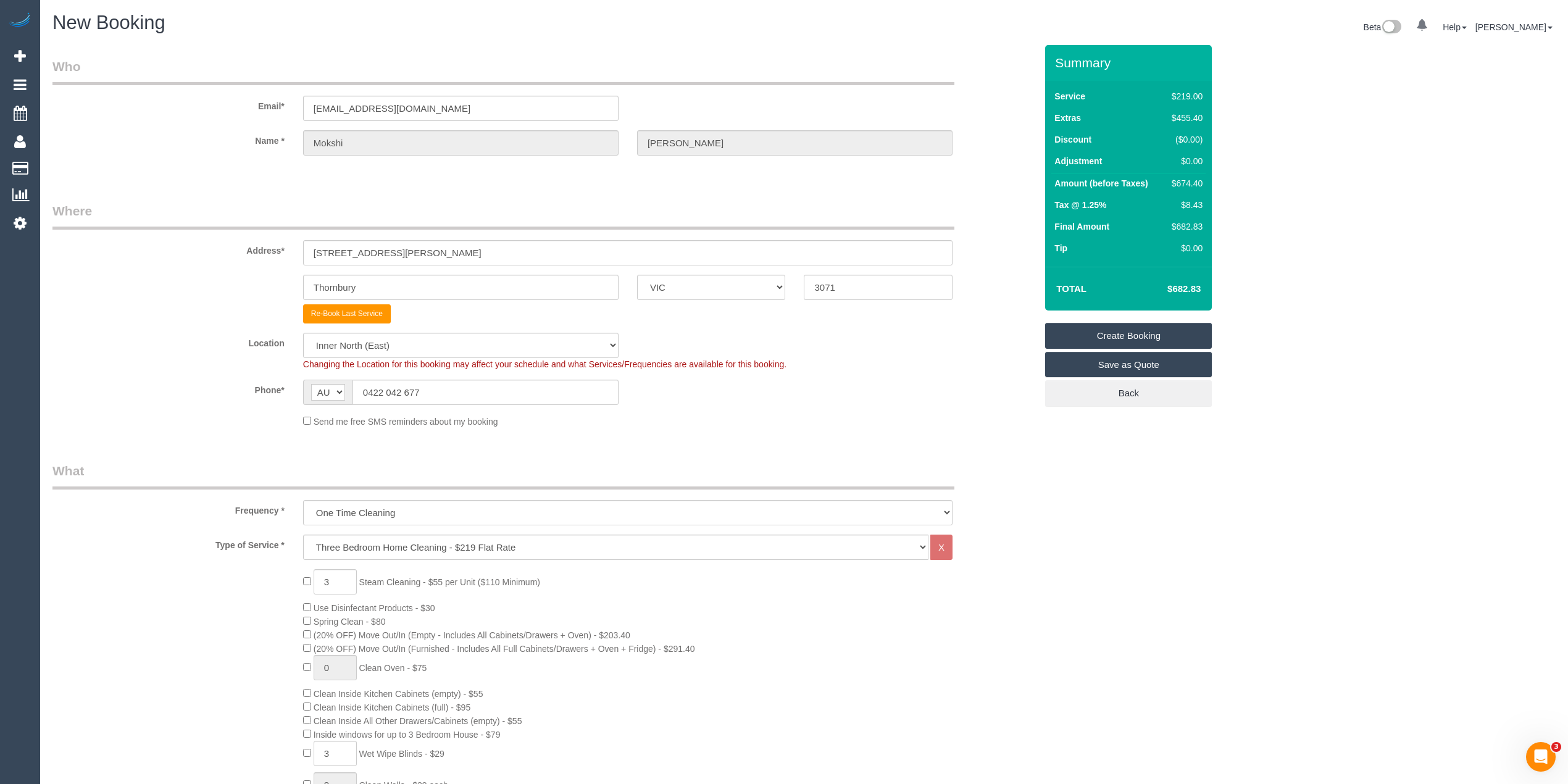
type textarea "Steam cleaning of 3 bedrooms. We have three sets of blinds (in the kitchen, din…"
click at [1156, 329] on link "Create Booking" at bounding box center [1128, 336] width 166 height 26
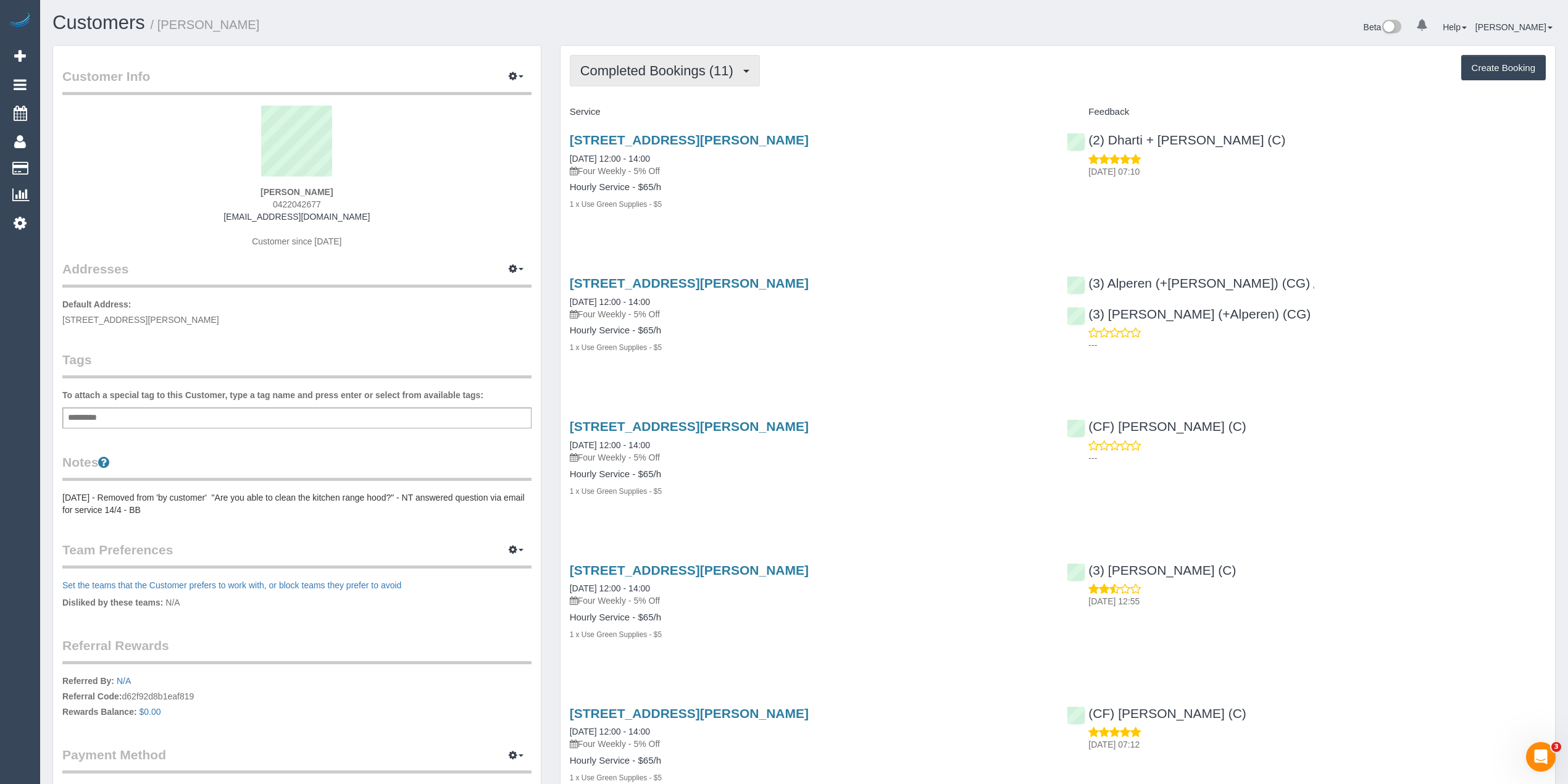
click at [651, 59] on button "Completed Bookings (11)" at bounding box center [665, 71] width 190 height 31
click at [653, 109] on link "Upcoming Bookings (0)" at bounding box center [637, 115] width 134 height 16
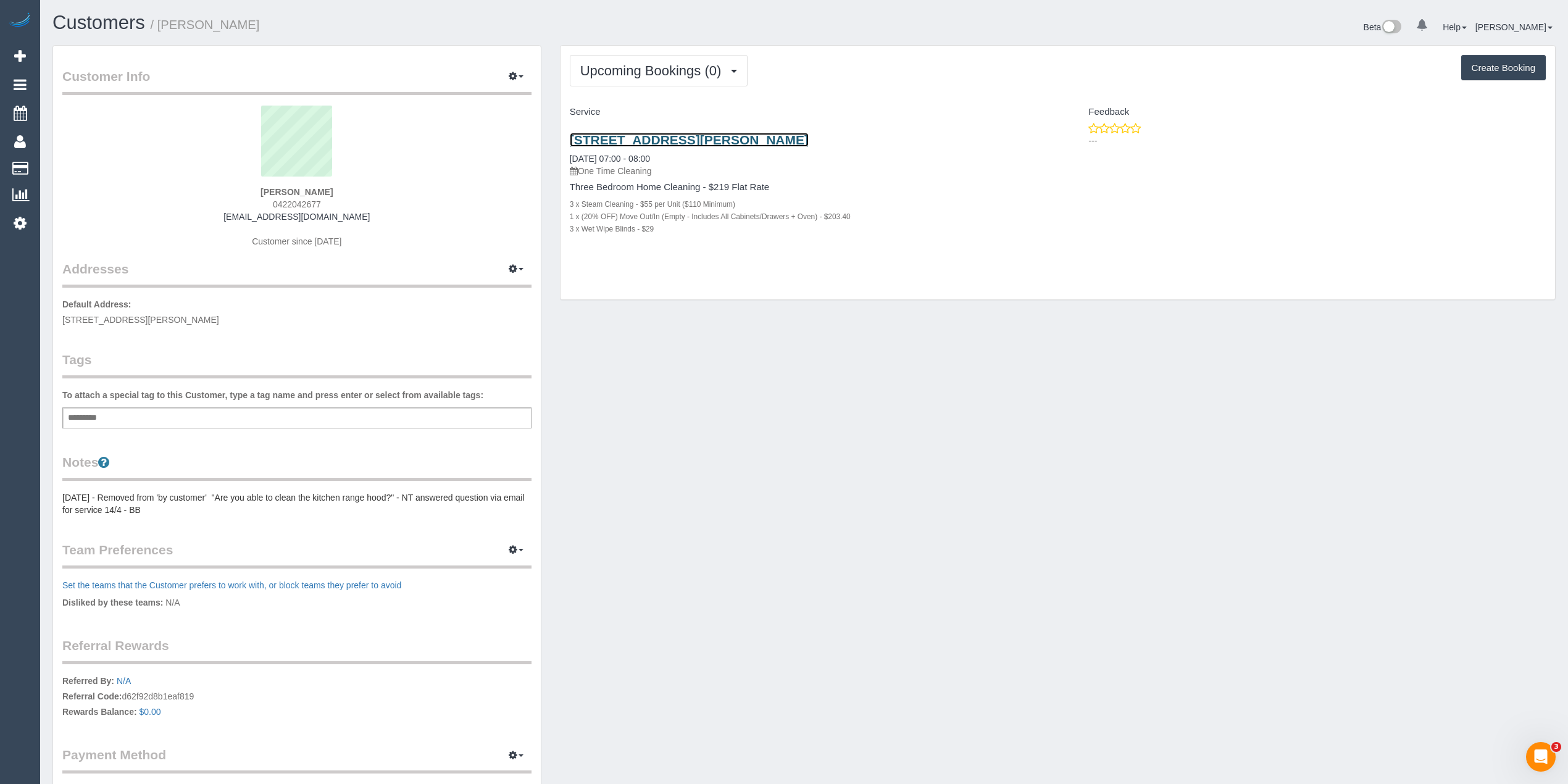
click at [700, 146] on link "[STREET_ADDRESS][PERSON_NAME]" at bounding box center [689, 140] width 239 height 14
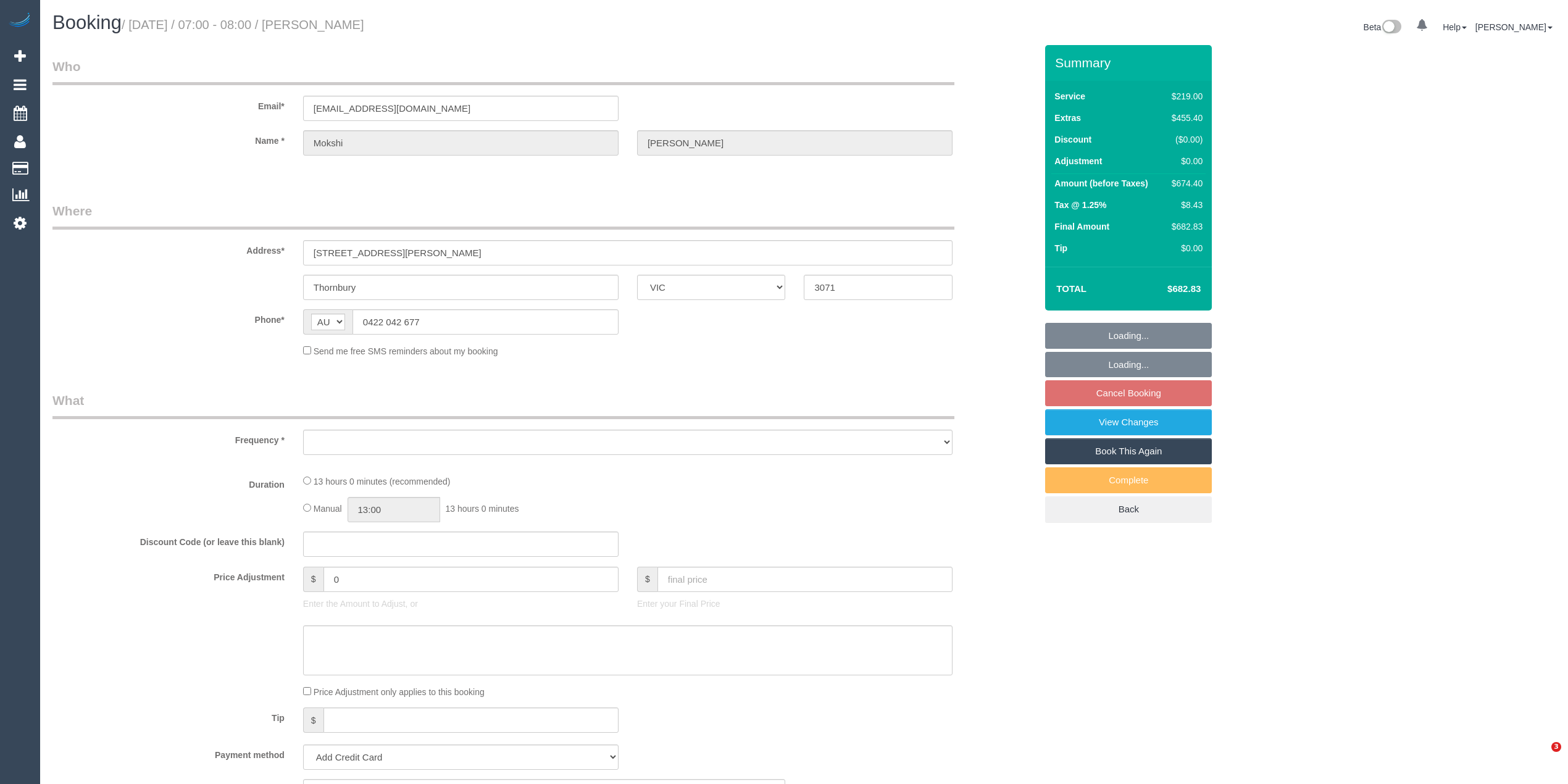
select select "VIC"
select select "string:stripe-pm_1MuR1z2GScqysDRVXKvJvrBb"
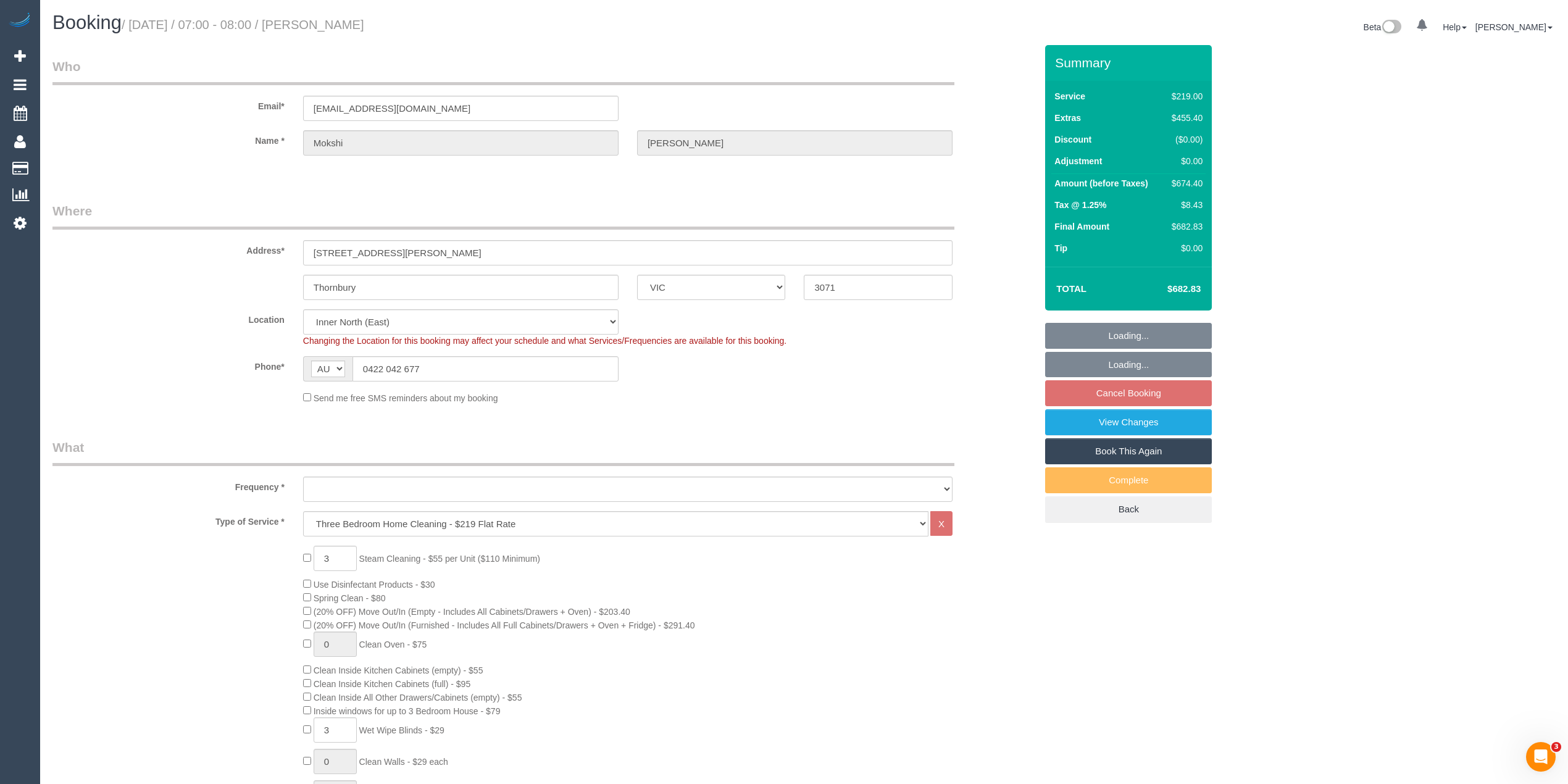
select select "number:28"
select select "number:14"
select select "number:18"
select select "number:24"
select select "object:1577"
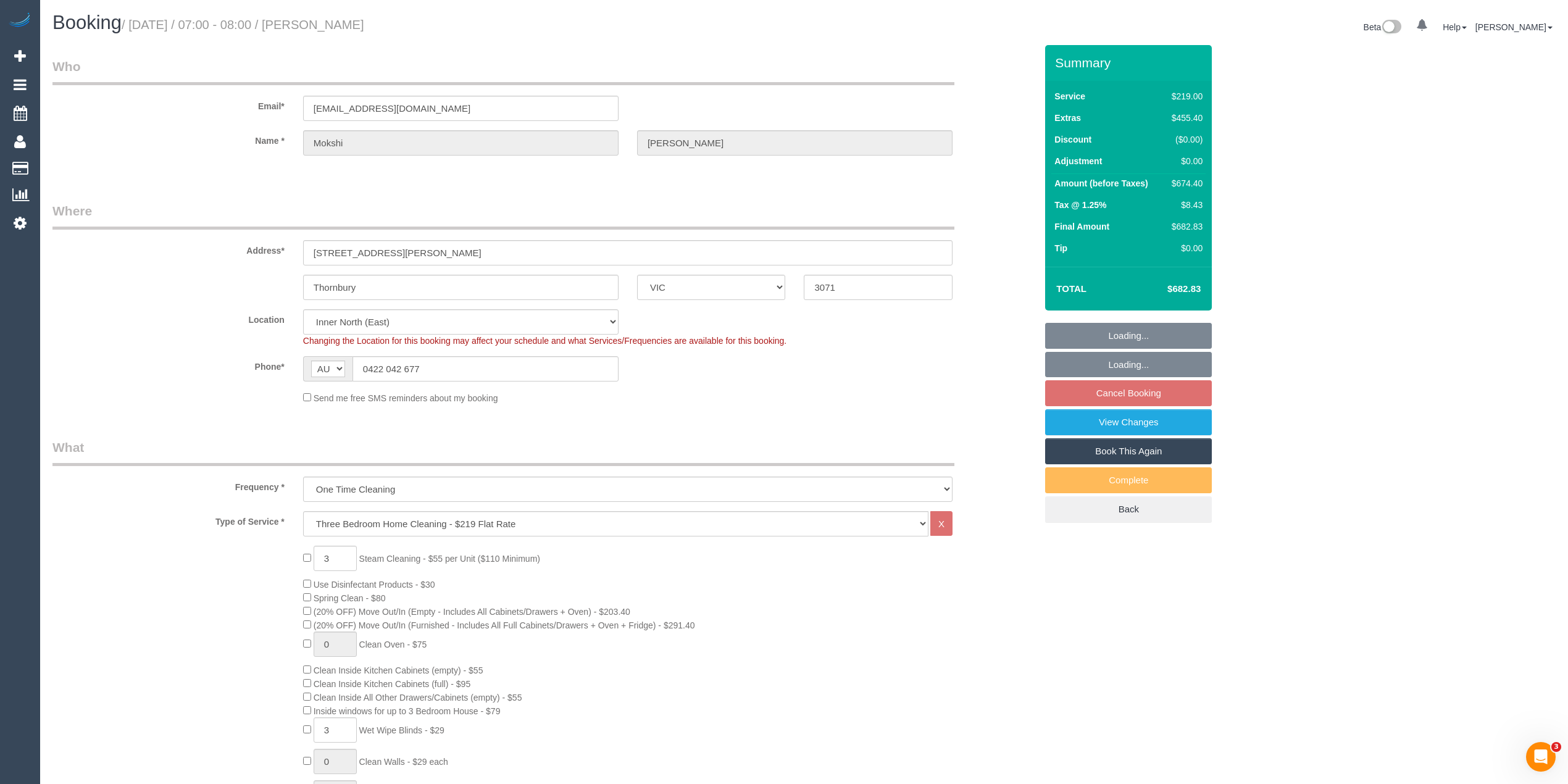
select select "spot1"
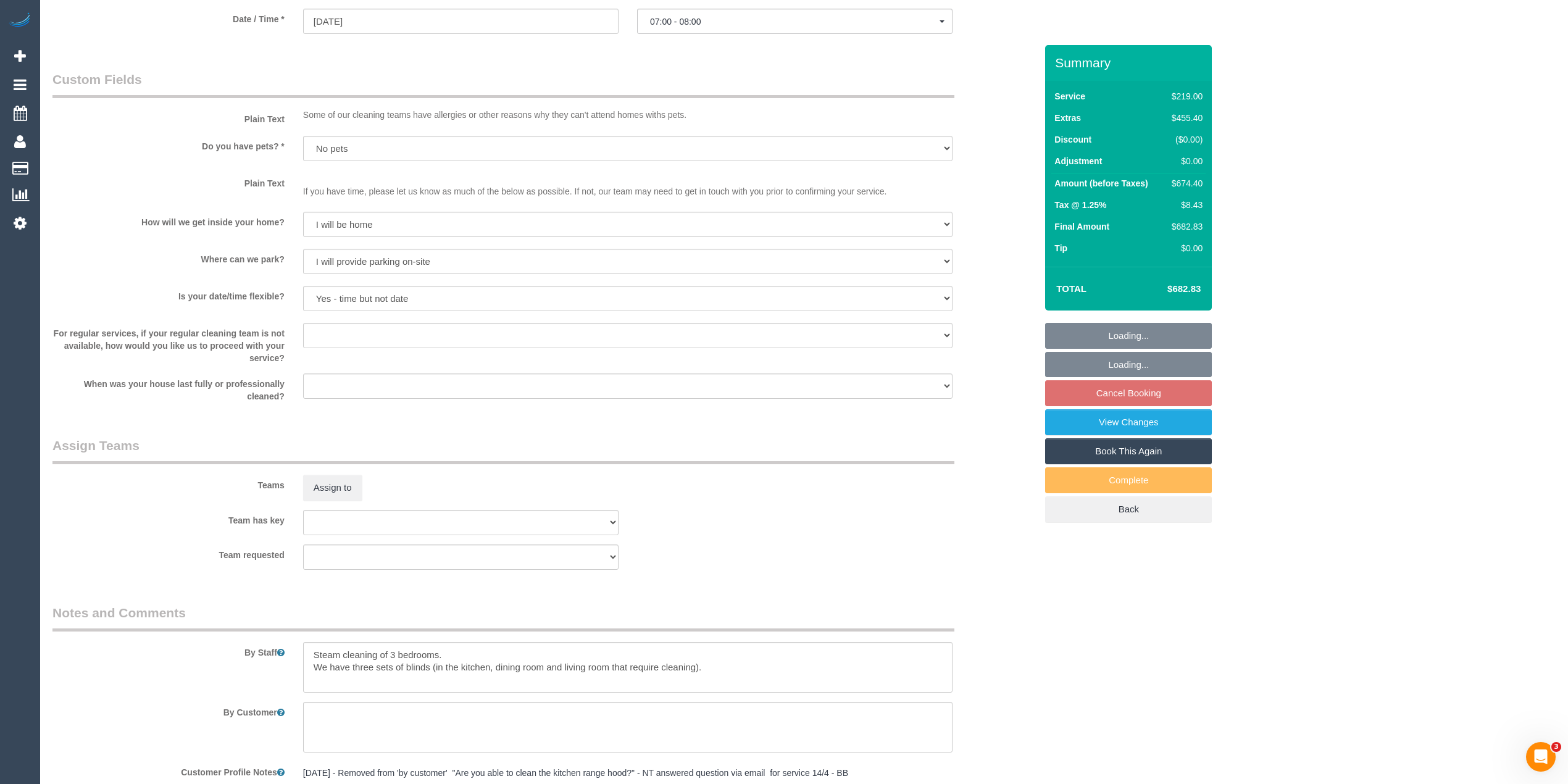
scroll to position [1556, 0]
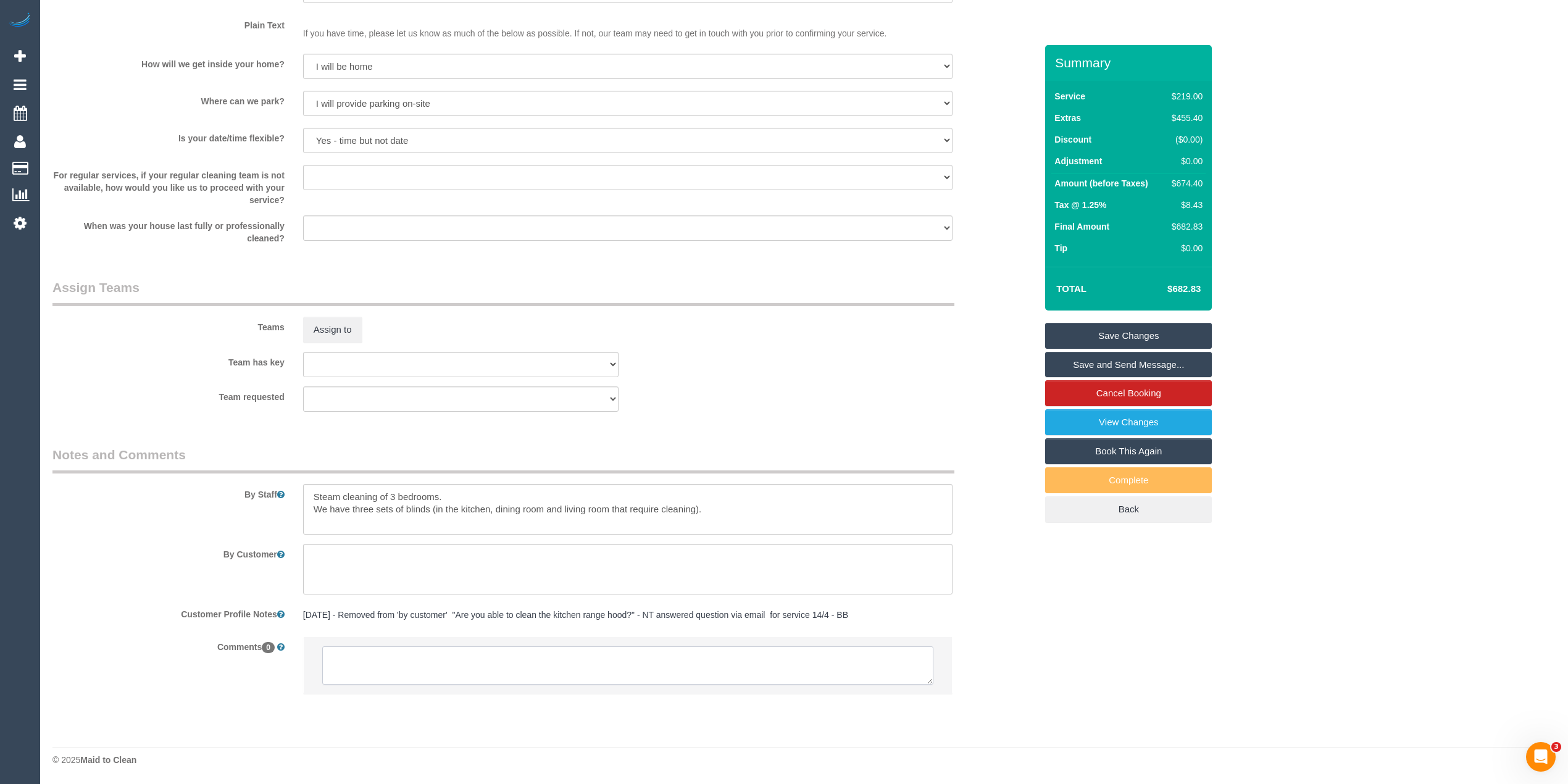
click at [464, 657] on textarea at bounding box center [628, 665] width 611 height 39
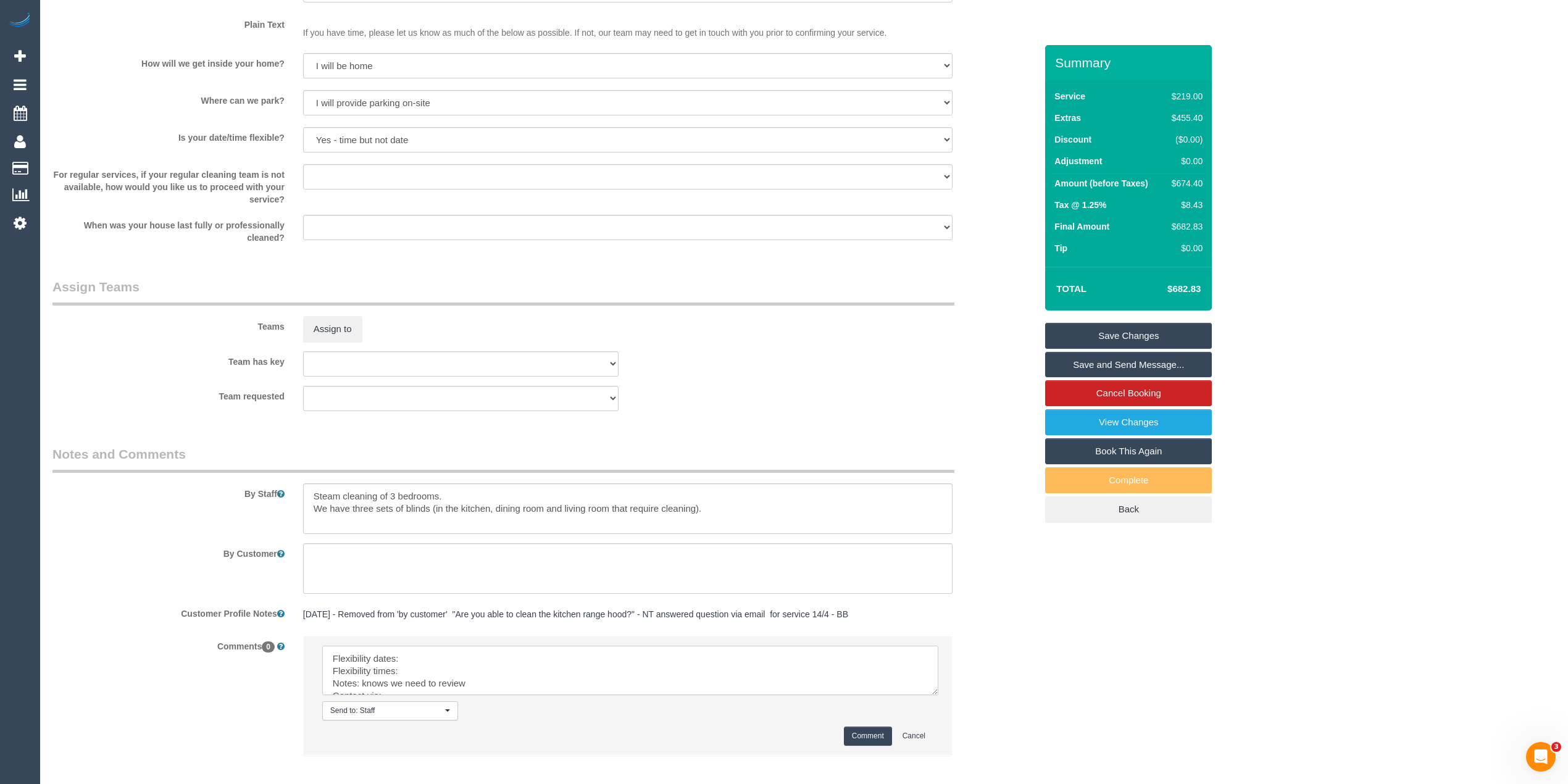
drag, startPoint x: 920, startPoint y: 675, endPoint x: 937, endPoint y: 753, distance: 79.8
click at [937, 695] on textarea at bounding box center [630, 670] width 616 height 49
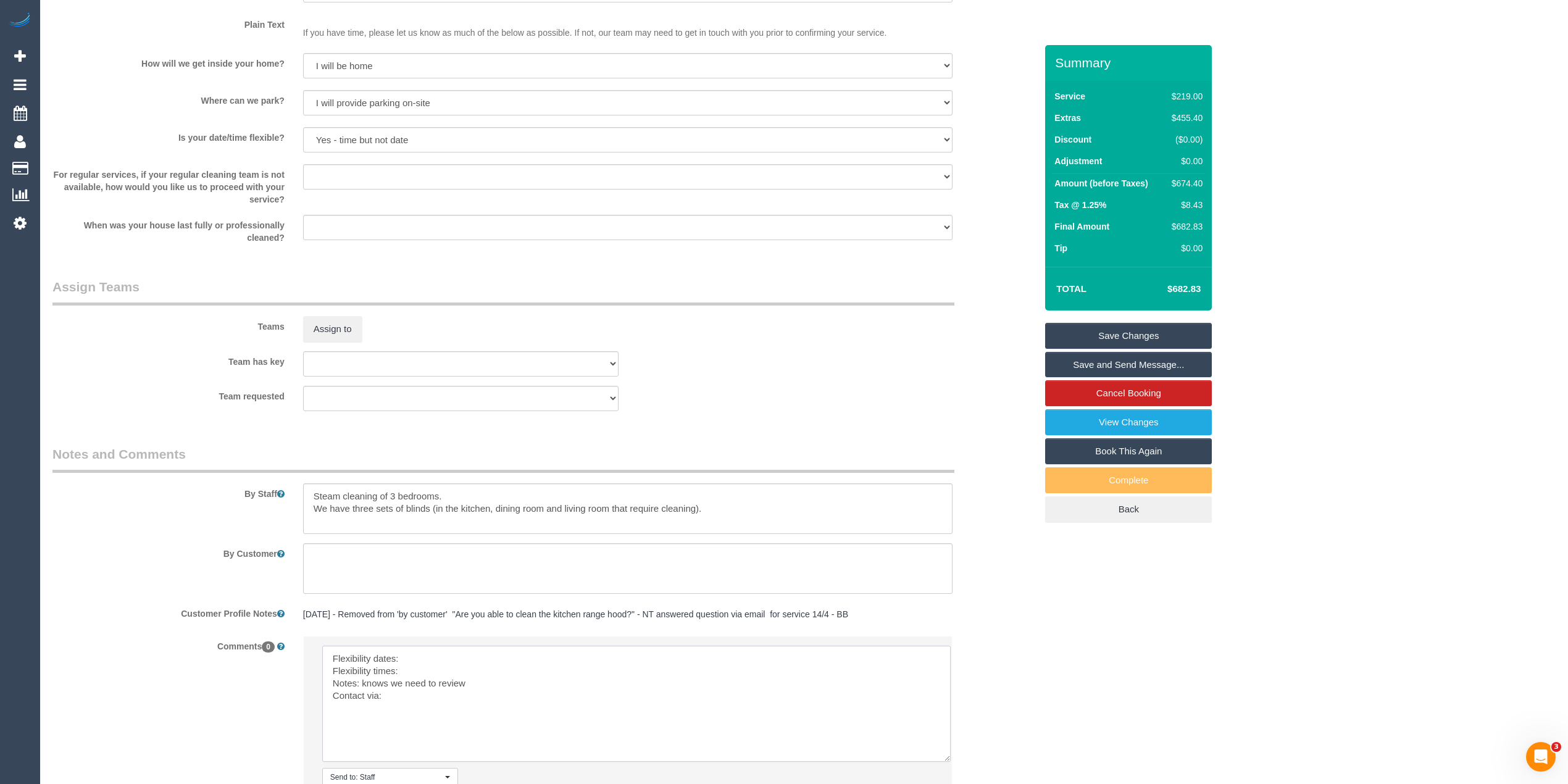
click at [406, 659] on textarea at bounding box center [637, 703] width 628 height 116
click at [416, 674] on textarea at bounding box center [637, 703] width 628 height 116
click at [420, 699] on textarea at bounding box center [637, 703] width 628 height 116
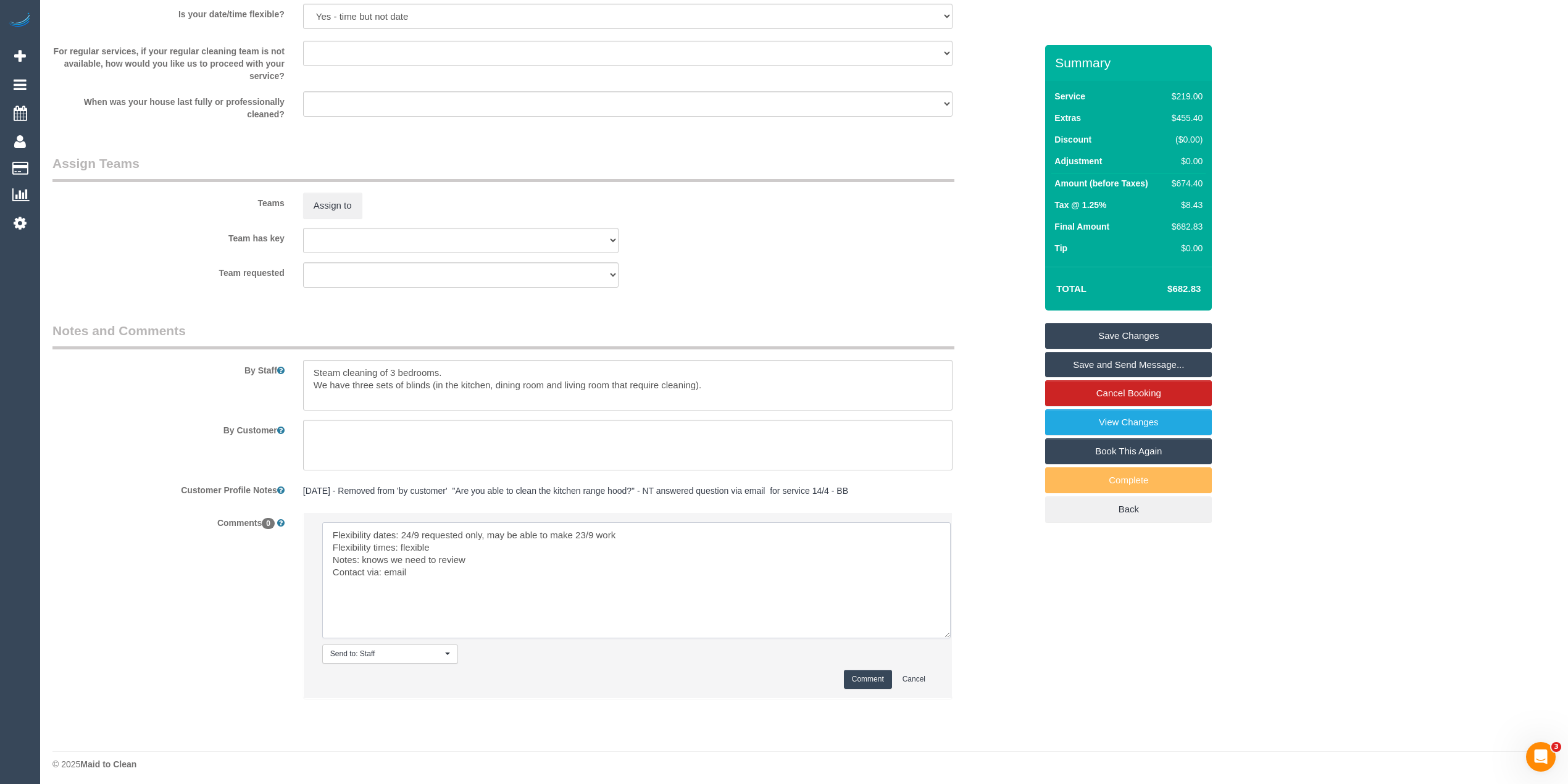
scroll to position [1686, 0]
type textarea "Flexibility dates: 24/9 requested only, may be able to make 23/9 work Flexibili…"
click at [855, 663] on li "Send to: Staff Nothing selected Send to: Staff Send to: Customer Send to: Team …" at bounding box center [628, 601] width 648 height 185
click at [858, 672] on button "Comment" at bounding box center [868, 675] width 48 height 19
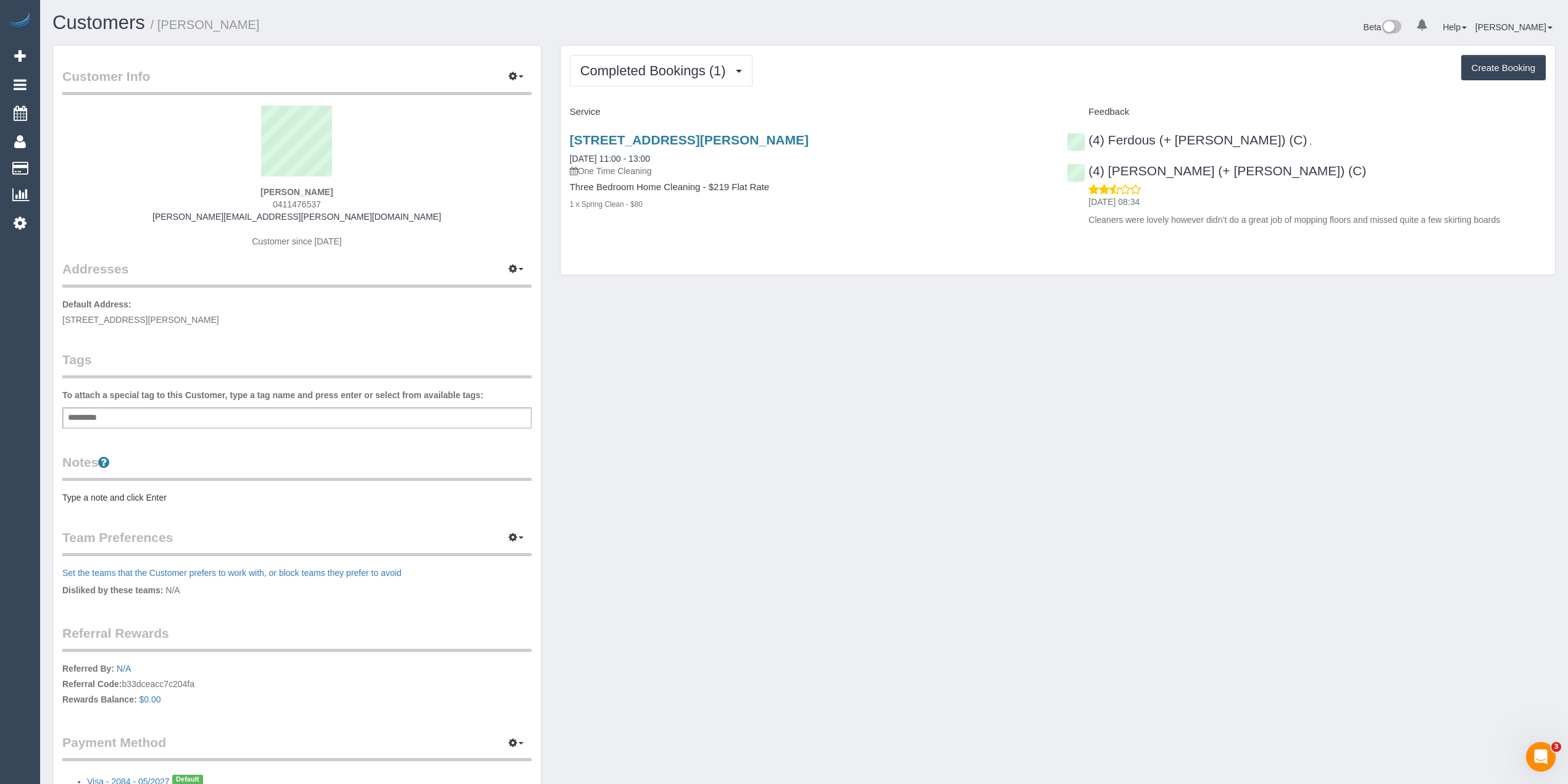
click at [638, 48] on div "Completed Bookings (1) Completed Bookings (1) Upcoming Bookings (1) Cancelled B…" at bounding box center [1058, 161] width 994 height 230
click at [639, 62] on button "Completed Bookings (1)" at bounding box center [661, 71] width 182 height 31
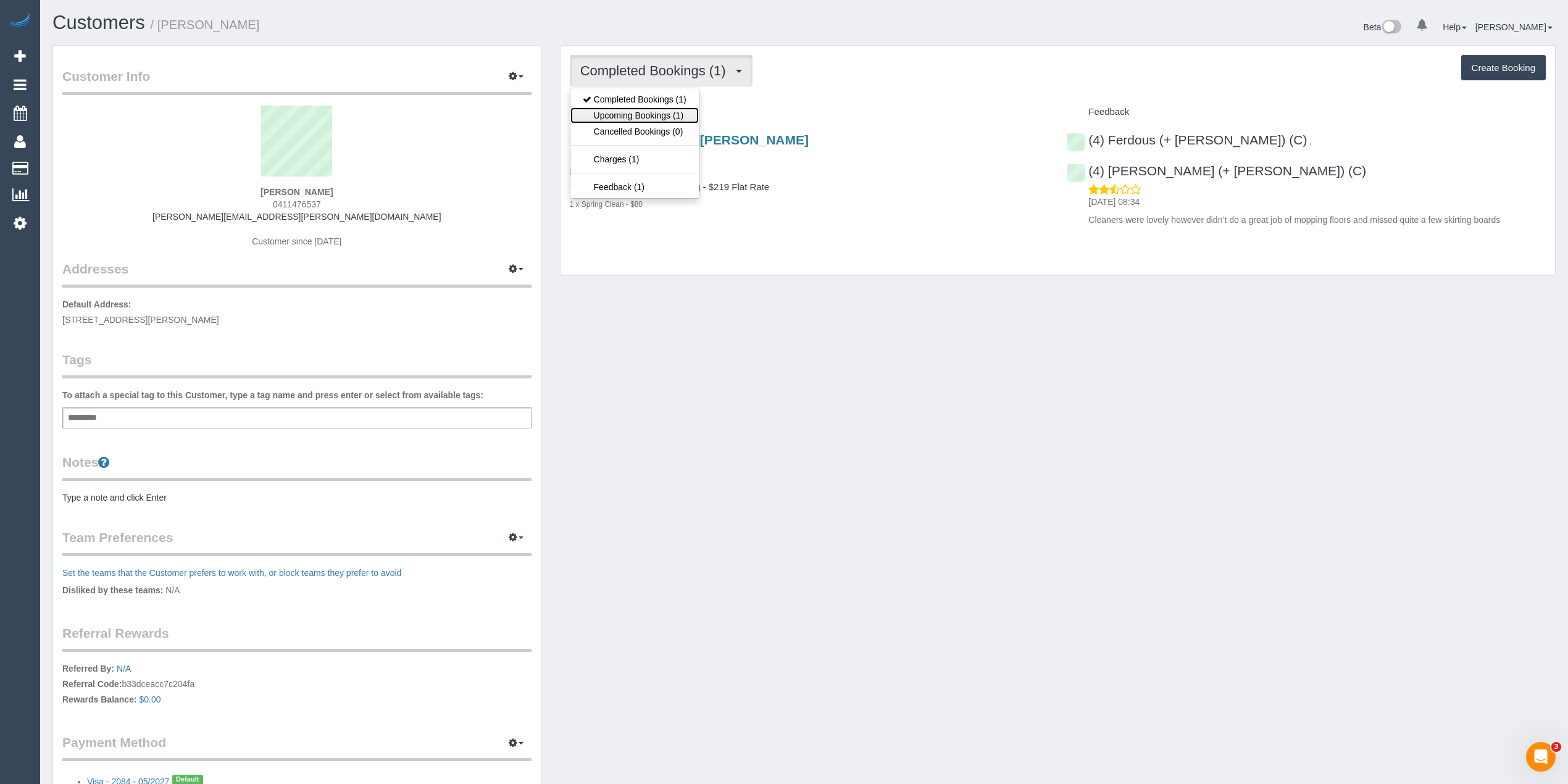
click at [665, 110] on link "Upcoming Bookings (1)" at bounding box center [635, 115] width 128 height 16
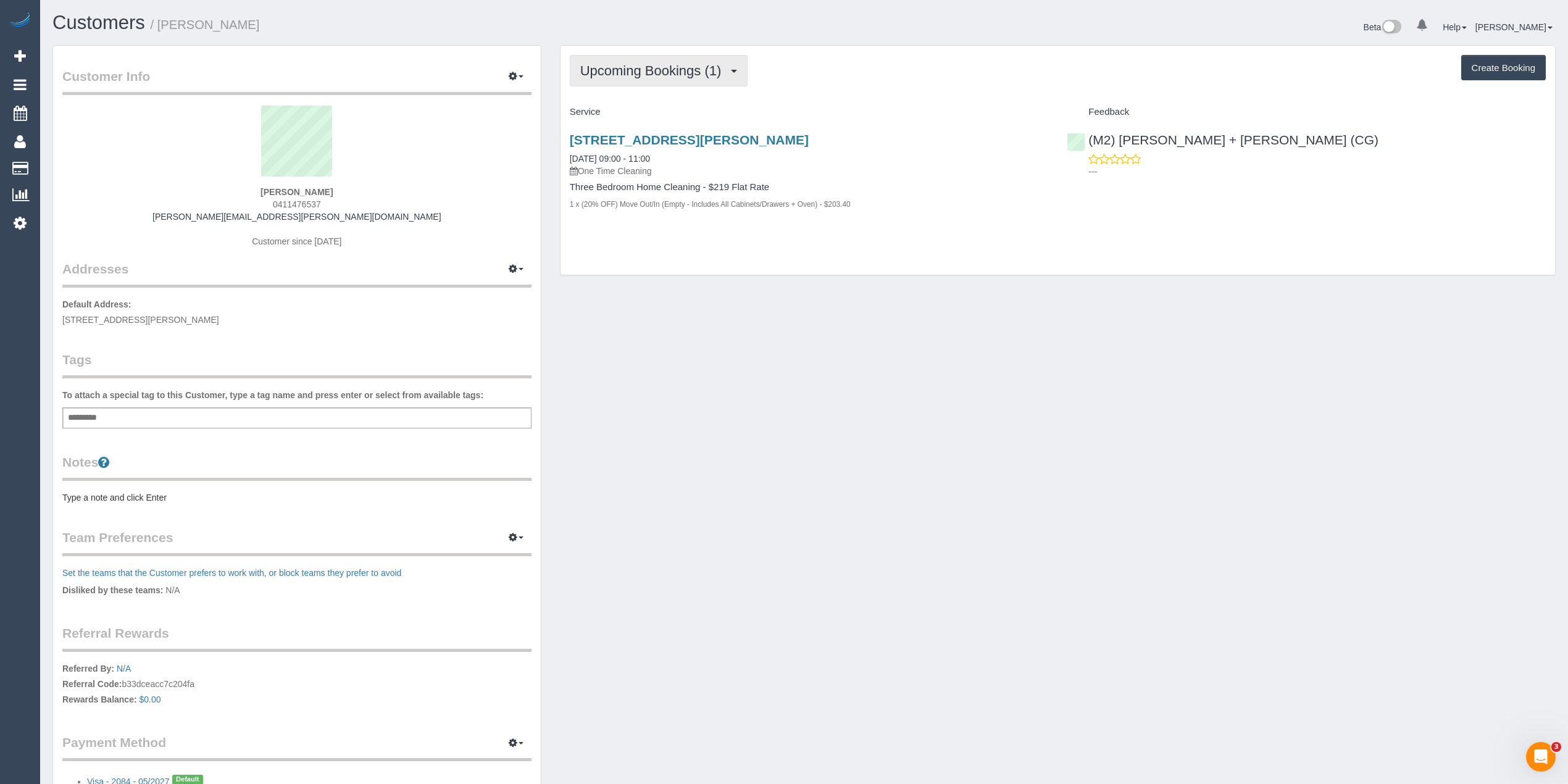
click at [637, 65] on span "Upcoming Bookings (1)" at bounding box center [654, 71] width 148 height 15
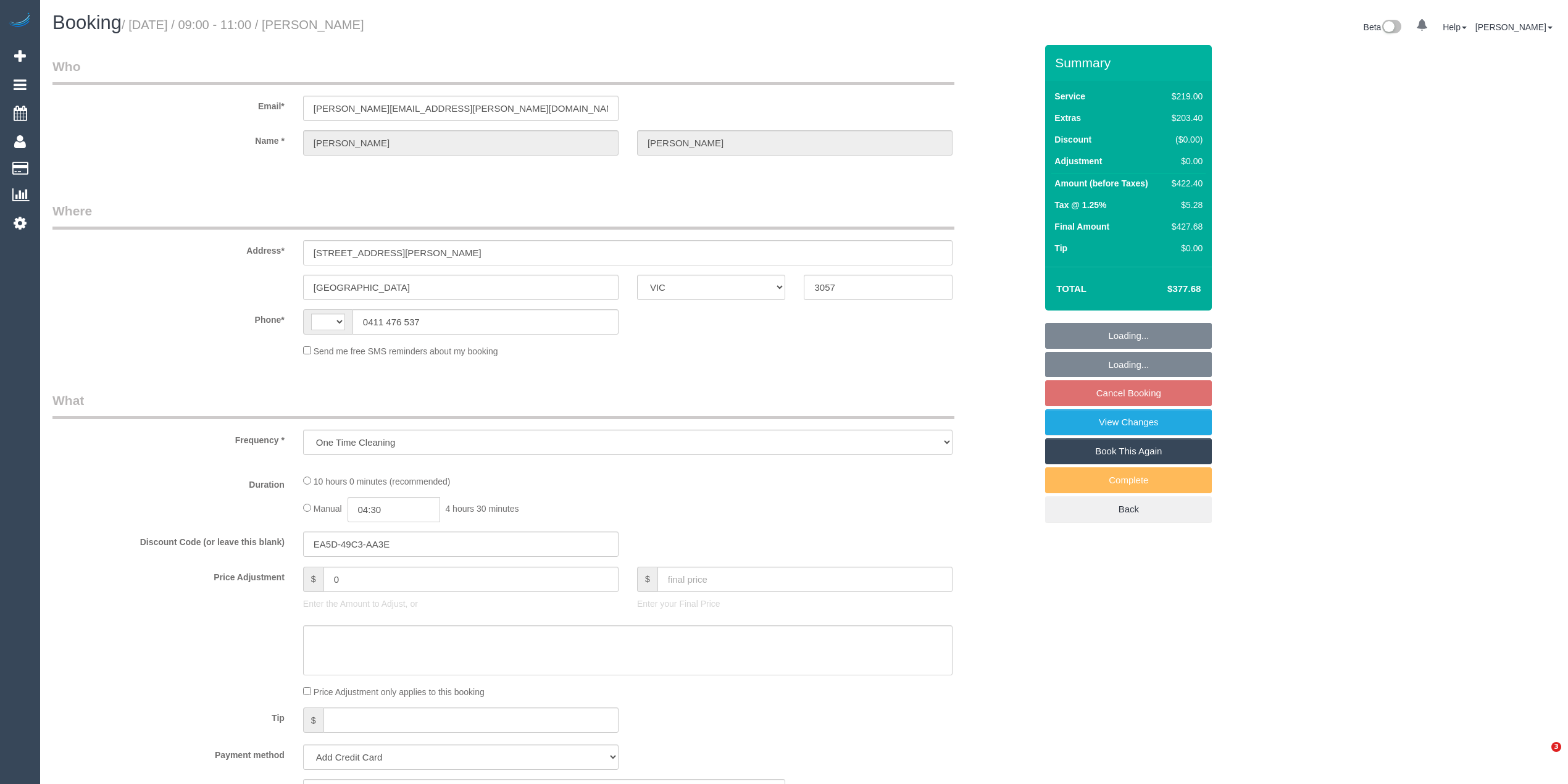
select select "VIC"
select select "string:stripe-pm_1RxPqP2GScqysDRVCV2J6TyP"
select select "number:28"
select select "number:15"
select select "number:19"
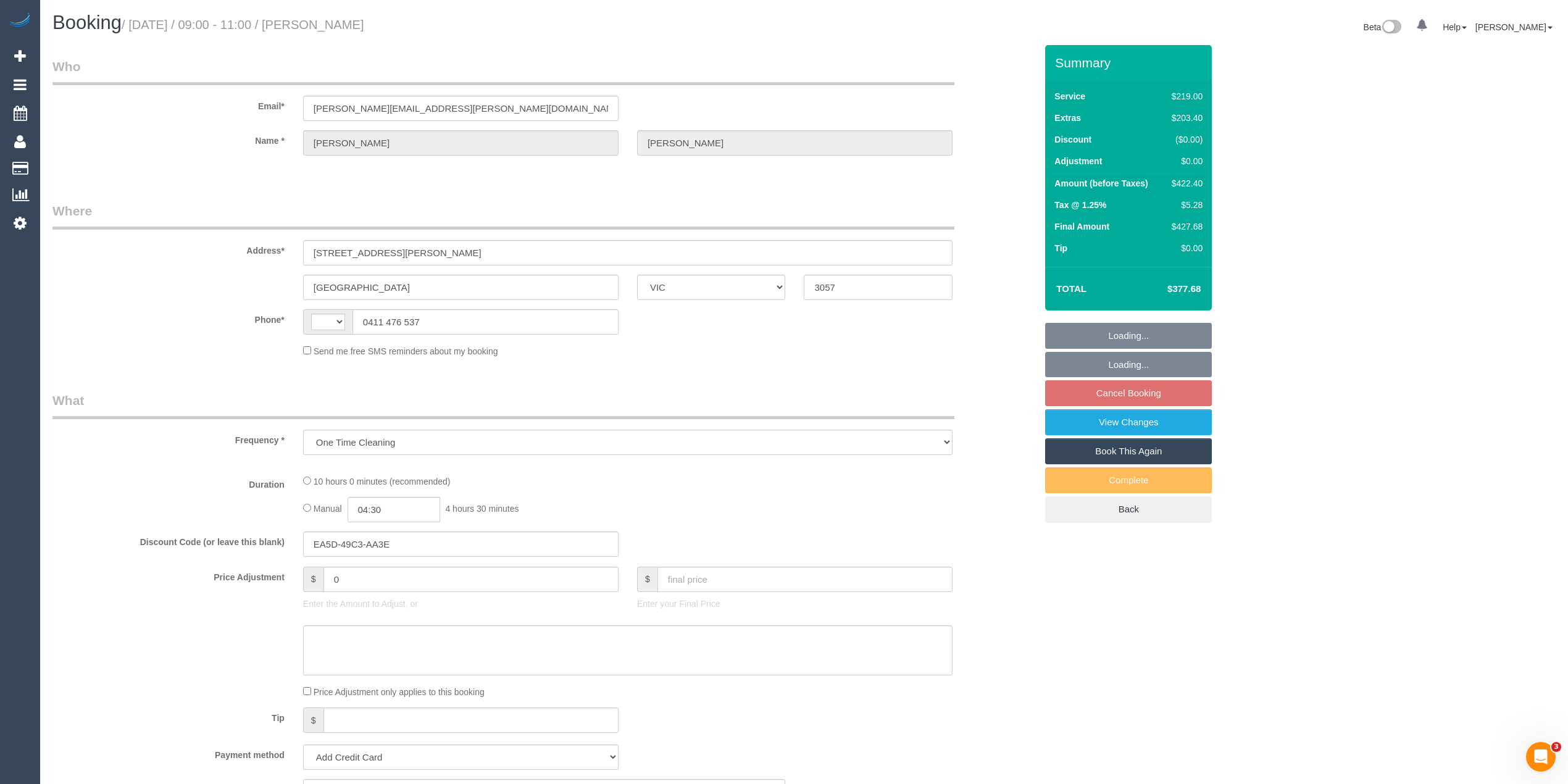
select select "number:24"
select select "number:13"
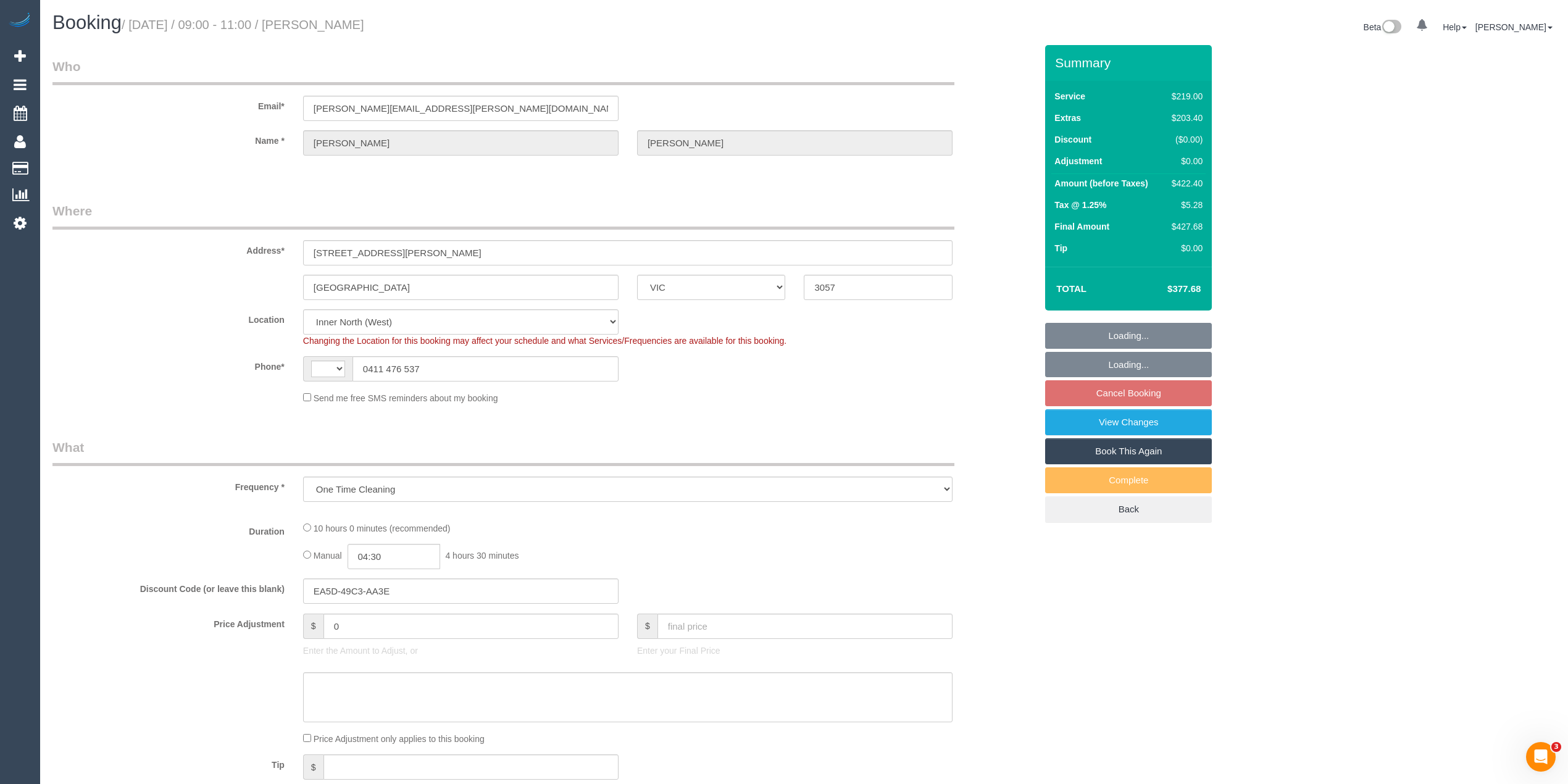
select select "object:720"
select select "string:AU"
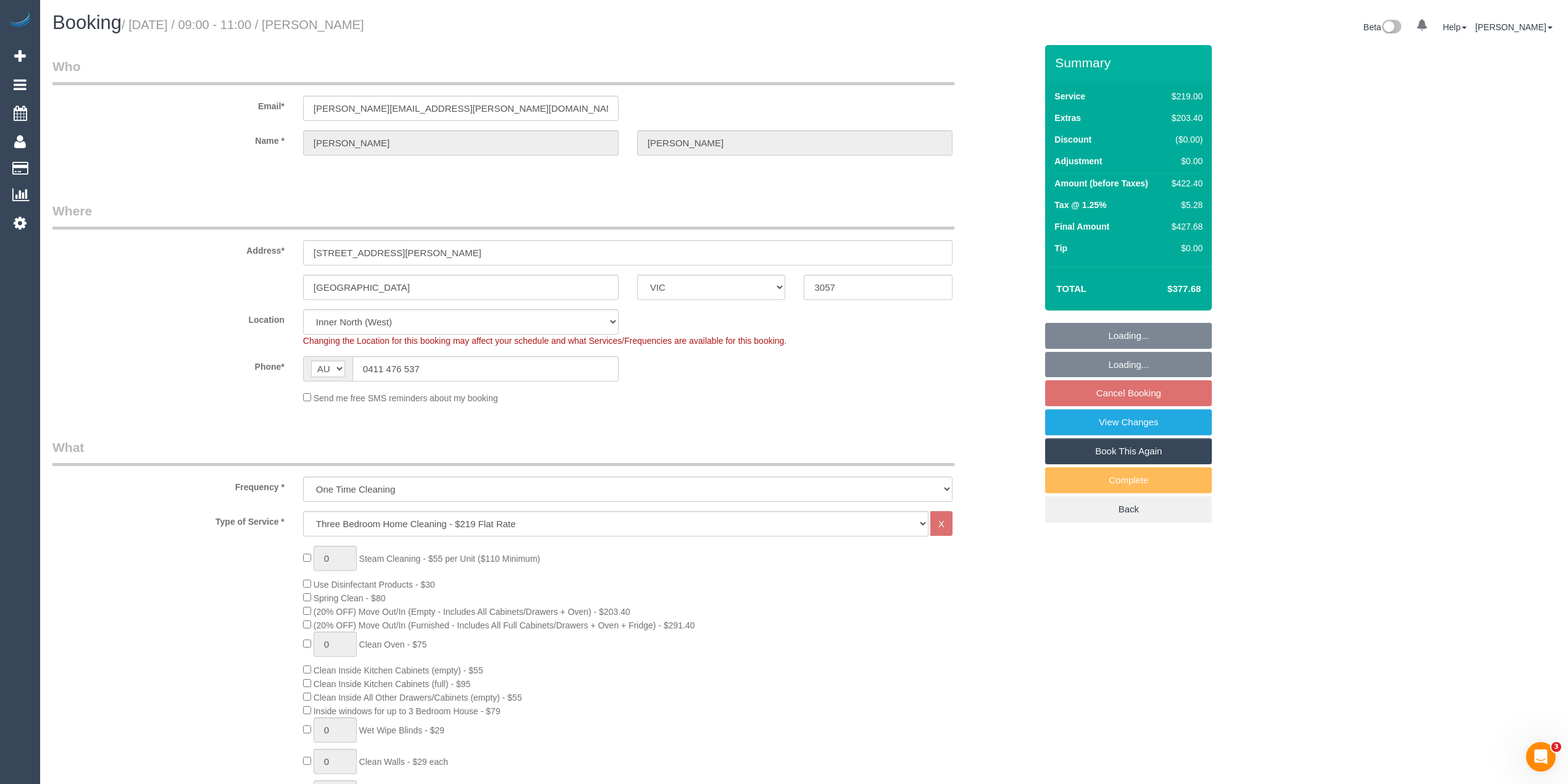
select select "spot3"
drag, startPoint x: 465, startPoint y: 368, endPoint x: 347, endPoint y: 363, distance: 118.1
click at [347, 363] on div "AF AL DZ AD AO AI AQ AG AR AM AW AU AT AZ BS BH BD BB BY BE BZ BJ BM BT BO BA B…" at bounding box center [461, 369] width 315 height 25
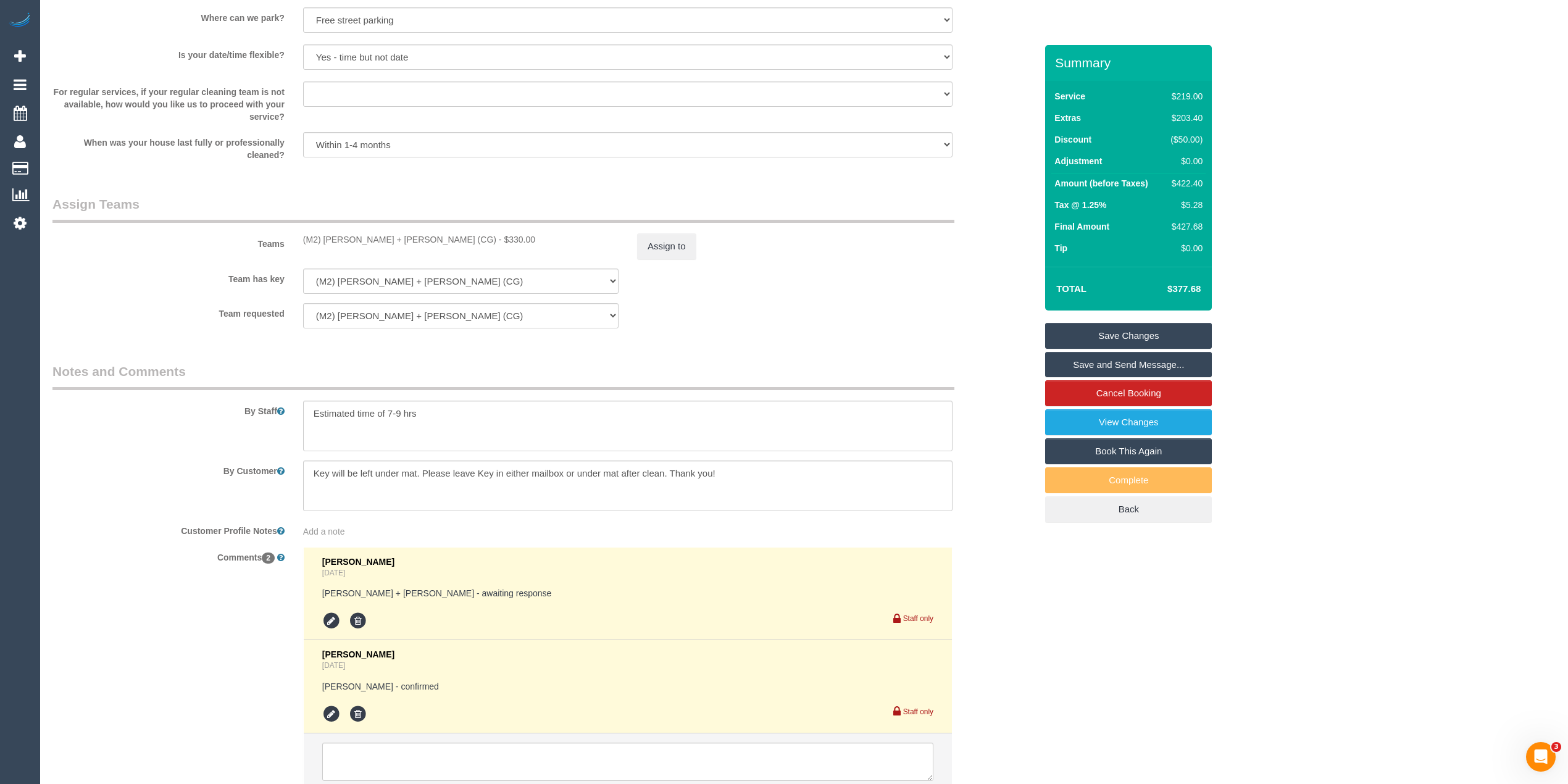
scroll to position [1738, 0]
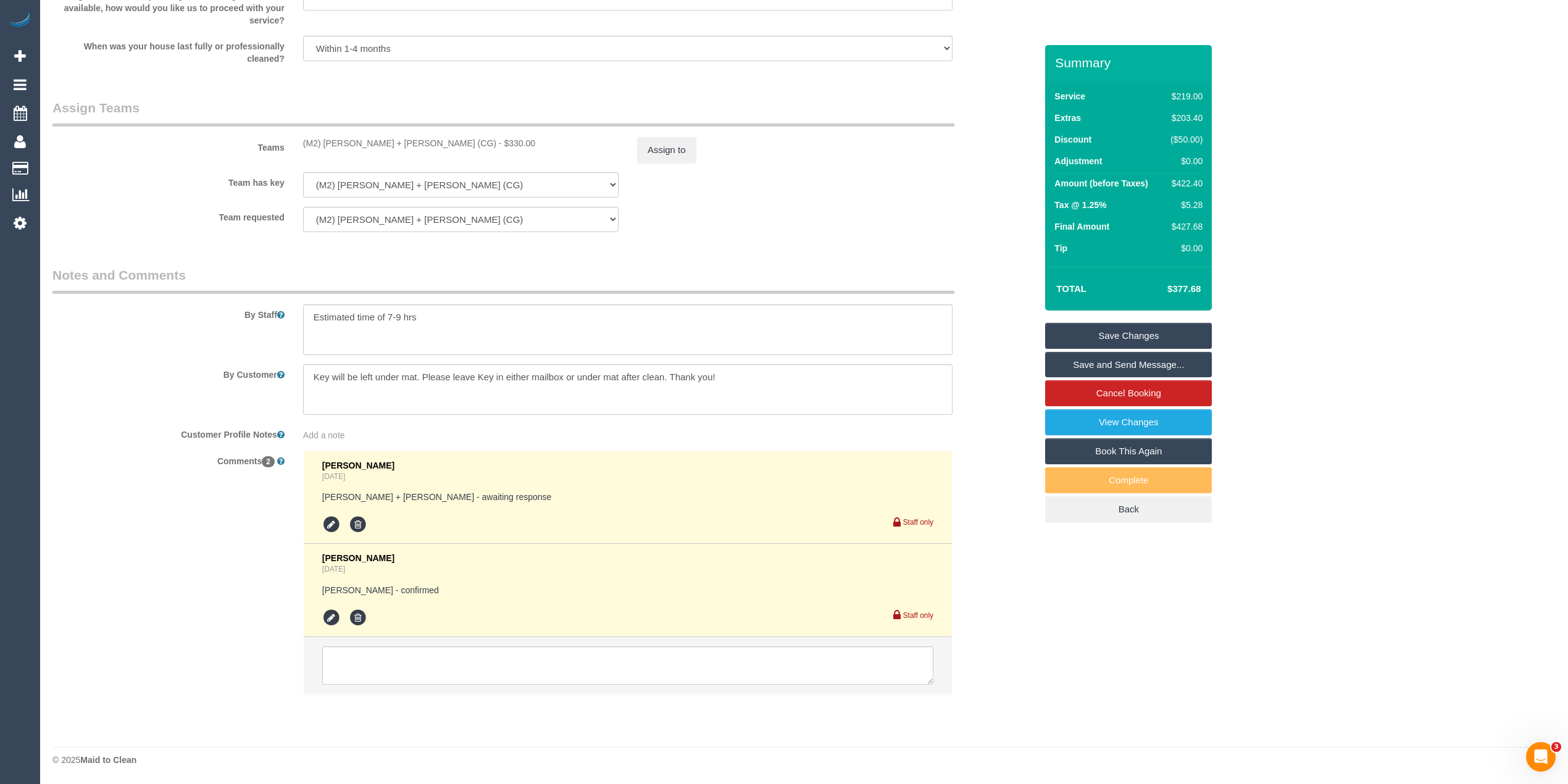
click at [1004, 368] on div "By Customer" at bounding box center [544, 389] width 1002 height 51
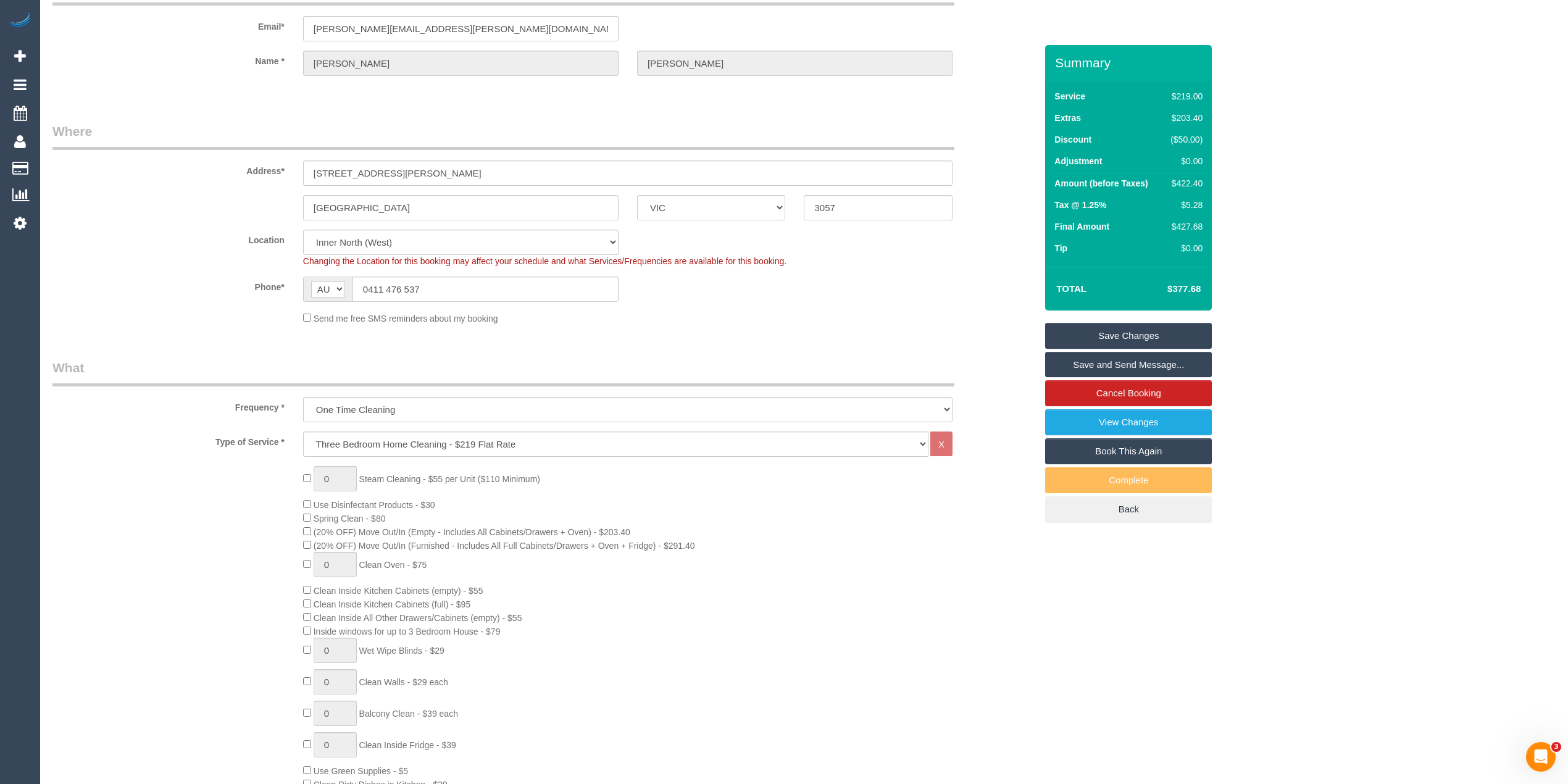
scroll to position [0, 0]
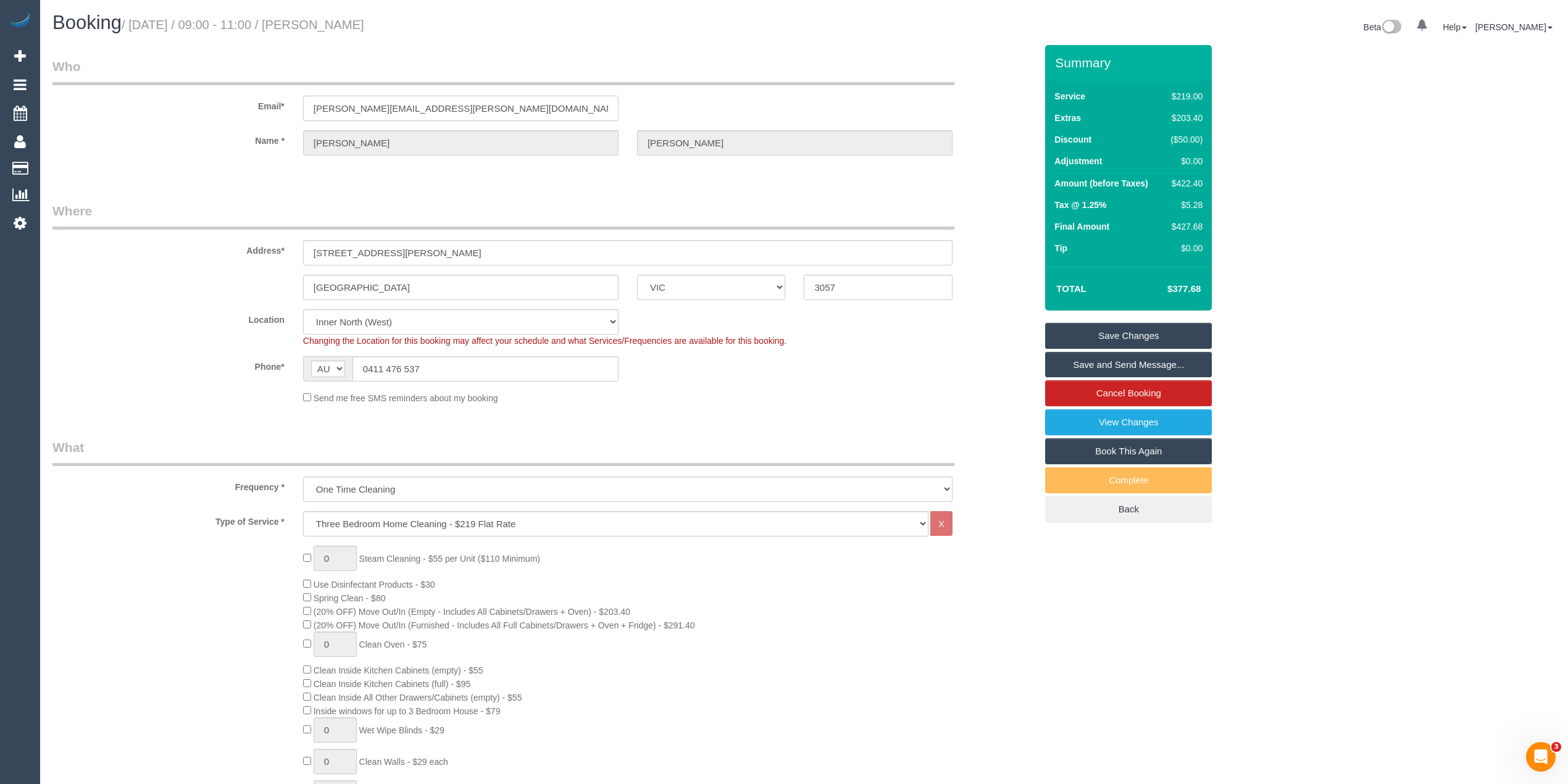
drag, startPoint x: 465, startPoint y: 104, endPoint x: 258, endPoint y: 85, distance: 207.9
click at [258, 85] on div "Email* lewis.r.mcgann@gmail.com" at bounding box center [544, 89] width 1002 height 64
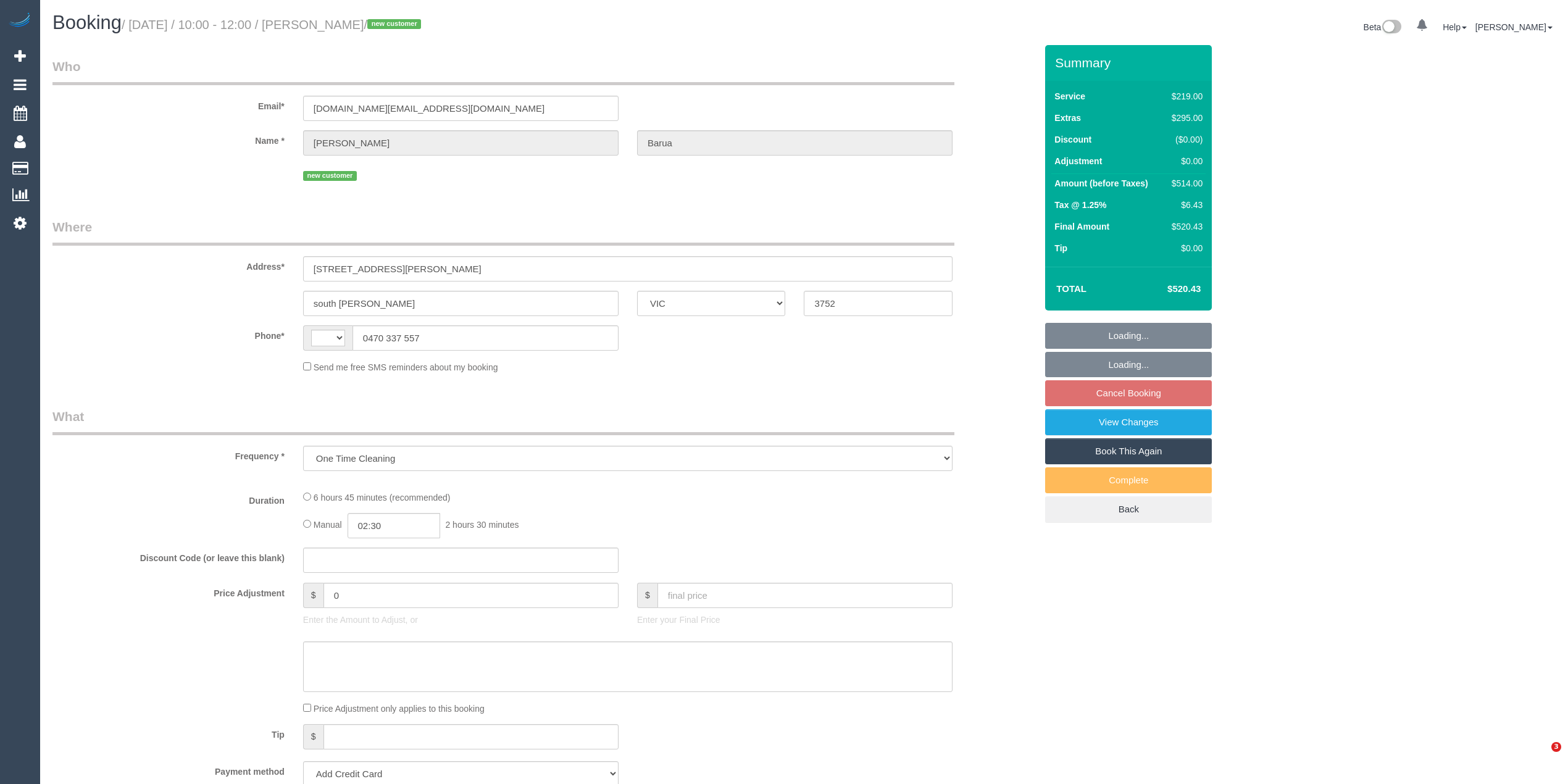
select select "VIC"
select select "string:AU"
select select "string:stripe-pm_1S34jk2GScqysDRVlLFoQRvZ"
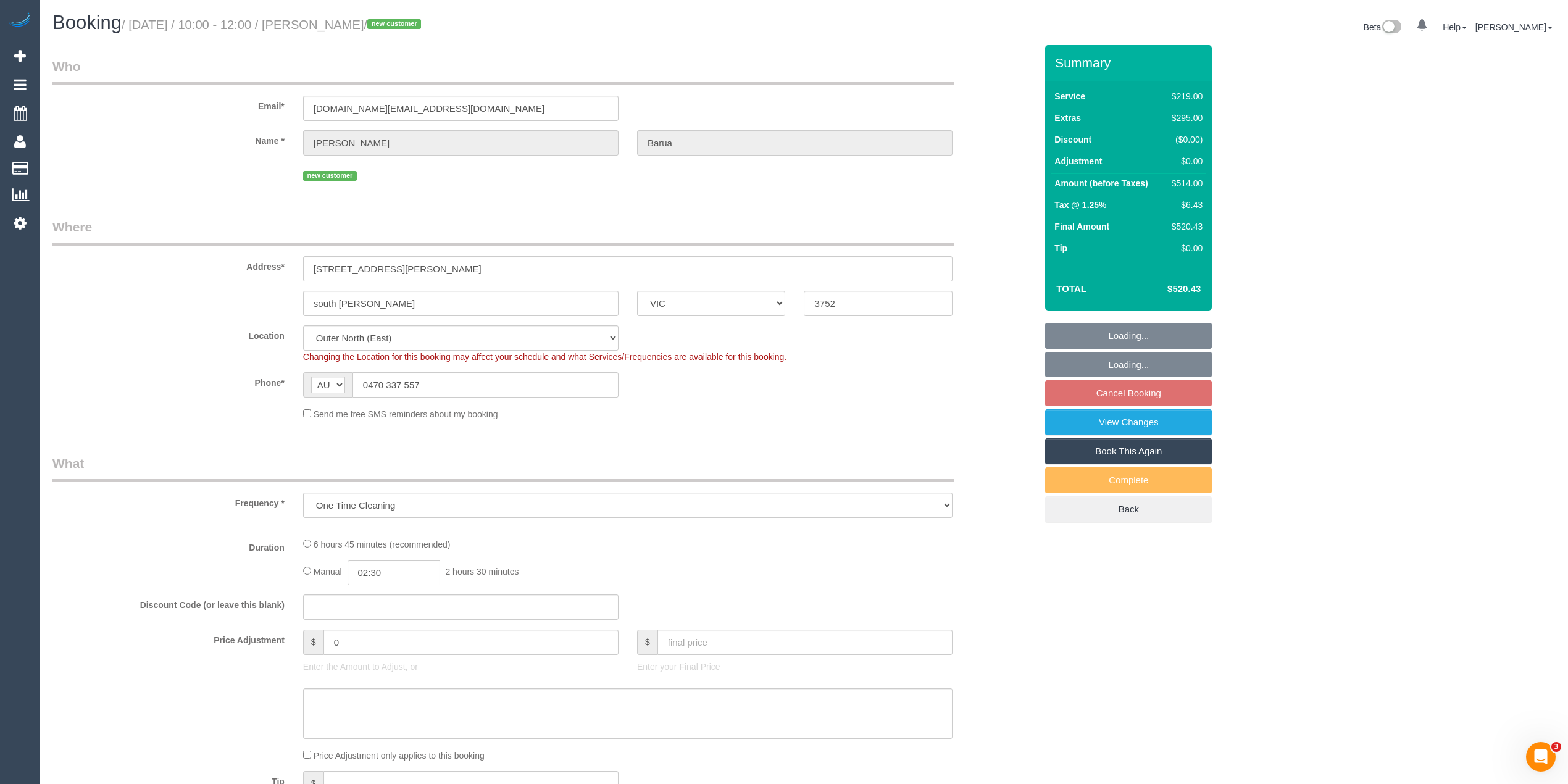
select select "number:28"
select select "number:17"
select select "number:19"
select select "number:25"
select select "number:35"
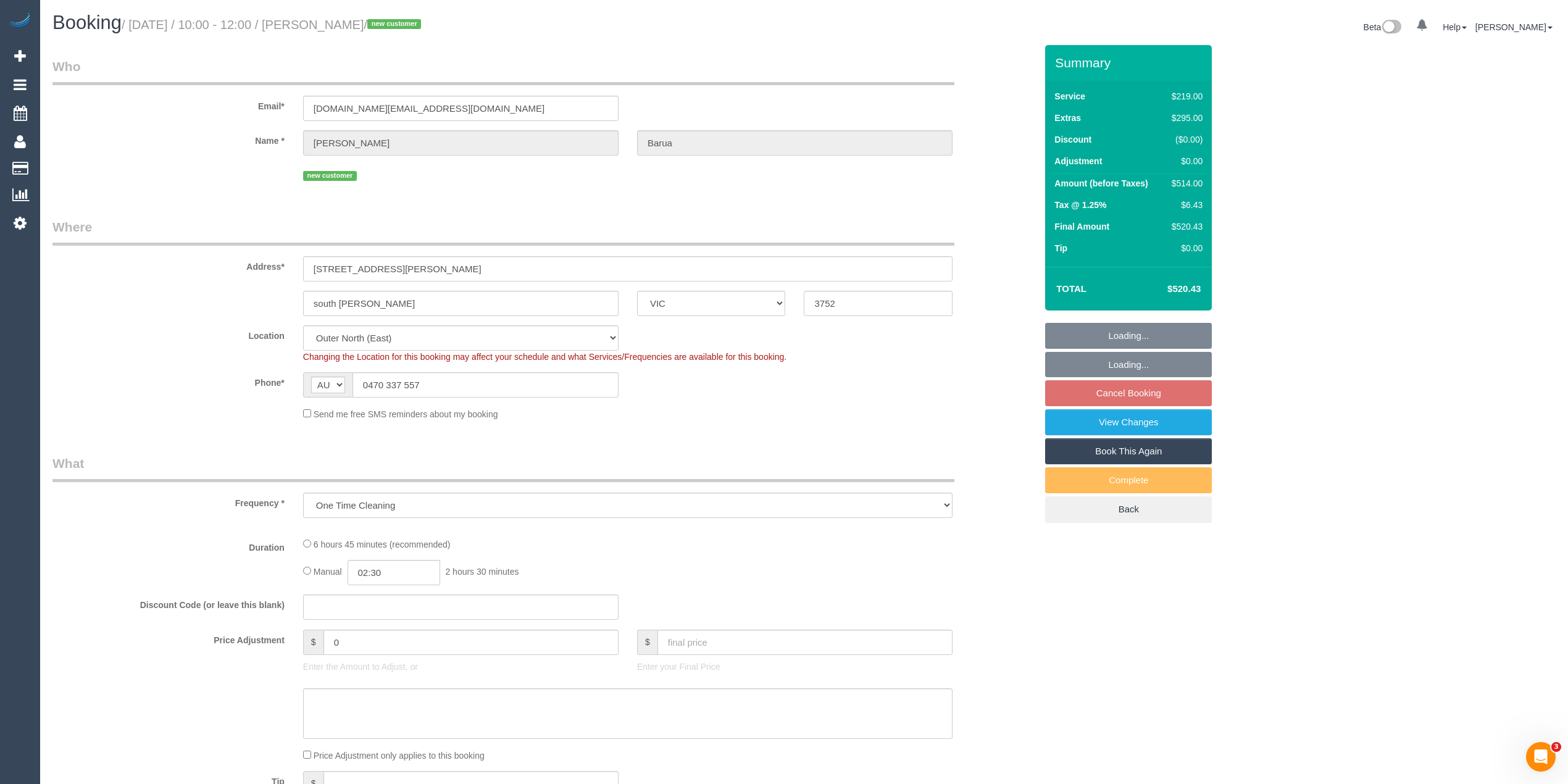
select select "number:13"
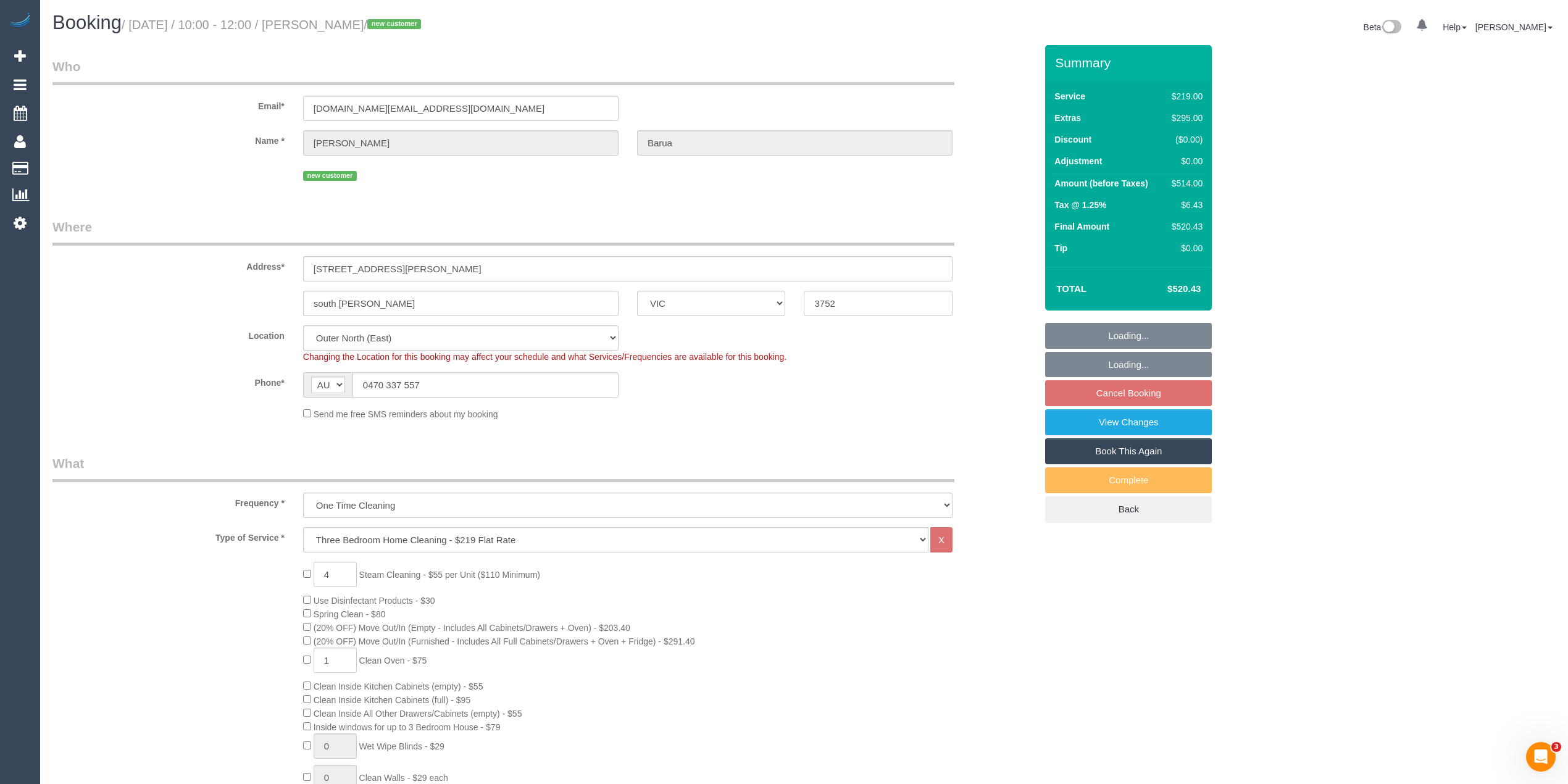
select select "object:1224"
select select "spot1"
drag, startPoint x: 302, startPoint y: 269, endPoint x: 401, endPoint y: 270, distance: 99.0
click at [401, 270] on div "[STREET_ADDRESS][PERSON_NAME]" at bounding box center [628, 268] width 668 height 25
drag, startPoint x: 388, startPoint y: 266, endPoint x: 284, endPoint y: 254, distance: 104.7
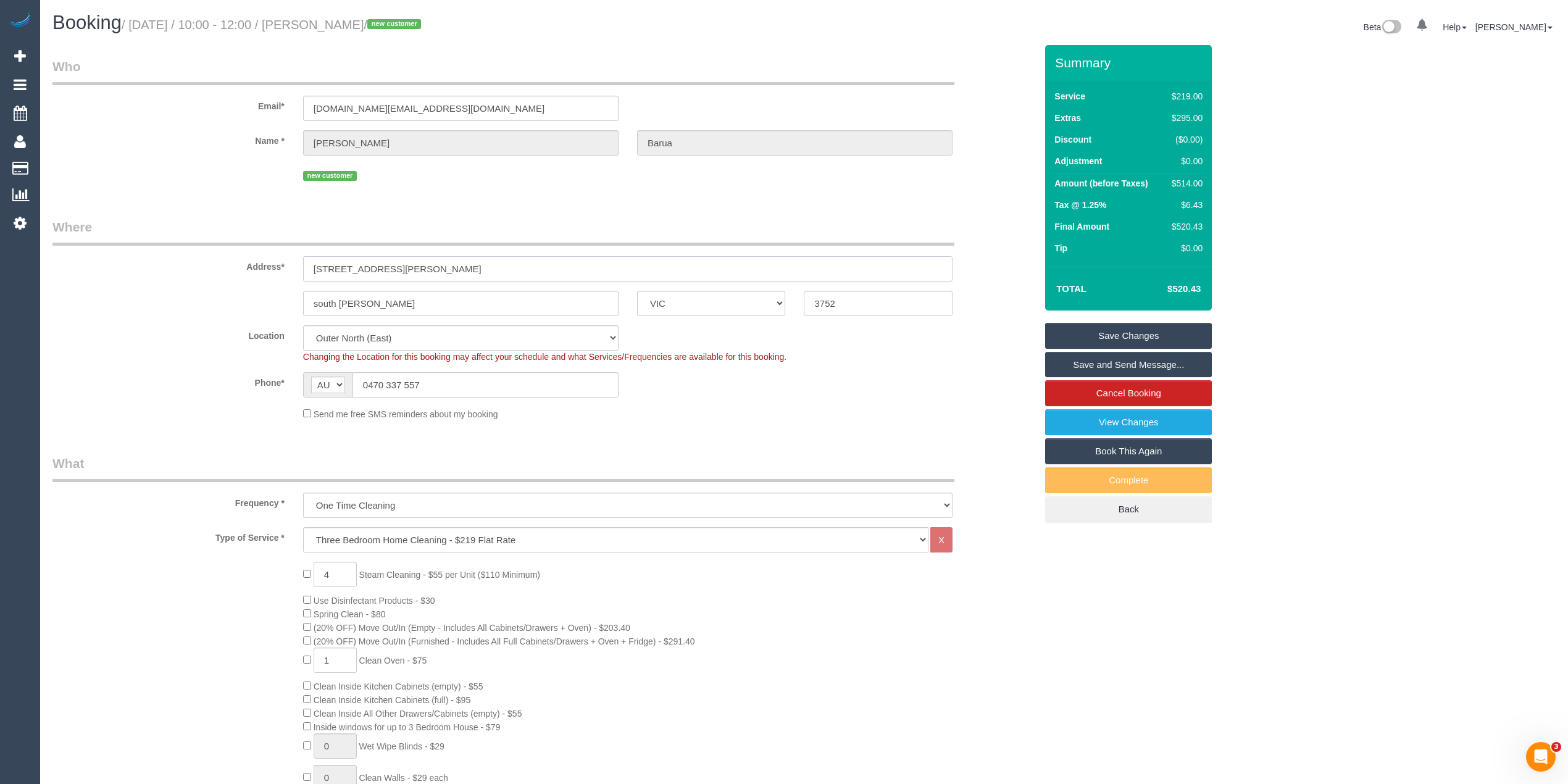
click at [284, 254] on div "Address* [STREET_ADDRESS][PERSON_NAME]" at bounding box center [544, 249] width 1002 height 64
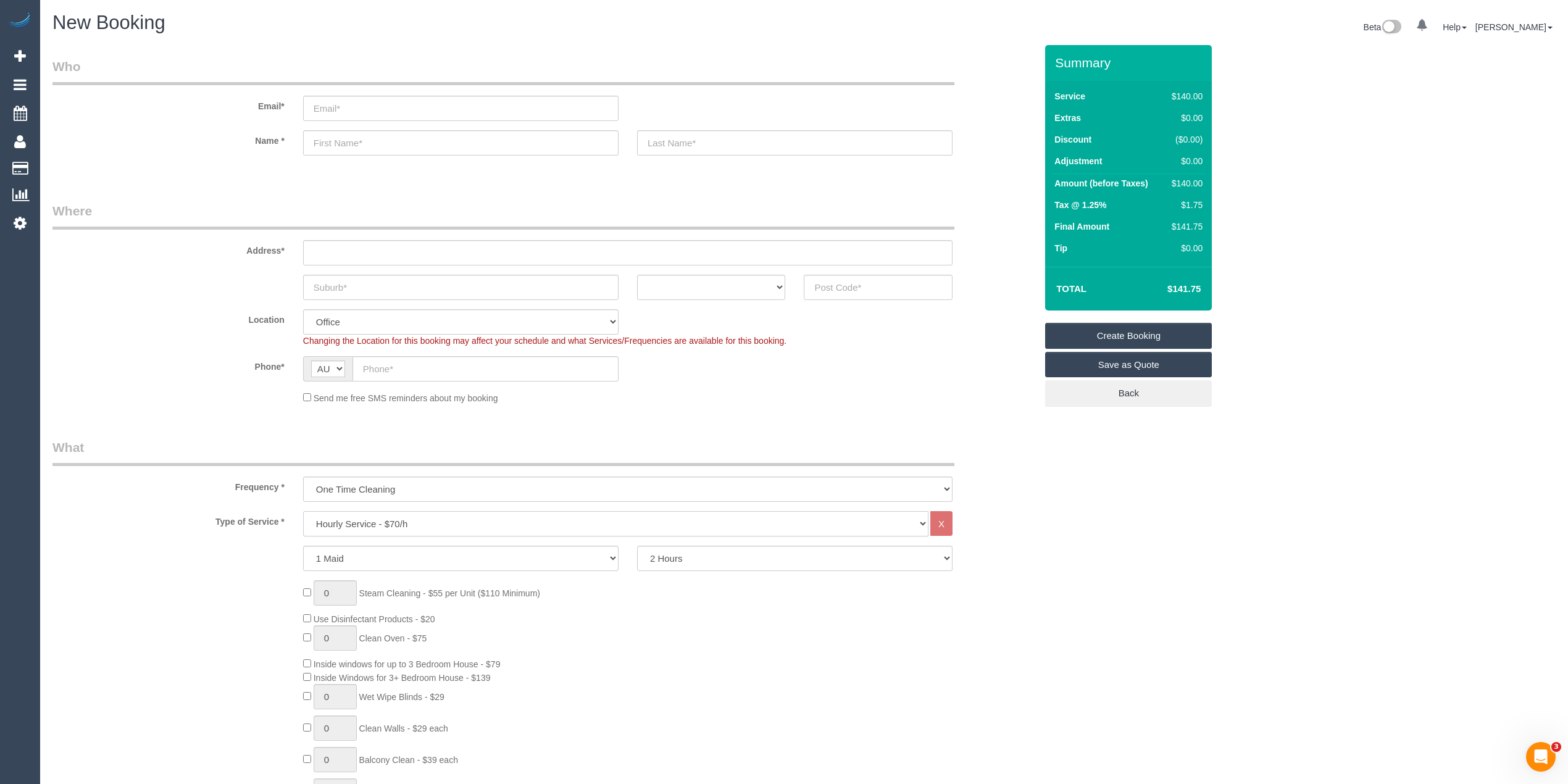
click at [354, 519] on select "Hourly Service - $70/h Hourly Service - $65/h Hourly Service - $60/h Hourly Ser…" at bounding box center [616, 523] width 626 height 25
select select "212"
click at [303, 511] on select "Hourly Service - $70/h Hourly Service - $65/h Hourly Service - $60/h Hourly Ser…" at bounding box center [616, 523] width 626 height 25
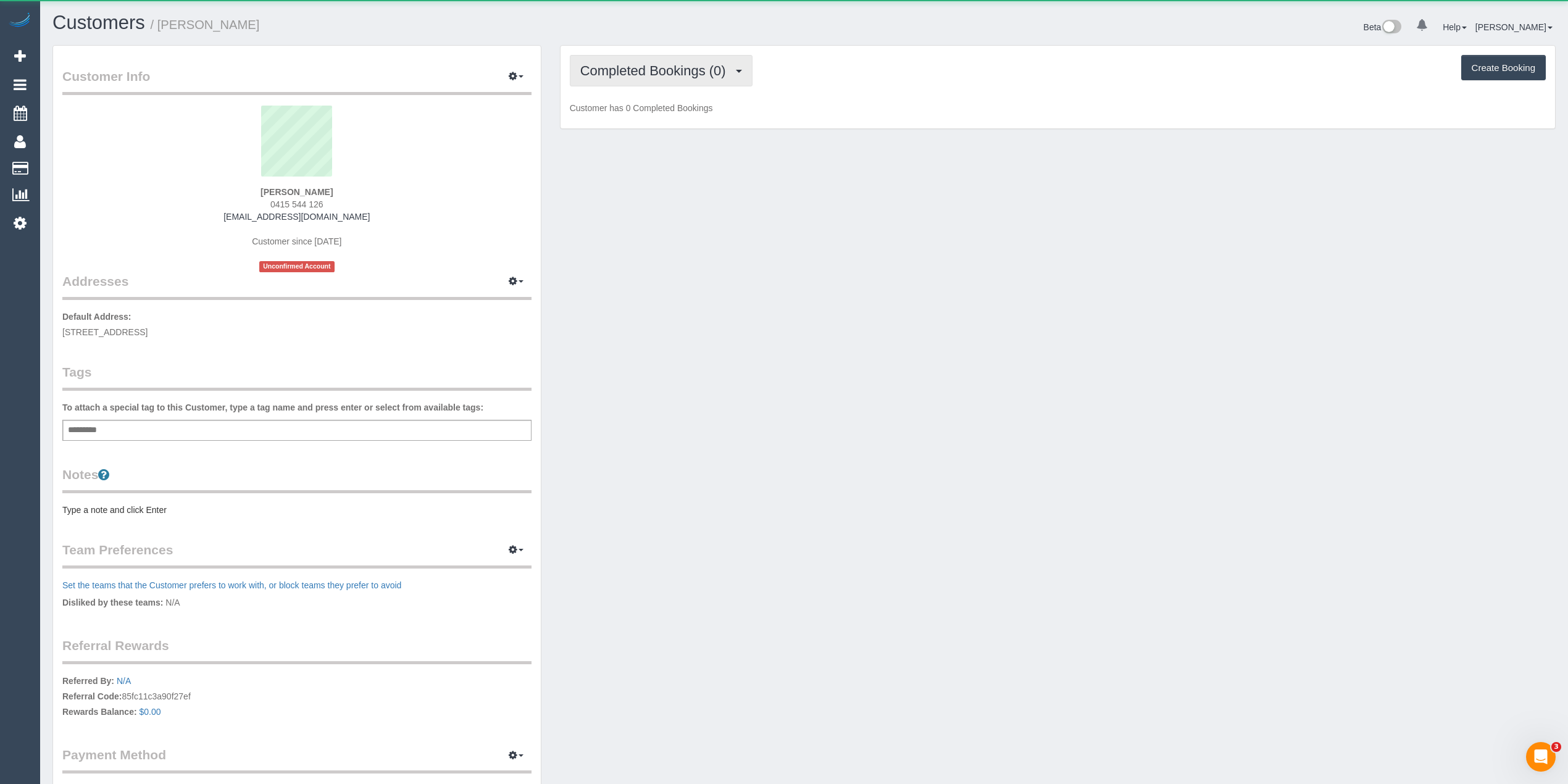
click at [637, 73] on span "Completed Bookings (0)" at bounding box center [656, 71] width 152 height 15
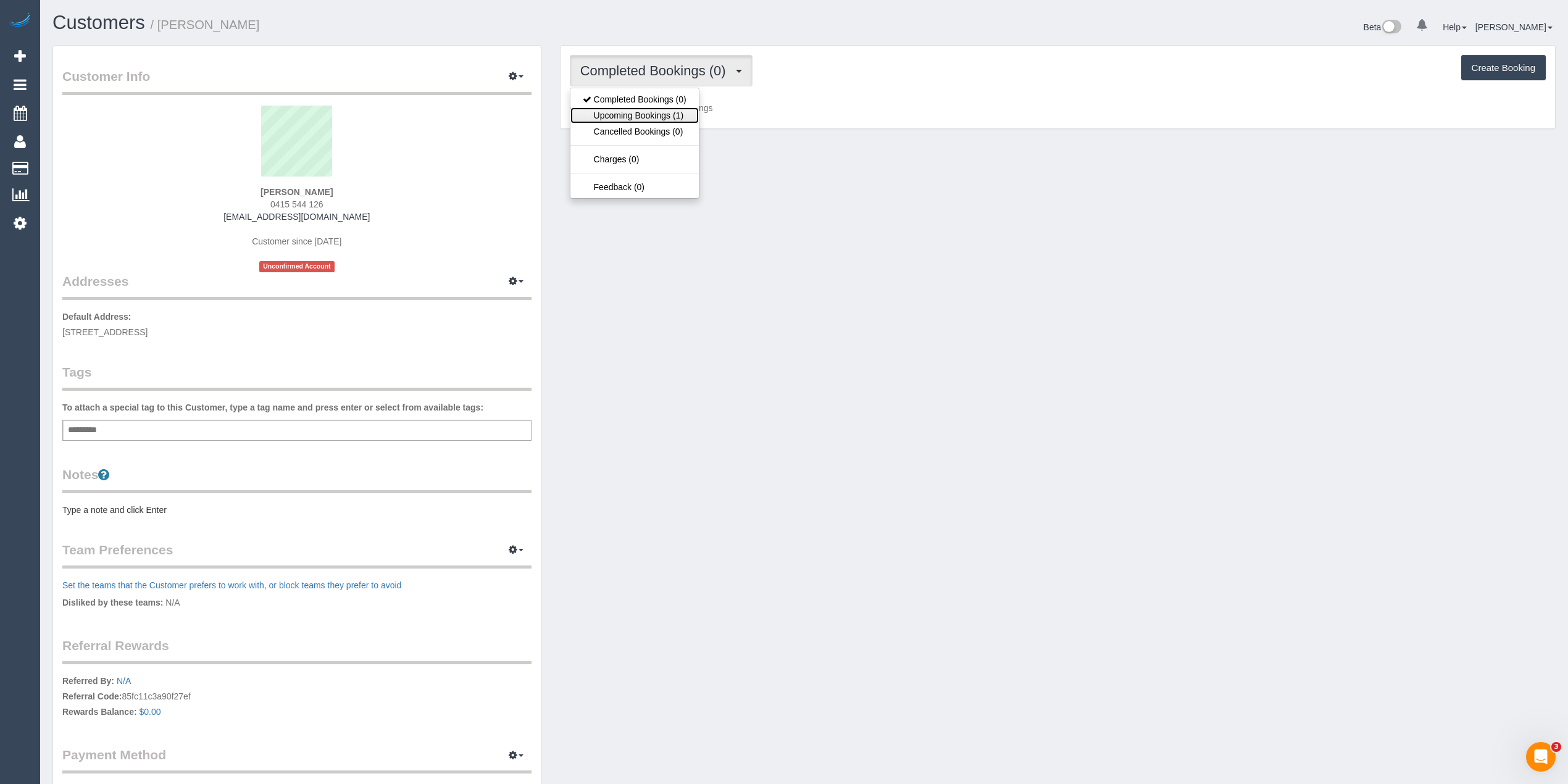
click at [655, 119] on link "Upcoming Bookings (1)" at bounding box center [635, 115] width 128 height 16
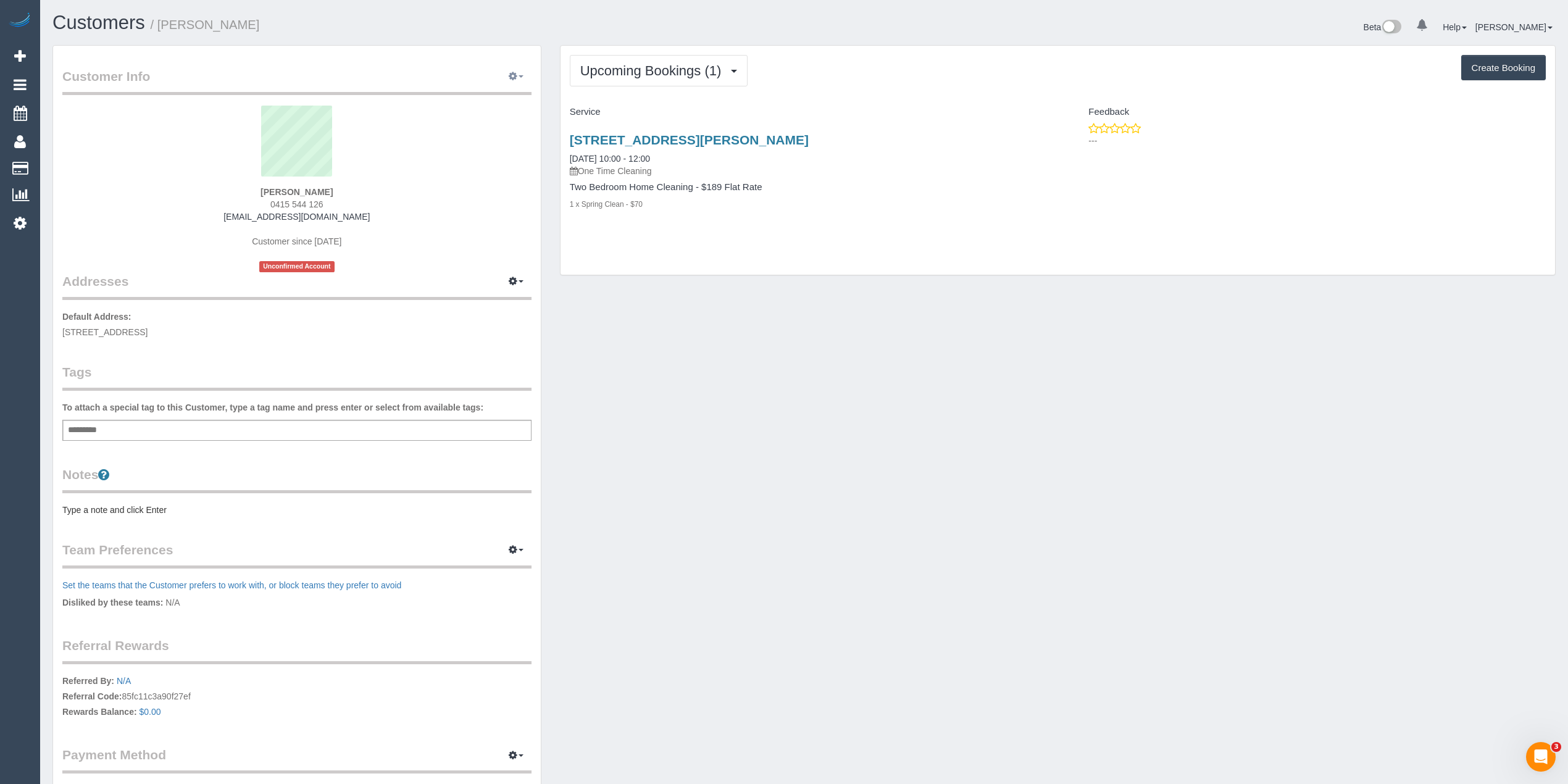
click at [517, 85] on button "button" at bounding box center [516, 77] width 31 height 19
click at [465, 103] on link "Edit Contact Info" at bounding box center [464, 99] width 134 height 16
select select "VIC"
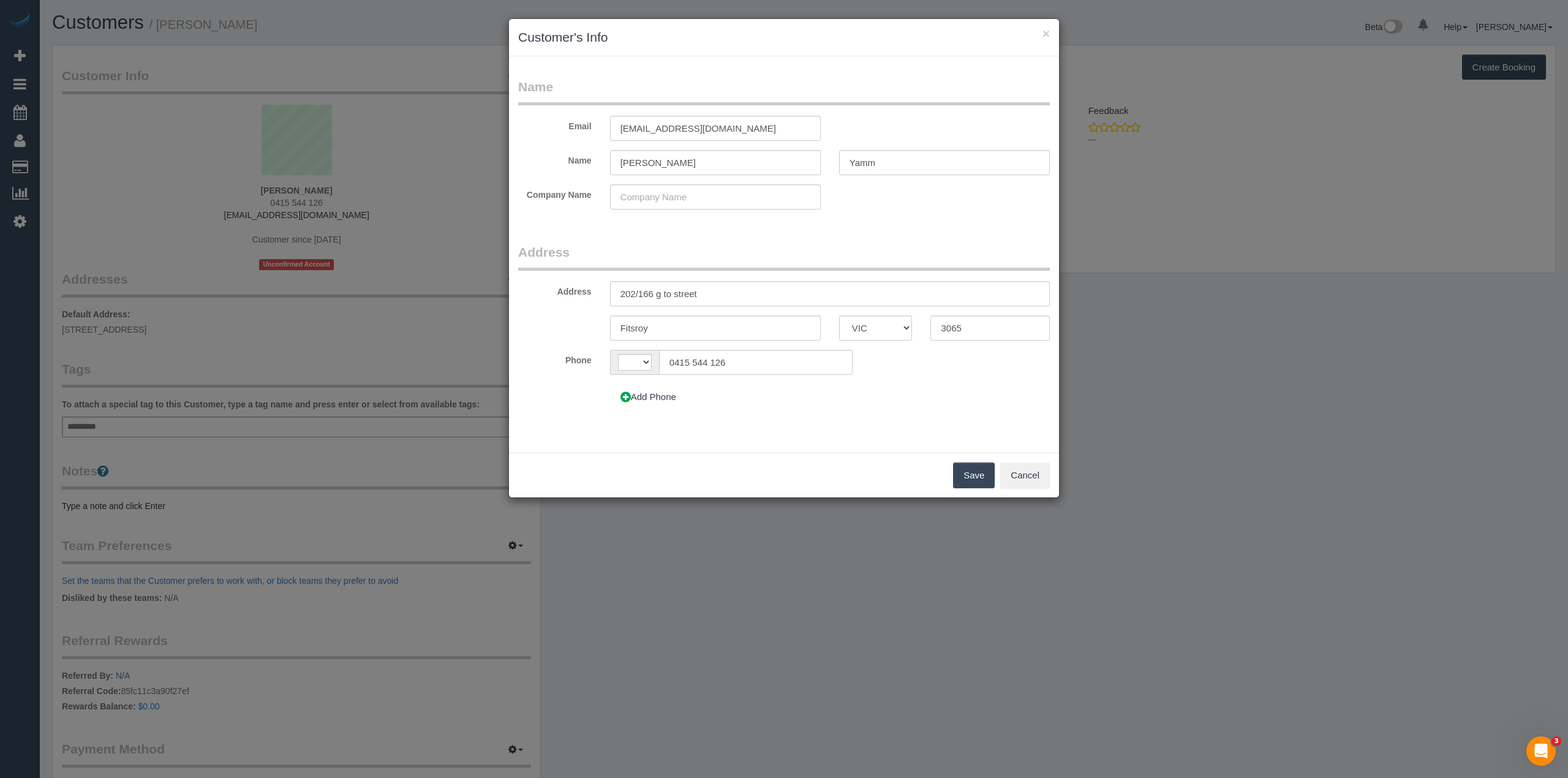
select select "string:AU"
click at [651, 129] on input "chrisyamm@gmail.com" at bounding box center [715, 128] width 211 height 25
type input "chrisyemm@gmail.com"
click at [959, 473] on button "Save" at bounding box center [973, 475] width 41 height 25
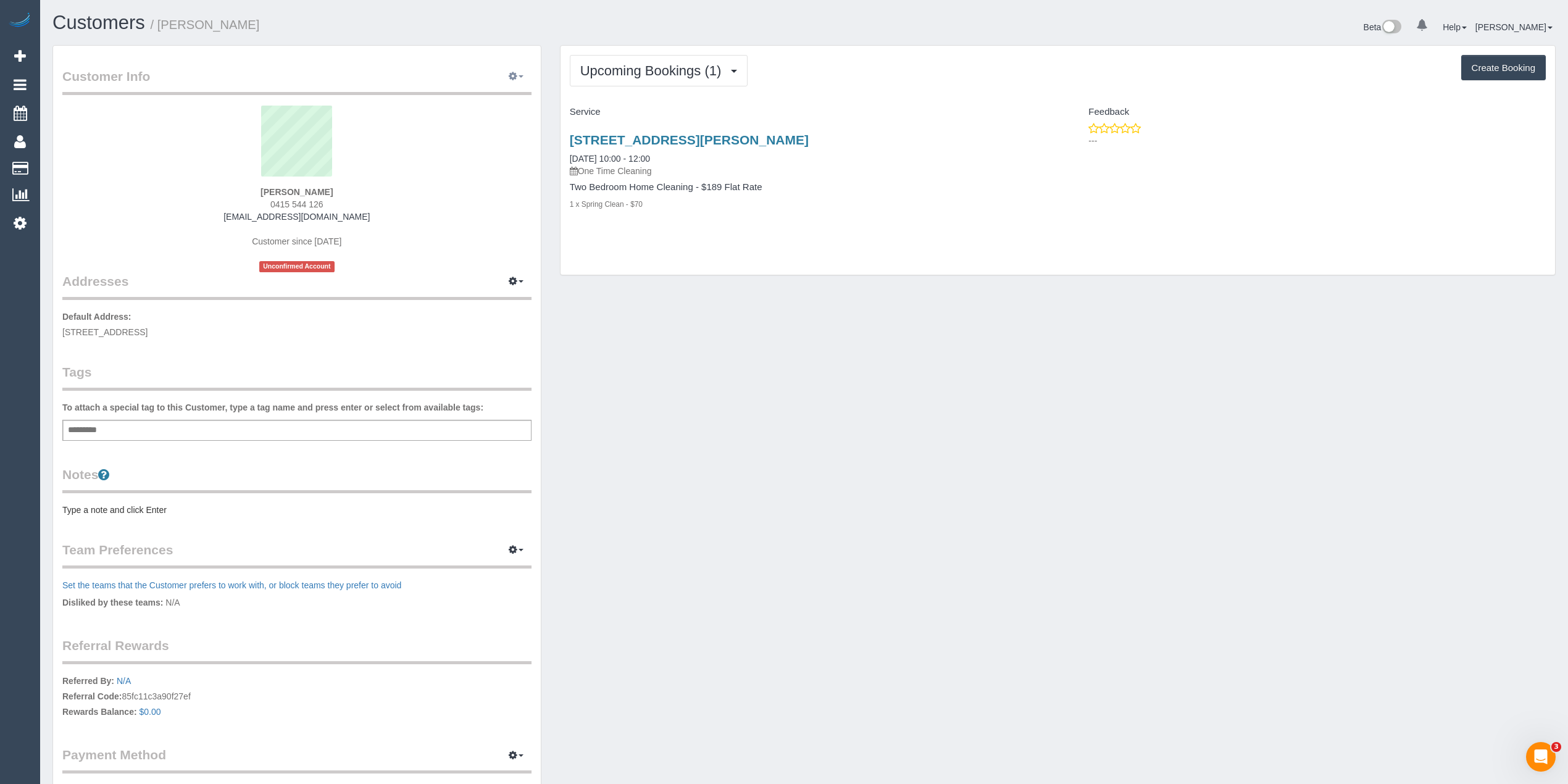
click at [515, 68] on button "button" at bounding box center [516, 77] width 31 height 19
click at [467, 100] on link "Edit Contact Info" at bounding box center [464, 99] width 134 height 16
select select "VIC"
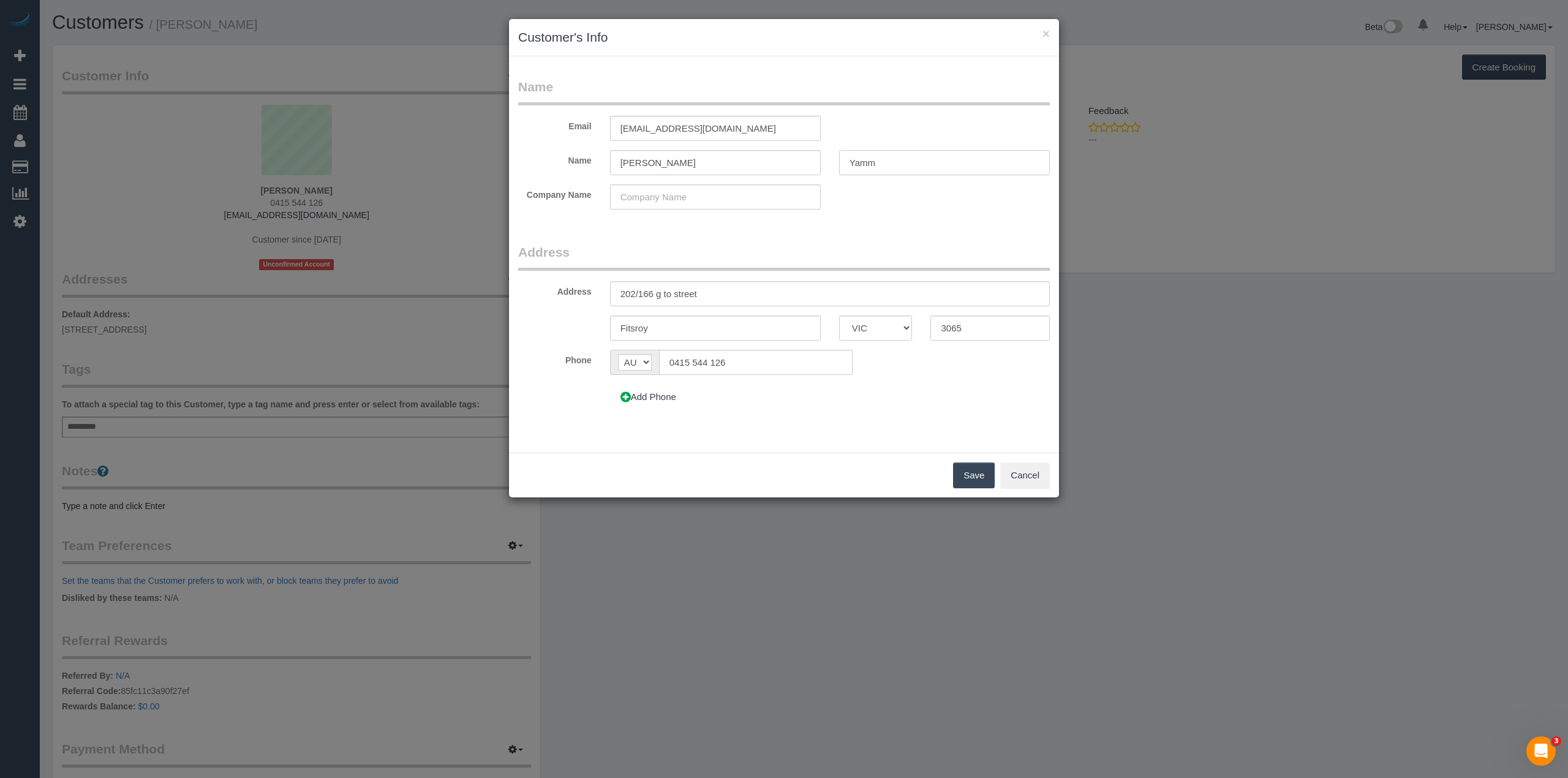
click at [860, 159] on input "Yamm" at bounding box center [945, 162] width 211 height 25
type input "Yemm"
click at [967, 479] on button "Save" at bounding box center [973, 475] width 41 height 25
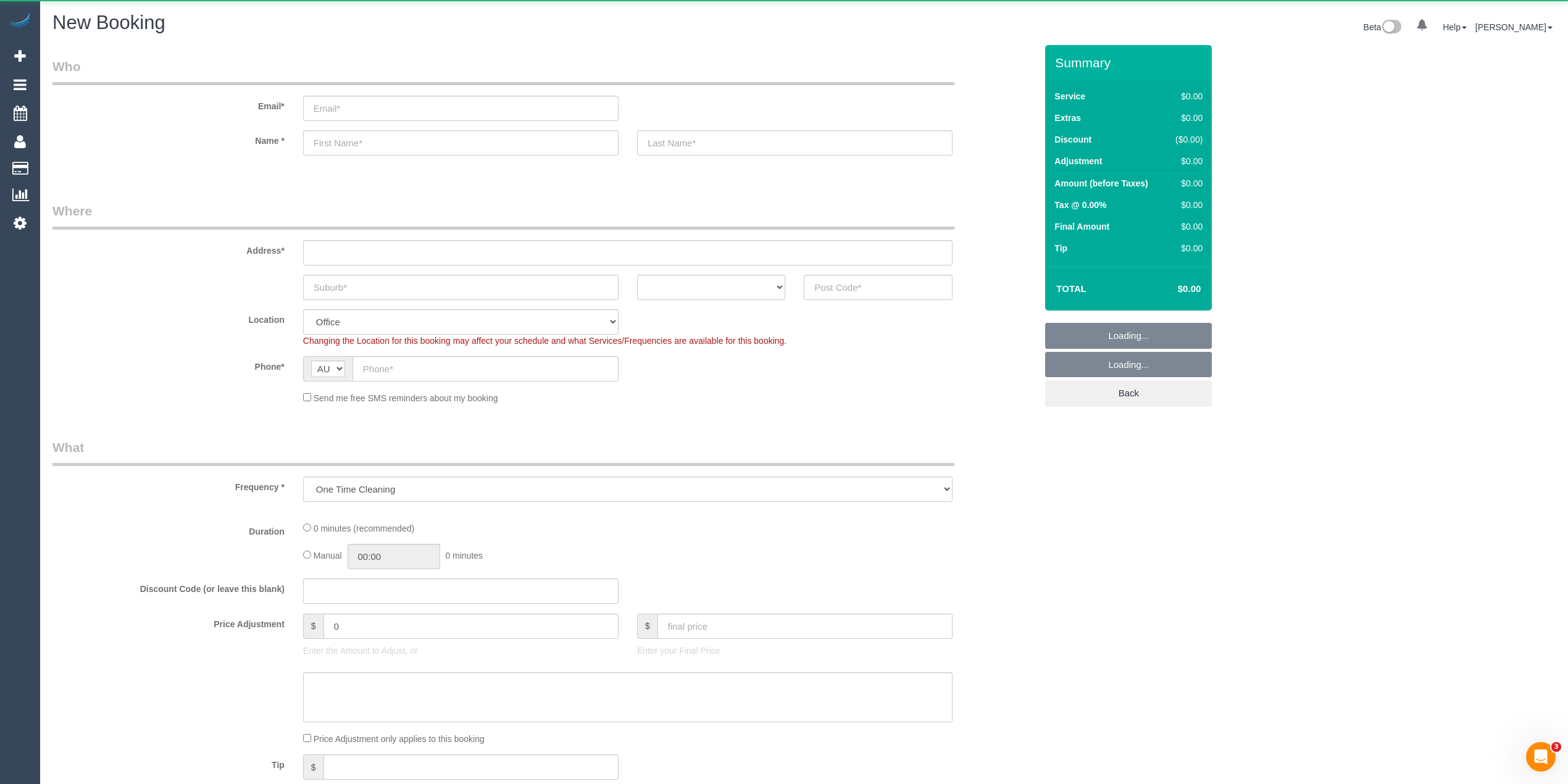
select select "object:649"
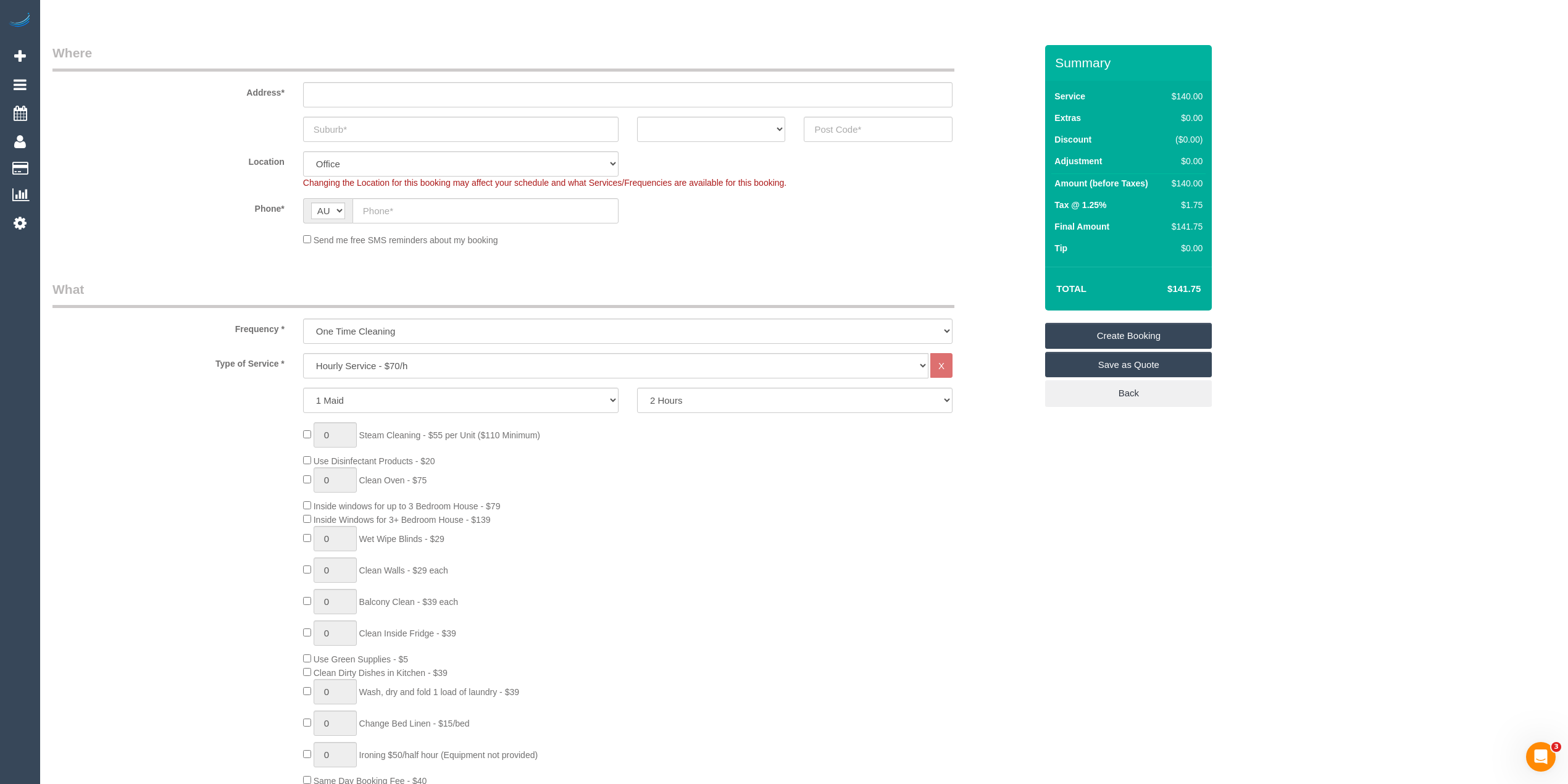
scroll to position [164, 0]
click at [369, 354] on select "Hourly Service - $70/h Hourly Service - $65/h Hourly Service - $60/h Hourly Ser…" at bounding box center [616, 359] width 626 height 25
select select "210"
click at [303, 347] on select "Hourly Service - $70/h Hourly Service - $65/h Hourly Service - $60/h Hourly Ser…" at bounding box center [616, 359] width 626 height 25
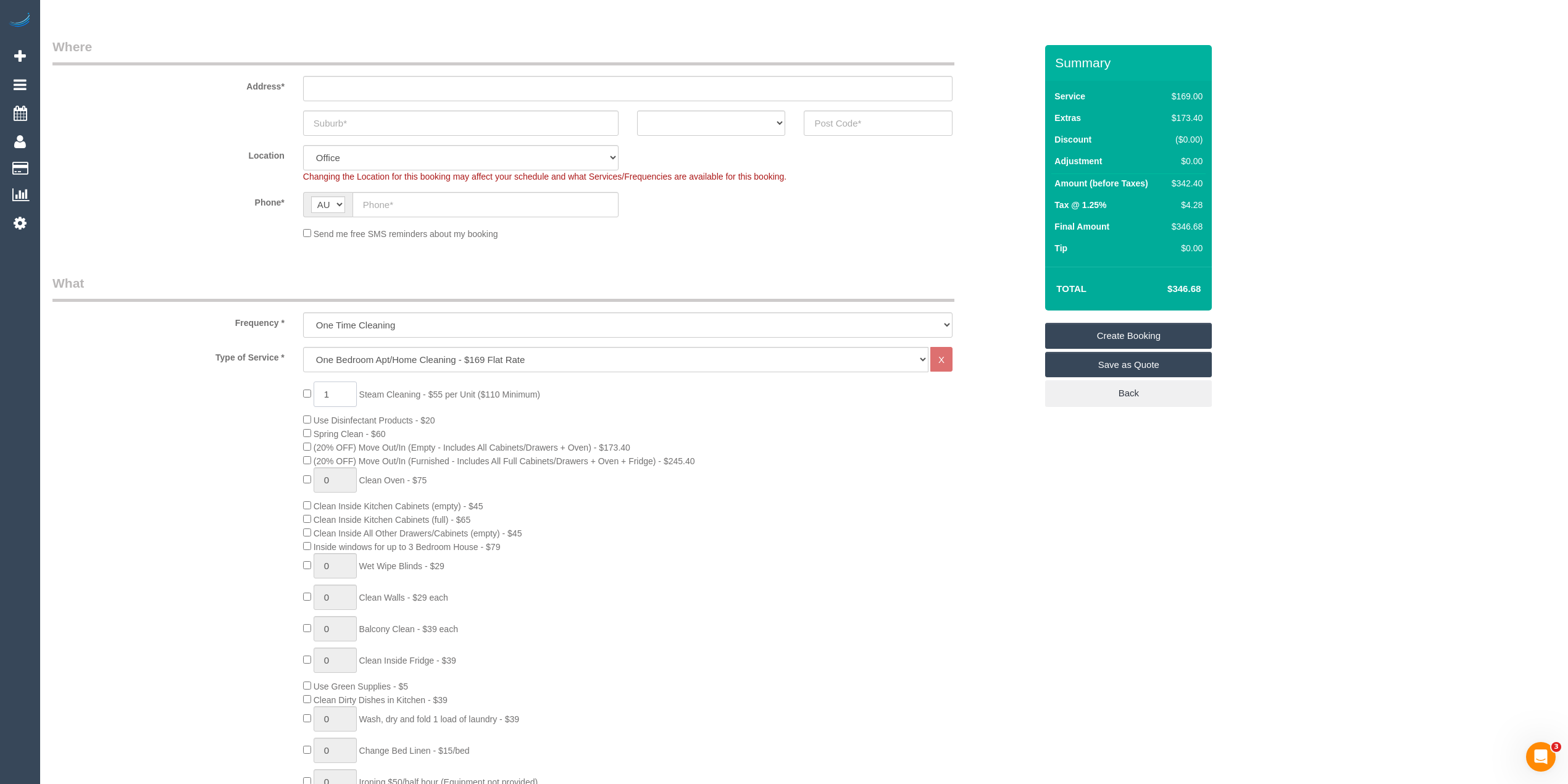
drag, startPoint x: 342, startPoint y: 397, endPoint x: 299, endPoint y: 370, distance: 50.8
click at [301, 373] on div "Type of Service * Hourly Service - $70/h Hourly Service - $65/h Hourly Service …" at bounding box center [544, 593] width 983 height 492
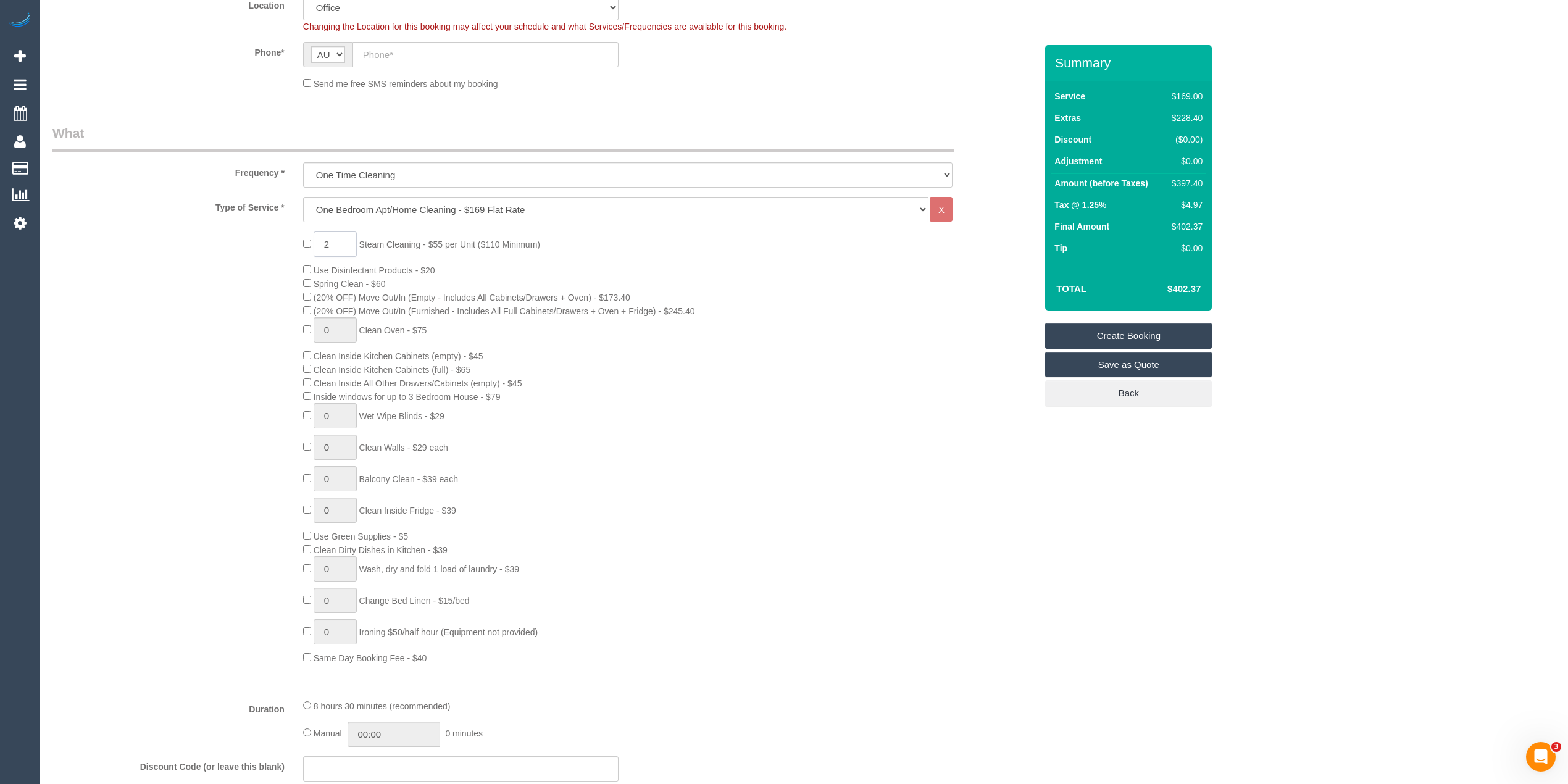
scroll to position [329, 0]
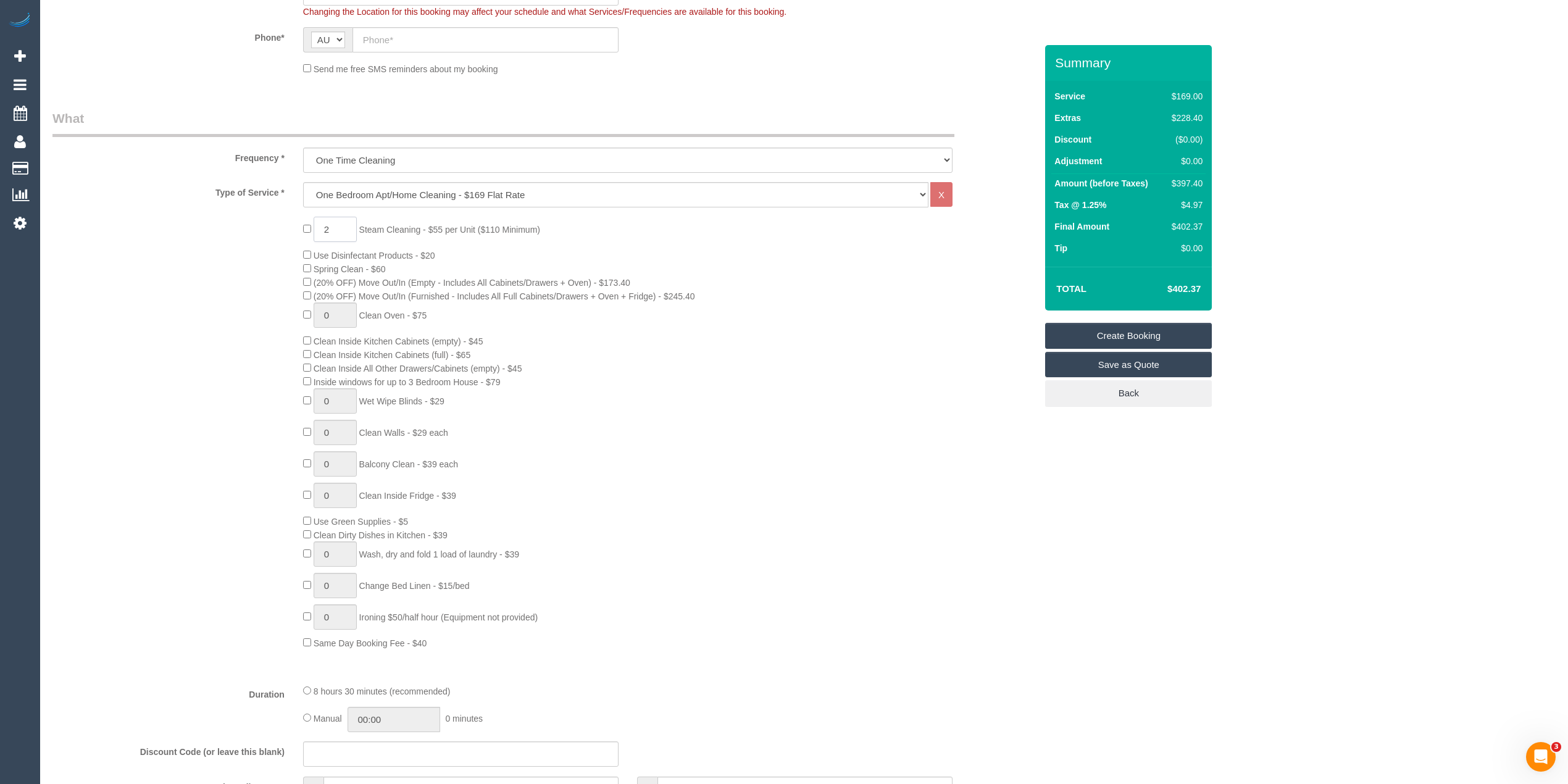
type input "2"
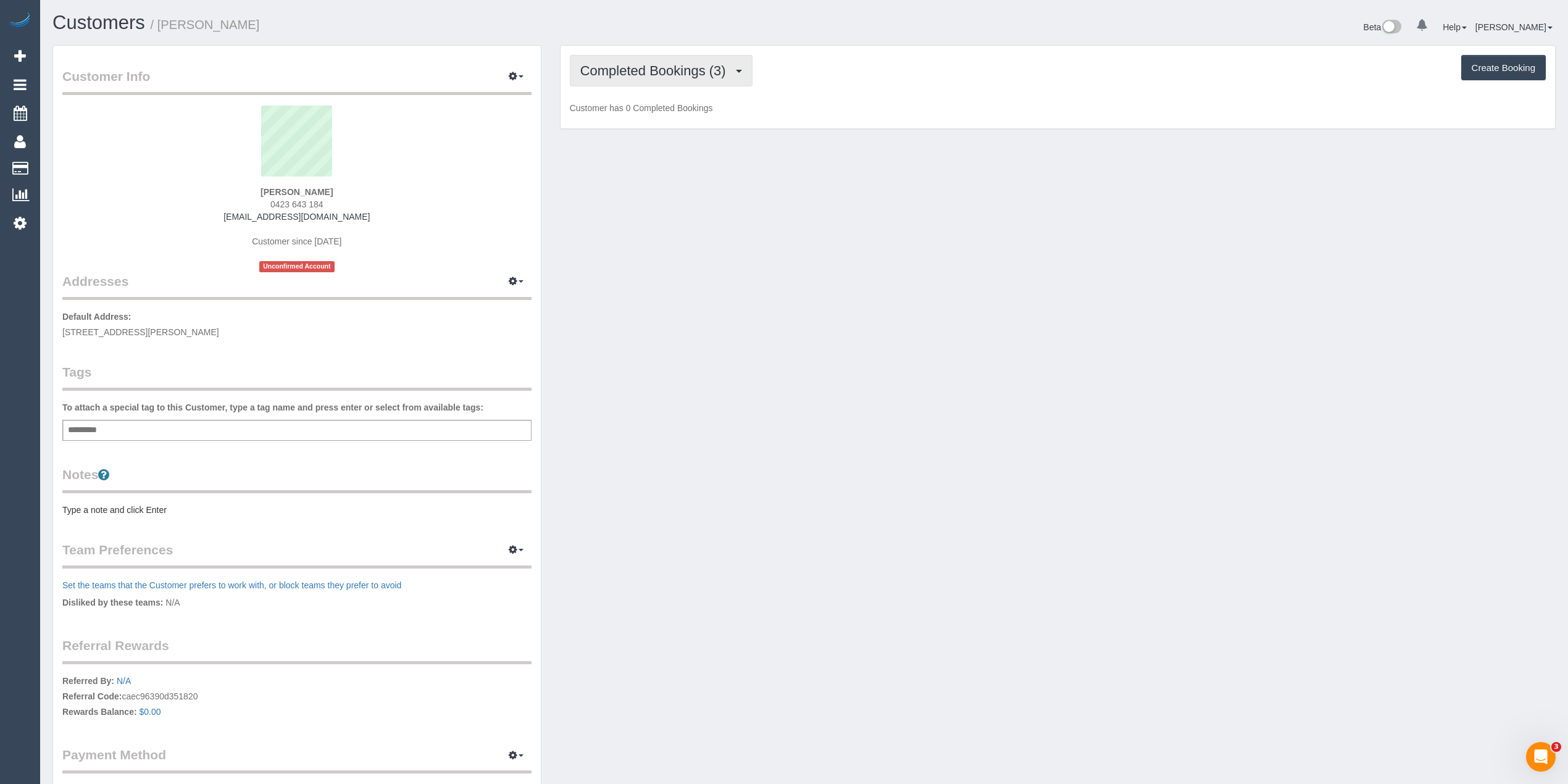
click at [640, 80] on button "Completed Bookings (3)" at bounding box center [661, 71] width 182 height 31
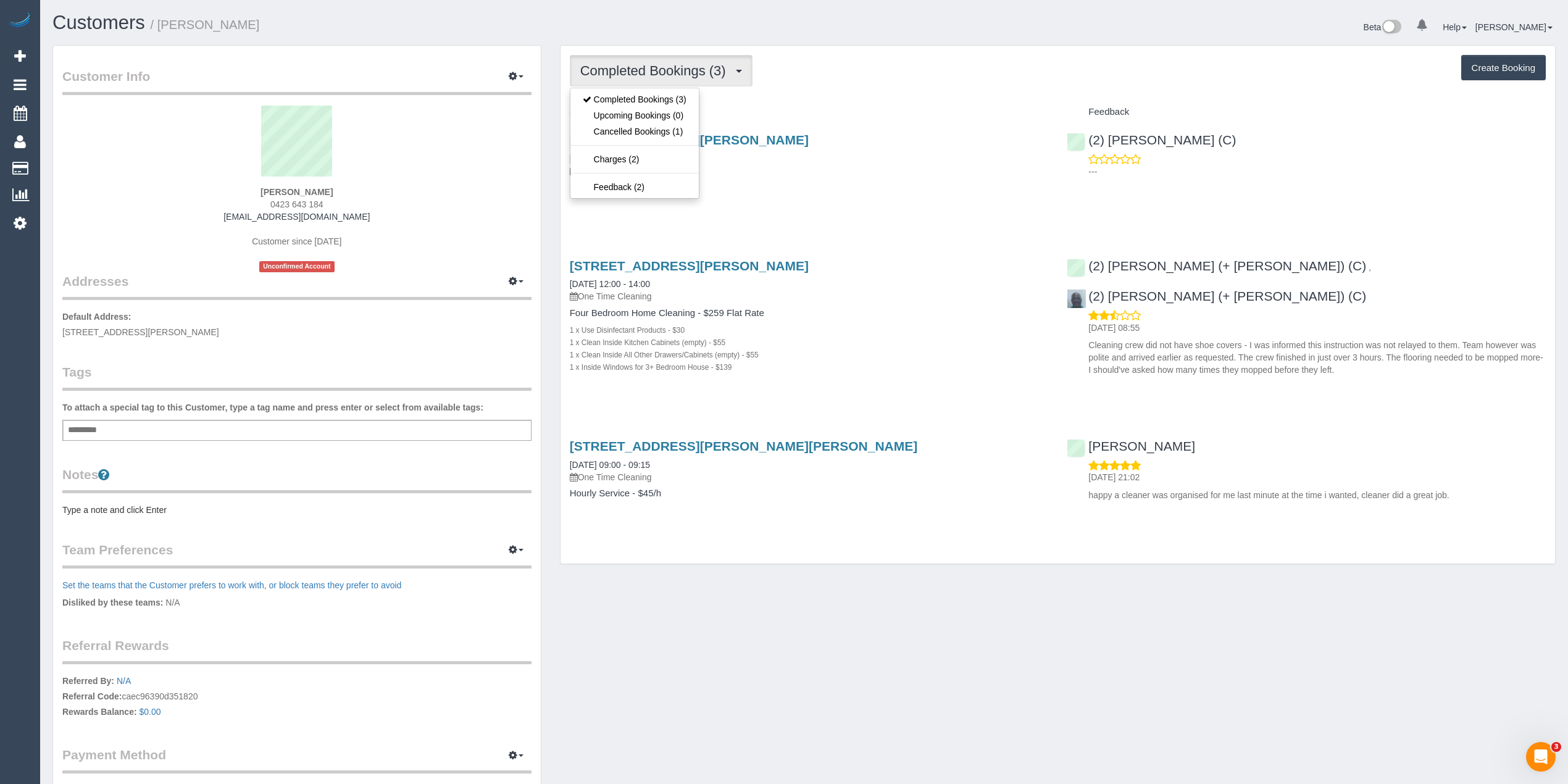
click at [640, 80] on button "Completed Bookings (3)" at bounding box center [661, 71] width 182 height 31
drag, startPoint x: 256, startPoint y: 186, endPoint x: 341, endPoint y: 188, distance: 85.0
click at [341, 188] on div "Marianne Lirio 0423 643 184 liriomd@gmail.com Customer since 2018 Unconfirmed A…" at bounding box center [297, 188] width 469 height 166
copy strong "Marianne Lirio"
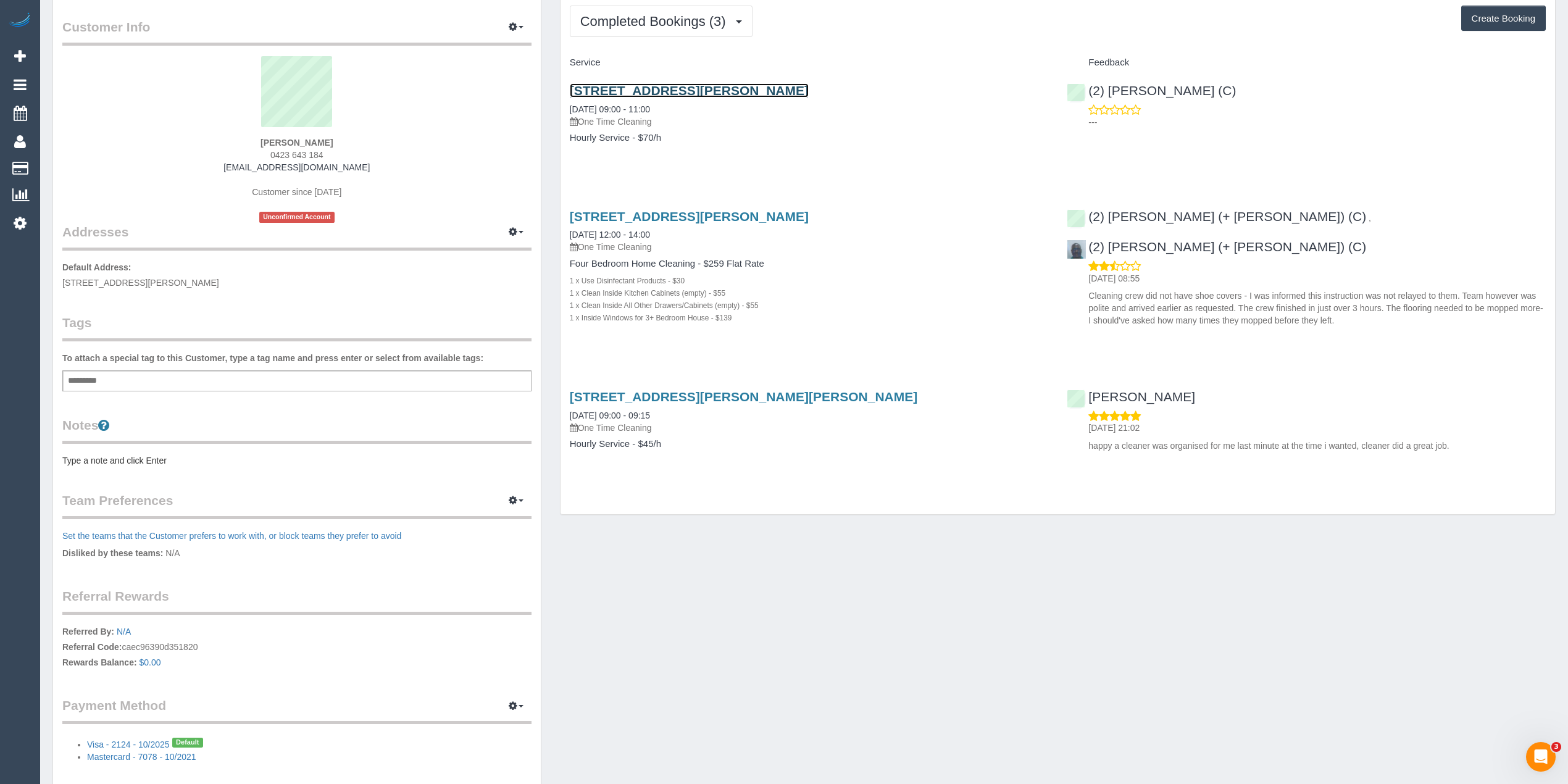
scroll to position [115, 0]
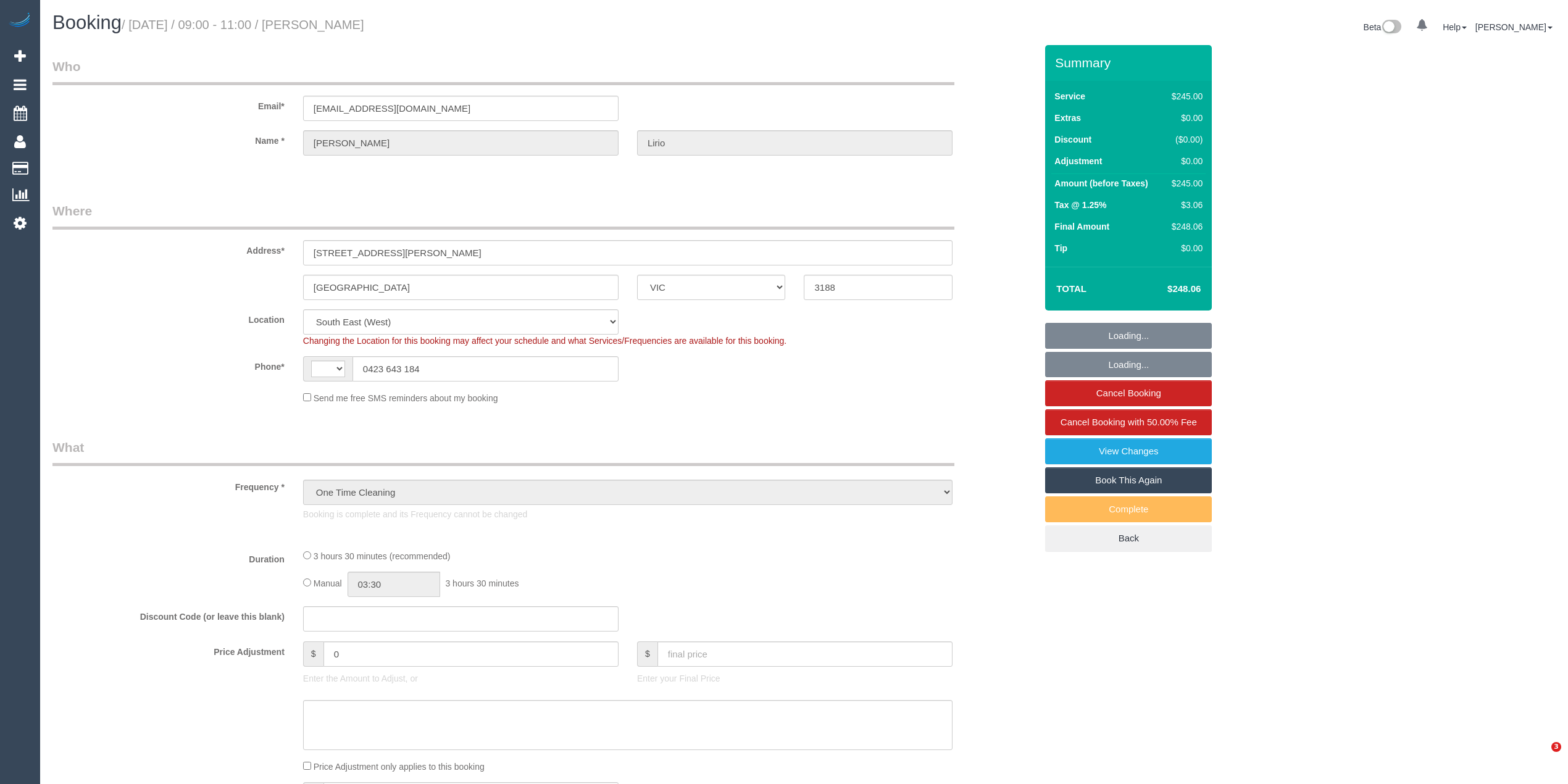
select select "VIC"
select select "string:AU"
select select "string:stripe-pm_1QuidR2GScqysDRVTQCOsLI3"
select select "number:28"
select select "number:14"
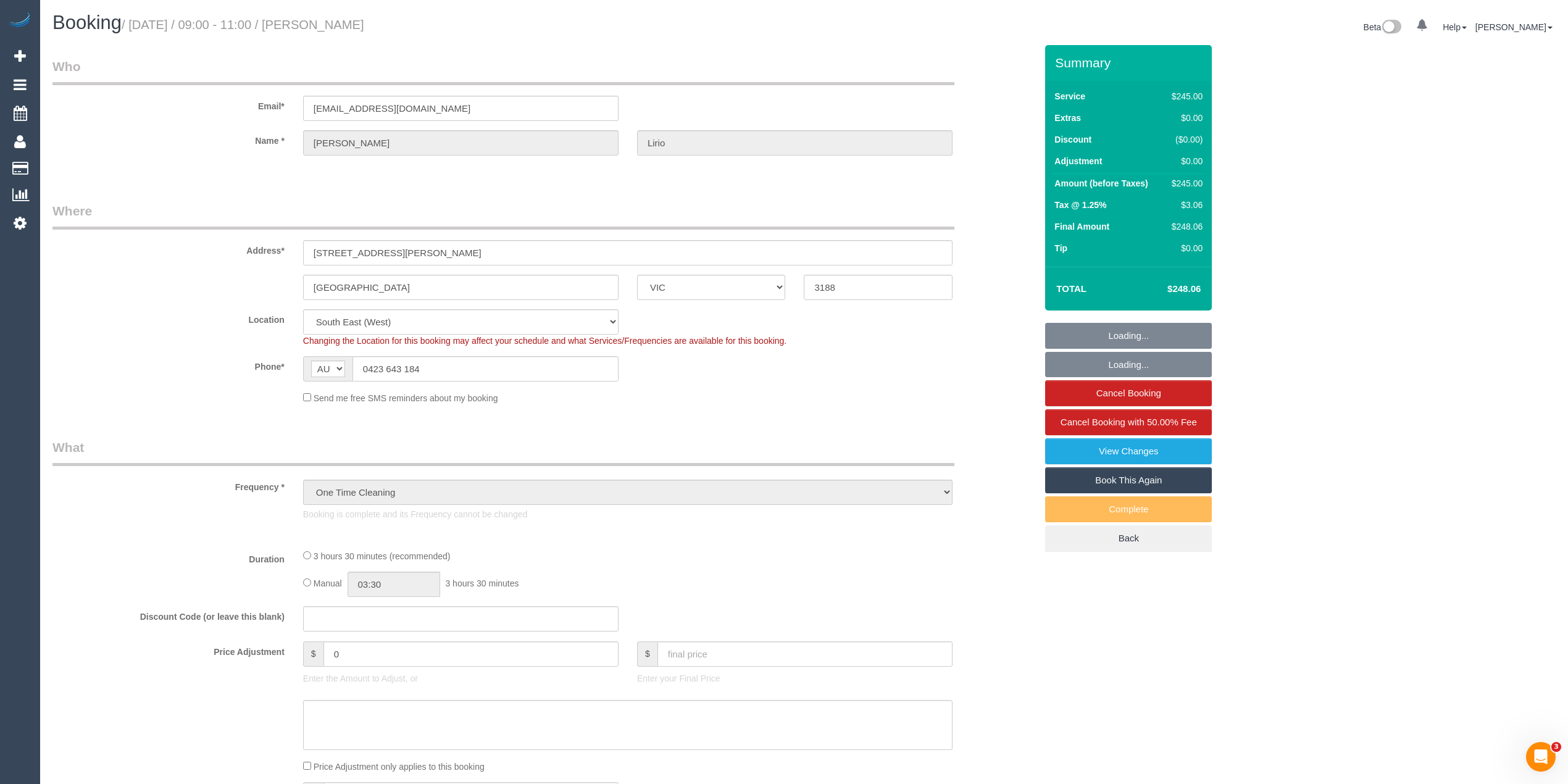
select select "object:1239"
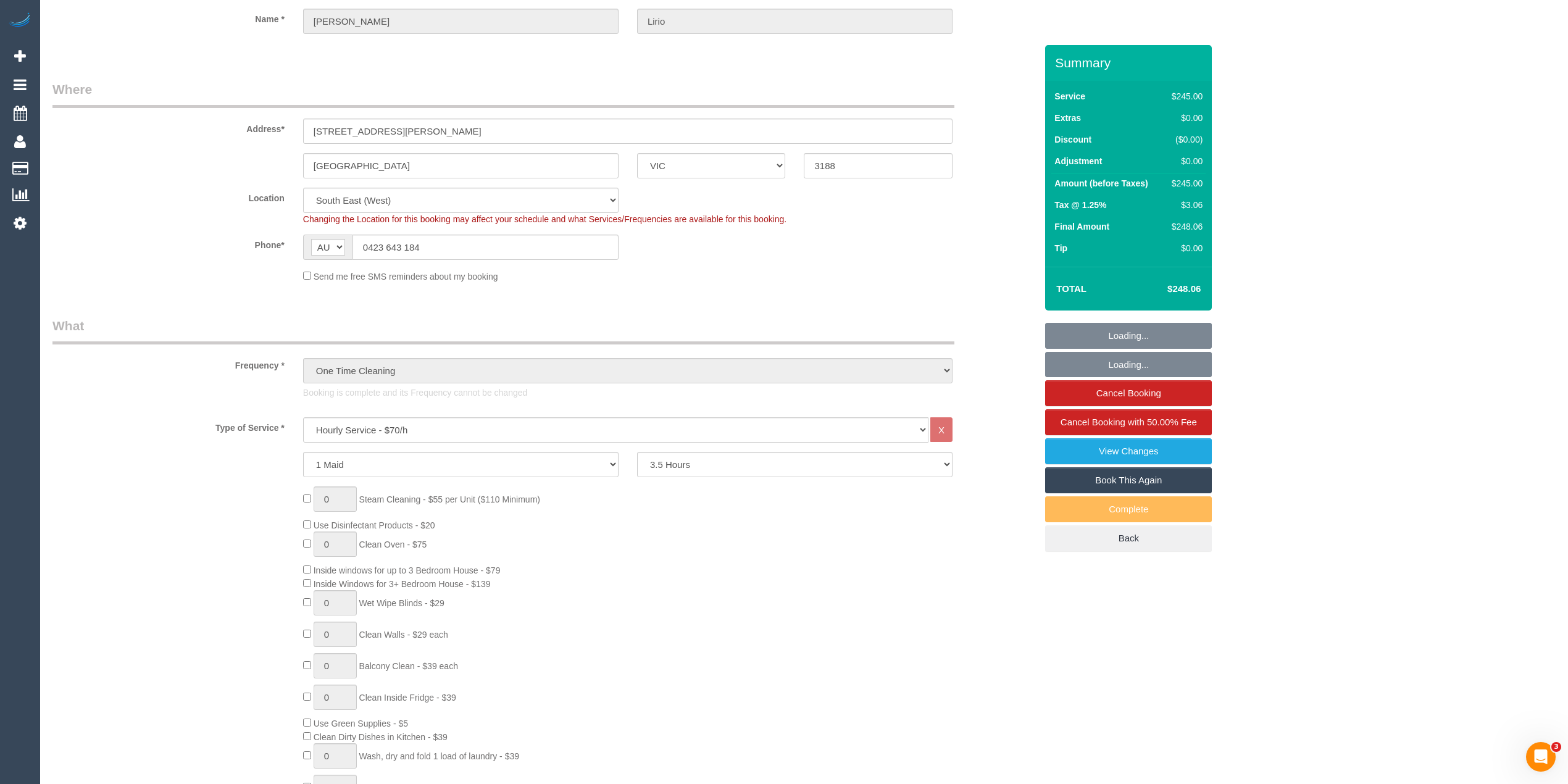
scroll to position [164, 0]
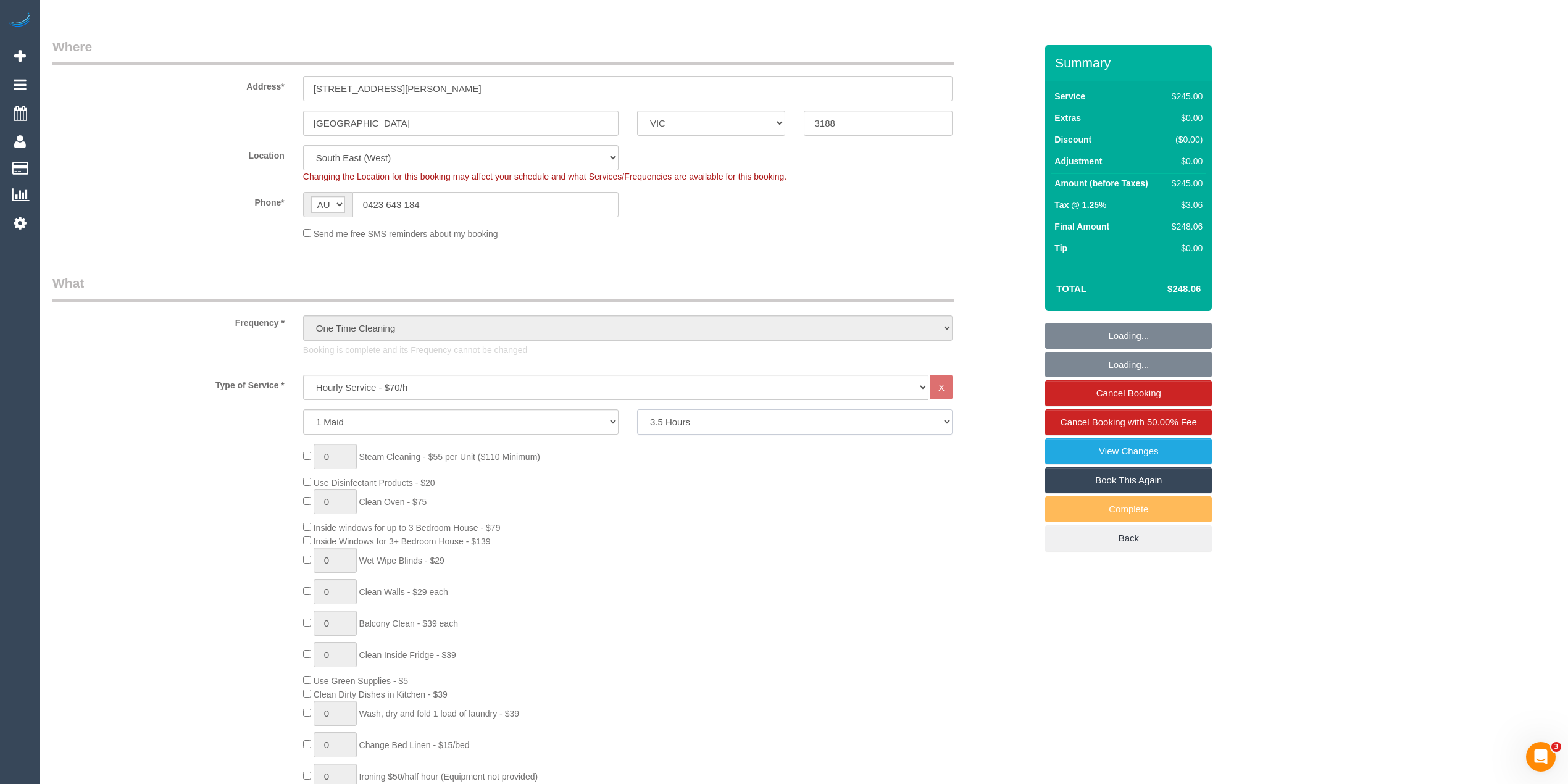
click at [706, 419] on select "2 Hours 2.5 Hours 3 Hours 3.5 Hours 4 Hours 4.5 Hours 5 Hours 5.5 Hours 6 Hours…" at bounding box center [795, 421] width 315 height 25
select select "180"
click at [637, 409] on select "2 Hours 2.5 Hours 3 Hours 3.5 Hours 4 Hours 4.5 Hours 5 Hours 5.5 Hours 6 Hours…" at bounding box center [795, 421] width 315 height 25
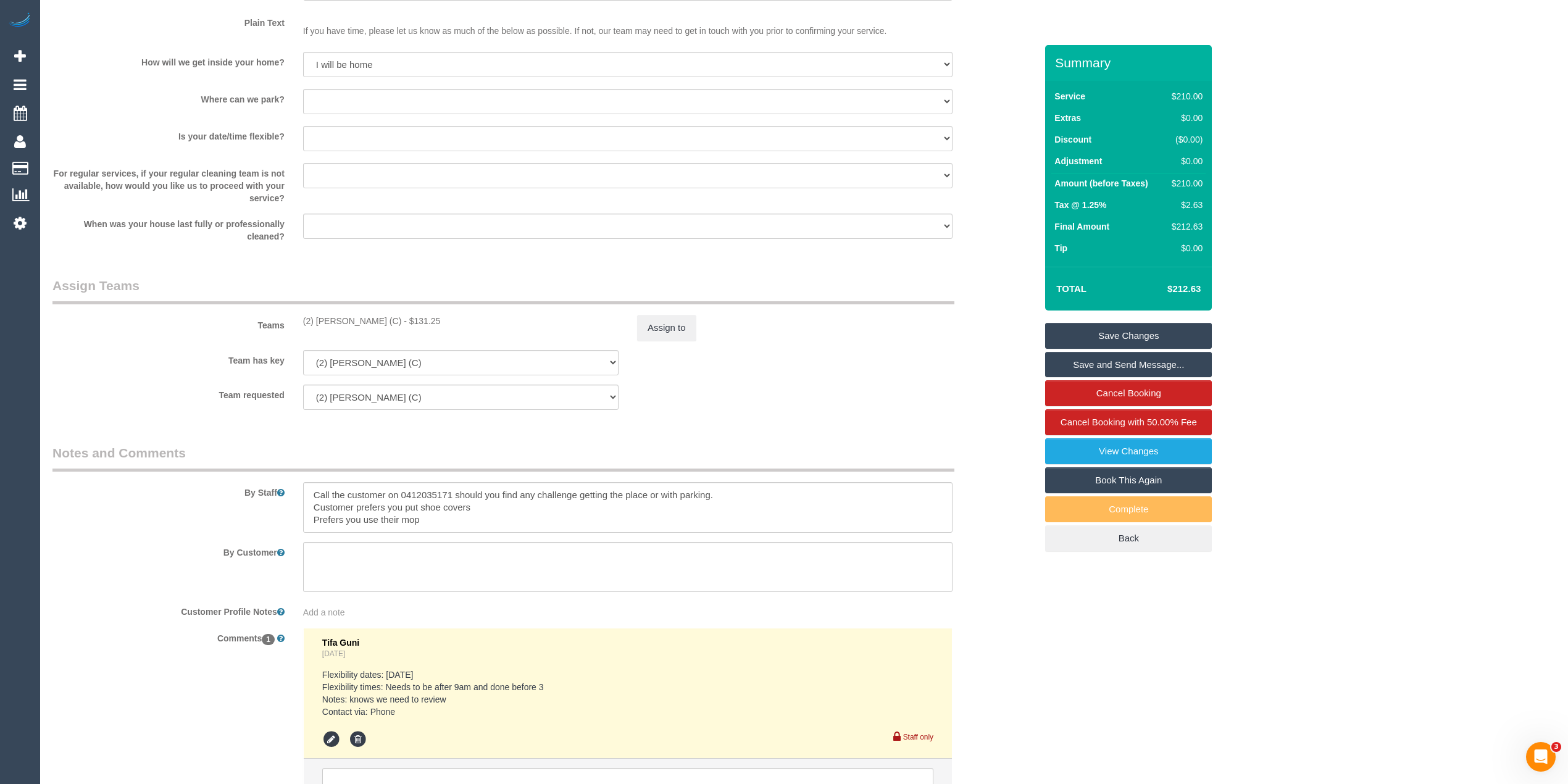
scroll to position [1764, 0]
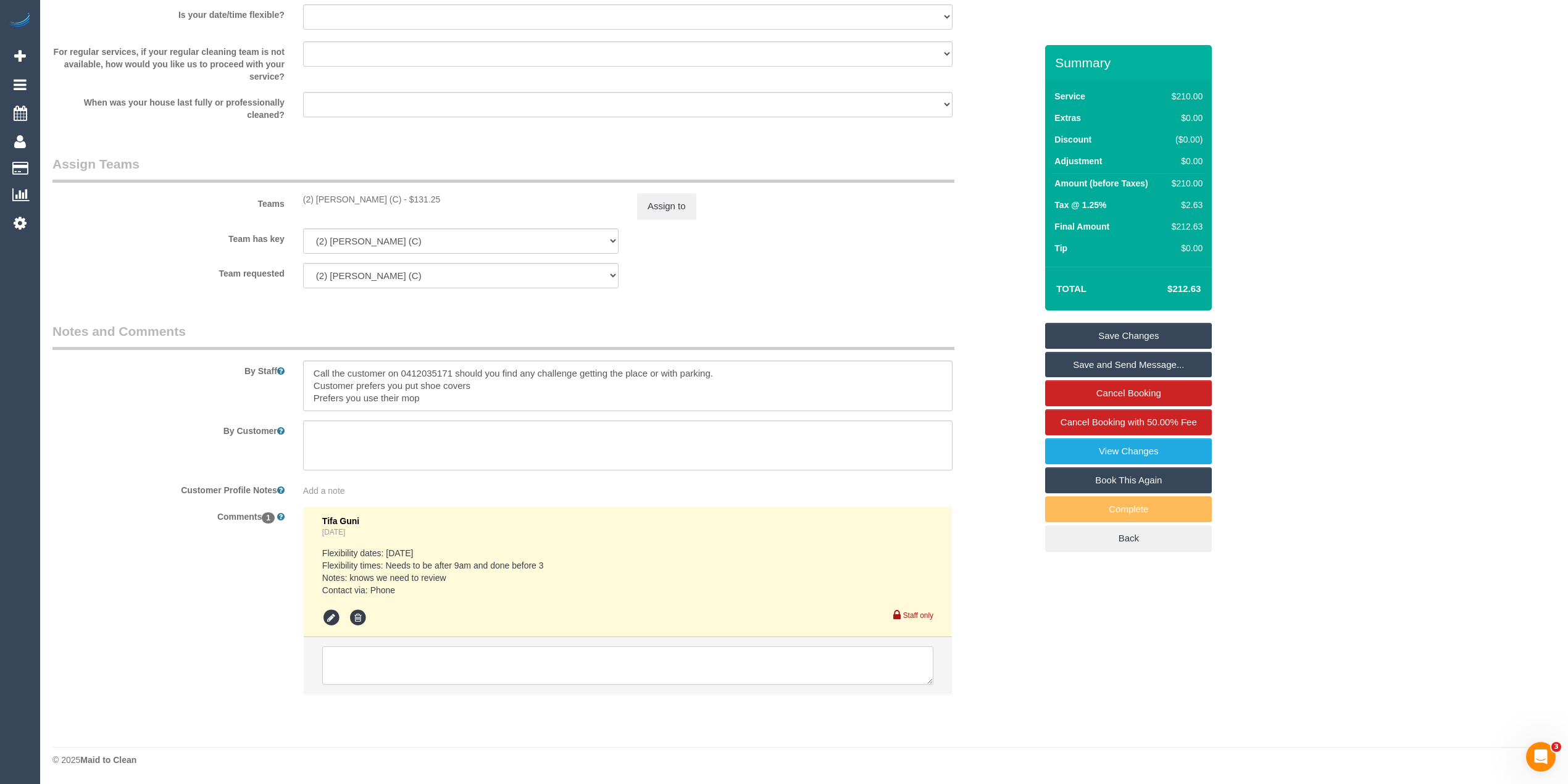
click at [450, 658] on textarea at bounding box center [628, 665] width 611 height 39
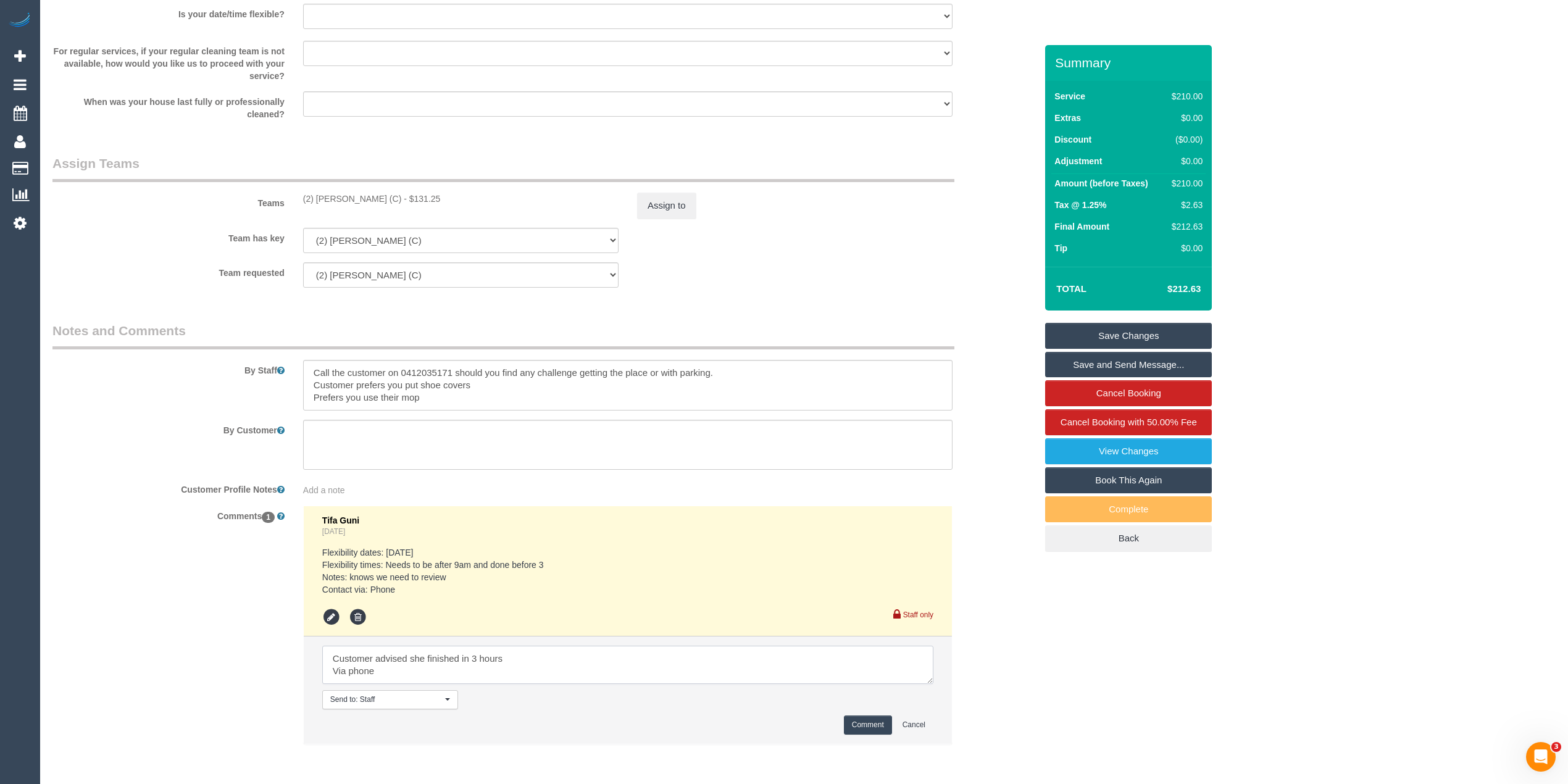
type textarea "Customer advised she finished in 3 hours Via phone"
click at [857, 729] on button "Comment" at bounding box center [868, 725] width 48 height 19
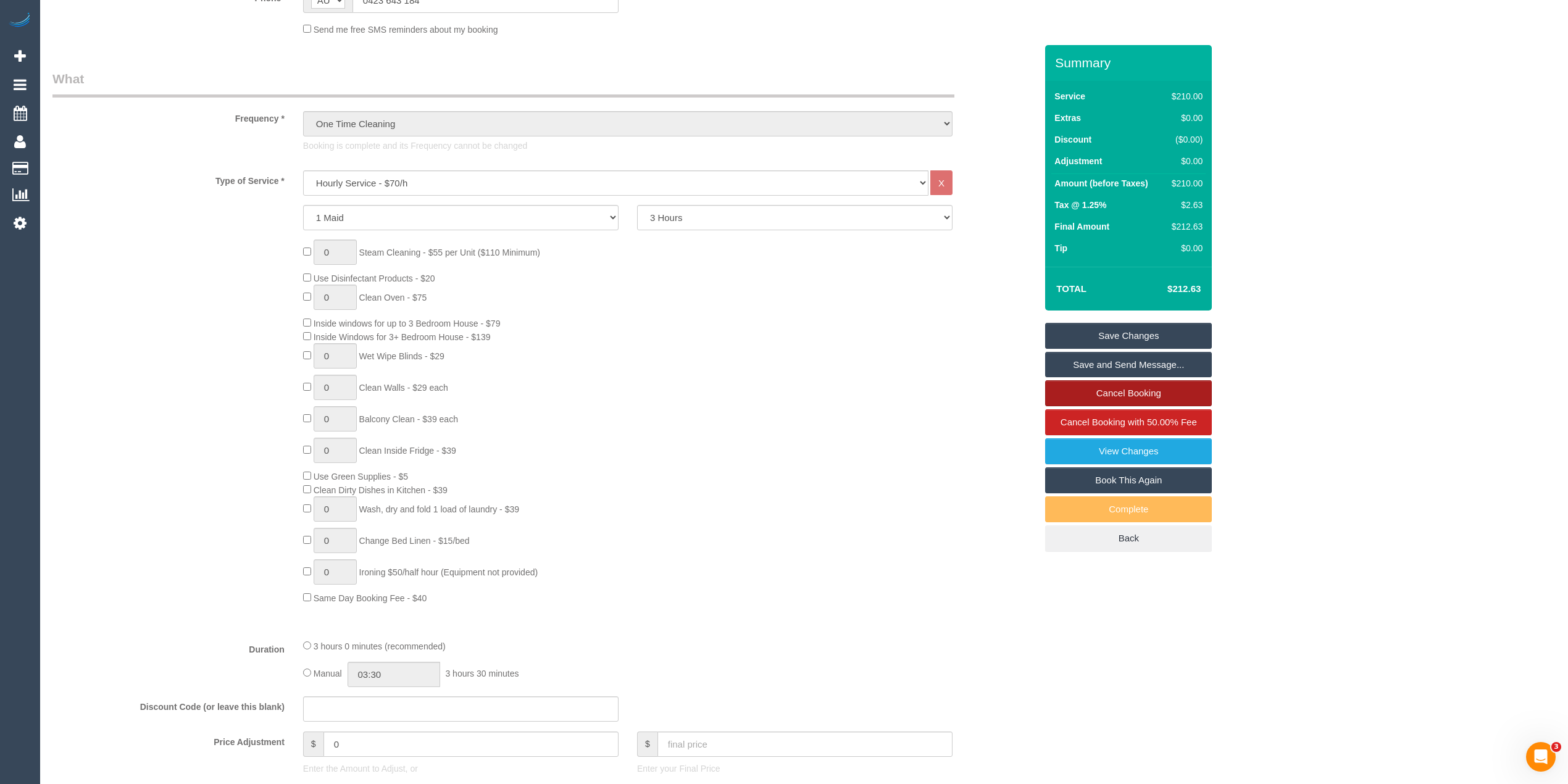
scroll to position [283, 0]
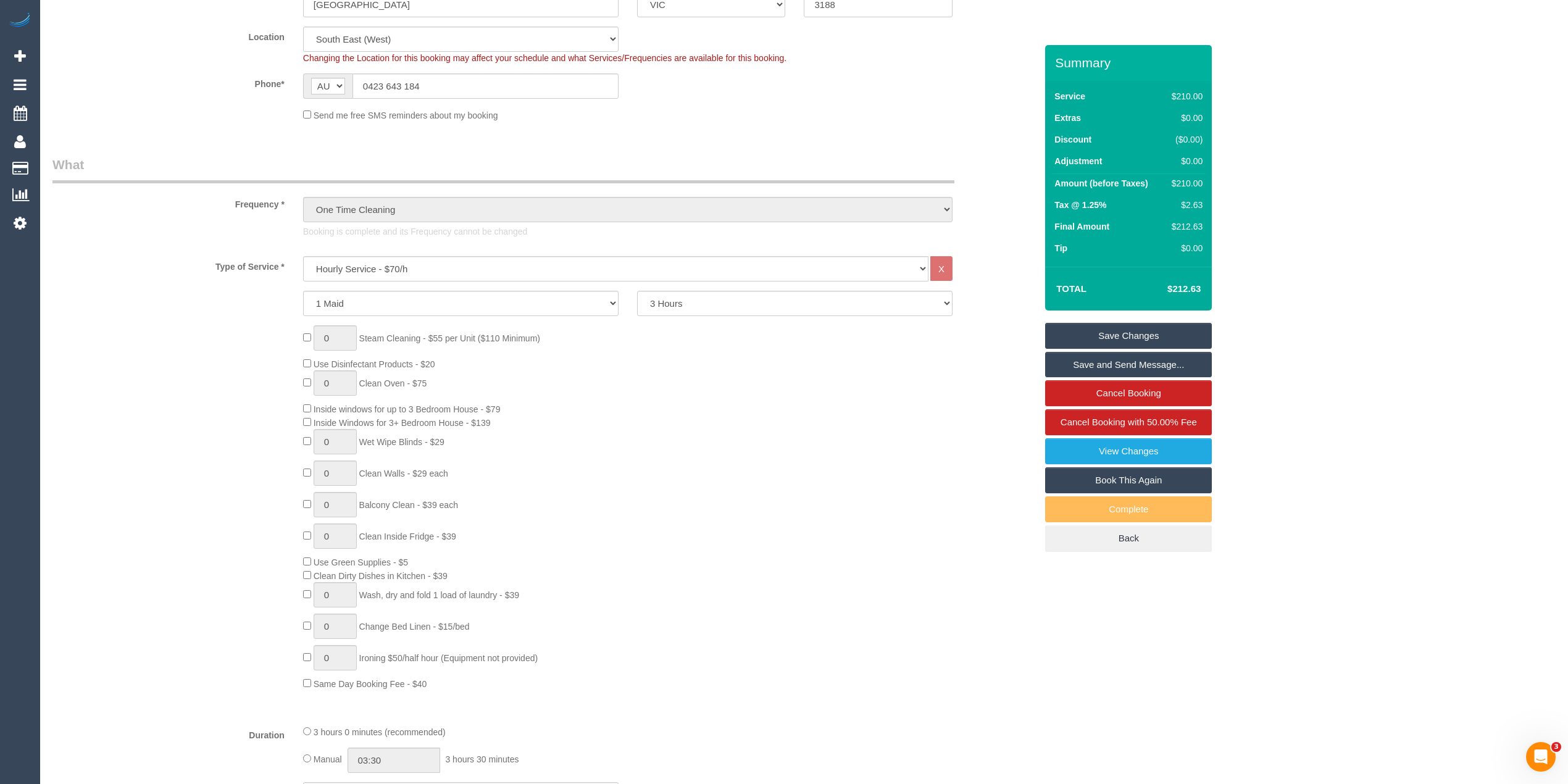
click at [1161, 329] on link "Save Changes" at bounding box center [1128, 336] width 166 height 26
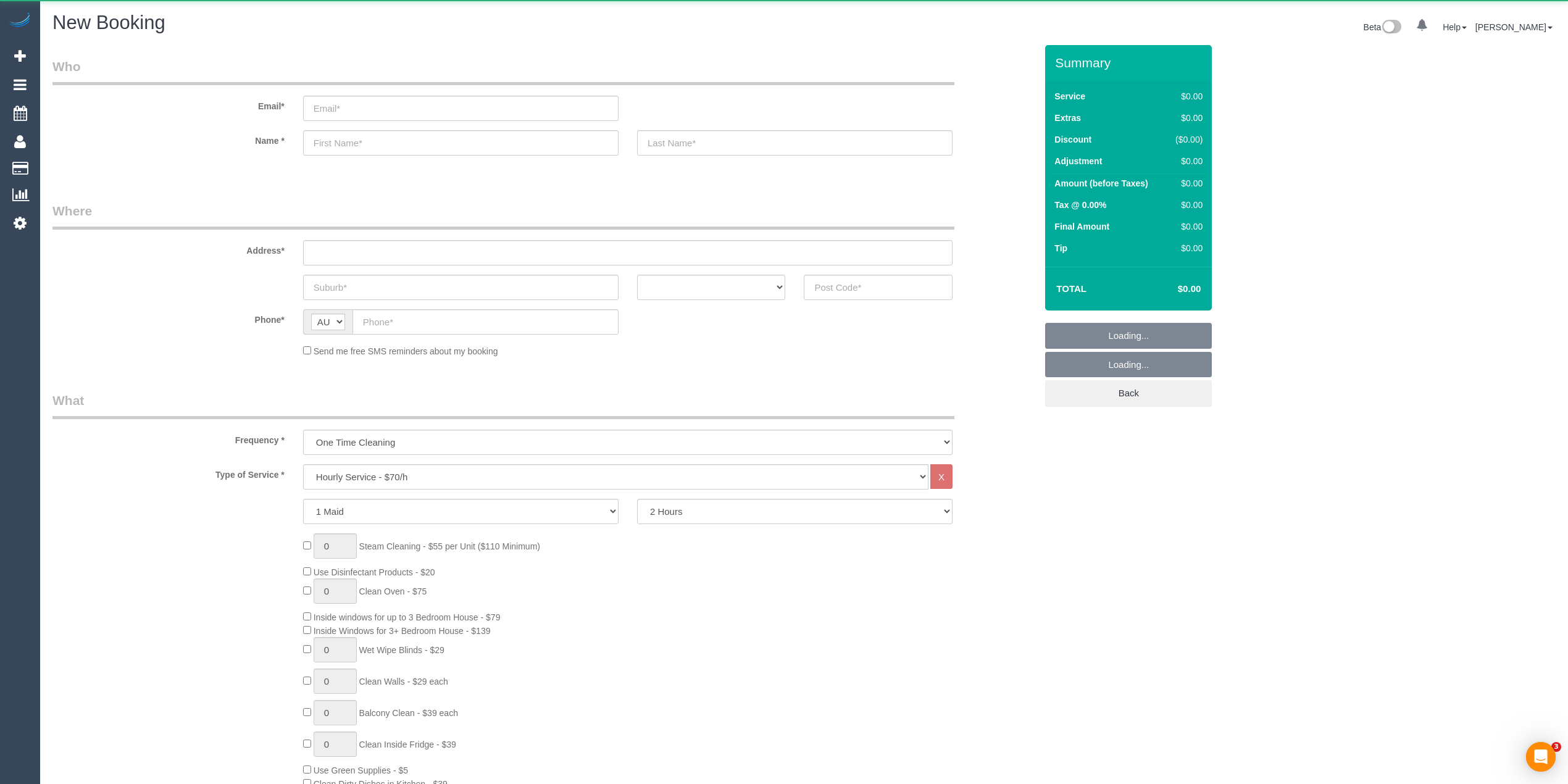
select select "object:813"
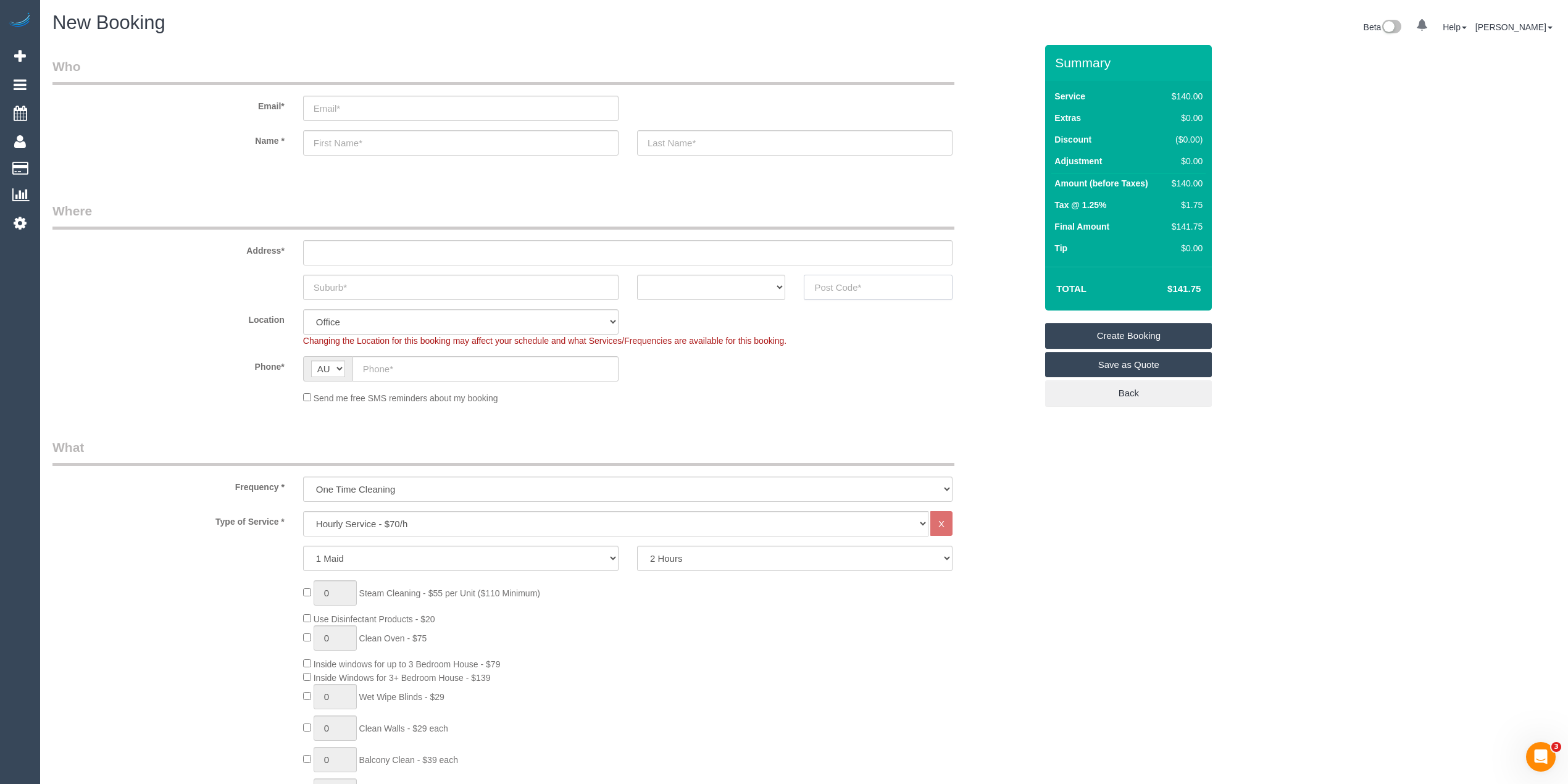
click at [886, 288] on input "text" at bounding box center [878, 287] width 149 height 25
type input "3016"
click at [360, 250] on input "text" at bounding box center [628, 252] width 649 height 25
type input "-"
select select "65"
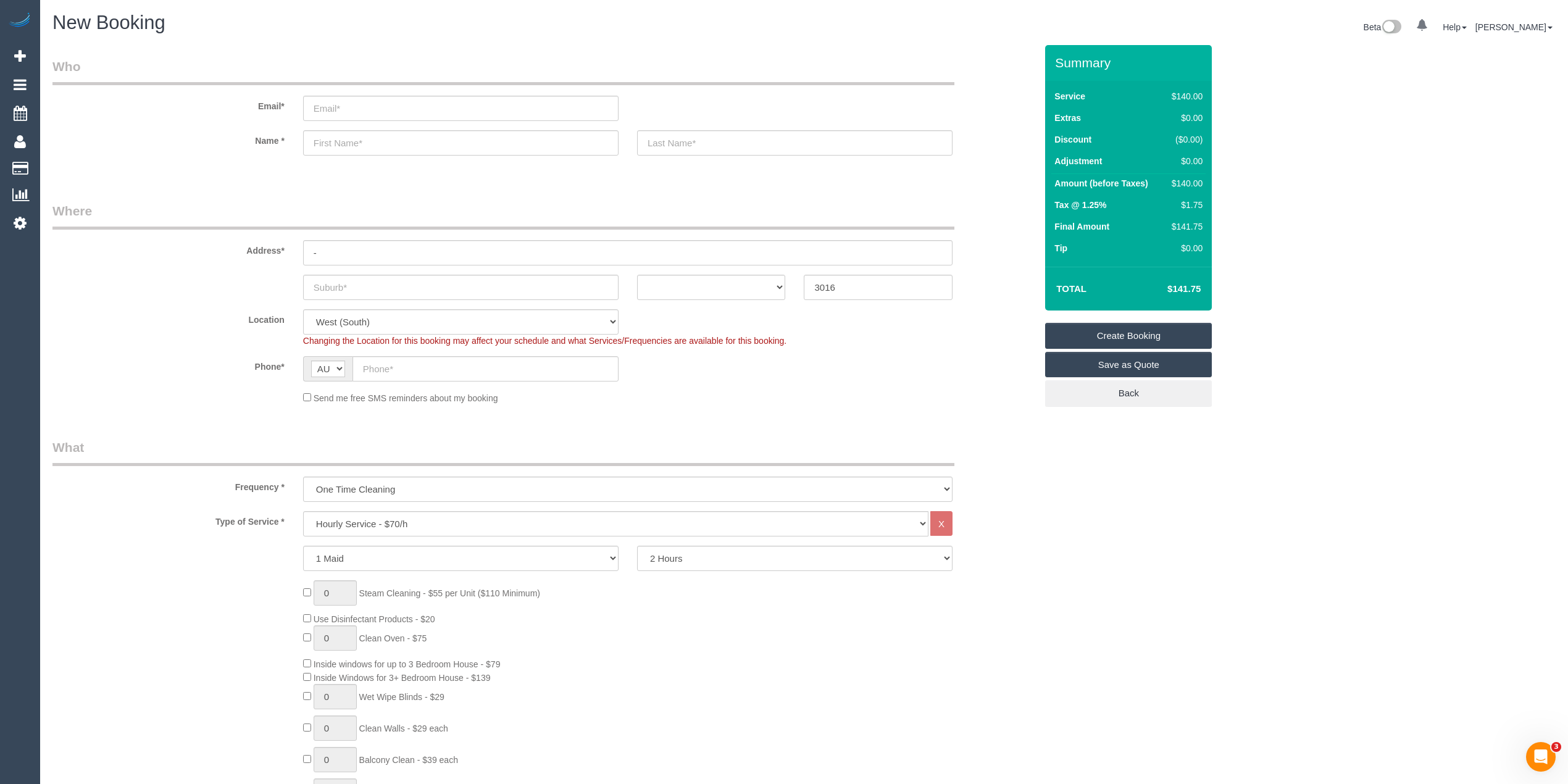
select select "object:2084"
drag, startPoint x: 652, startPoint y: 272, endPoint x: 655, endPoint y: 284, distance: 12.4
click at [652, 275] on select "ACT NSW NT QLD SA TAS VIC WA" at bounding box center [712, 287] width 149 height 25
click at [655, 284] on select "ACT NSW NT QLD SA TAS VIC WA" at bounding box center [712, 287] width 149 height 25
click at [665, 318] on div "Location Office City East (North) East (South) Inner East Inner North (East) In…" at bounding box center [544, 327] width 1002 height 38
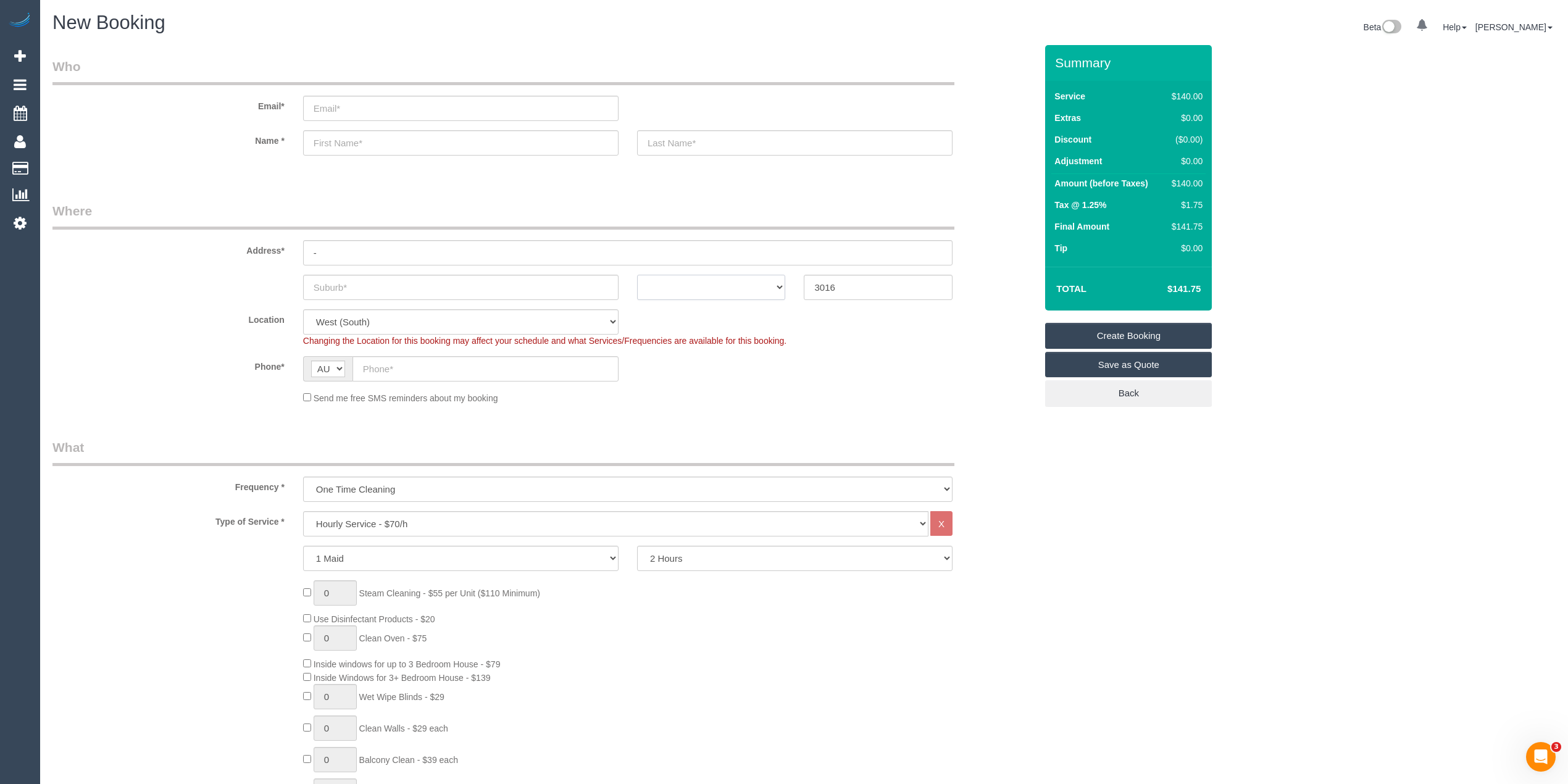
click at [647, 284] on select "ACT NSW NT QLD SA TAS VIC WA" at bounding box center [712, 287] width 149 height 25
select select "VIC"
click at [637, 275] on select "ACT NSW NT QLD SA TAS VIC WA" at bounding box center [712, 287] width 149 height 25
click at [388, 284] on input "text" at bounding box center [461, 287] width 315 height 25
click at [393, 523] on select "Hourly Service - $70/h Hourly Service - $65/h Hourly Service - $60/h Hourly Ser…" at bounding box center [616, 523] width 626 height 25
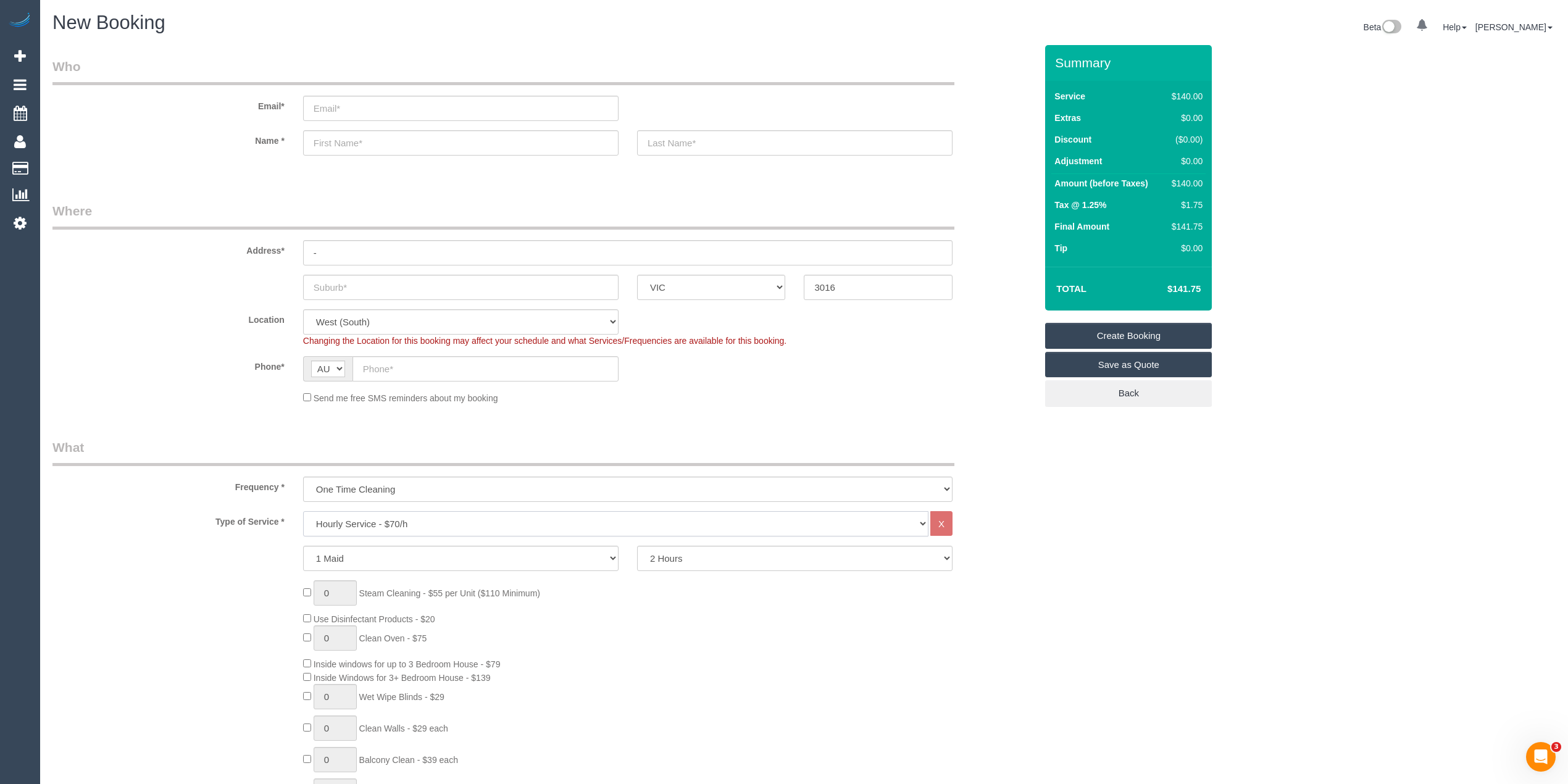
select select "212"
click at [303, 511] on select "Hourly Service - $70/h Hourly Service - $65/h Hourly Service - $60/h Hourly Ser…" at bounding box center [616, 523] width 626 height 25
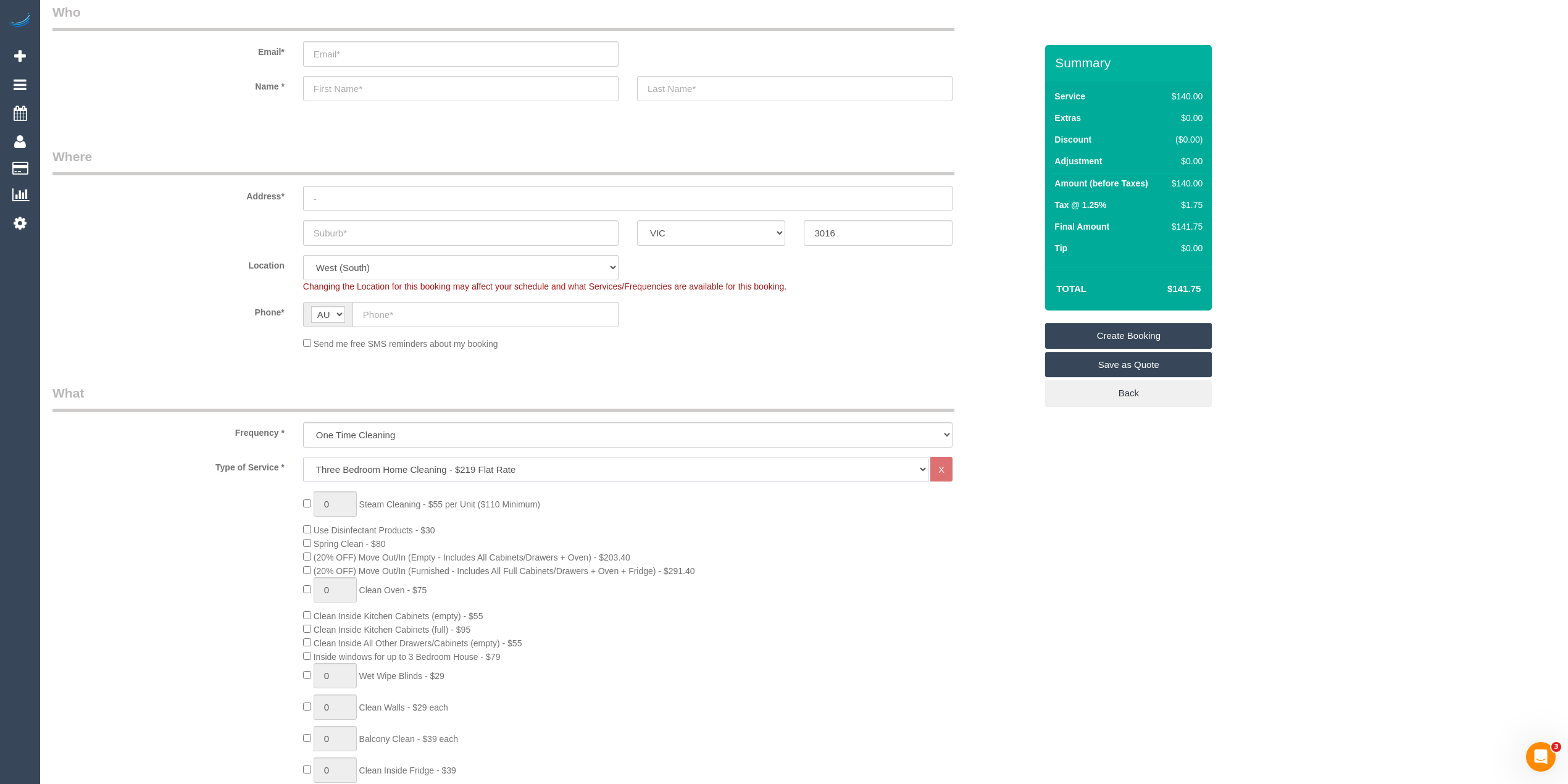
scroll to position [82, 0]
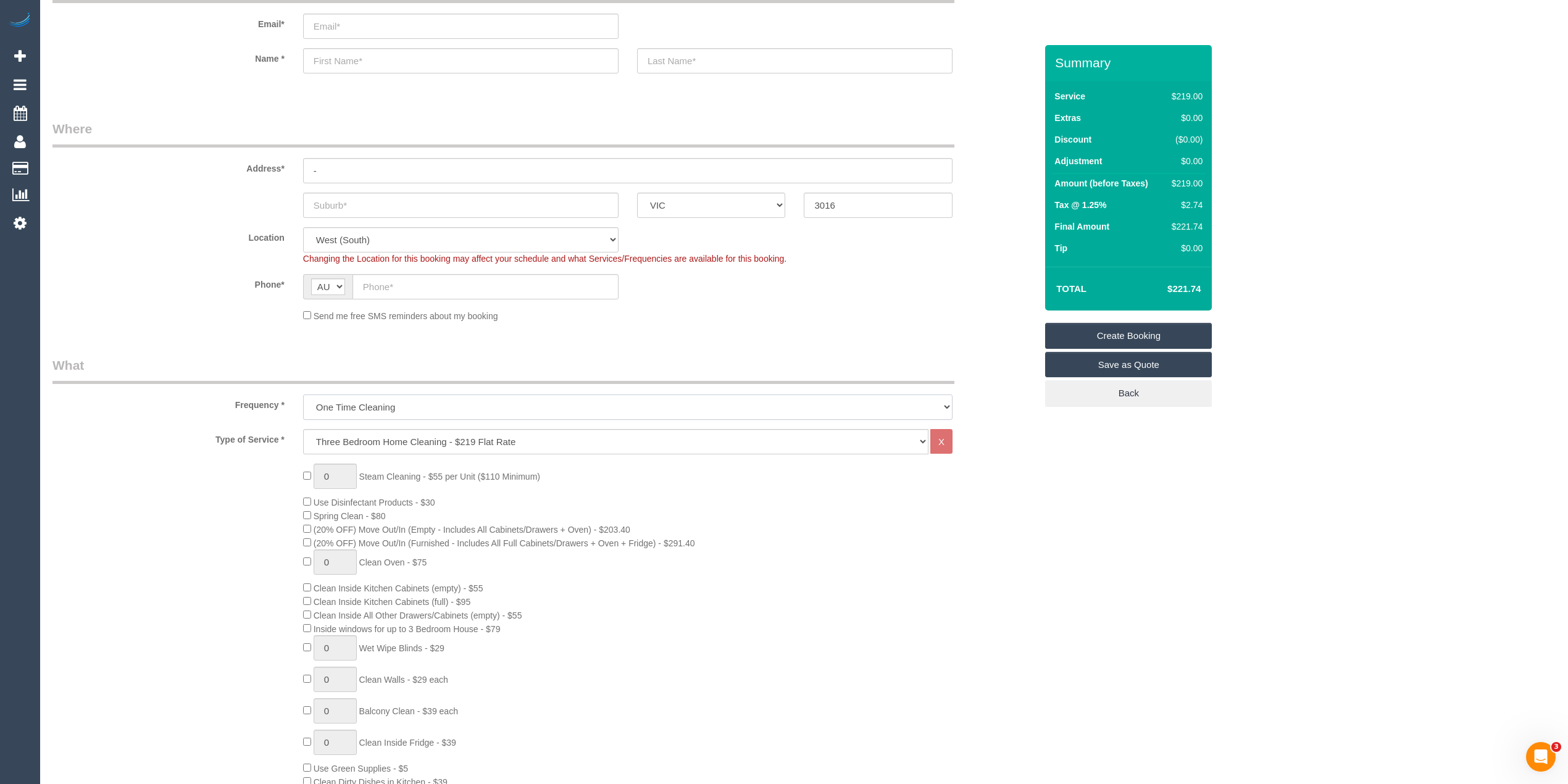
click at [410, 405] on select "One Time Cleaning Weekly - 10% Off - 10.00% (0% for the First Booking) Fortnigh…" at bounding box center [628, 406] width 649 height 25
select select "object:2085"
click at [303, 394] on select "One Time Cleaning Weekly - 10% Off - 10.00% (0% for the First Booking) Fortnigh…" at bounding box center [628, 406] width 649 height 25
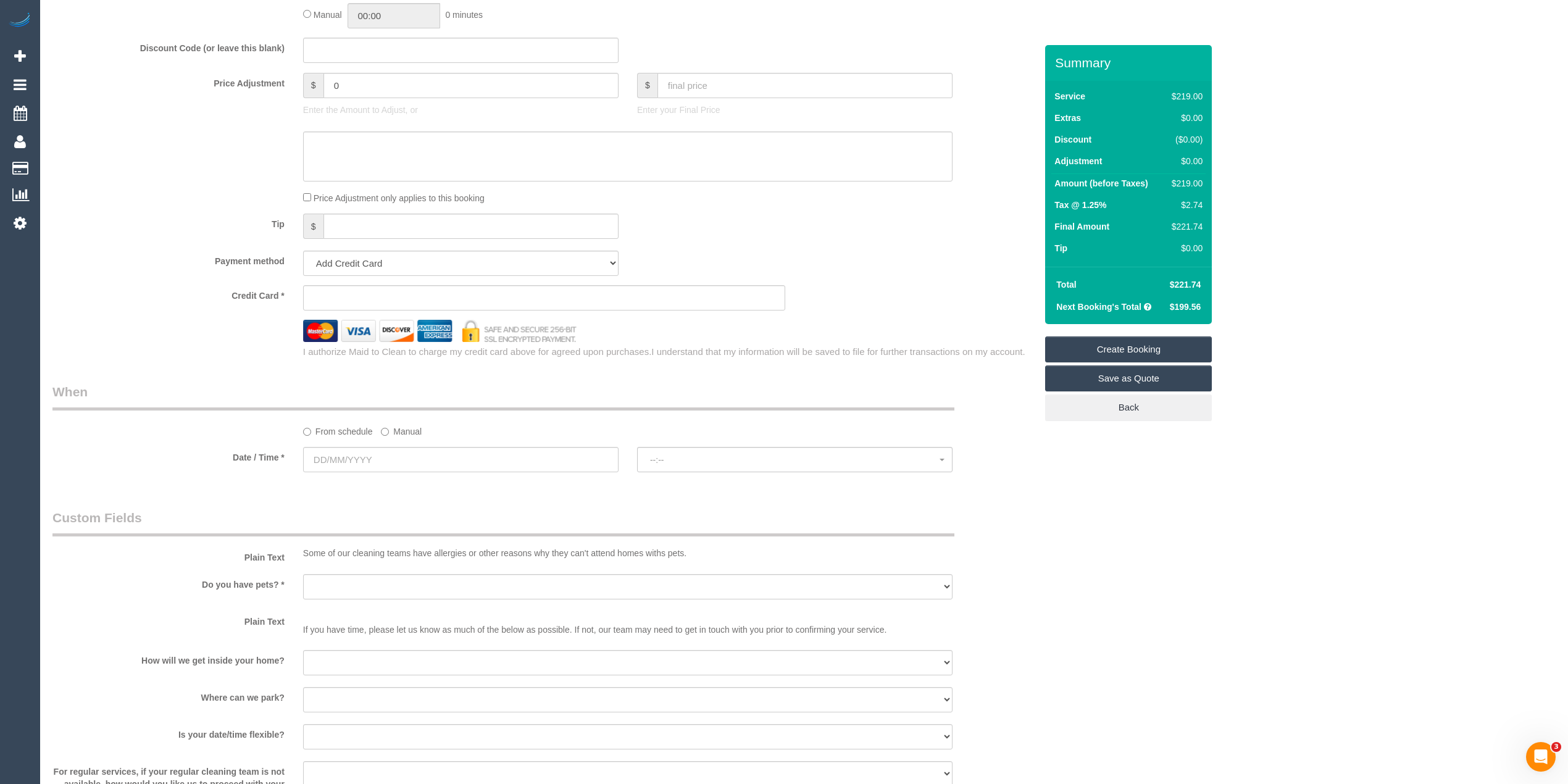
scroll to position [1070, 0]
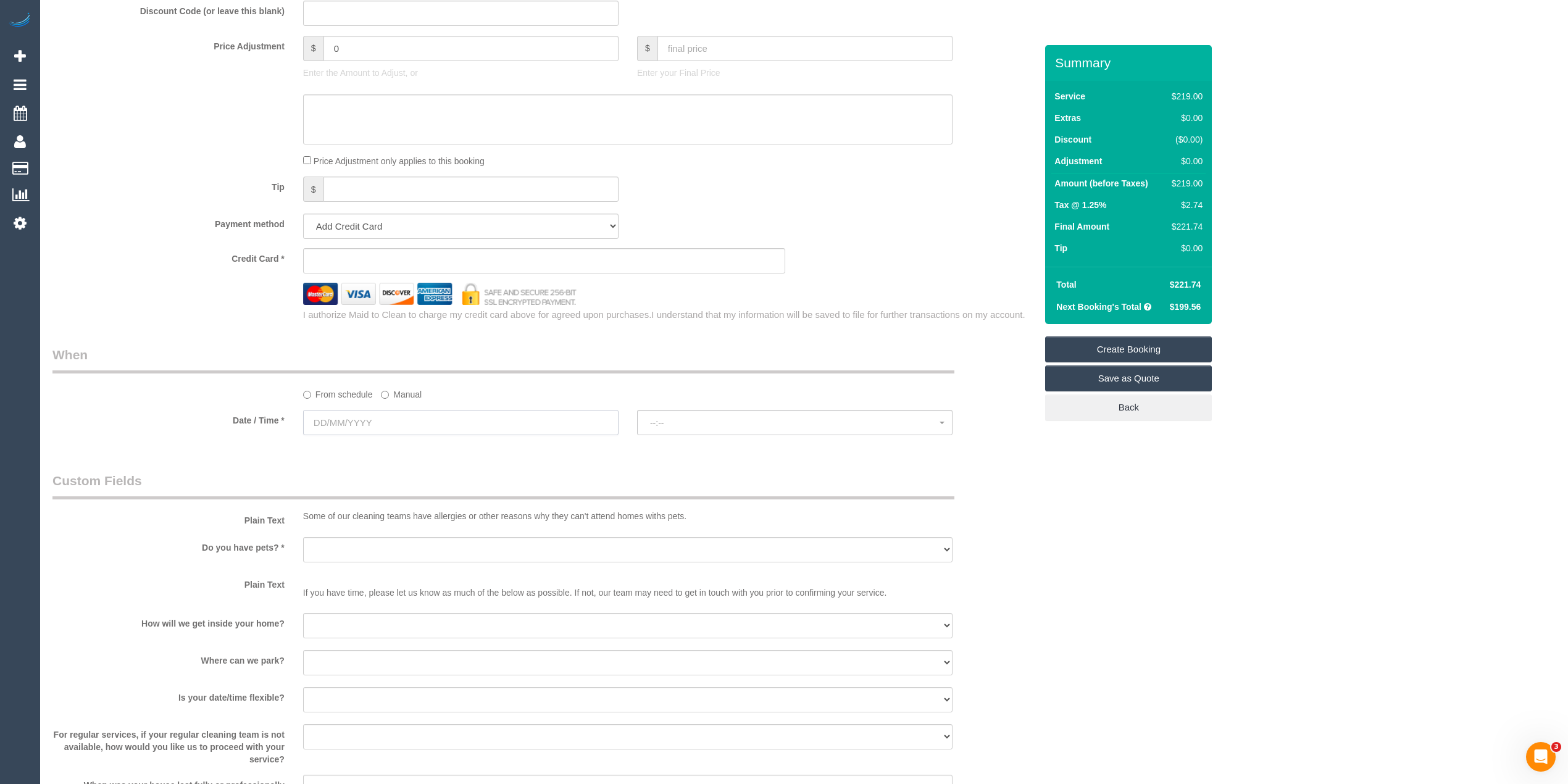
click at [324, 423] on input "text" at bounding box center [461, 422] width 315 height 25
click at [340, 512] on link "8" at bounding box center [340, 512] width 23 height 17
type input "08/09/2025"
click at [646, 420] on button "--:--" at bounding box center [795, 422] width 315 height 25
select select "spot1"
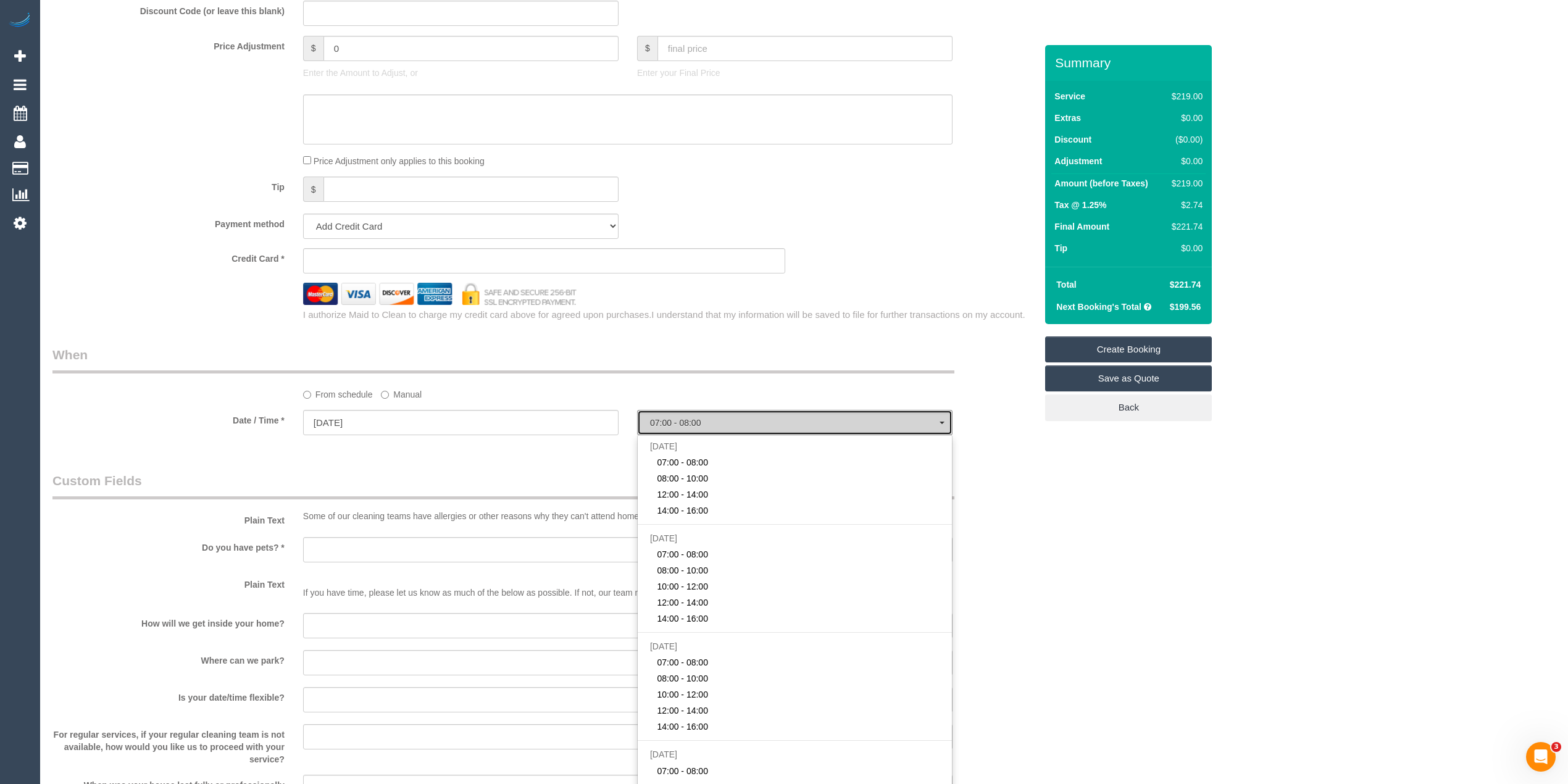
drag, startPoint x: 646, startPoint y: 420, endPoint x: 427, endPoint y: 430, distance: 219.2
click at [646, 420] on button "07:00 - 08:00" at bounding box center [795, 422] width 315 height 25
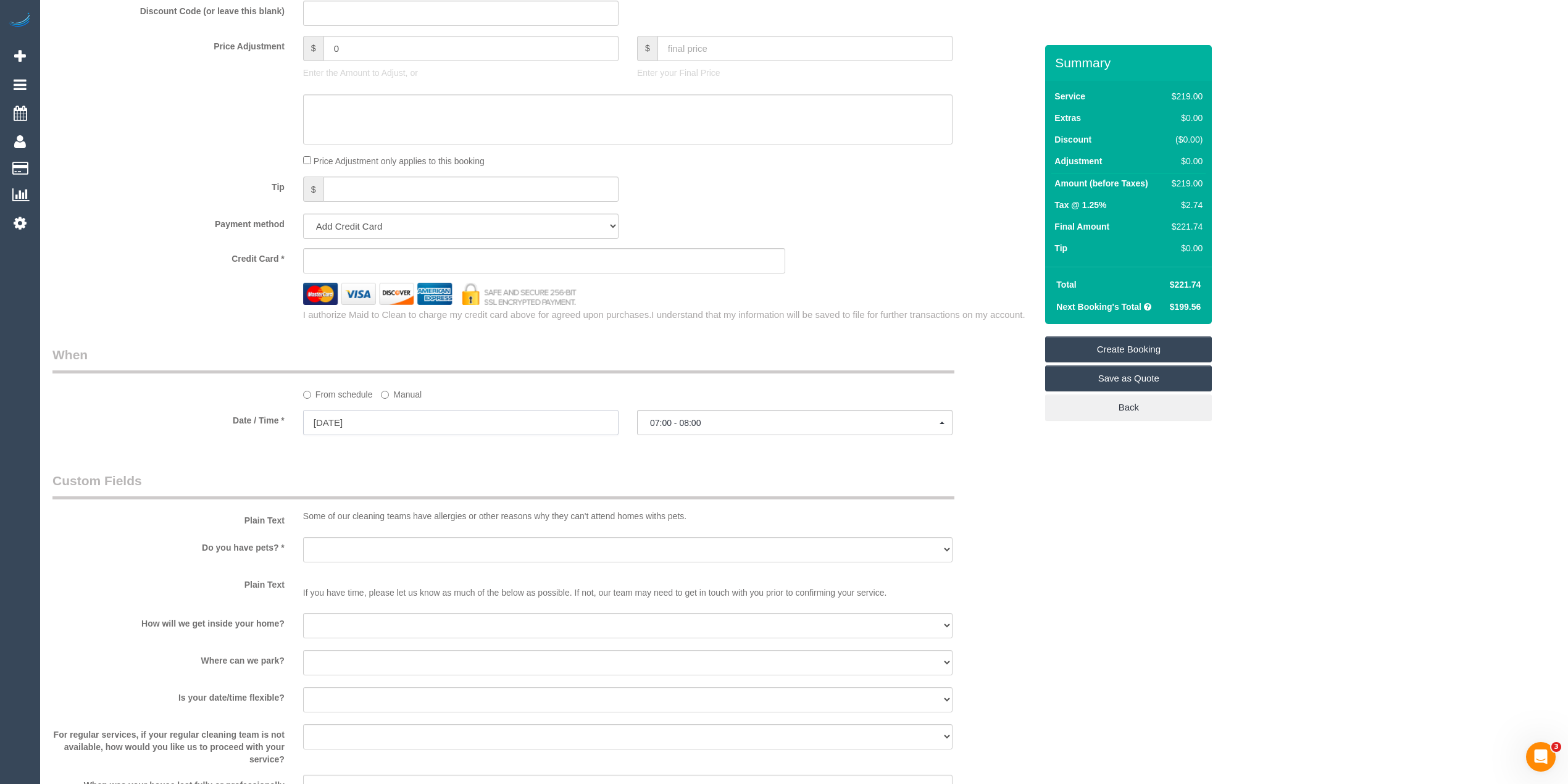
click at [368, 419] on input "08/09/2025" at bounding box center [461, 422] width 315 height 25
click at [367, 509] on link "9" at bounding box center [362, 512] width 20 height 17
type input "[DATE]"
select select "spot5"
click at [727, 420] on span "07:00 - 08:00" at bounding box center [795, 422] width 290 height 10
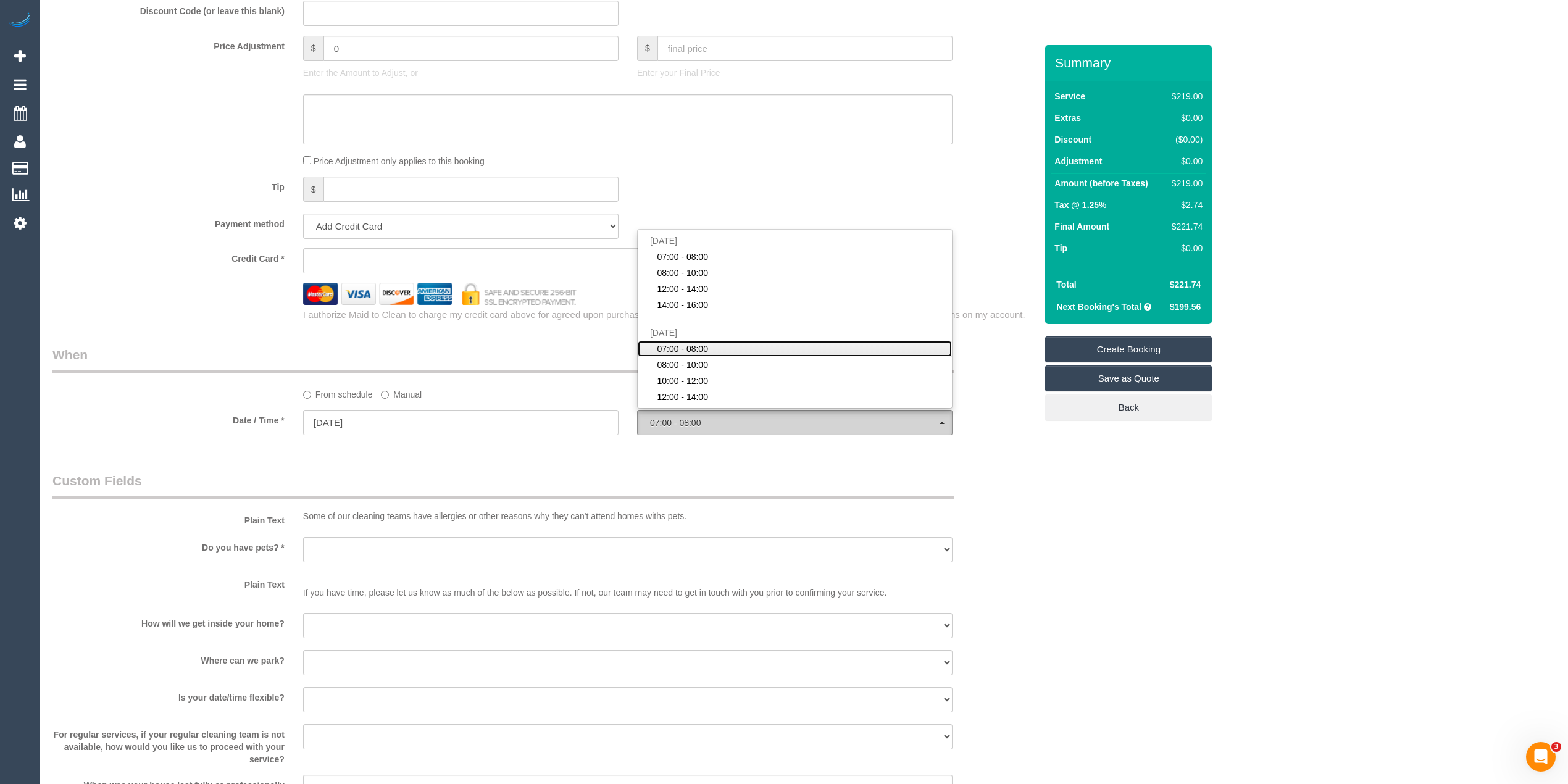
click at [727, 420] on span "07:00 - 08:00" at bounding box center [795, 422] width 290 height 10
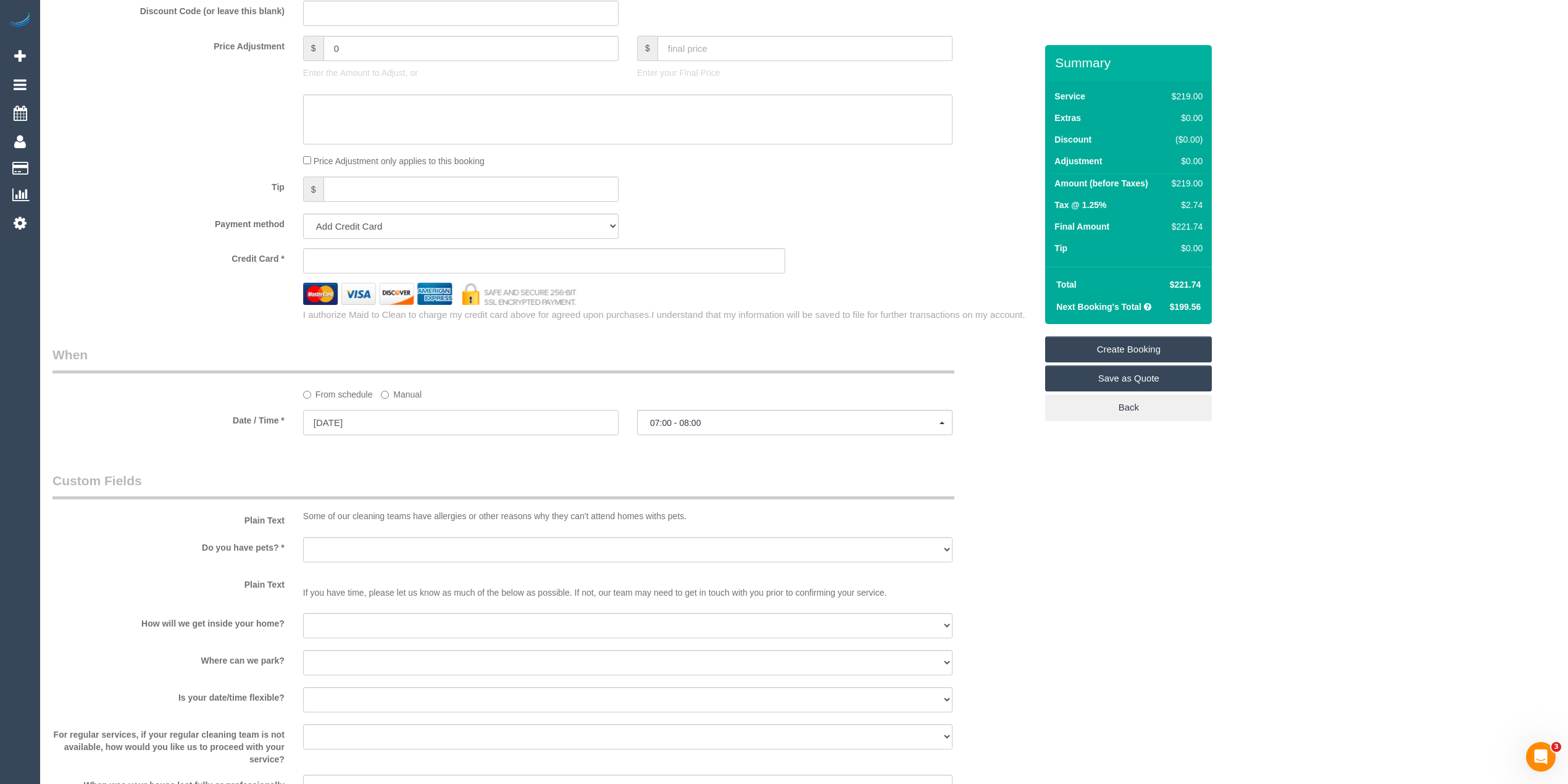
click at [339, 417] on input "[DATE]" at bounding box center [461, 422] width 315 height 25
click at [391, 514] on link "10" at bounding box center [385, 512] width 24 height 17
type input "10/09/2025"
select select "spot10"
click at [695, 419] on span "07:00 - 08:00" at bounding box center [795, 422] width 290 height 10
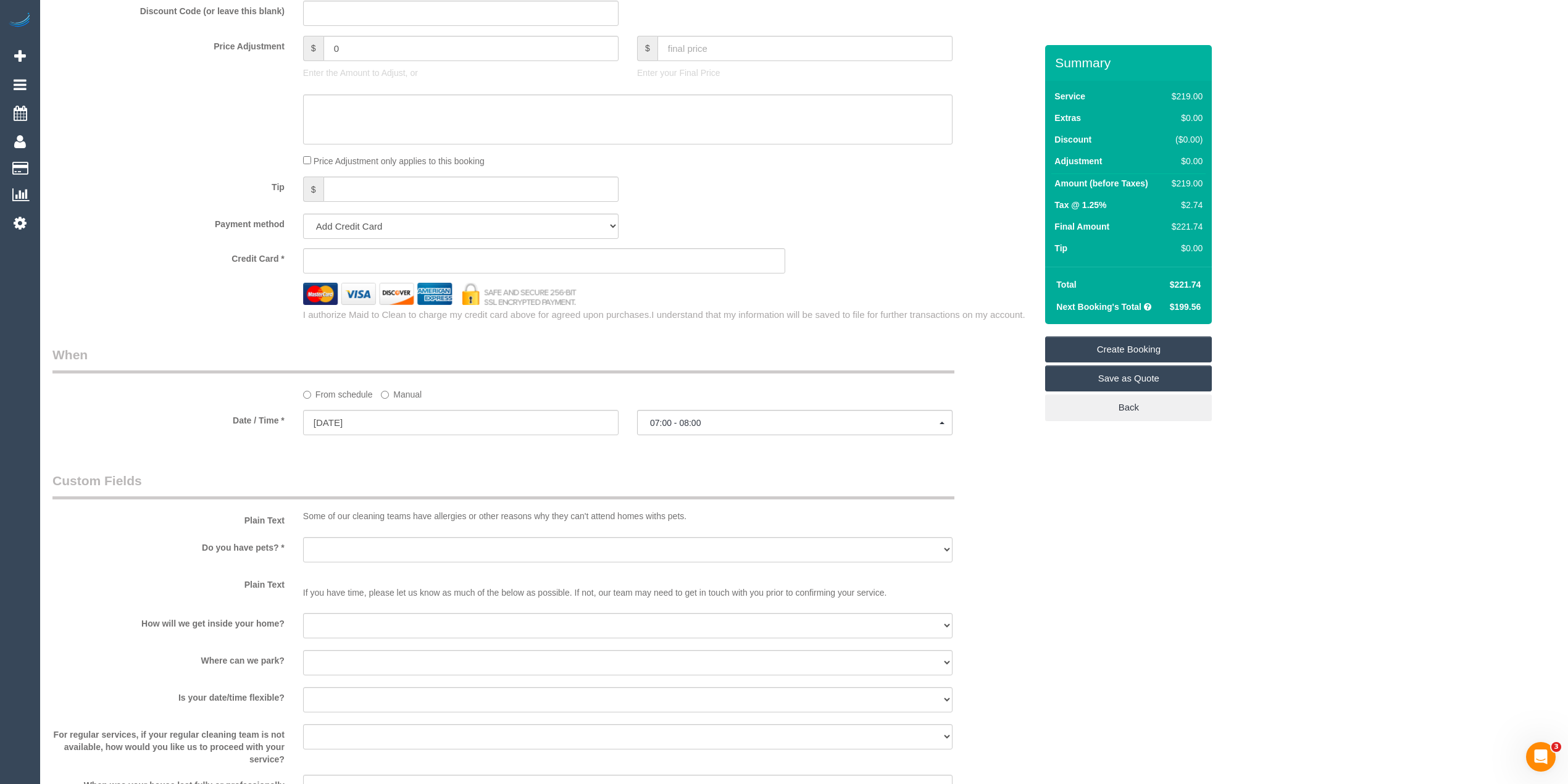
scroll to position [138, 0]
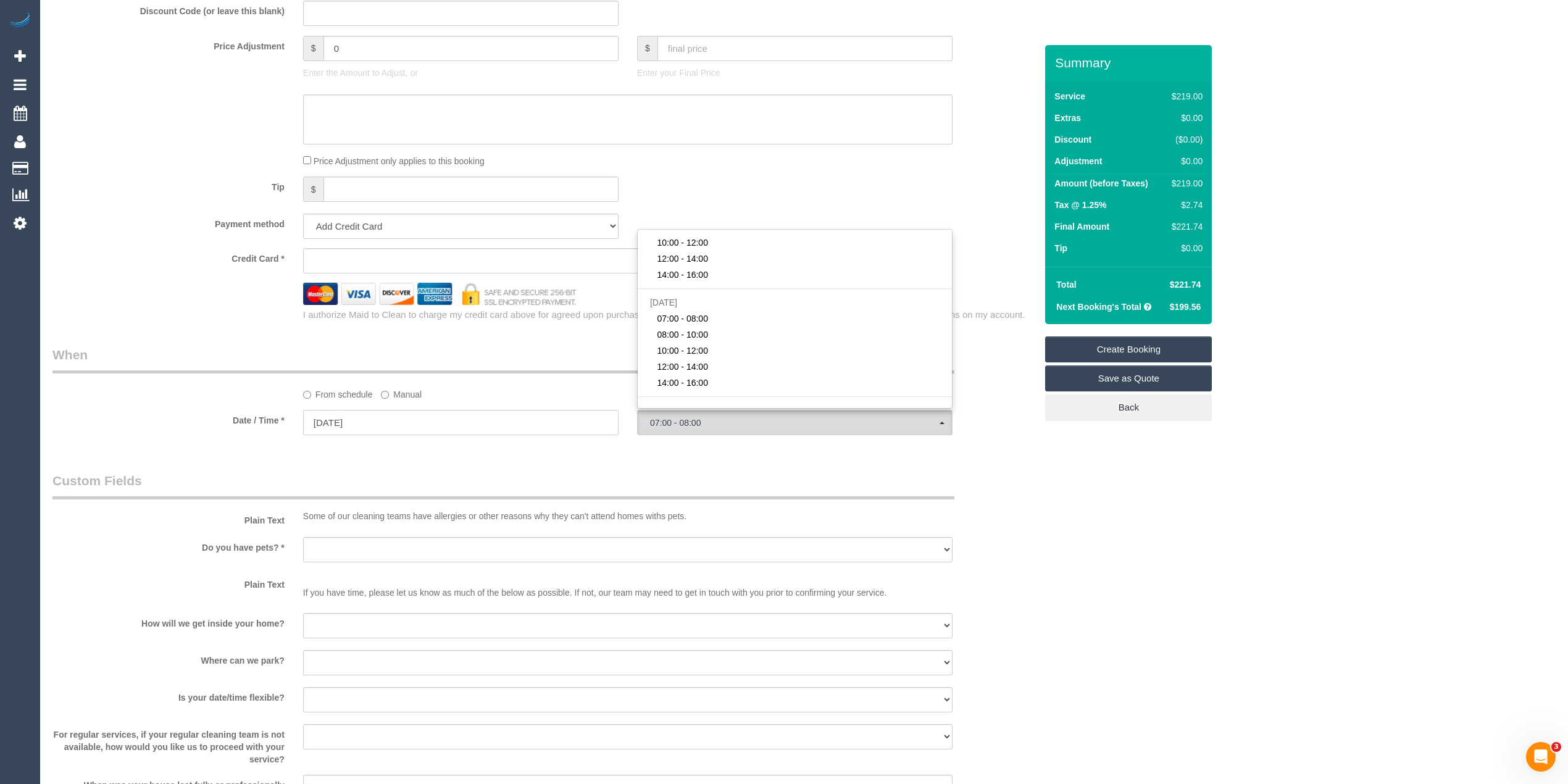
click at [333, 420] on input "10/09/2025" at bounding box center [461, 422] width 315 height 25
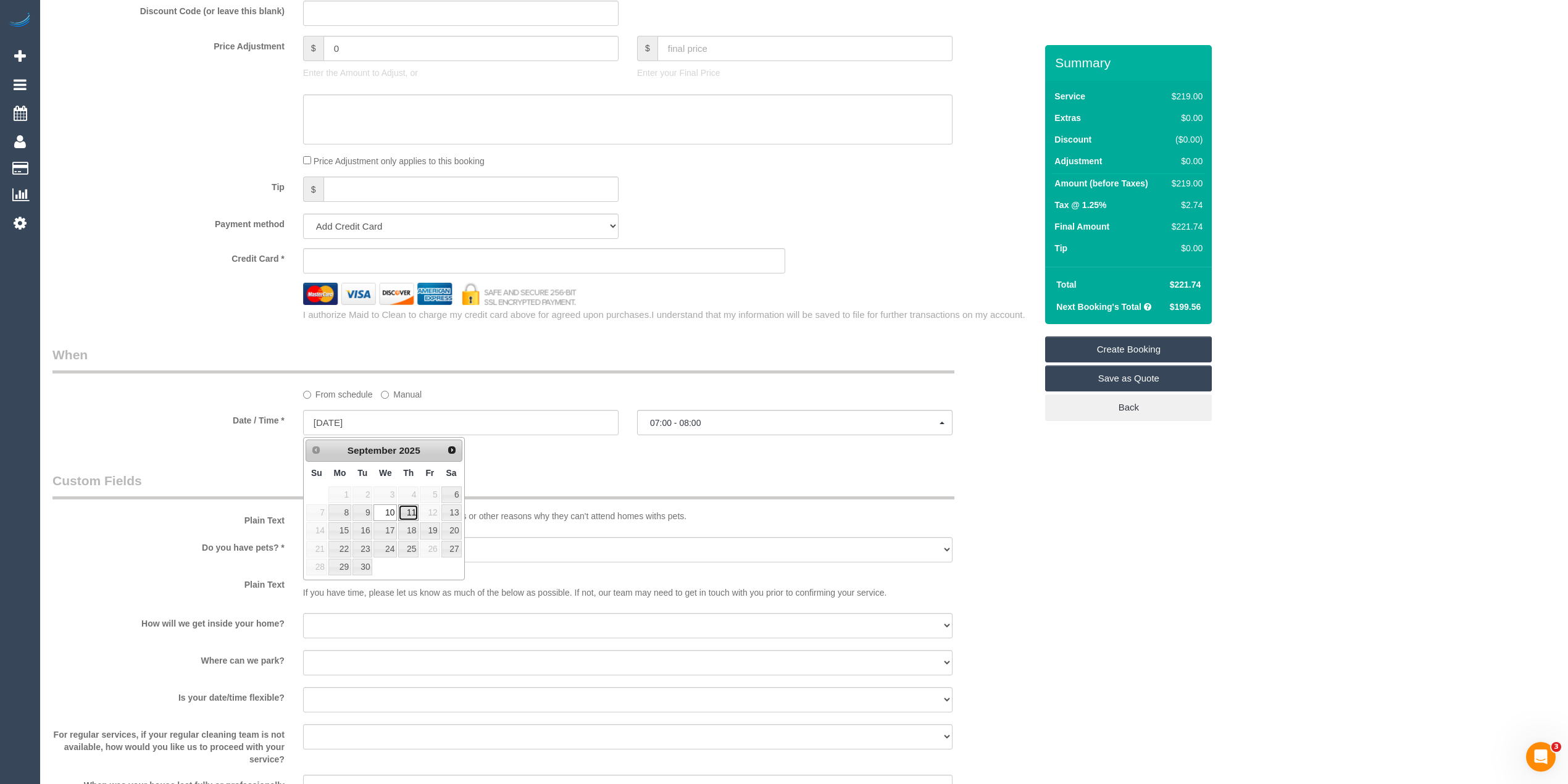
click at [410, 514] on link "11" at bounding box center [409, 512] width 21 height 17
type input "11/09/2025"
select select "spot15"
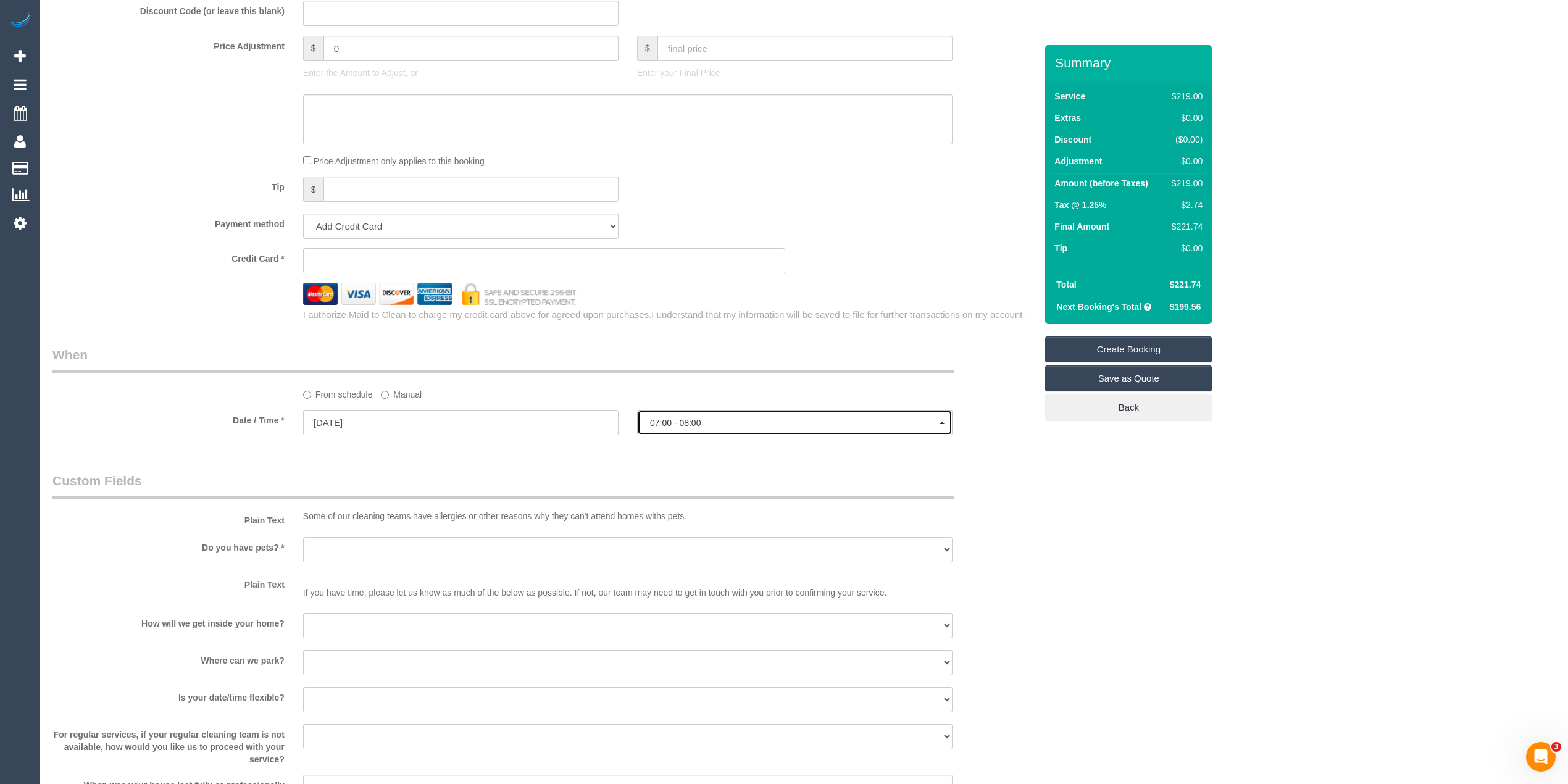
click at [688, 422] on span "07:00 - 08:00" at bounding box center [795, 422] width 290 height 10
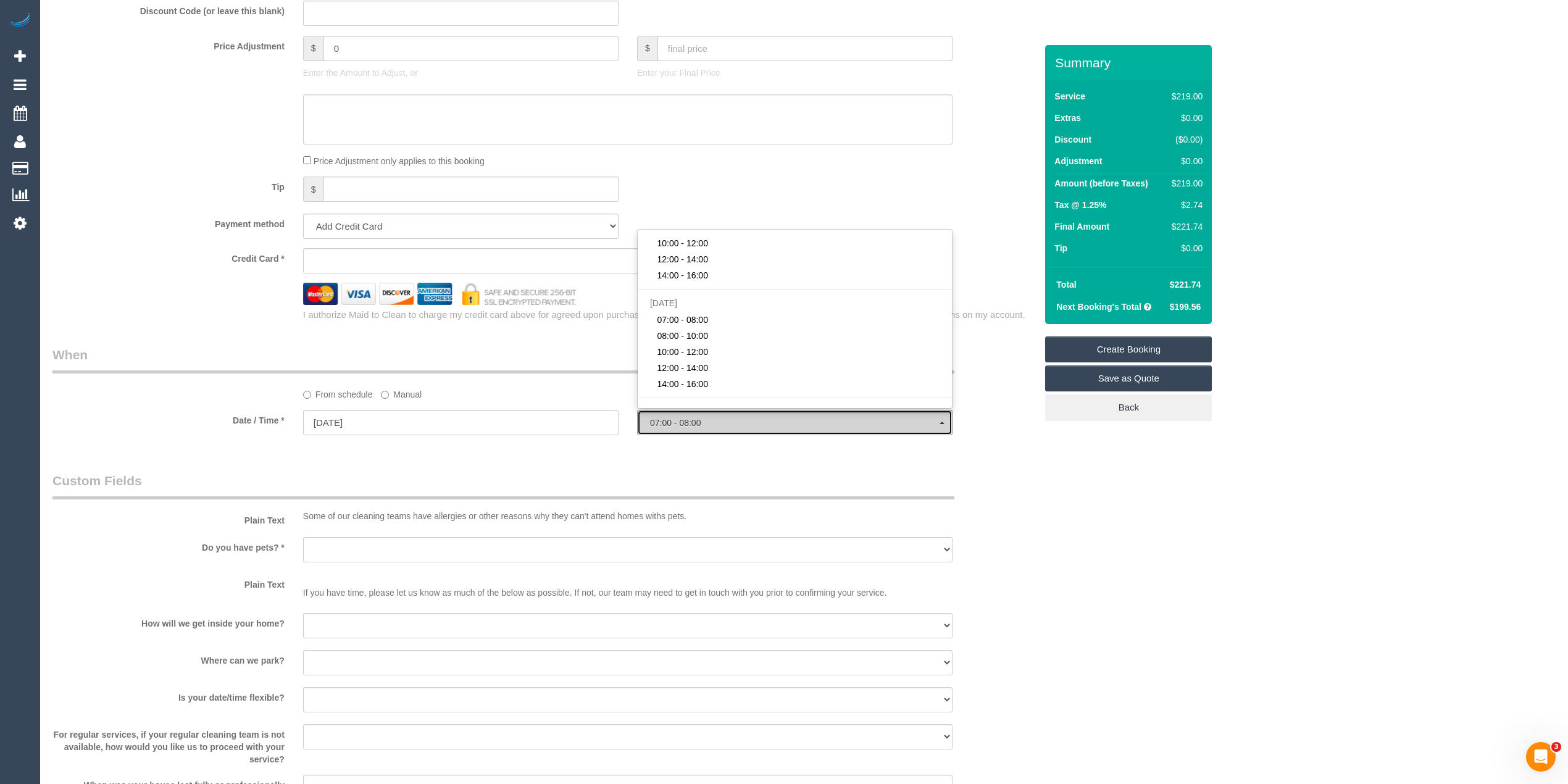
click at [688, 422] on span "07:00 - 08:00" at bounding box center [795, 422] width 290 height 10
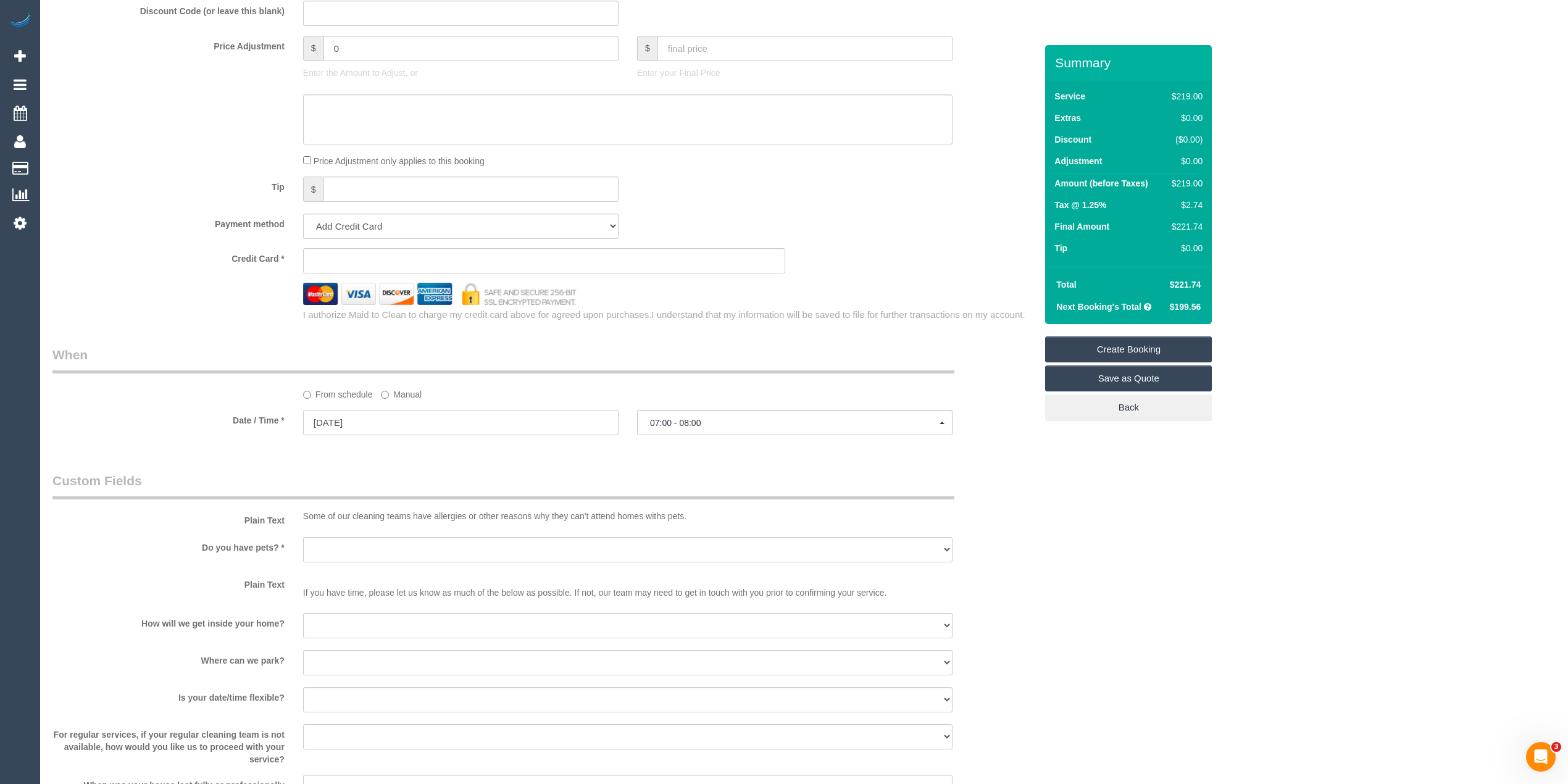
click at [366, 420] on input "11/09/2025" at bounding box center [461, 422] width 315 height 25
click at [1114, 536] on div "Who Email* Name * Where Address* - ACT NSW NT QLD SA TAS VIC WA 3016 Location O…" at bounding box center [804, 82] width 1503 height 2211
click at [355, 428] on input "11/09/2025" at bounding box center [461, 422] width 315 height 25
click at [367, 517] on link "9" at bounding box center [362, 512] width 20 height 17
type input "[DATE]"
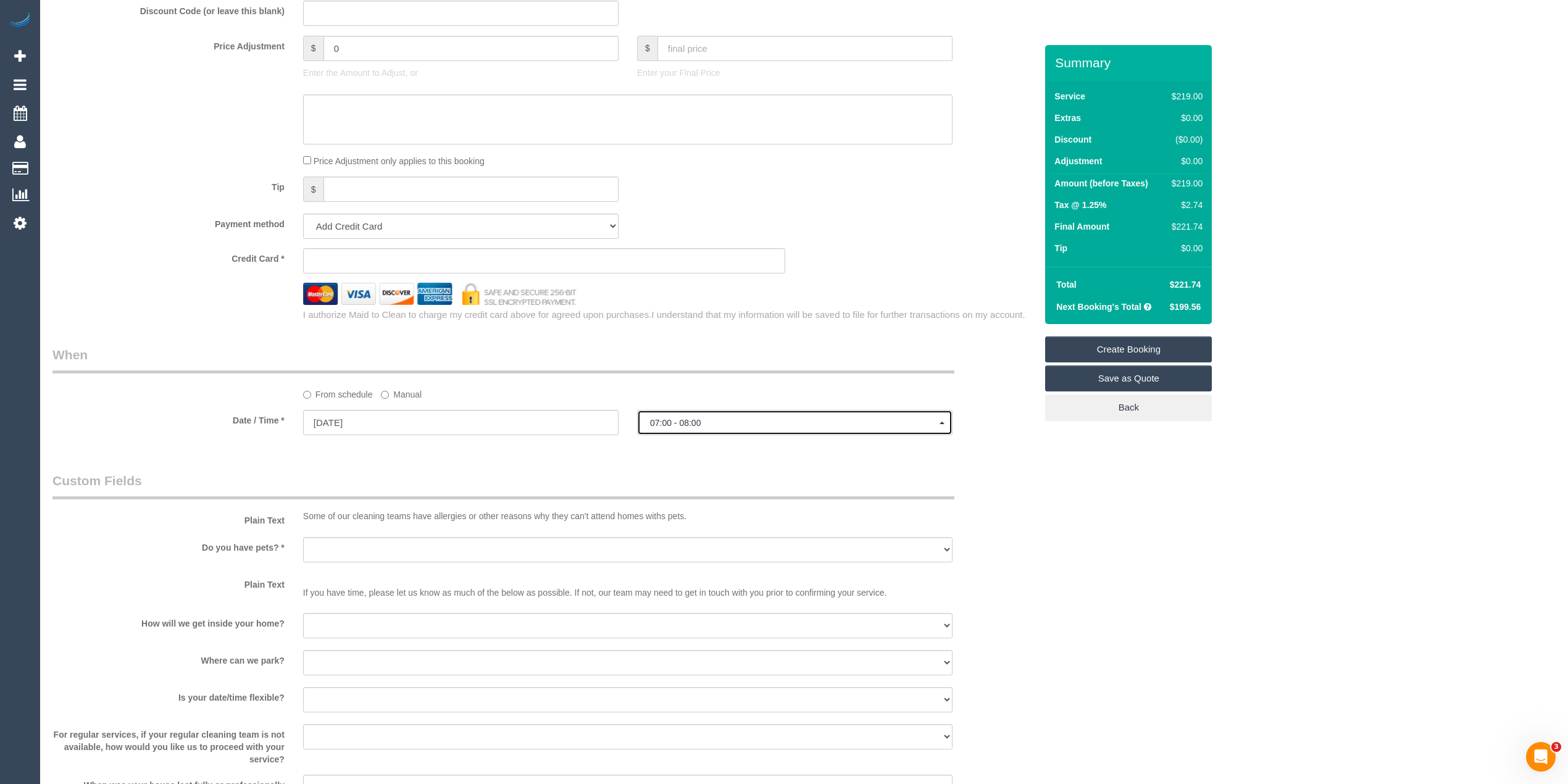
click at [746, 419] on span "07:00 - 08:00" at bounding box center [795, 422] width 290 height 10
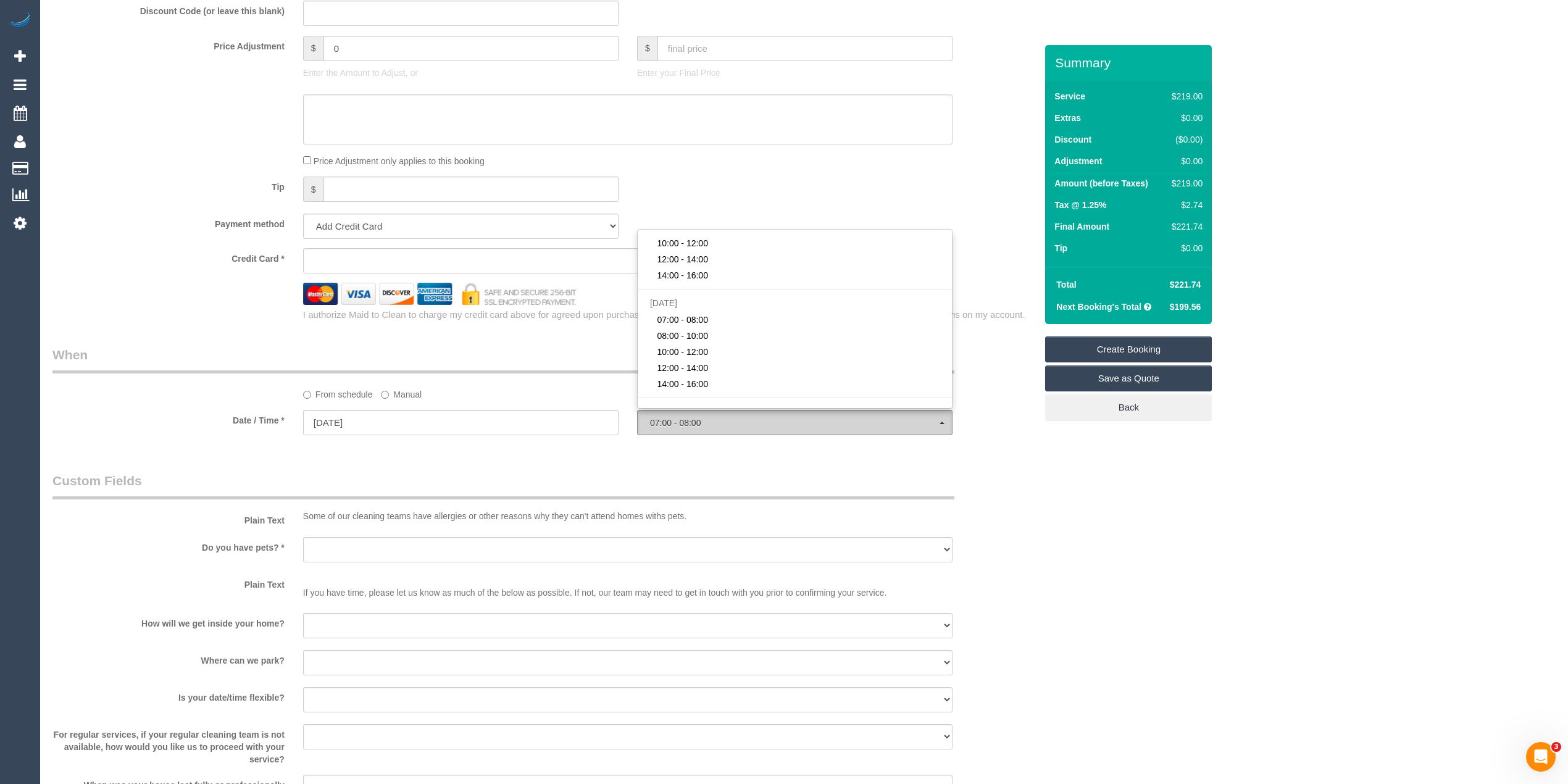
scroll to position [30, 0]
click at [746, 419] on span "07:00 - 08:00" at bounding box center [795, 422] width 290 height 10
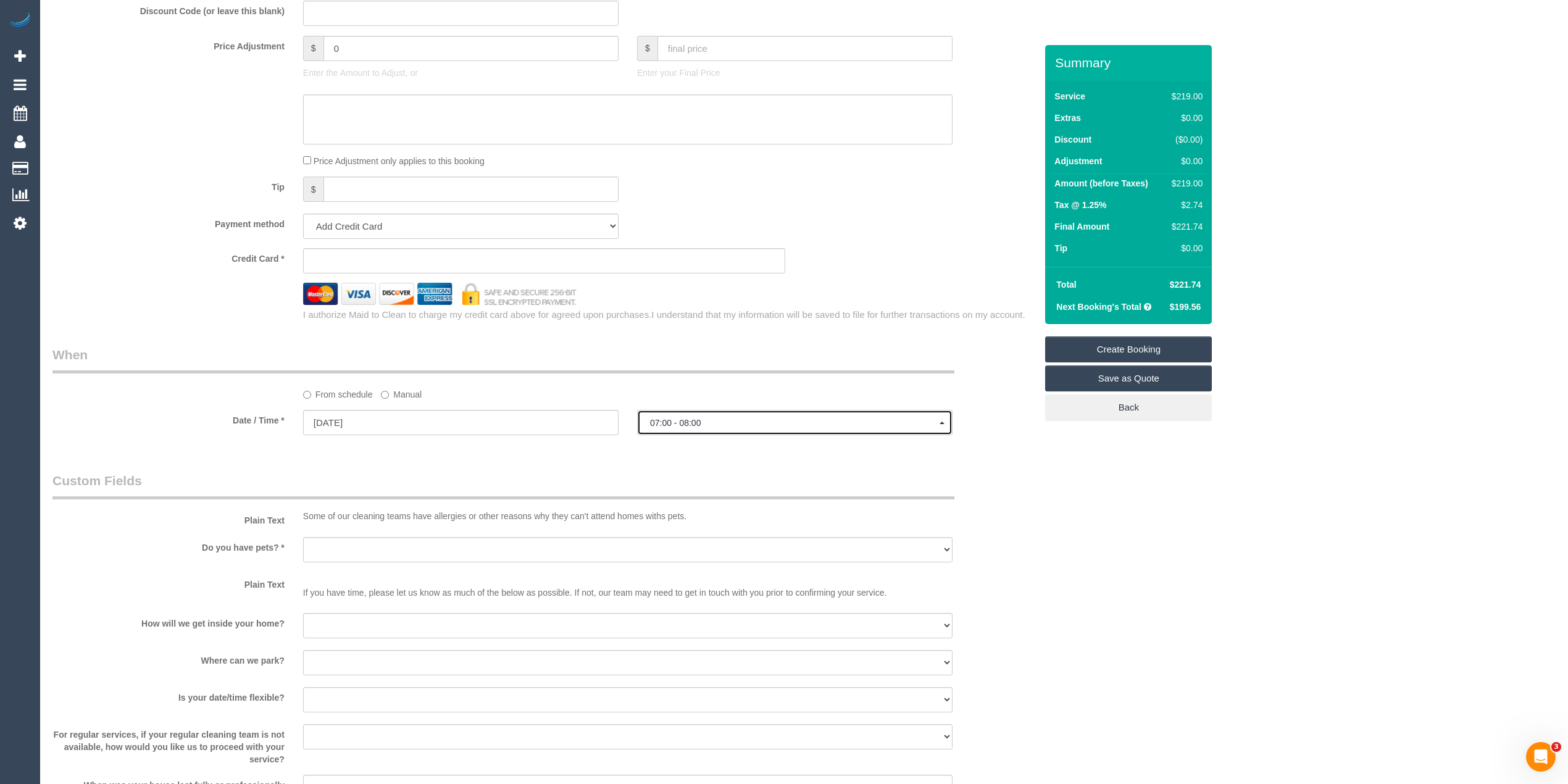
click at [746, 419] on span "07:00 - 08:00" at bounding box center [795, 422] width 290 height 10
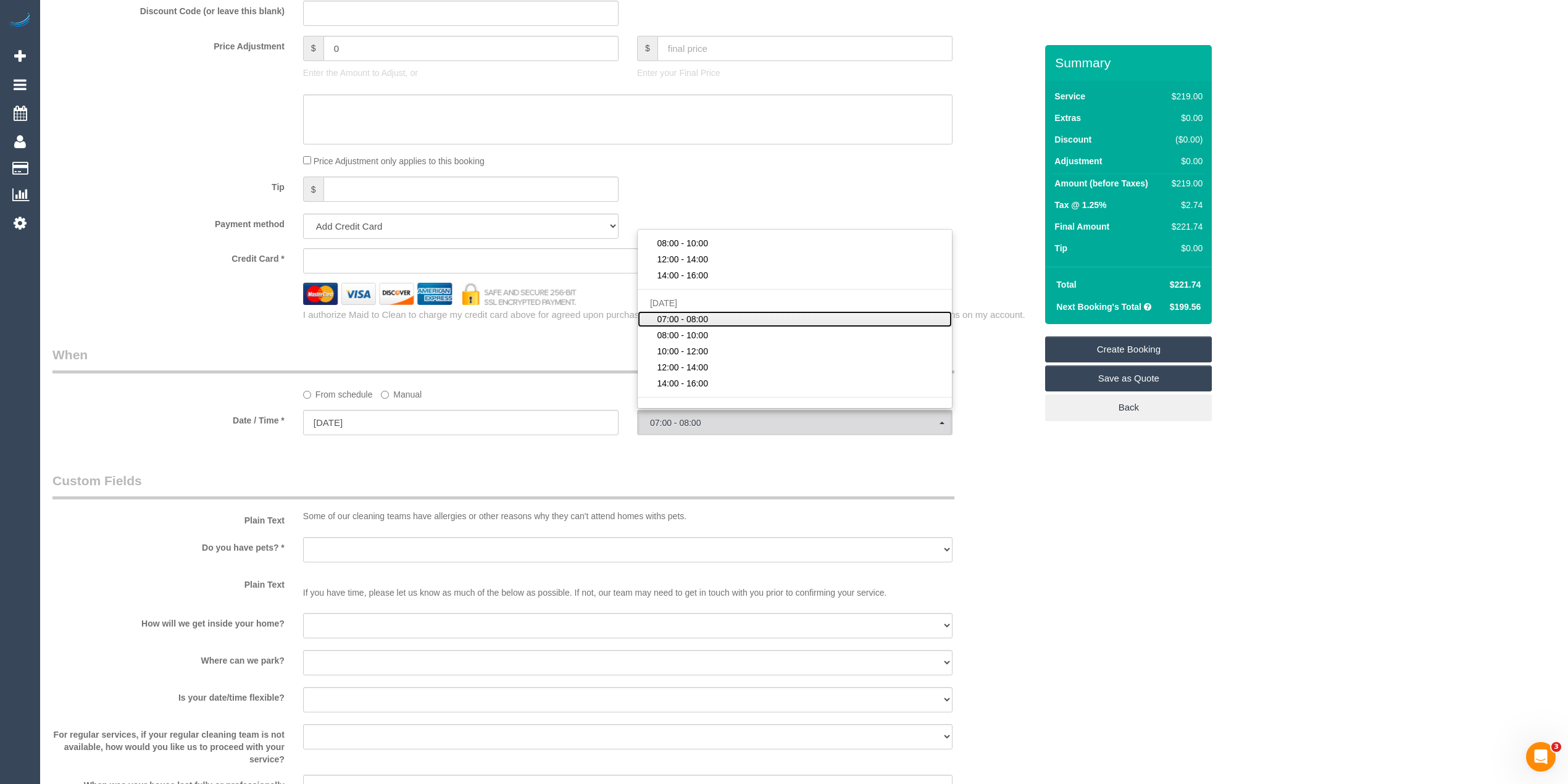
click at [712, 314] on link "07:00 - 08:00" at bounding box center [795, 318] width 314 height 16
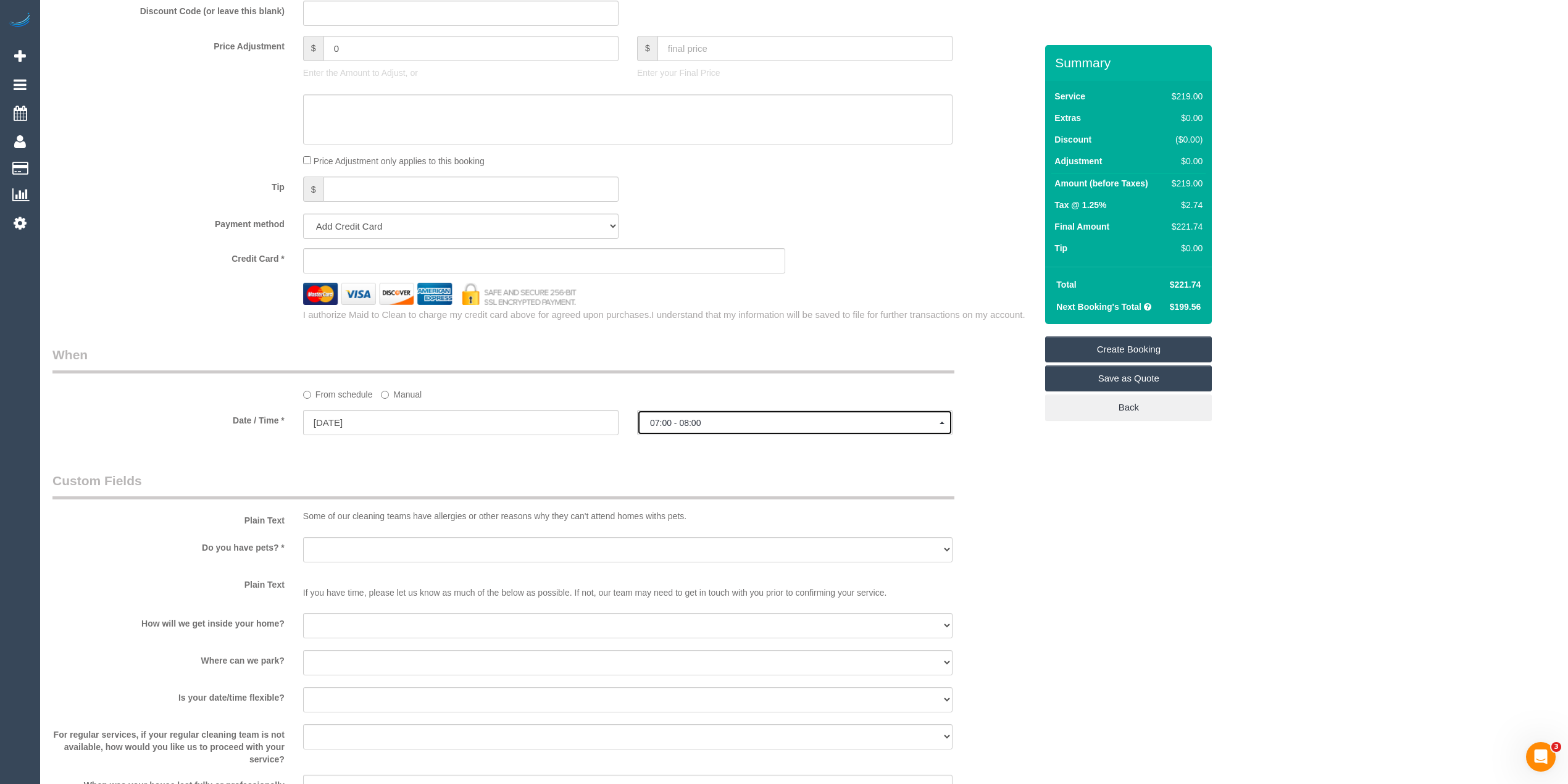
click at [683, 425] on span "07:00 - 08:00" at bounding box center [795, 422] width 290 height 10
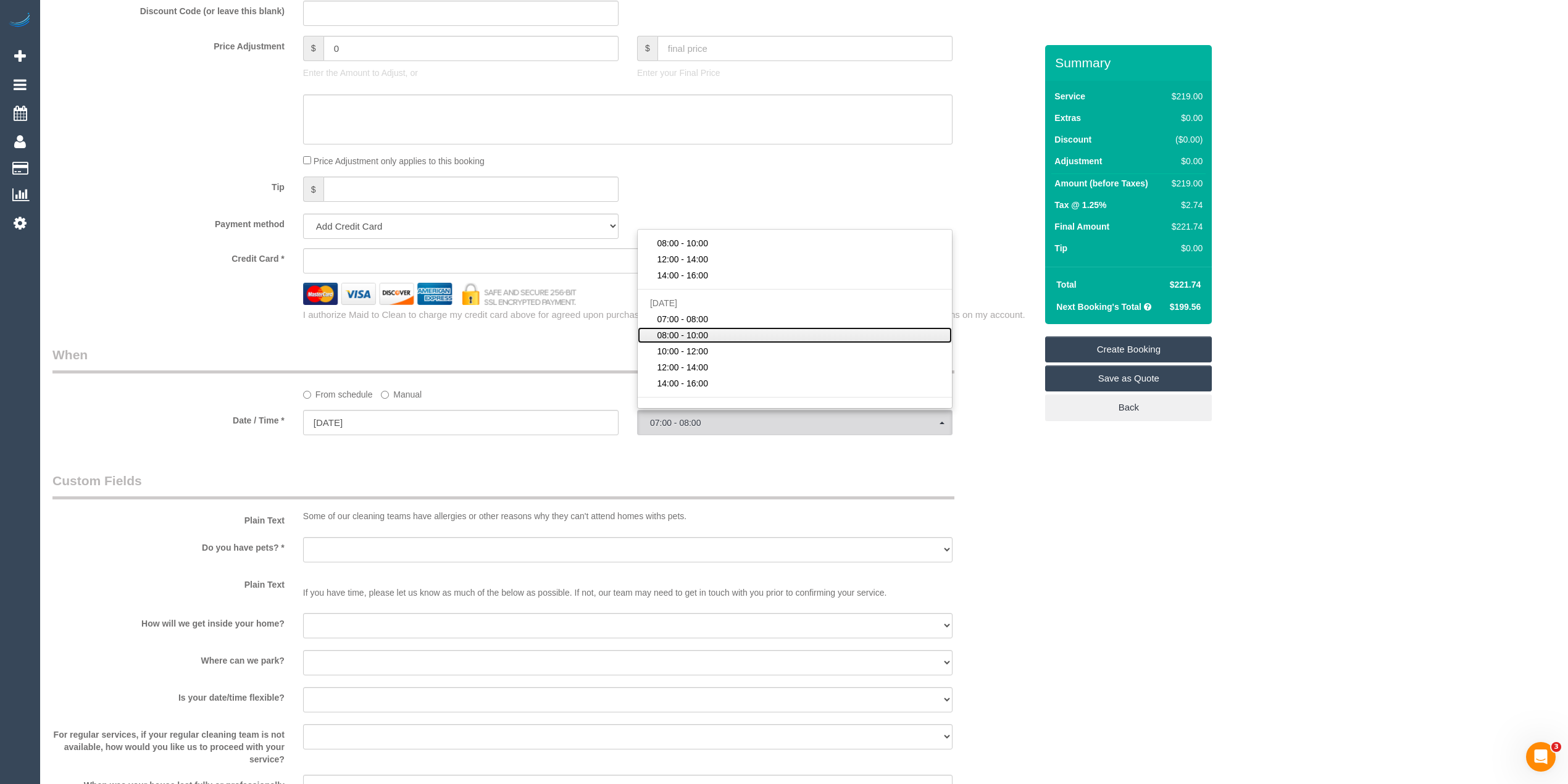
click at [694, 339] on span "08:00 - 10:00" at bounding box center [683, 335] width 51 height 12
select select "spot6"
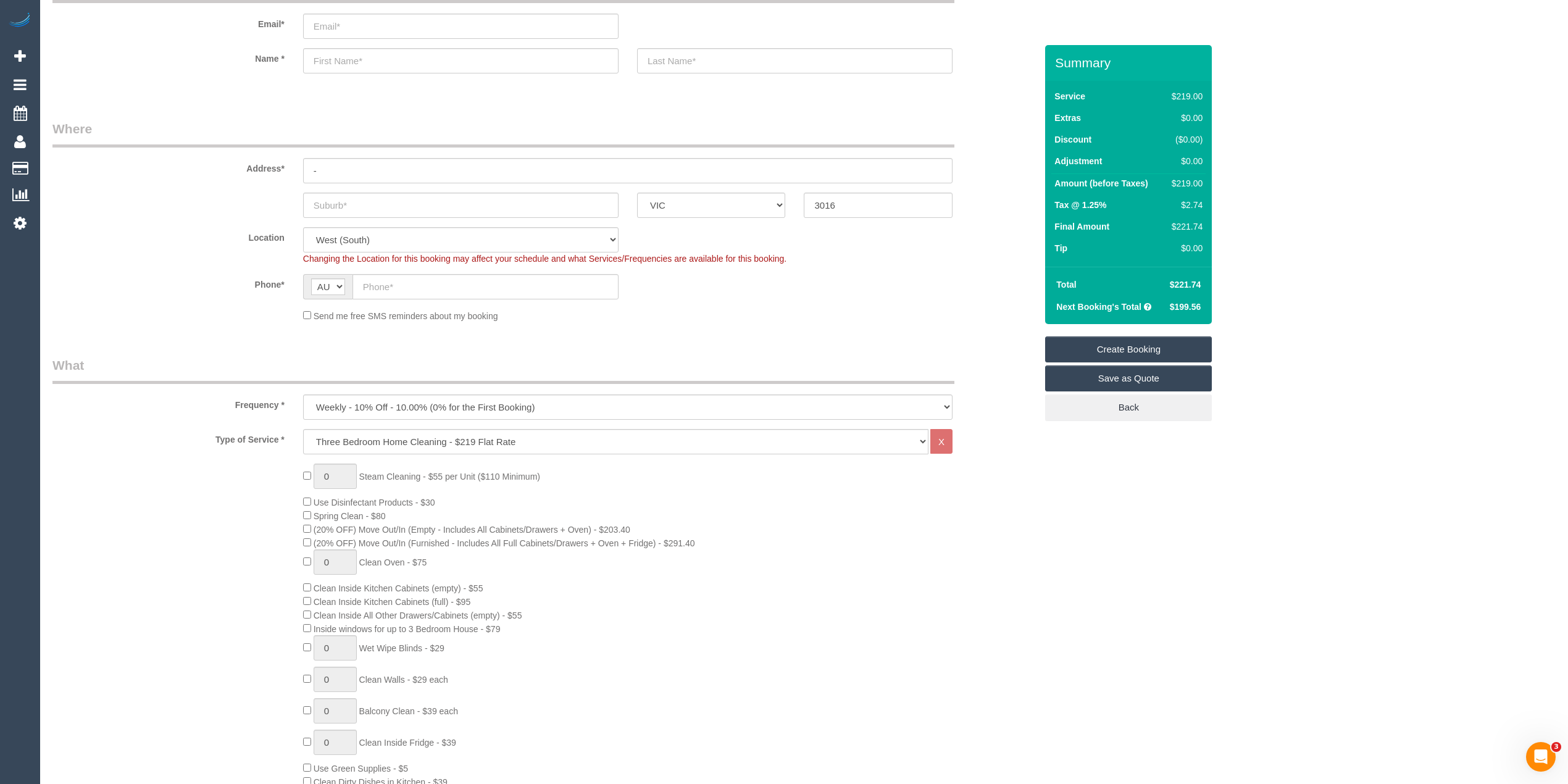
scroll to position [0, 0]
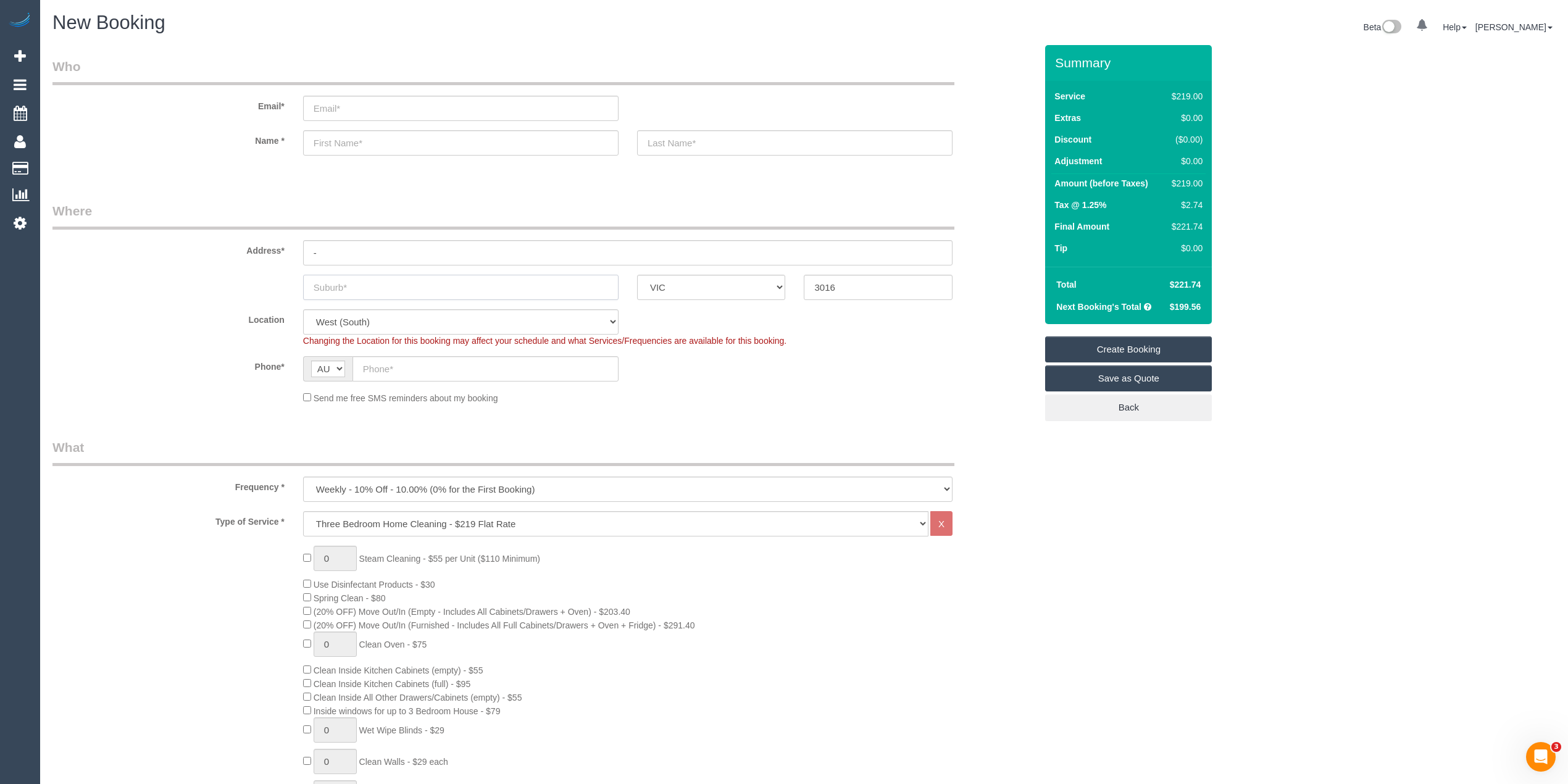
click at [341, 280] on input "text" at bounding box center [461, 287] width 315 height 25
paste input "[GEOGRAPHIC_DATA]"
type input "[GEOGRAPHIC_DATA]"
click at [388, 365] on input "text" at bounding box center [486, 369] width 266 height 25
paste input "61 3 9747 9111"
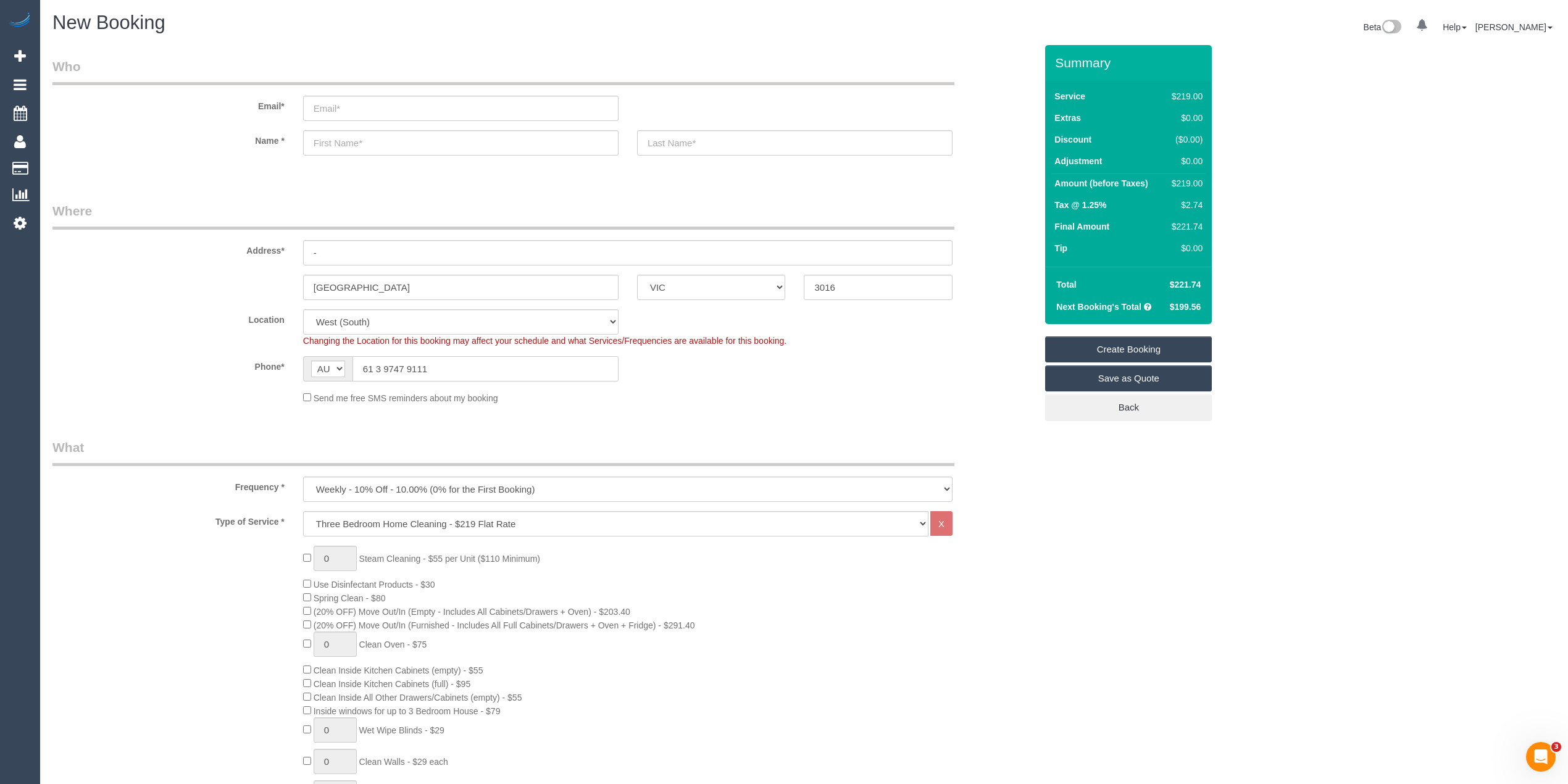
drag, startPoint x: 374, startPoint y: 364, endPoint x: 363, endPoint y: 362, distance: 11.2
click at [366, 363] on input "61 3 9747 9111" at bounding box center [486, 369] width 266 height 25
type input "(03) 9747 9111"
click at [362, 487] on select "One Time Cleaning Weekly - 10% Off - 10.00% (0% for the First Booking) Fortnigh…" at bounding box center [628, 489] width 649 height 25
select select "object:2086"
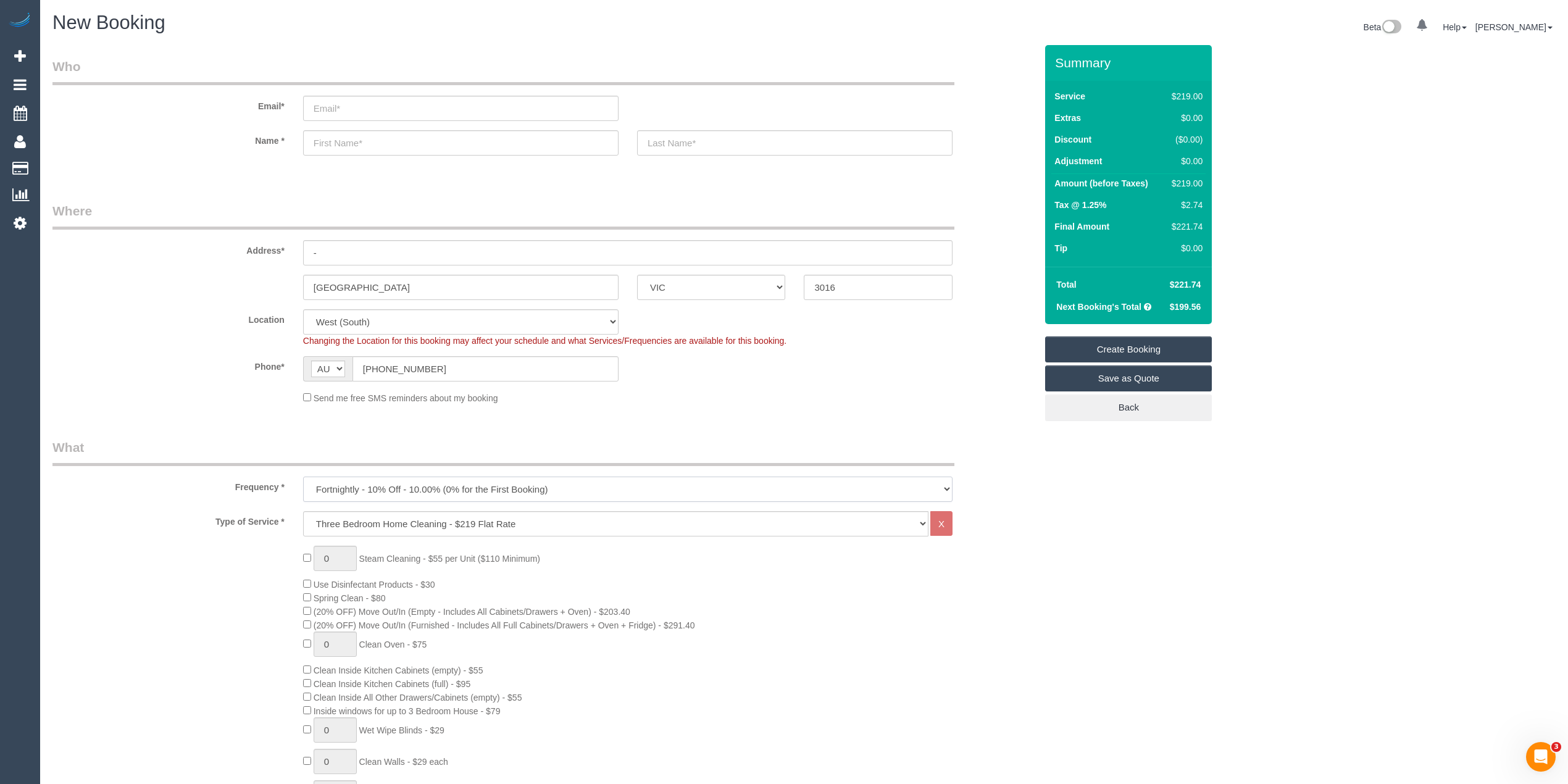
click at [303, 476] on select "One Time Cleaning Weekly - 10% Off - 10.00% (0% for the First Booking) Fortnigh…" at bounding box center [628, 489] width 649 height 25
click at [258, 372] on div "Phone* AF AL DZ AD AO AI AQ AG AR AM AW AU AT AZ BS BH BD BB BY BE BZ BJ BM BT …" at bounding box center [544, 369] width 1002 height 25
click at [194, 356] on label "Phone*" at bounding box center [168, 365] width 251 height 17
click at [364, 114] on input "email" at bounding box center [461, 108] width 315 height 25
drag, startPoint x: 332, startPoint y: 94, endPoint x: 336, endPoint y: 103, distance: 9.8
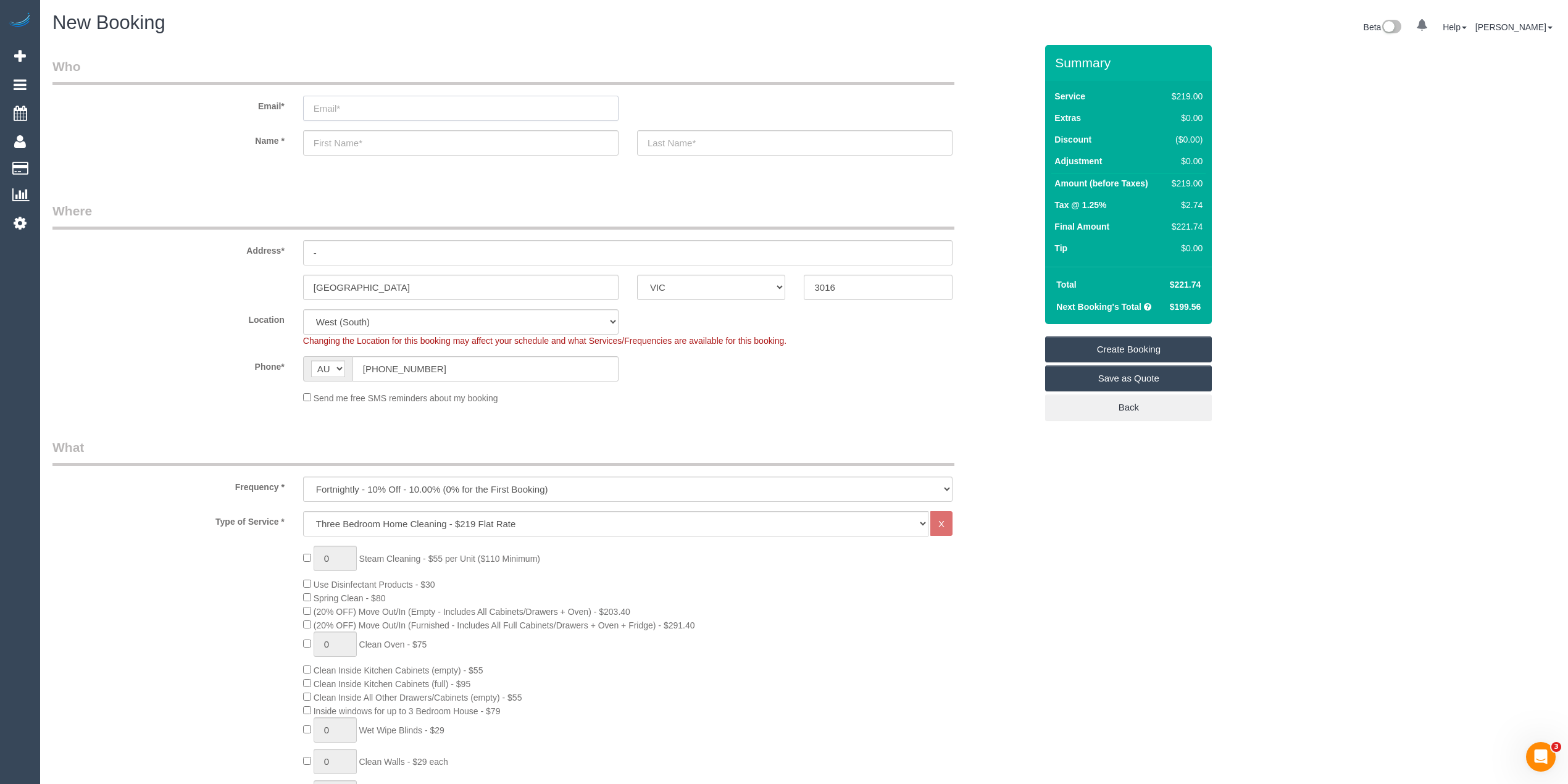
click at [336, 102] on input "email" at bounding box center [461, 108] width 315 height 25
click at [336, 103] on input "email" at bounding box center [461, 108] width 315 height 25
select select "spot22"
type input "[PERSON_NAME][EMAIL_ADDRESS][DOMAIN_NAME]"
click at [416, 57] on legend "Who" at bounding box center [504, 71] width 902 height 28
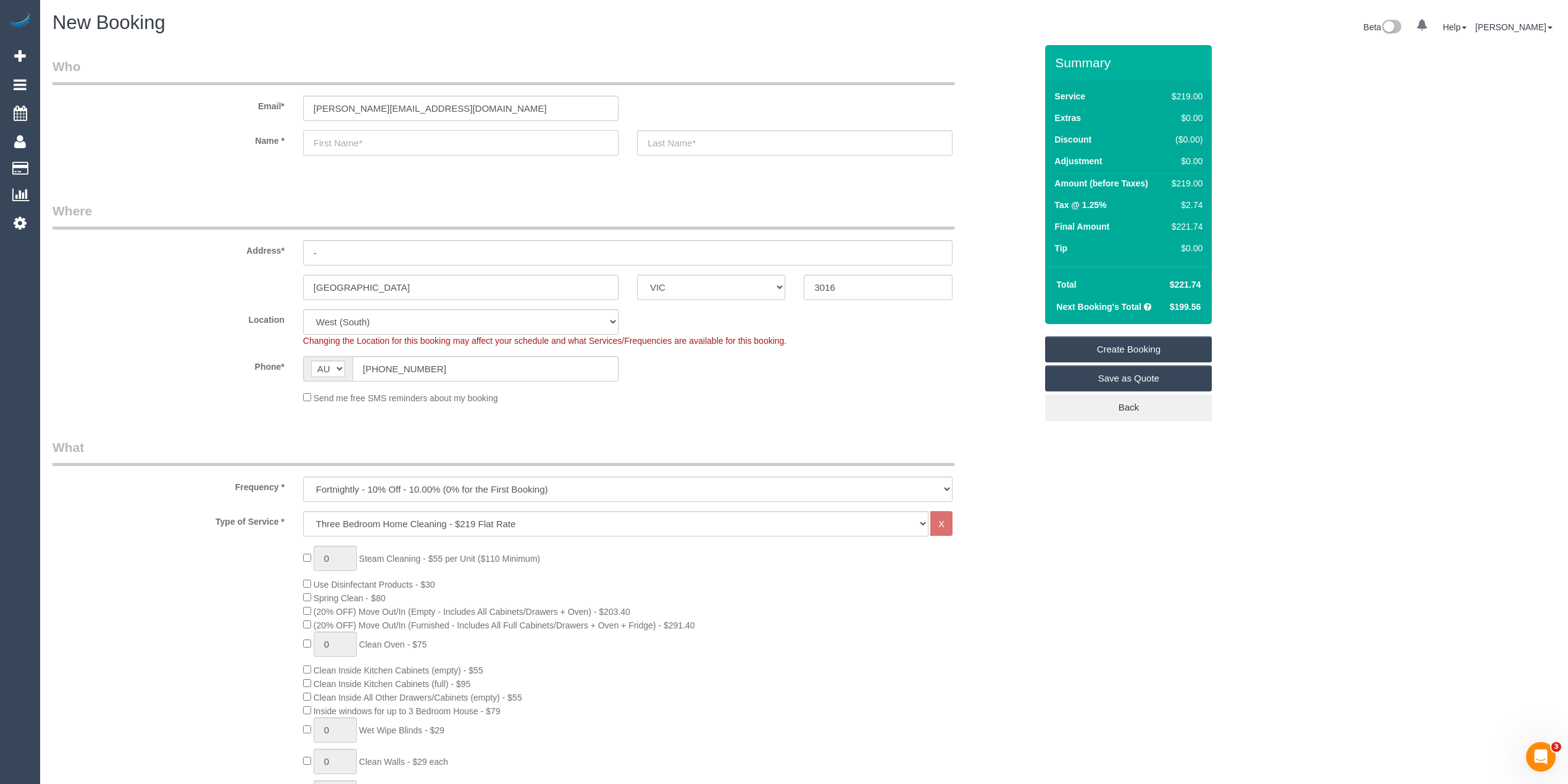
click at [396, 134] on input "text" at bounding box center [461, 143] width 315 height 25
select select "spot43"
type input "[PERSON_NAME]"
click at [662, 136] on input "text" at bounding box center [795, 143] width 315 height 25
type input "[PERSON_NAME]"
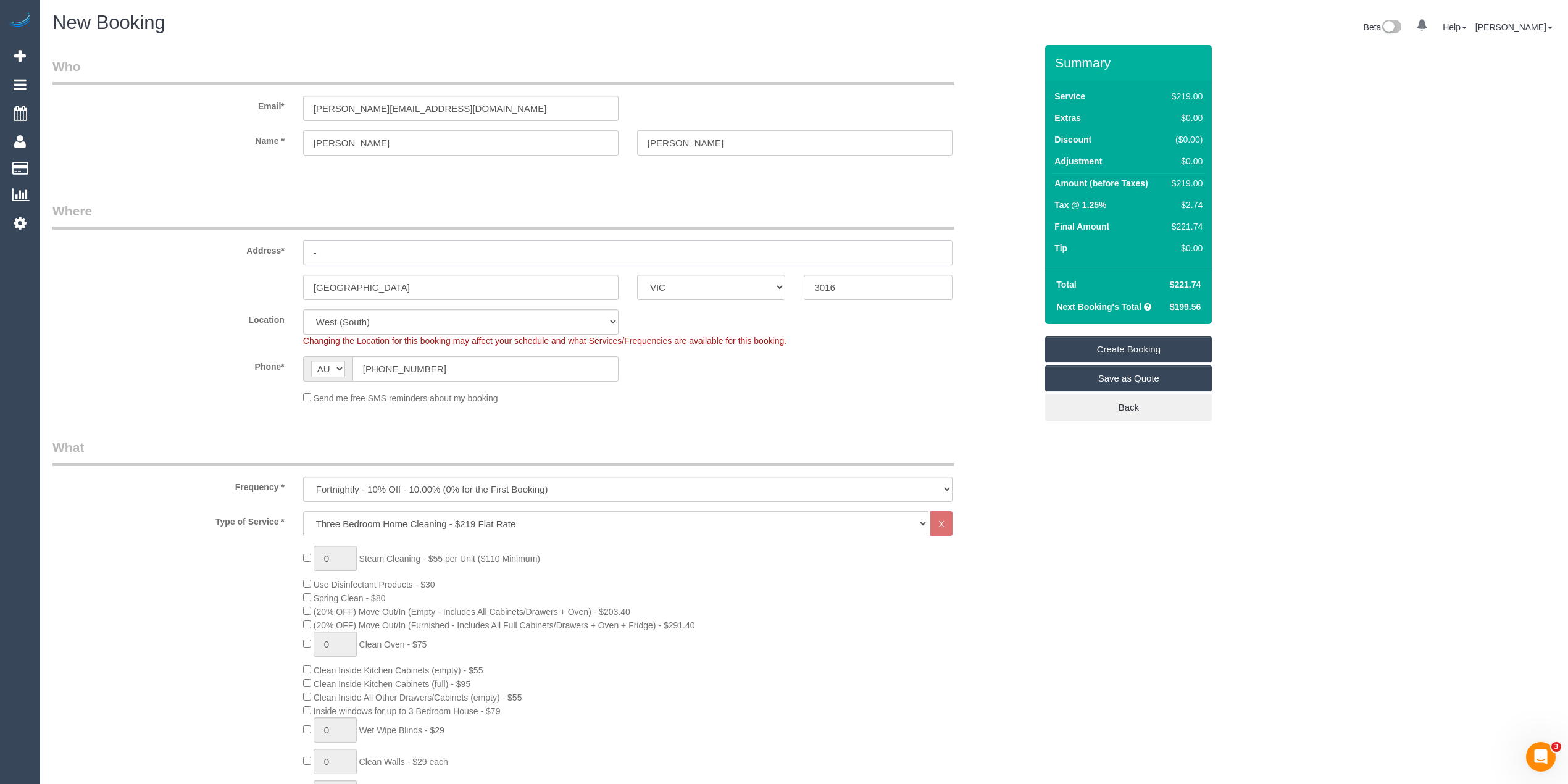
drag, startPoint x: 368, startPoint y: 250, endPoint x: 268, endPoint y: 250, distance: 100.0
click at [268, 250] on div "Address* -" at bounding box center [544, 233] width 1002 height 64
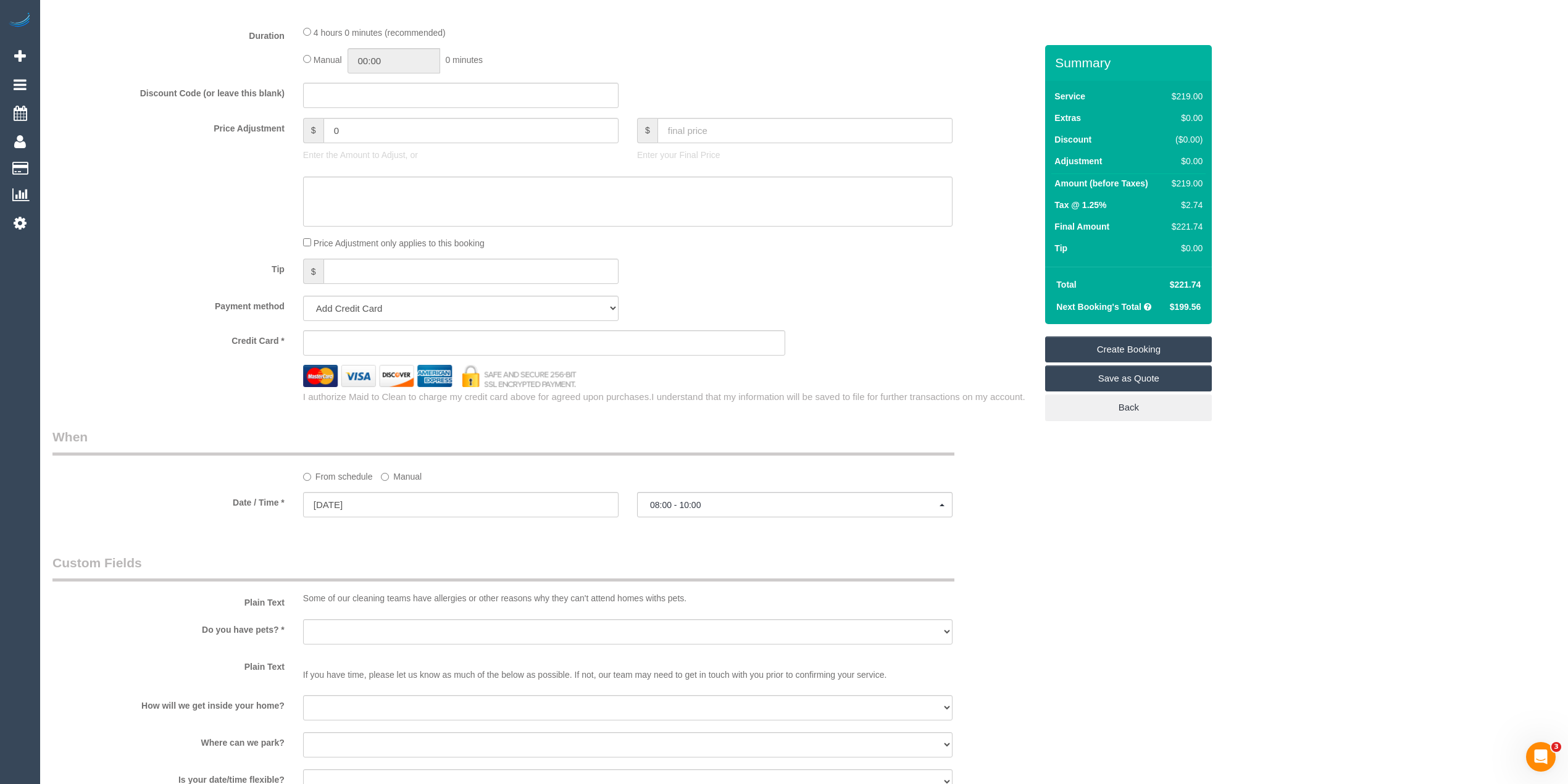
scroll to position [1234, 0]
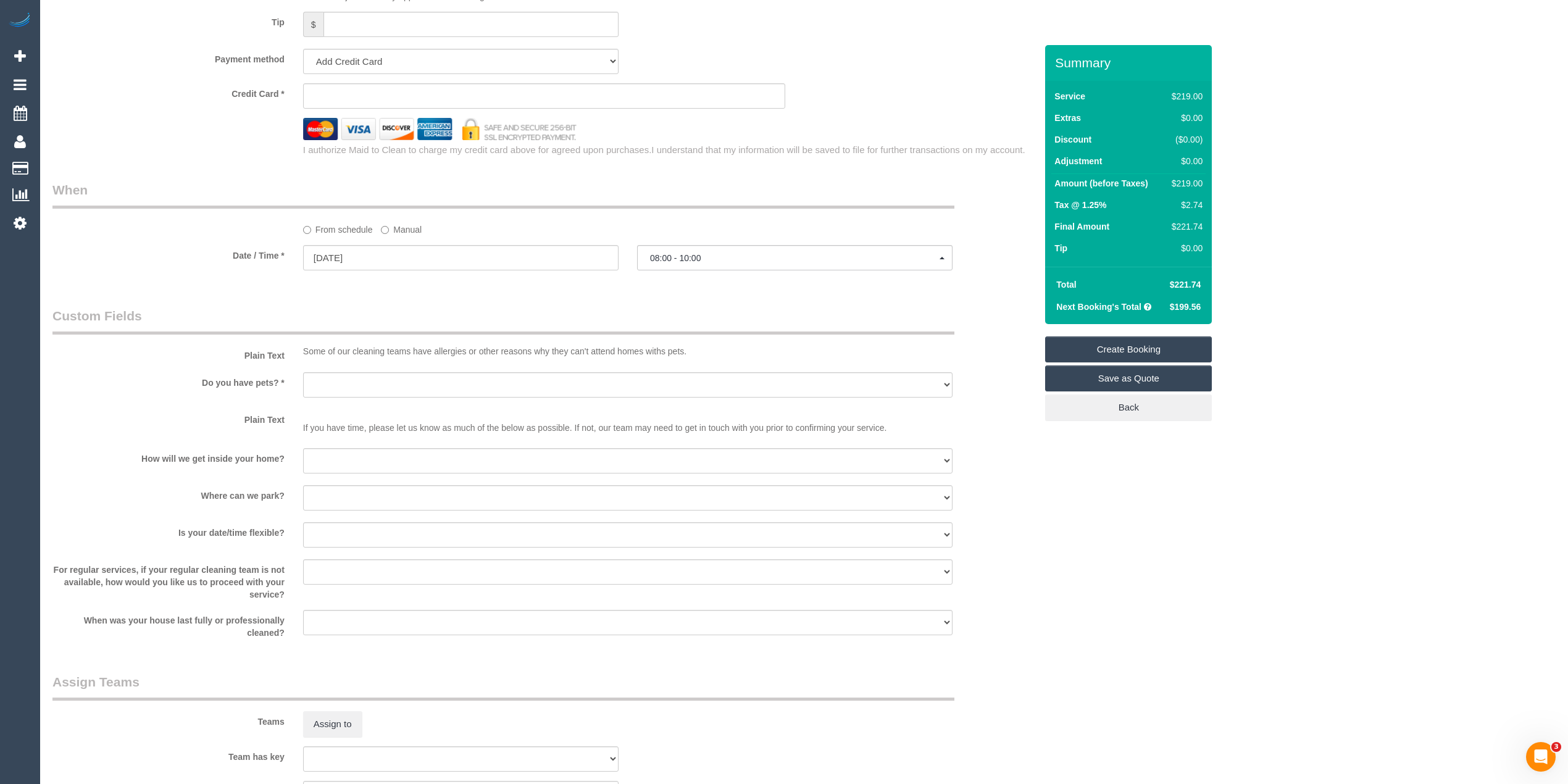
type input "[STREET_ADDRESS]"
click at [339, 383] on select "Yes - Cats Yes - Dogs No pets Yes - Dogs and Cats Yes - Other" at bounding box center [628, 385] width 649 height 25
select select "number:27"
click at [303, 372] on select "Yes - Cats Yes - Dogs No pets Yes - Dogs and Cats Yes - Other" at bounding box center [628, 385] width 649 height 25
click at [371, 457] on select "I will be home Key will be left (please provide details below) Lock box/Access …" at bounding box center [628, 460] width 649 height 25
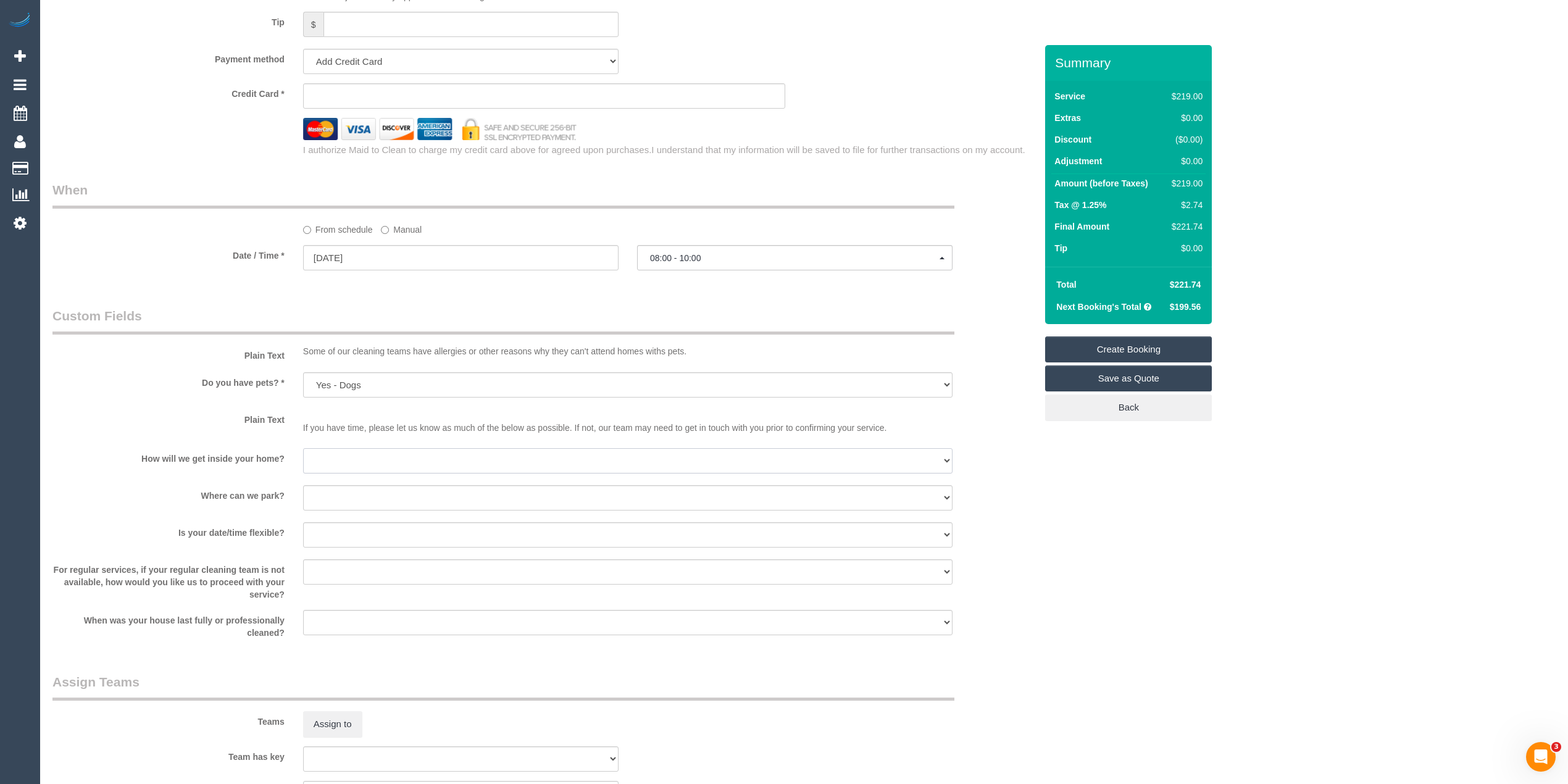
select select "number:14"
click at [303, 449] on select "I will be home Key will be left (please provide details below) Lock box/Access …" at bounding box center [628, 460] width 649 height 25
click at [361, 492] on select "I will provide parking on-site Free street parking Paid street parking (cost wi…" at bounding box center [628, 497] width 649 height 25
select select "number:19"
click at [303, 485] on select "I will provide parking on-site Free street parking Paid street parking (cost wi…" at bounding box center [628, 497] width 649 height 25
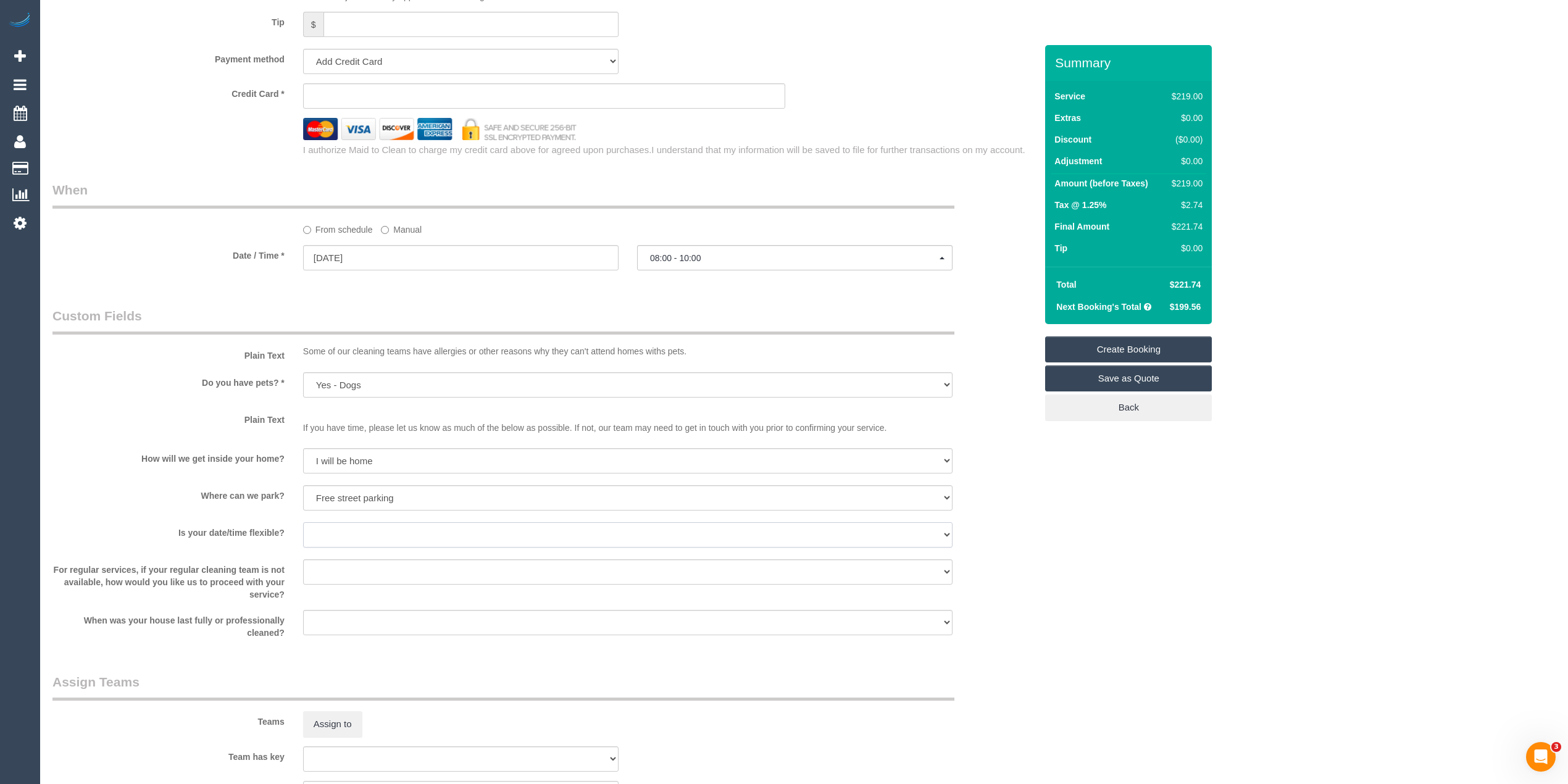
click at [357, 537] on select "Yes - date and time Yes - date but not time Yes - time but not date No - No fle…" at bounding box center [628, 534] width 649 height 25
click at [303, 523] on select "Yes - date and time Yes - date but not time Yes - time but not date No - No fle…" at bounding box center [628, 534] width 649 height 25
click at [332, 256] on input "[DATE]" at bounding box center [461, 257] width 315 height 25
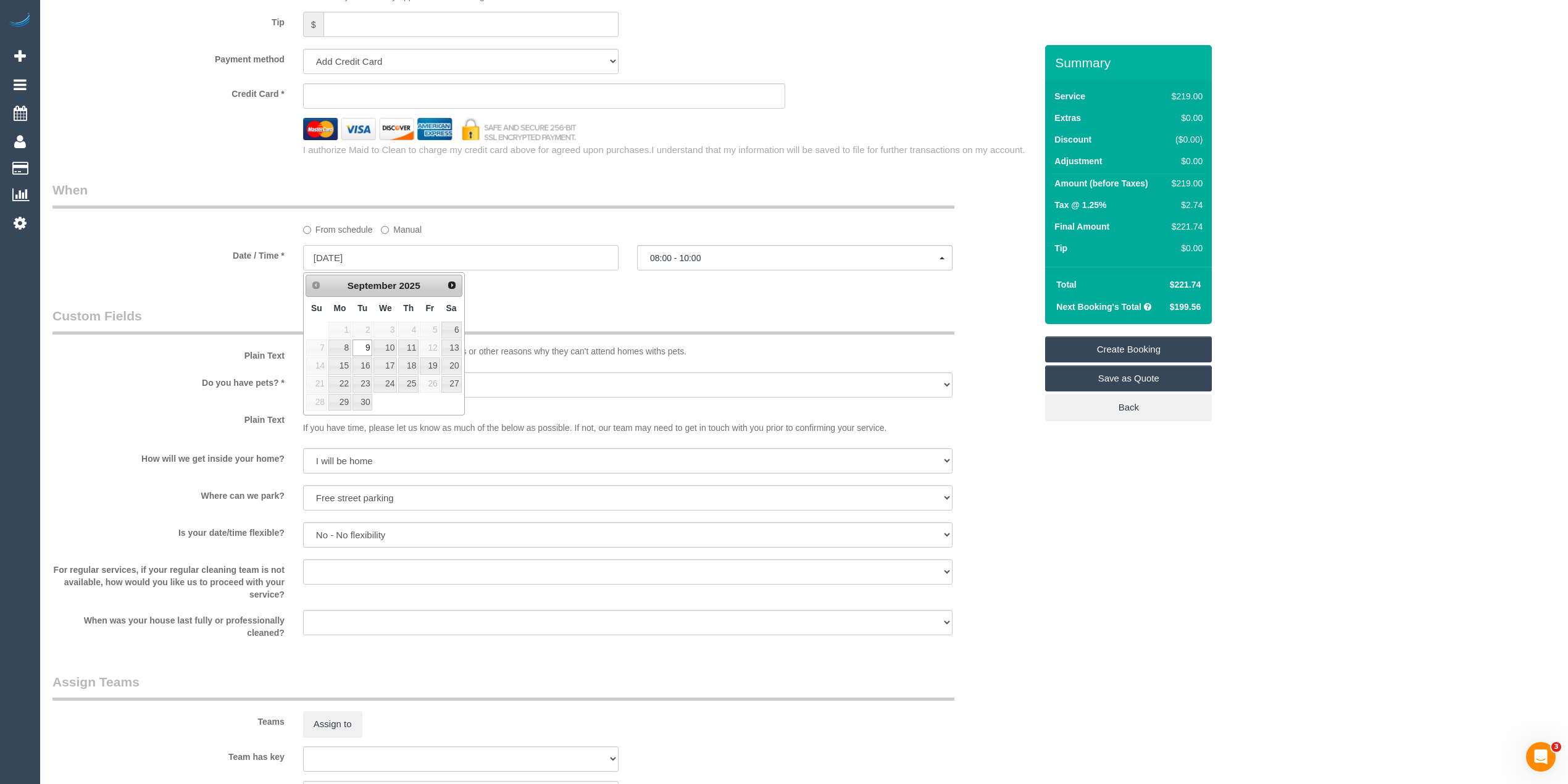
click at [332, 256] on input "[DATE]" at bounding box center [461, 257] width 315 height 25
click at [197, 229] on div "From schedule Manual" at bounding box center [544, 209] width 1002 height 55
click at [346, 537] on select "Yes - date and time Yes - date but not time Yes - time but not date No - No fle…" at bounding box center [628, 534] width 649 height 25
select select "number:36"
click at [303, 523] on select "Yes - date and time Yes - date but not time Yes - time but not date No - No fle…" at bounding box center [628, 534] width 649 height 25
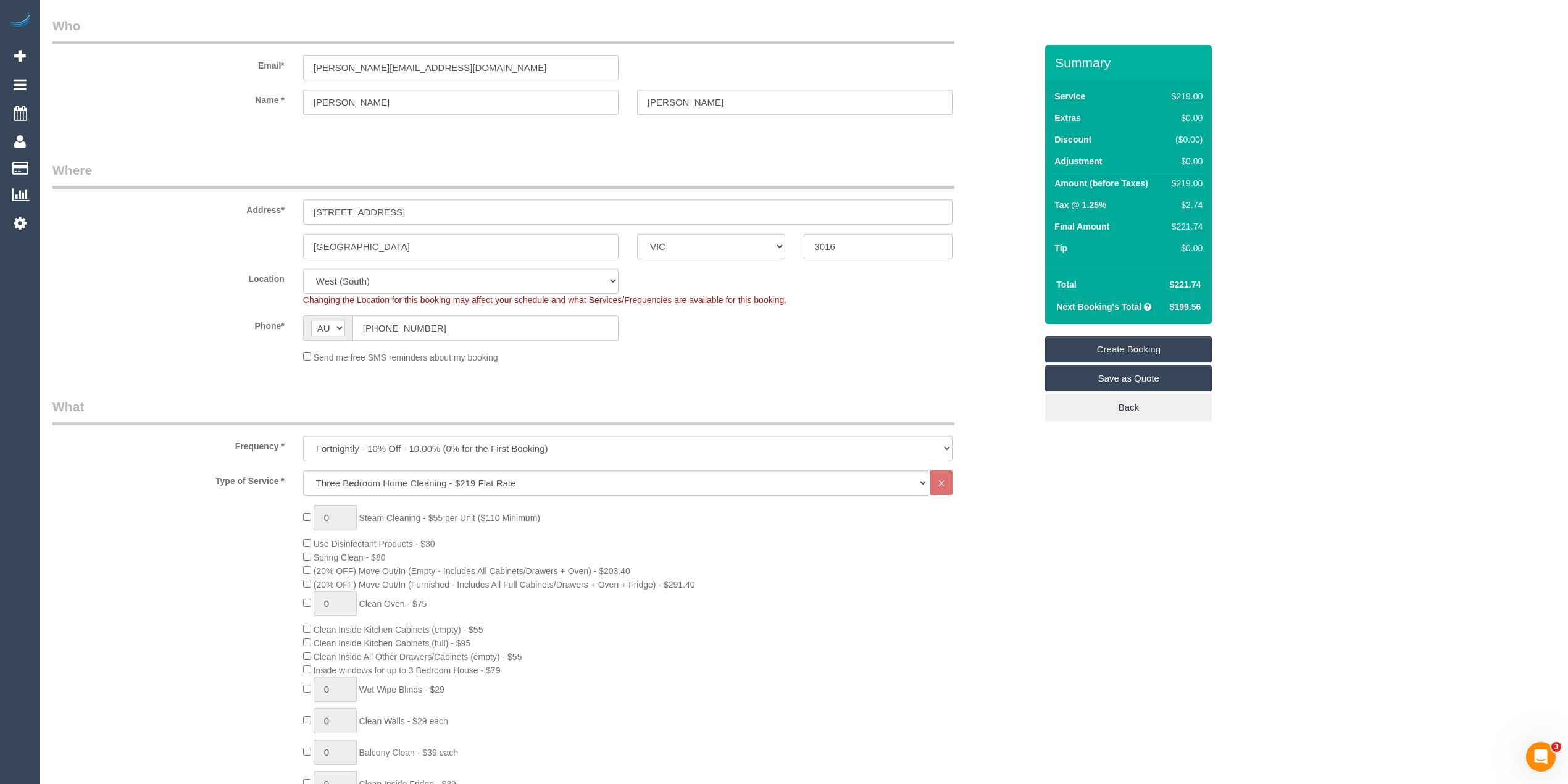
scroll to position [0, 0]
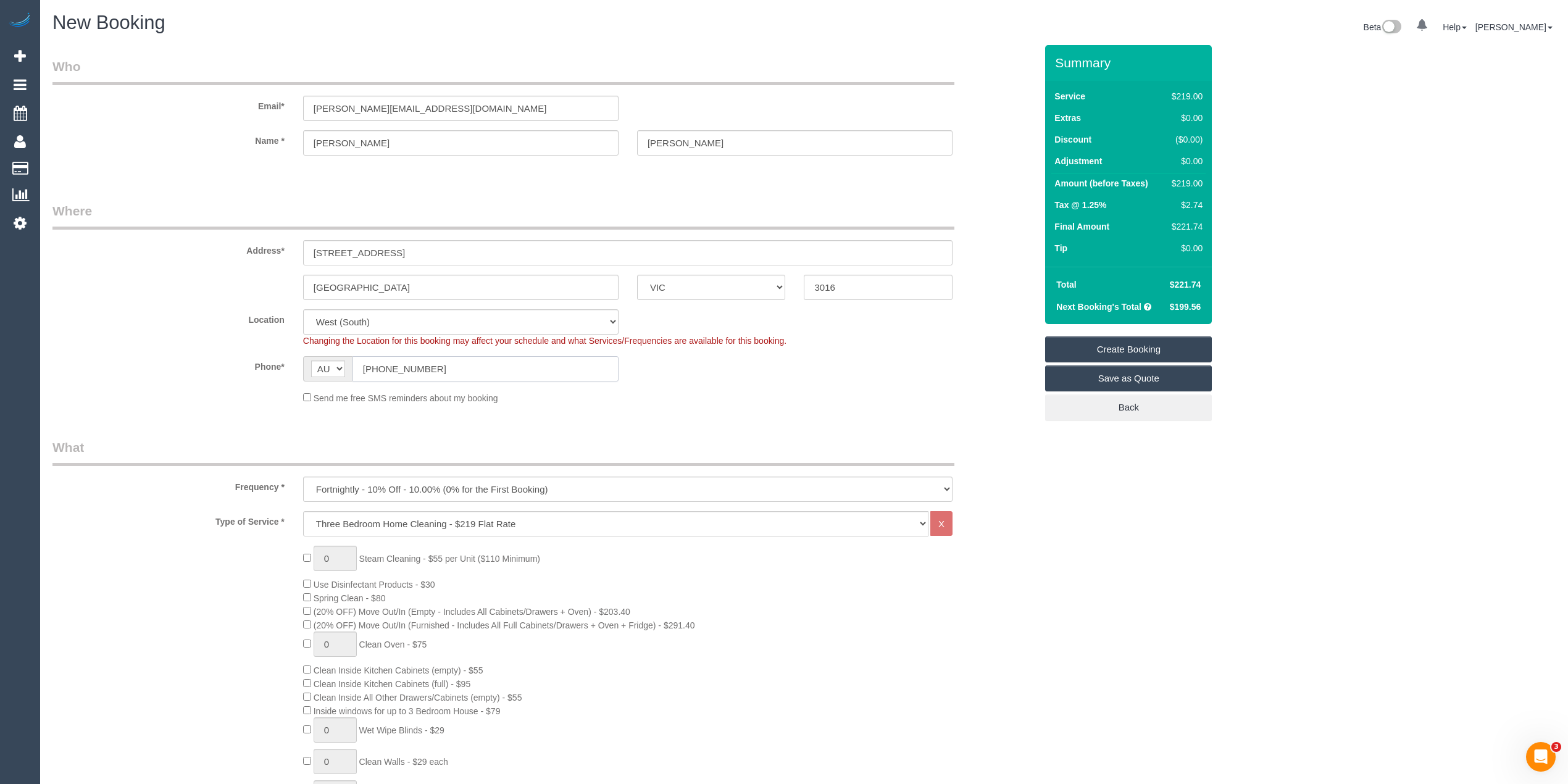
drag, startPoint x: 435, startPoint y: 368, endPoint x: 348, endPoint y: 366, distance: 87.0
click at [348, 366] on div "AF AL DZ AD AO AI AQ AG AR AM AW AU AT AZ BS BH BD BB BY BE BZ BJ BM BT BO BA B…" at bounding box center [461, 369] width 315 height 25
type input "0413 303 332"
drag, startPoint x: 435, startPoint y: 109, endPoint x: 253, endPoint y: 104, distance: 182.1
click at [253, 104] on div "Email* trish@cooperrealestate.com.au" at bounding box center [544, 89] width 1002 height 64
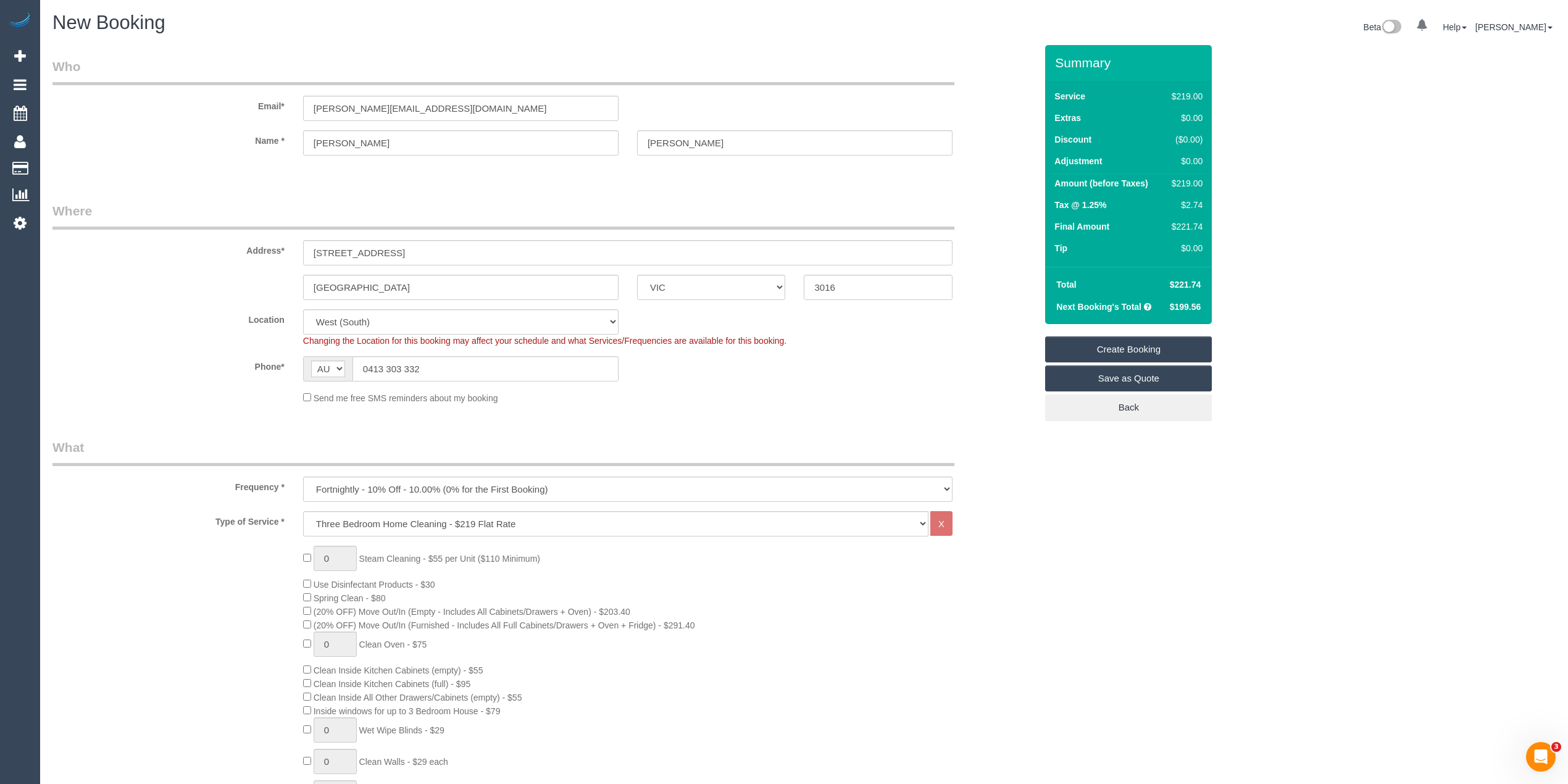
click at [1122, 347] on link "Create Booking" at bounding box center [1128, 349] width 166 height 26
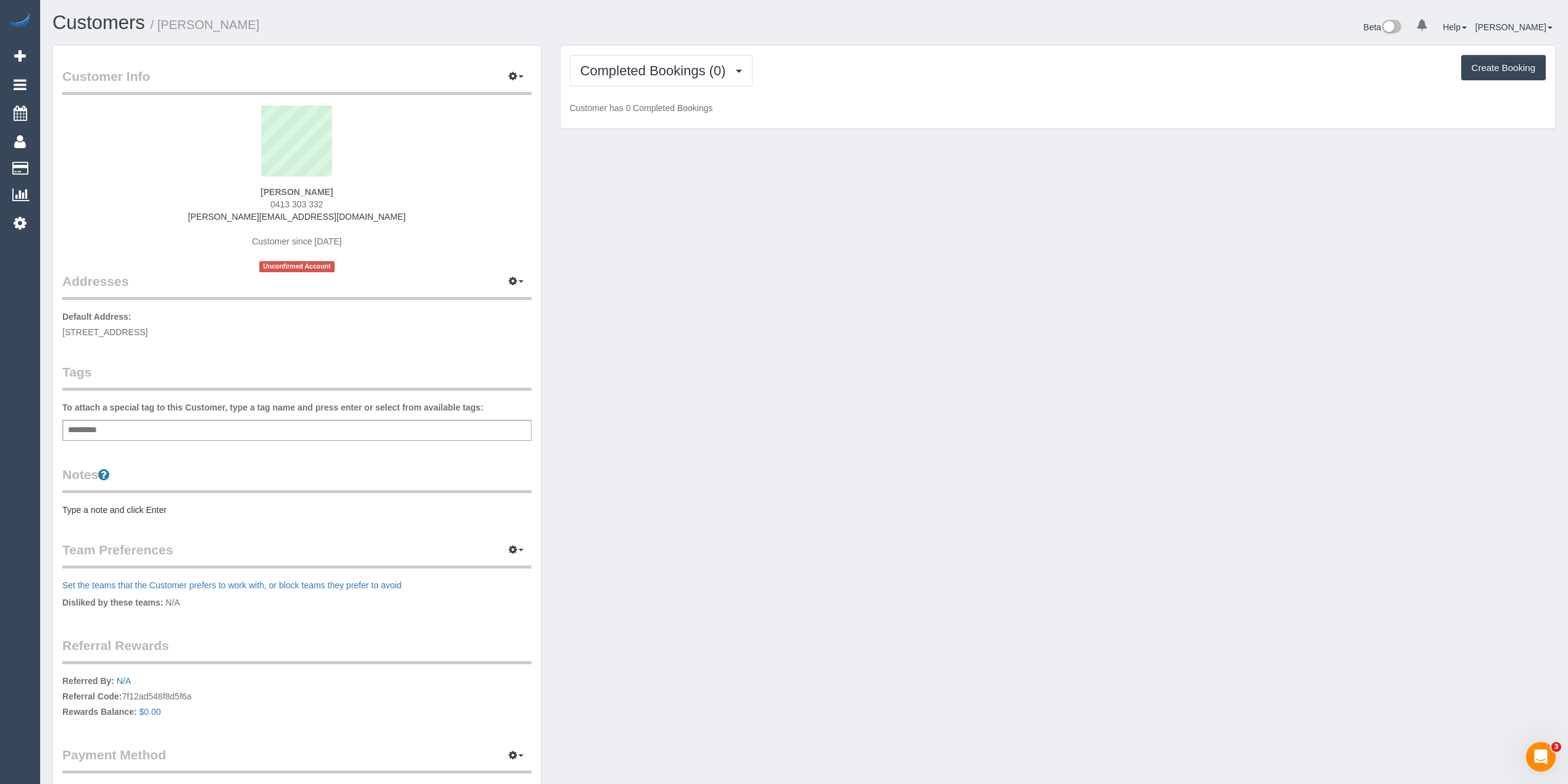
click at [109, 503] on pre "Type a note and click Enter" at bounding box center [297, 509] width 469 height 12
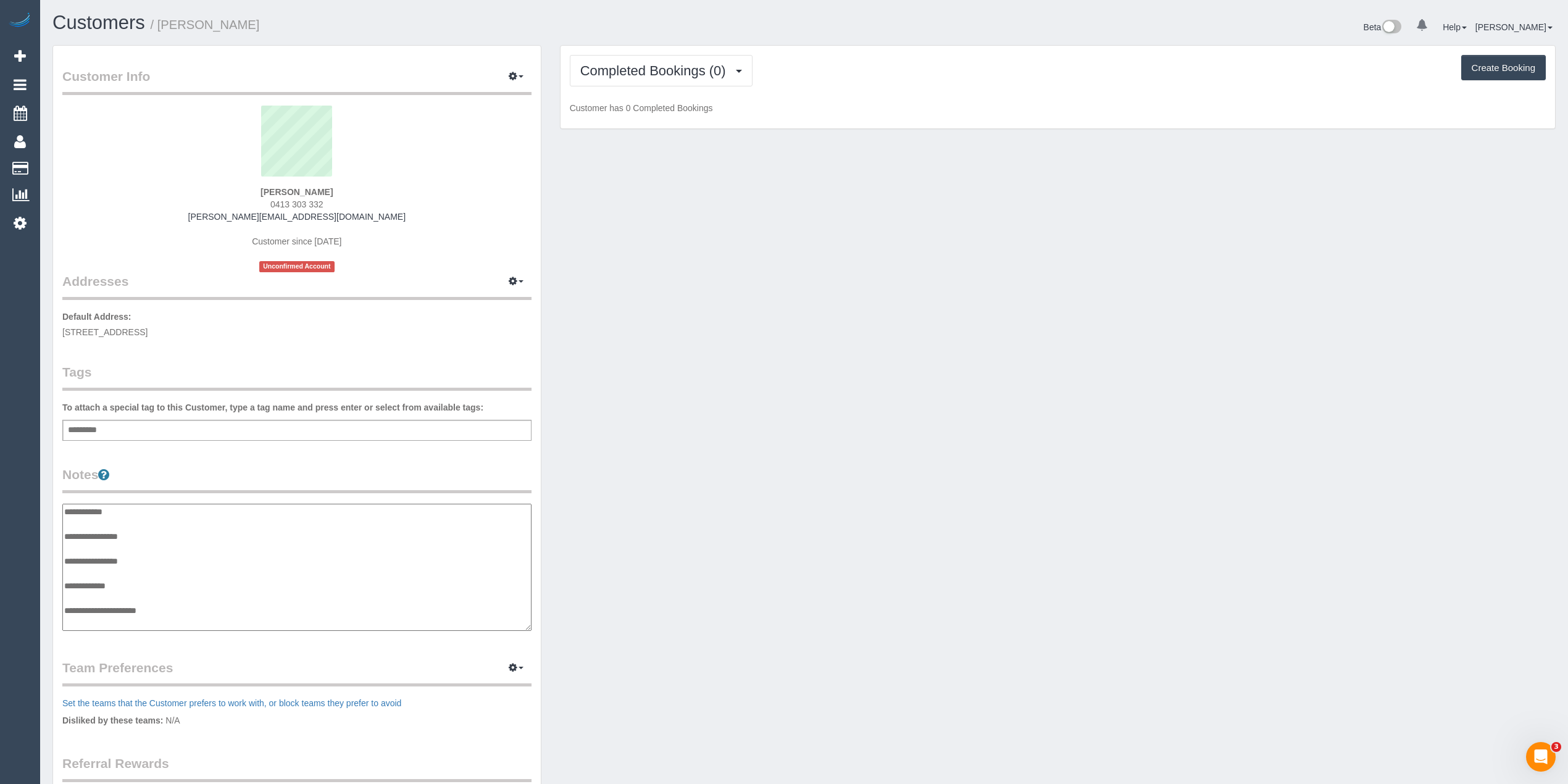
scroll to position [10, 0]
click at [152, 525] on textarea "**********" at bounding box center [296, 567] width 468 height 128
click at [121, 536] on textarea "**********" at bounding box center [296, 567] width 468 height 128
type textarea "**********"
click at [828, 332] on div "Customer Info Edit Contact Info Send Message Email Preferences Special Sales Ta…" at bounding box center [804, 505] width 1522 height 921
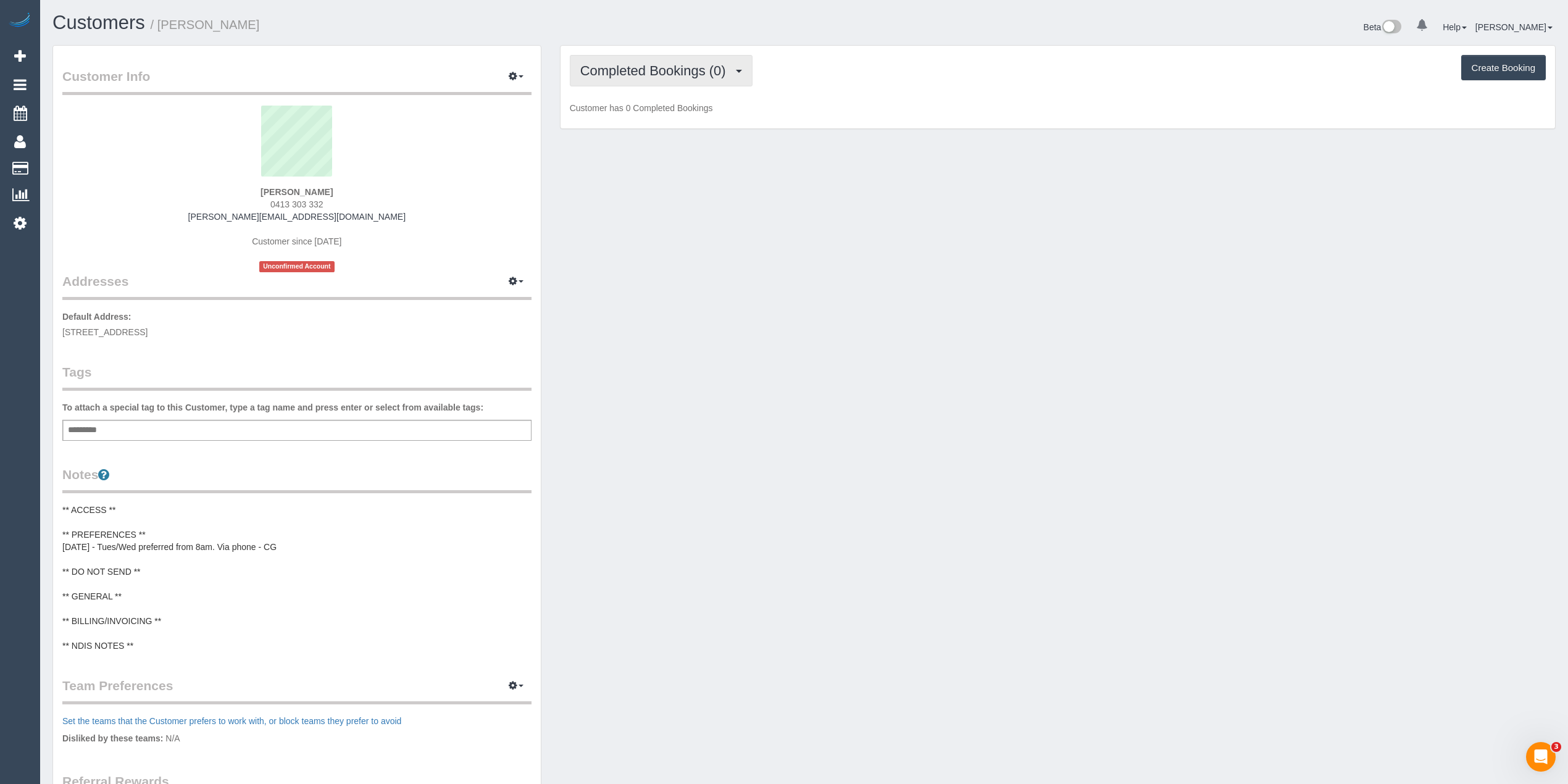
click at [633, 77] on button "Completed Bookings (0)" at bounding box center [661, 71] width 182 height 31
click at [635, 119] on link "Upcoming Bookings (11)" at bounding box center [635, 115] width 130 height 16
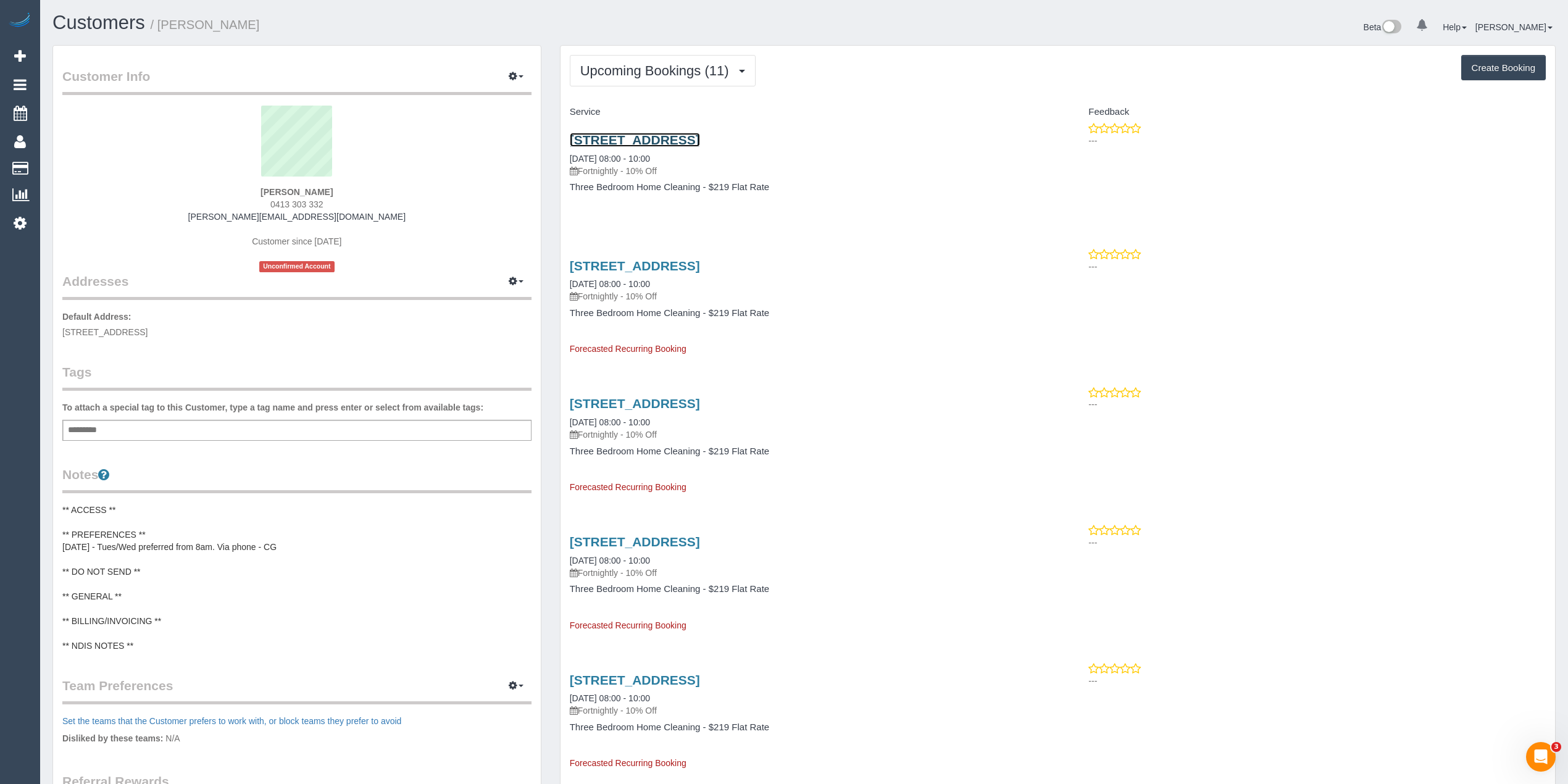
click at [700, 142] on link "24a Kanowna Street, Williamstown, VIC 3016" at bounding box center [635, 140] width 130 height 14
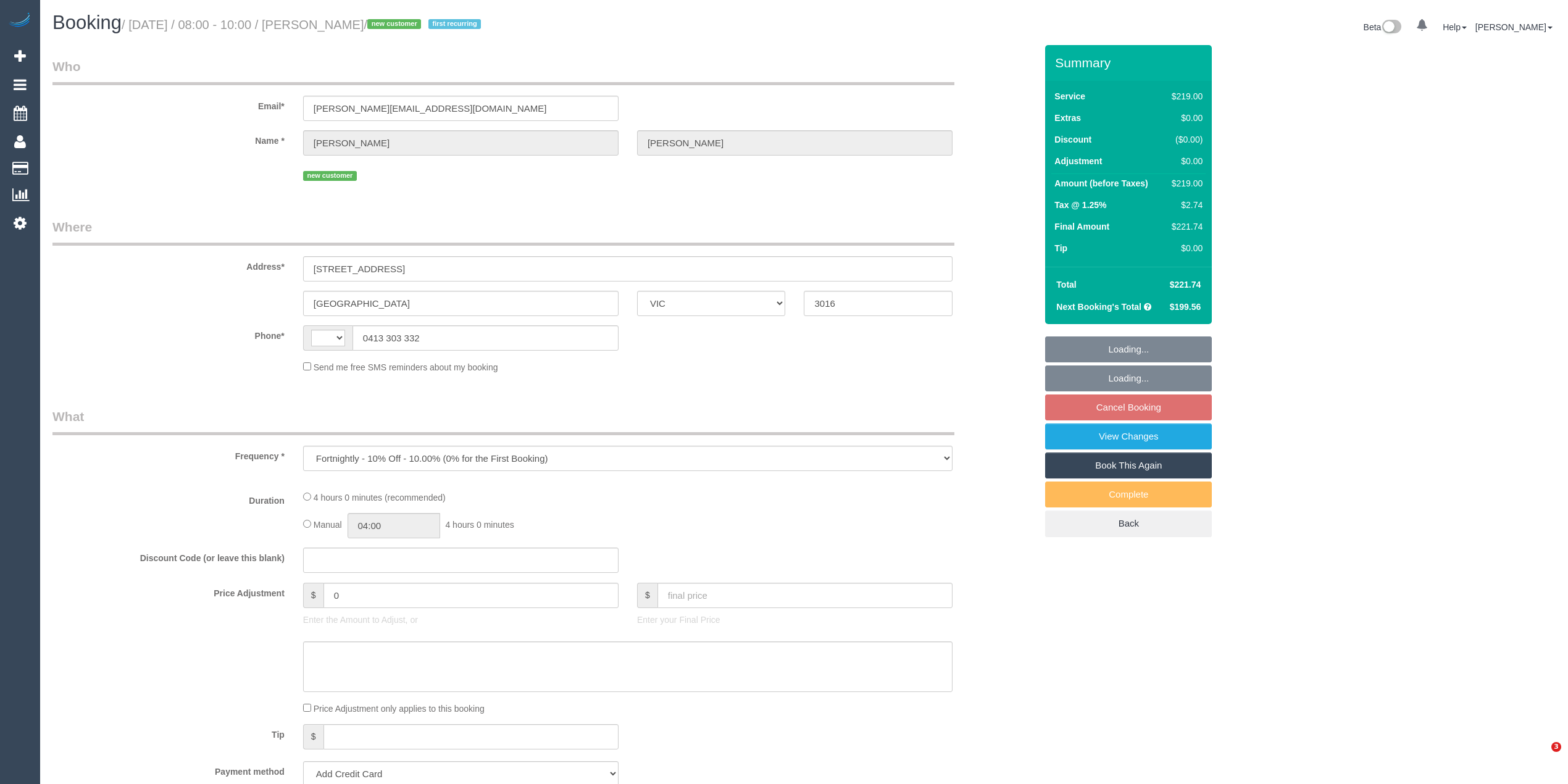
select select "VIC"
select select "string:AU"
select select "string:stripe-pm_1S3TQn2GScqysDRVPNmw9SEG"
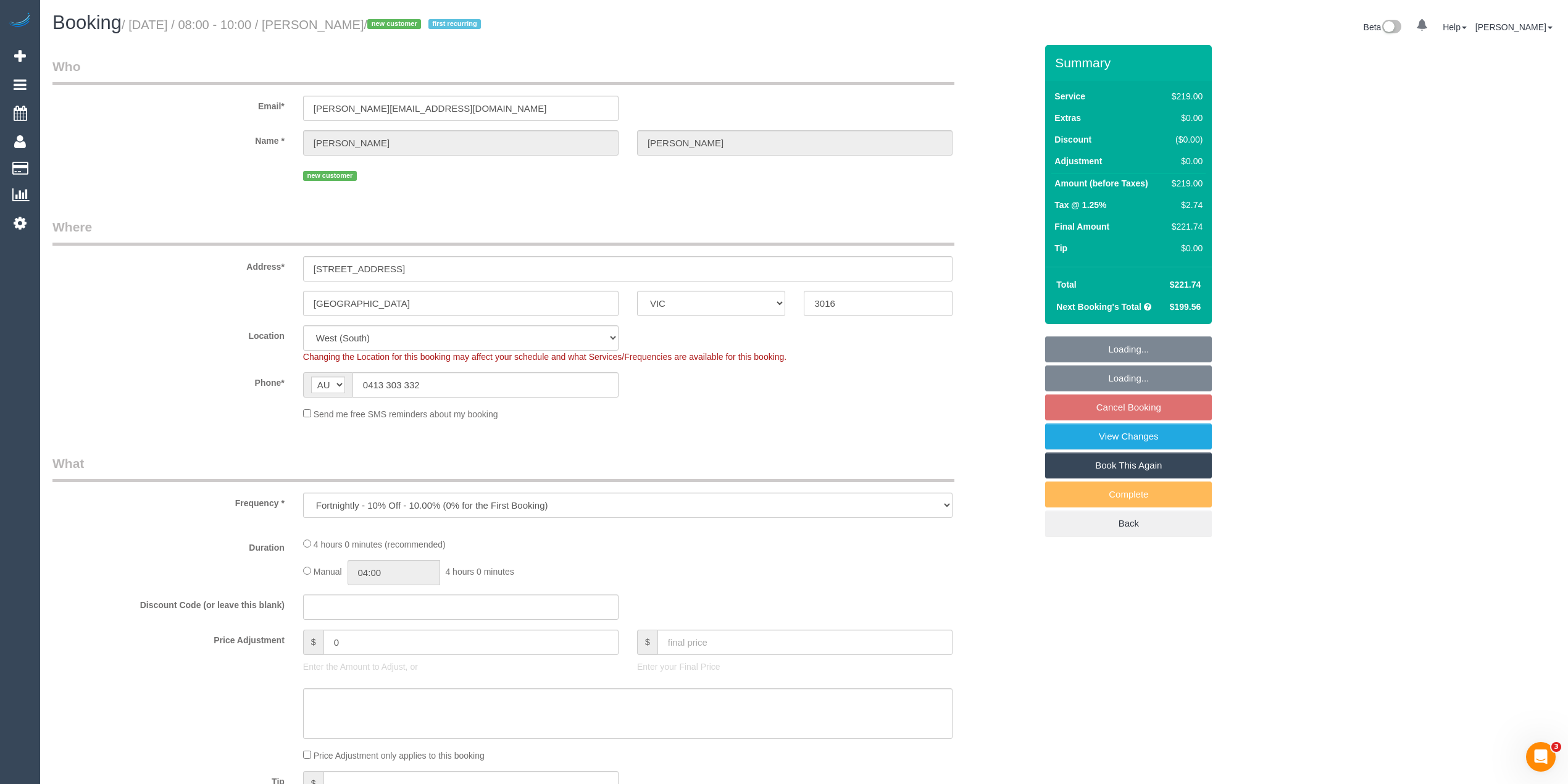
select select "object:543"
select select "spot2"
select select "number:27"
select select "number:14"
select select "number:19"
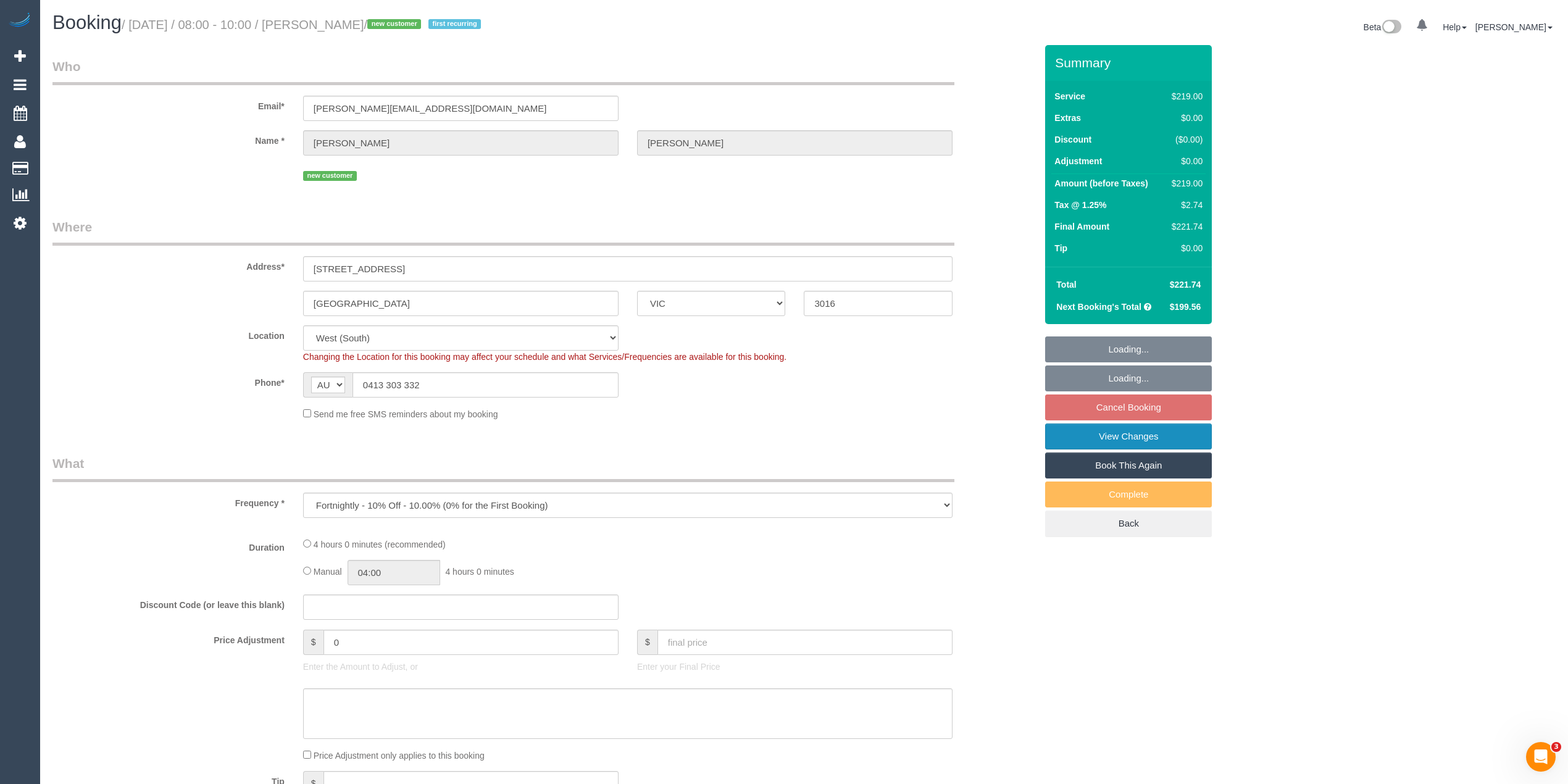
select select "number:36"
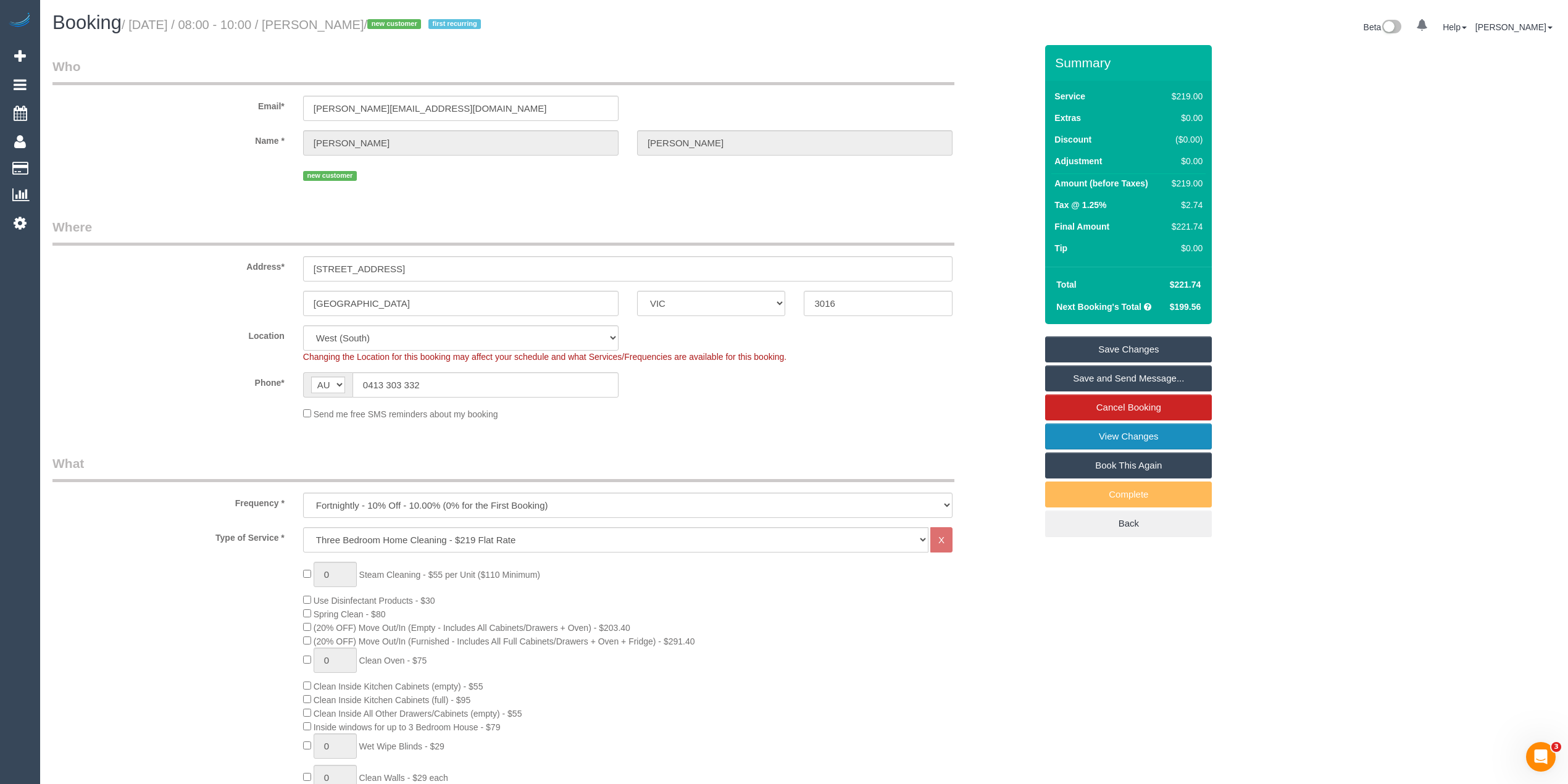
click at [1176, 442] on link "View Changes" at bounding box center [1128, 436] width 166 height 26
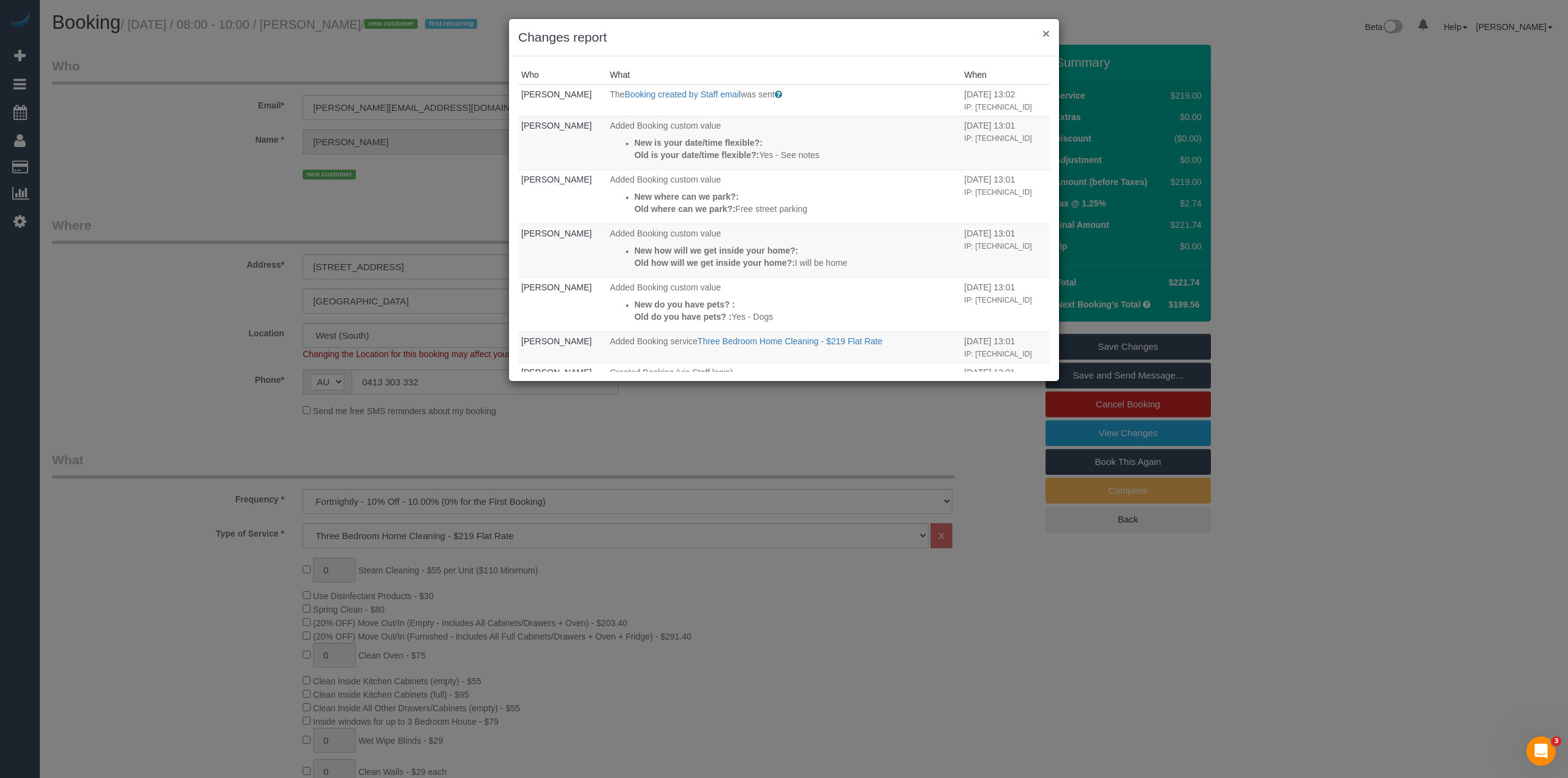
click at [1047, 27] on button "×" at bounding box center [1047, 33] width 8 height 13
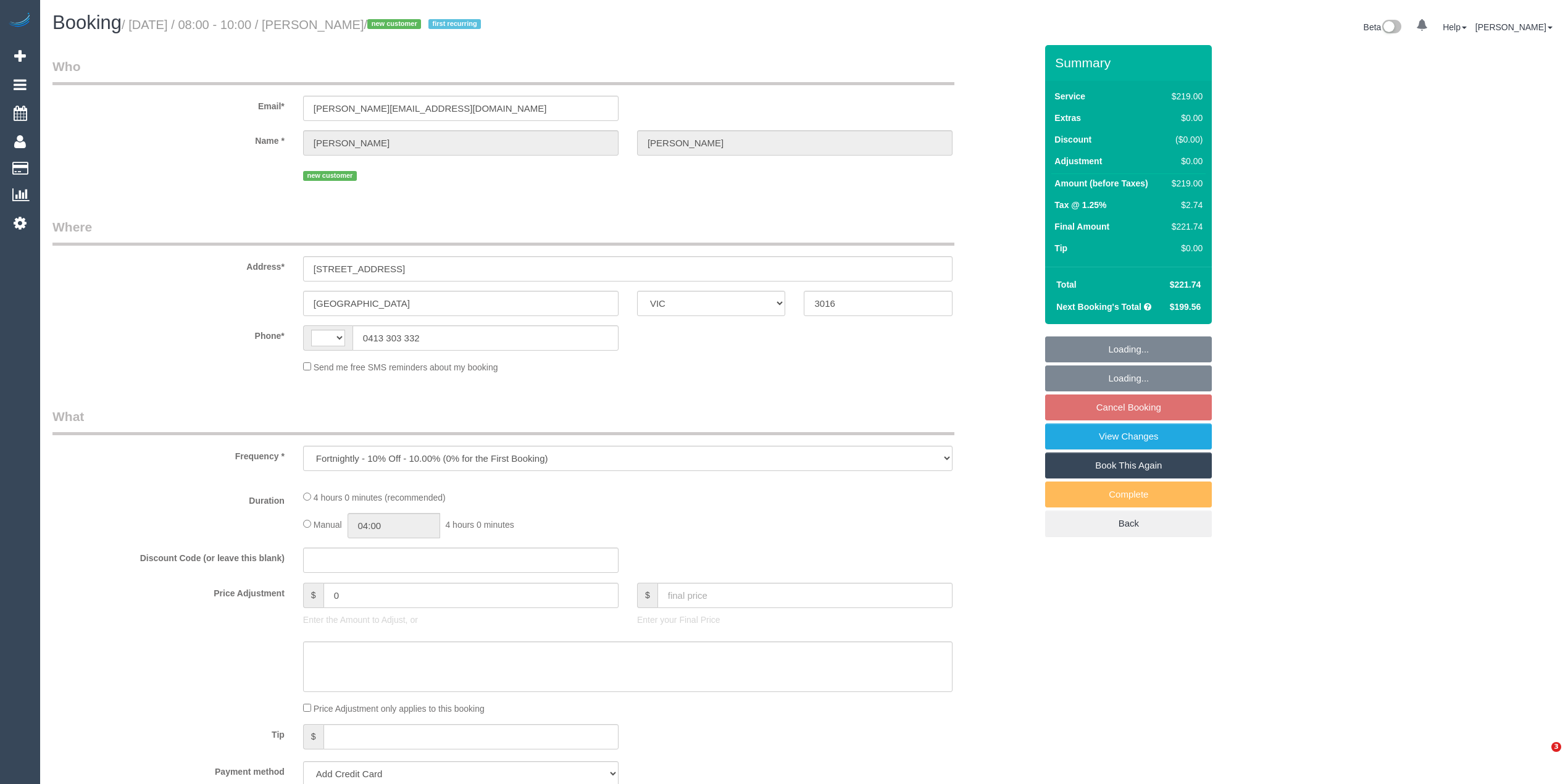
select select "VIC"
select select "number:27"
select select "number:14"
select select "number:19"
select select "number:36"
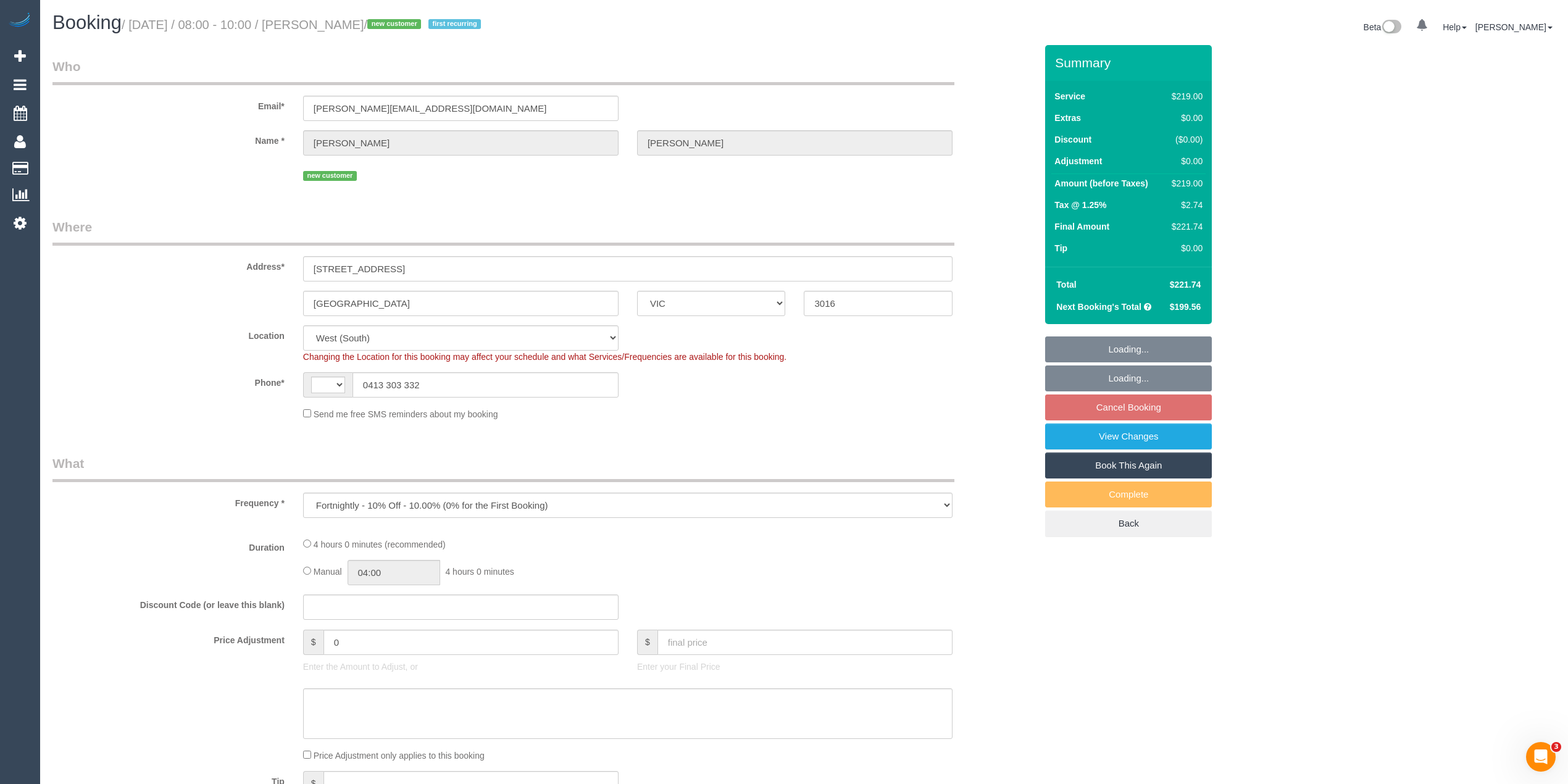
select select "object:442"
select select "string:AU"
select select "string:stripe-pm_1S3TQn2GScqysDRVPNmw9SEG"
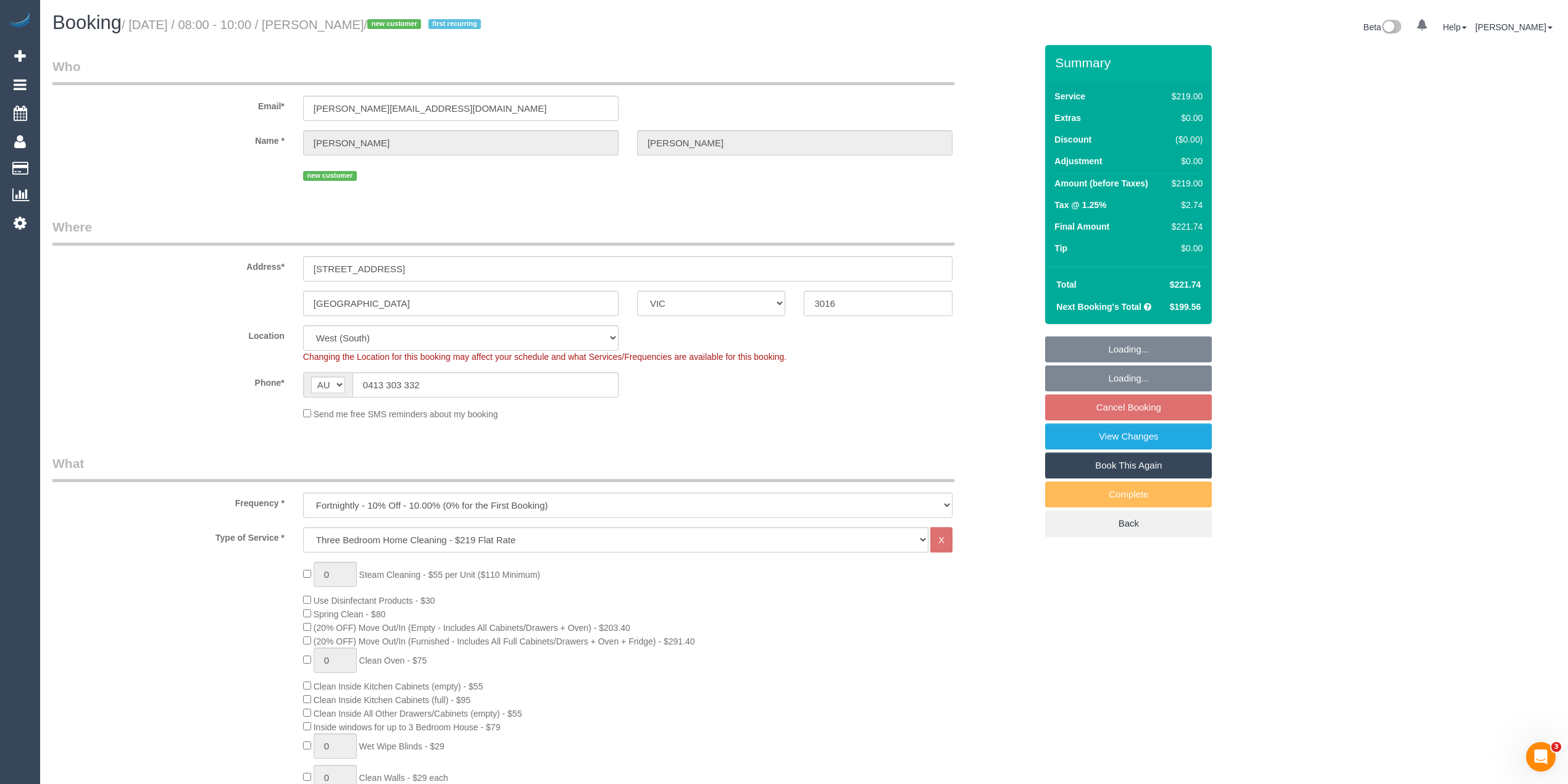
select select "spot2"
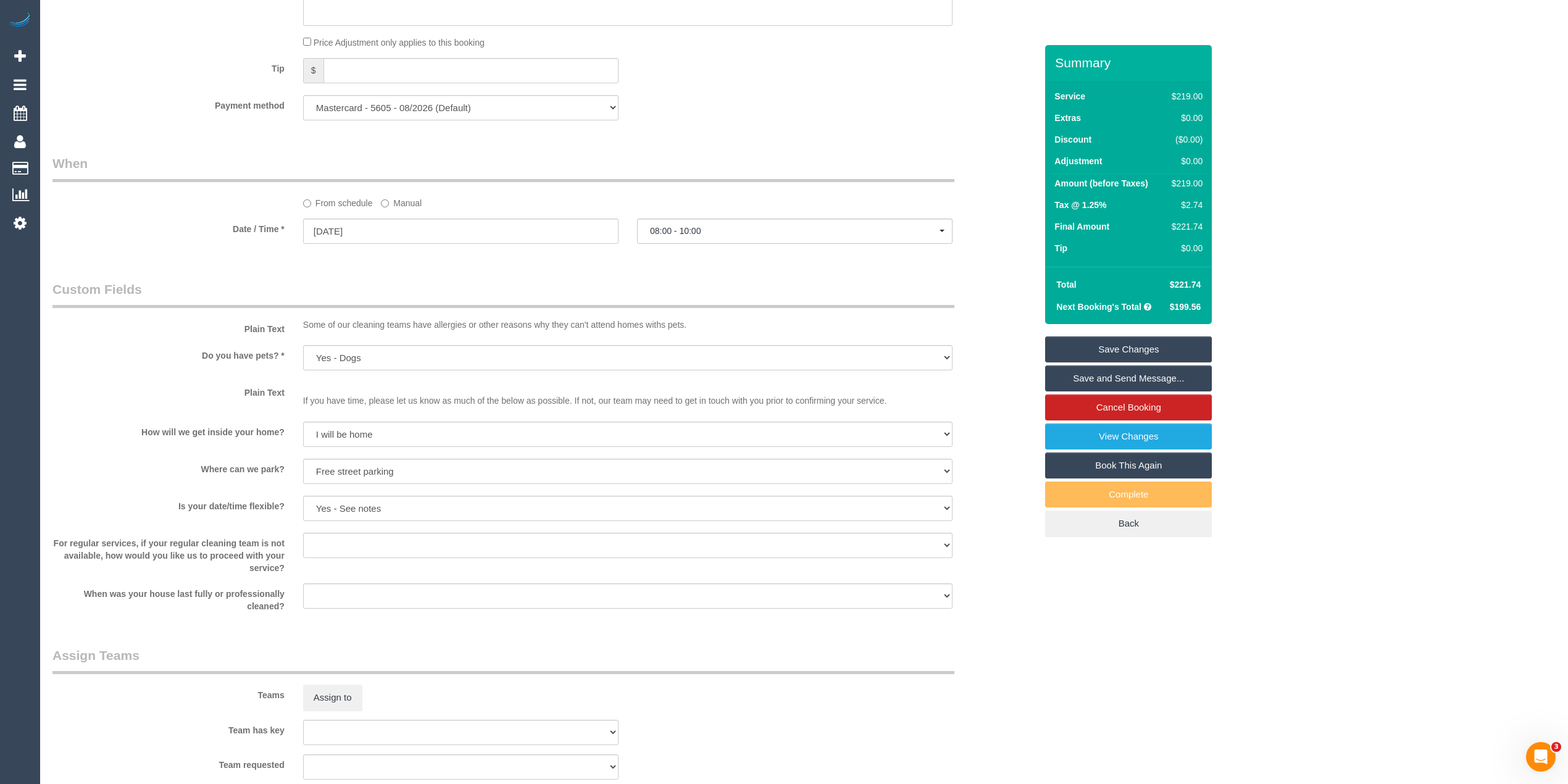
scroll to position [1709, 0]
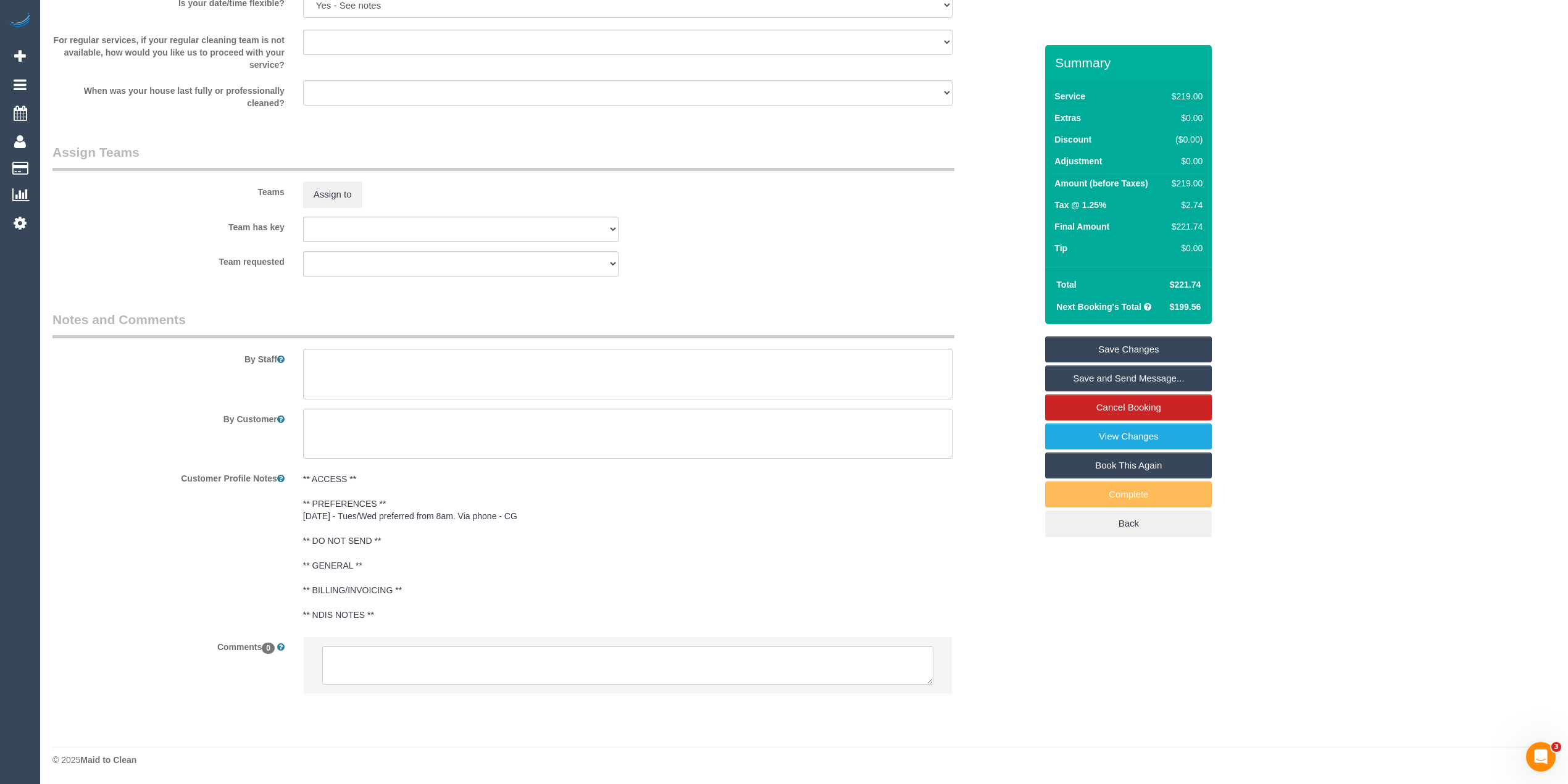
click at [473, 665] on textarea at bounding box center [628, 665] width 611 height 39
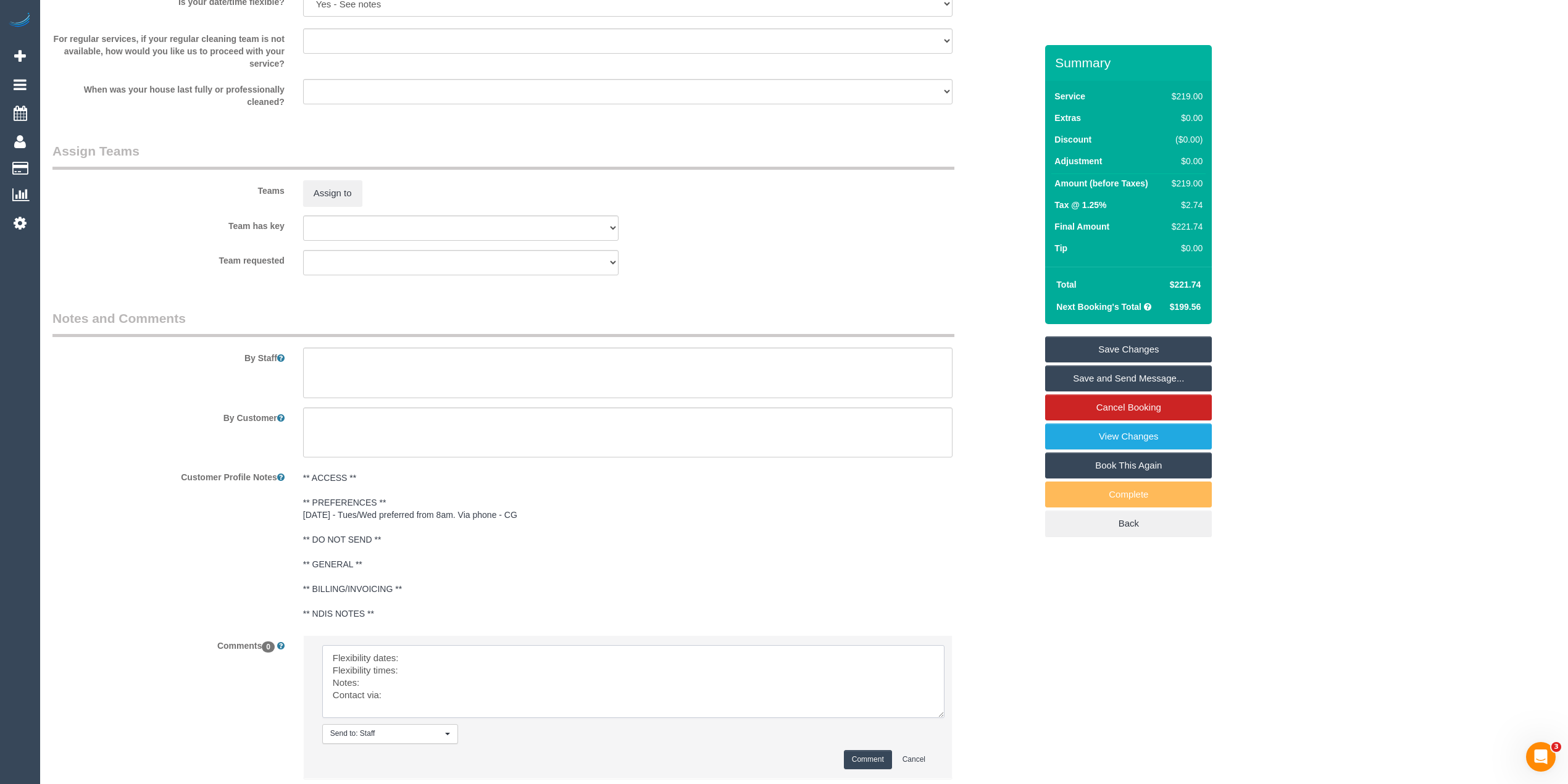
drag, startPoint x: 926, startPoint y: 677, endPoint x: 940, endPoint y: 733, distance: 57.7
click at [940, 718] on textarea at bounding box center [633, 681] width 622 height 73
click at [430, 654] on textarea at bounding box center [635, 690] width 626 height 91
click at [416, 673] on textarea at bounding box center [635, 690] width 626 height 91
click at [394, 694] on textarea at bounding box center [635, 690] width 626 height 91
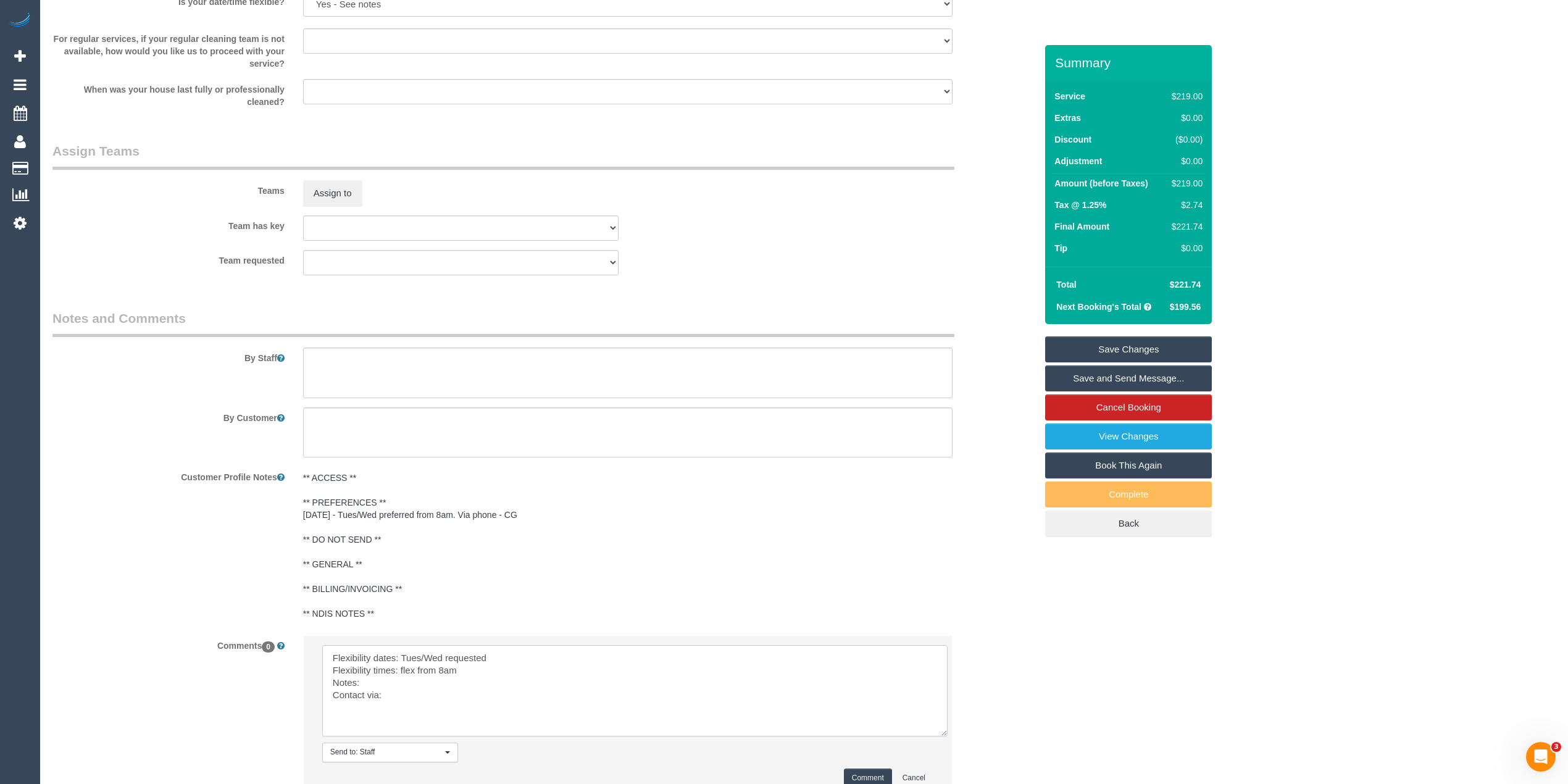
click at [398, 688] on textarea at bounding box center [635, 690] width 626 height 91
click at [407, 692] on textarea at bounding box center [635, 690] width 626 height 91
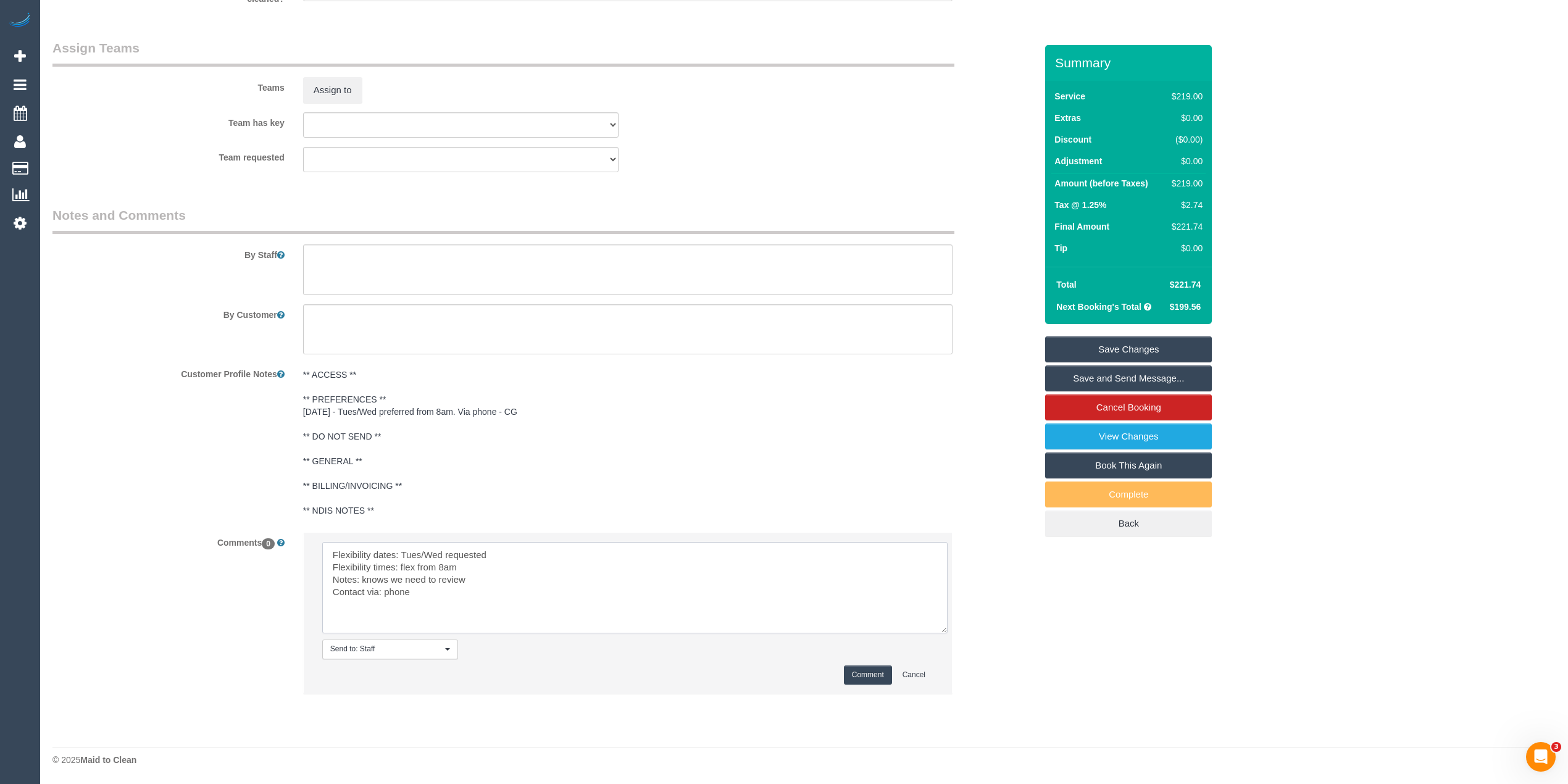
scroll to position [1813, 0]
type textarea "Flexibility dates: Tues/Wed requested Flexibility times: flex from 8am Notes: k…"
click at [880, 672] on button "Comment" at bounding box center [868, 675] width 48 height 19
